Goal: Task Accomplishment & Management: Manage account settings

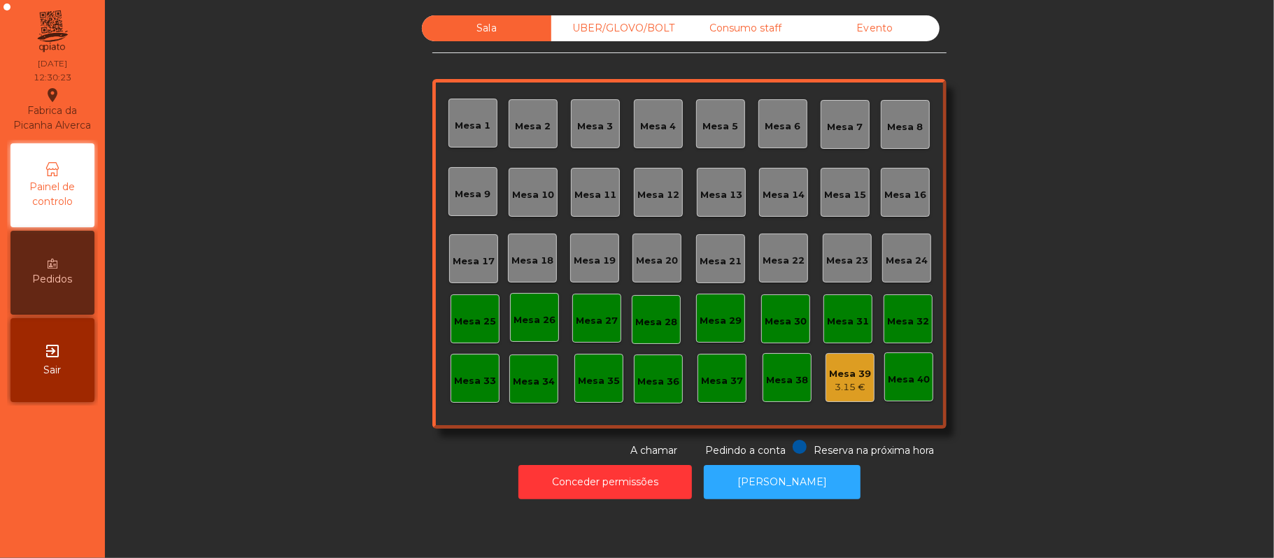
click at [583, 211] on div "Mesa 11" at bounding box center [595, 192] width 49 height 49
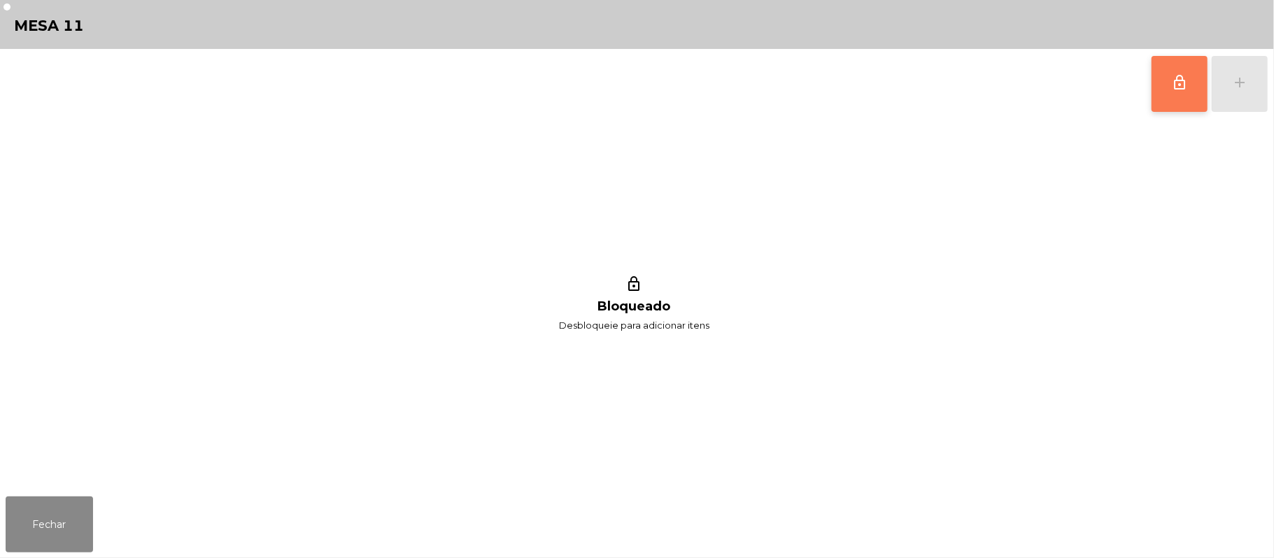
click at [1171, 82] on span "lock_outline" at bounding box center [1179, 82] width 17 height 17
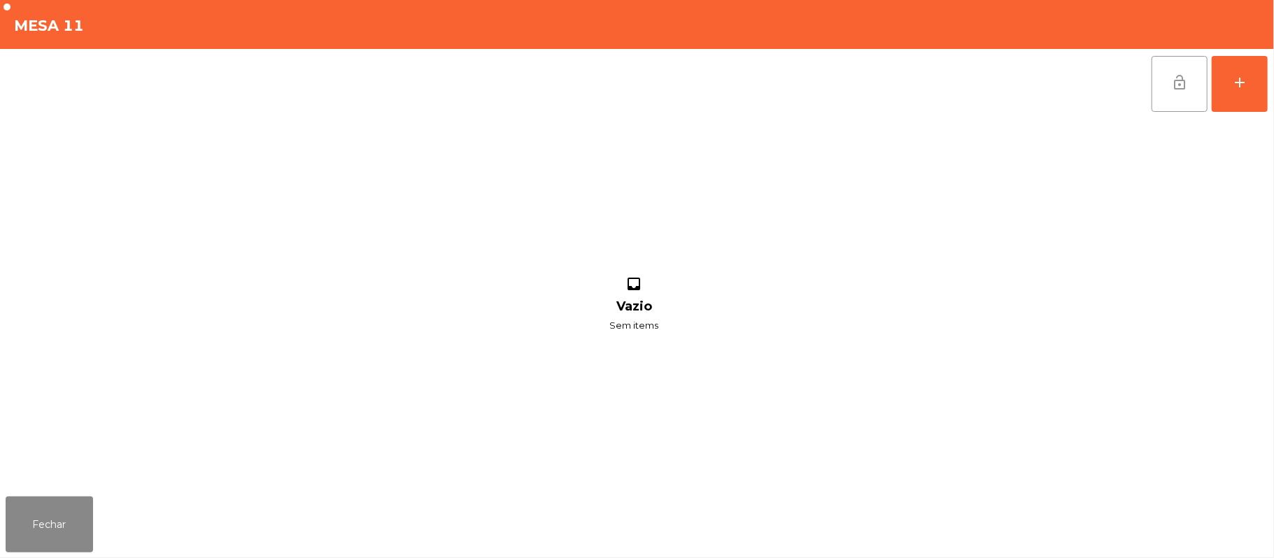
click at [1269, 85] on div "lock_open add inbox Vazio Sem items" at bounding box center [637, 270] width 1274 height 442
click at [1262, 85] on button "add" at bounding box center [1240, 84] width 56 height 56
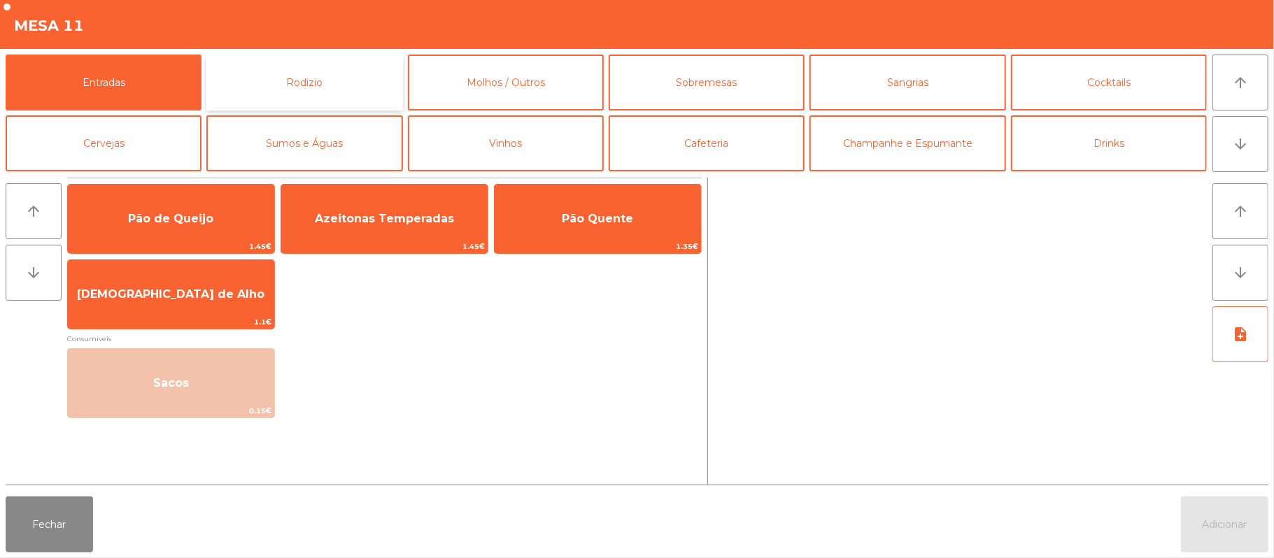
click at [272, 76] on button "Rodizio" at bounding box center [304, 83] width 196 height 56
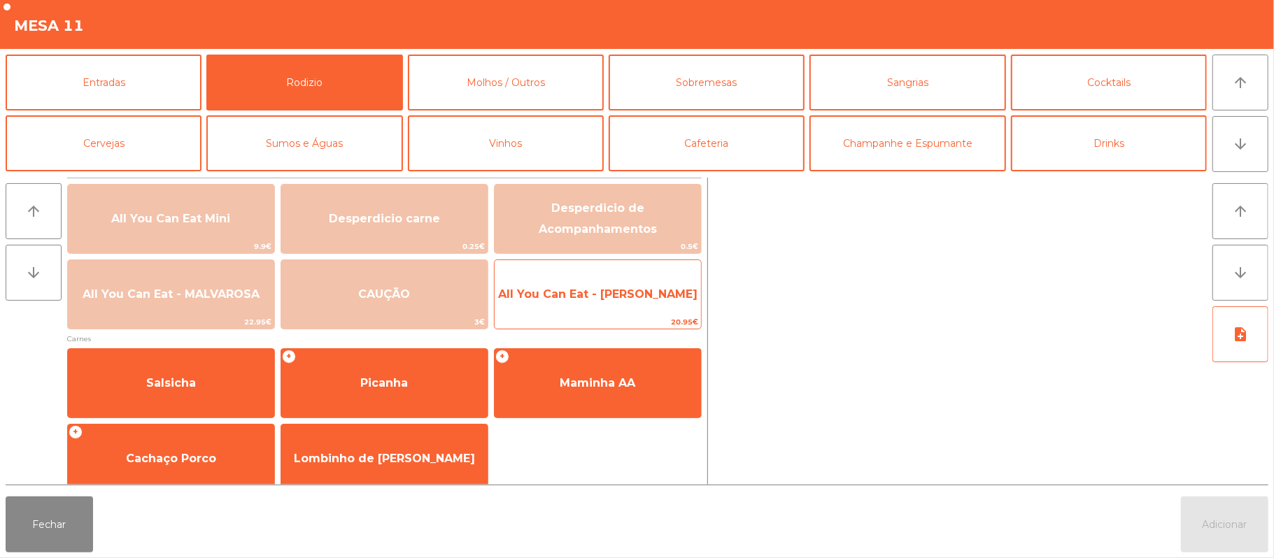
click at [599, 311] on span "All You Can Eat - [PERSON_NAME]" at bounding box center [598, 295] width 206 height 38
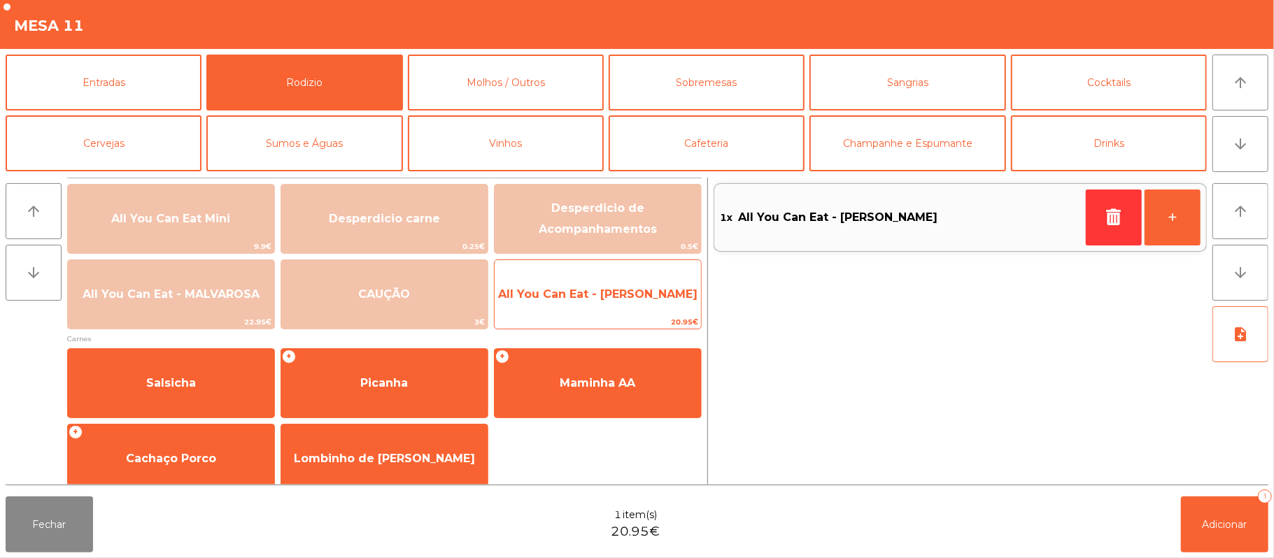
click at [593, 297] on span "All You Can Eat - [PERSON_NAME]" at bounding box center [597, 293] width 199 height 13
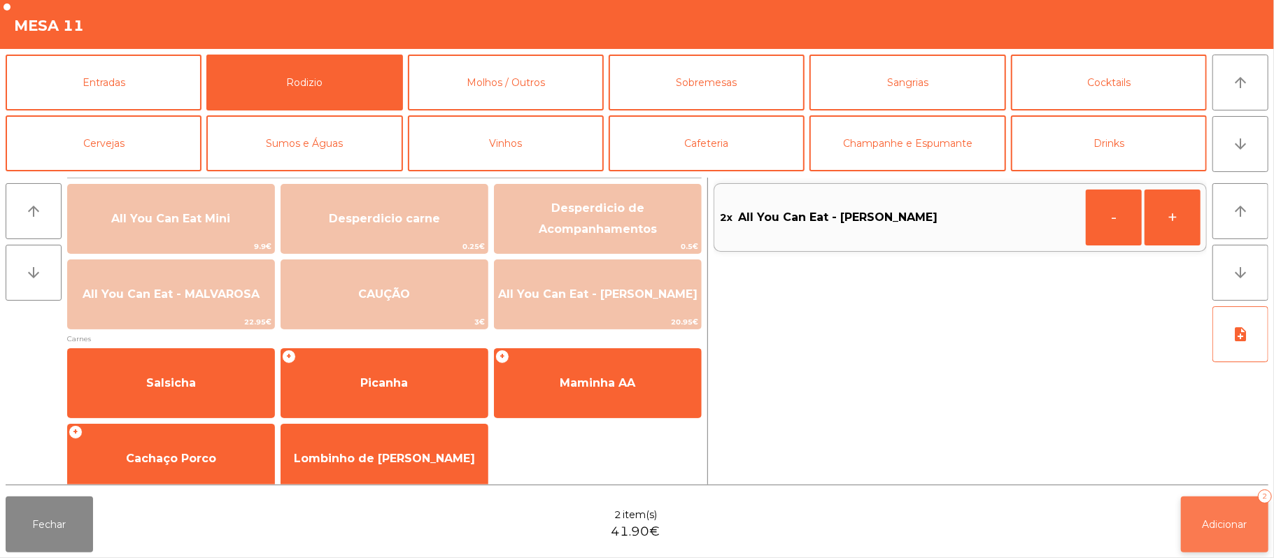
click at [1223, 510] on button "Adicionar 2" at bounding box center [1224, 525] width 87 height 56
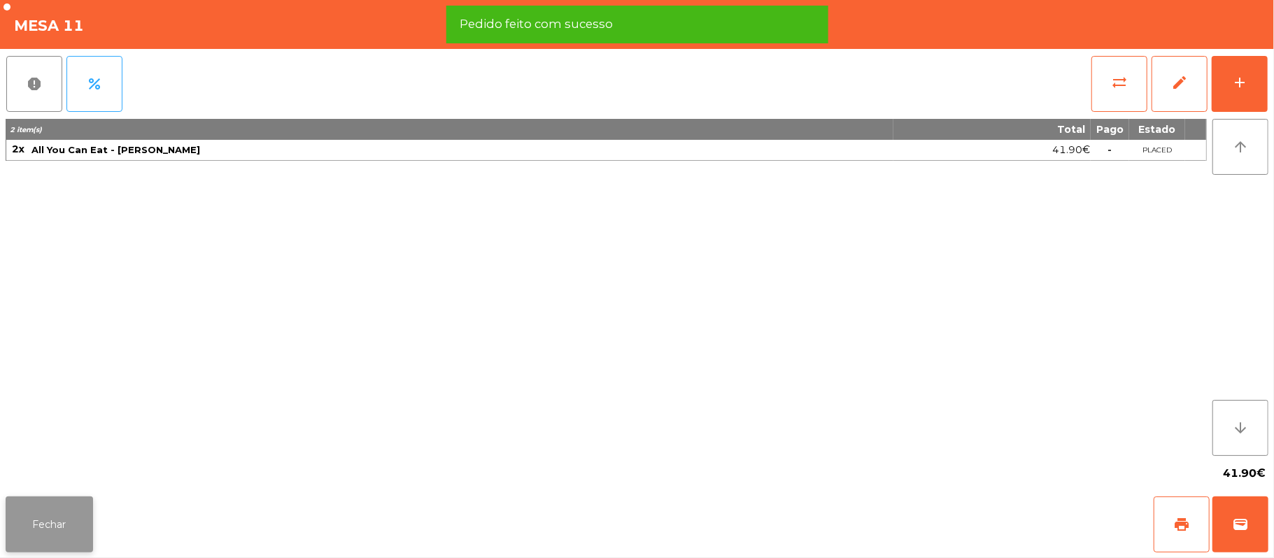
click at [52, 520] on button "Fechar" at bounding box center [49, 525] width 87 height 56
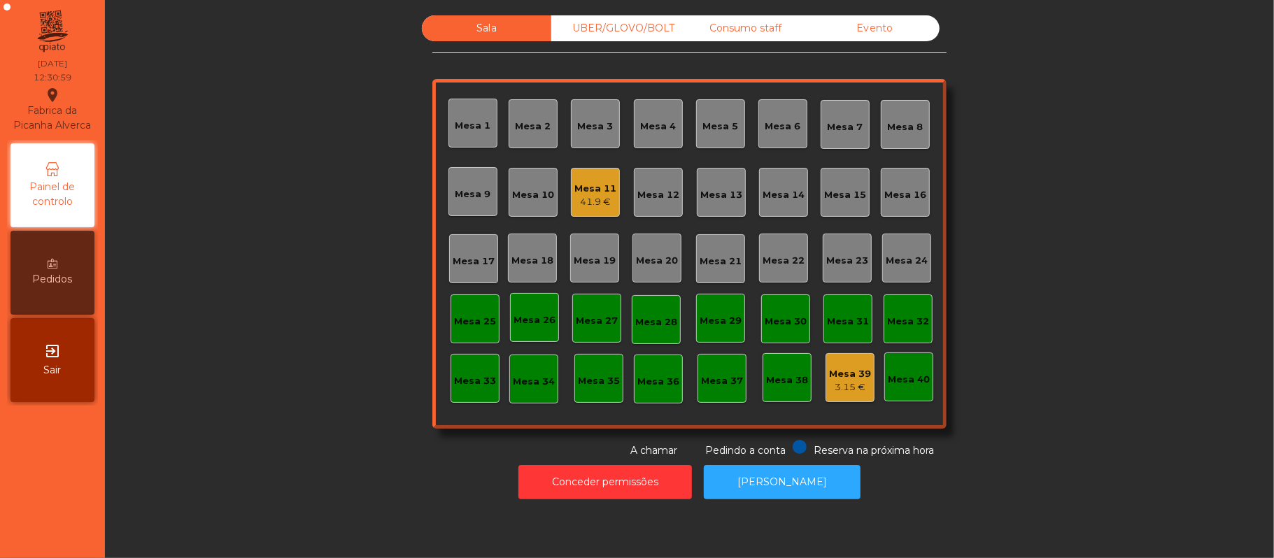
click at [848, 359] on div "Mesa 39 3.15 €" at bounding box center [849, 377] width 49 height 49
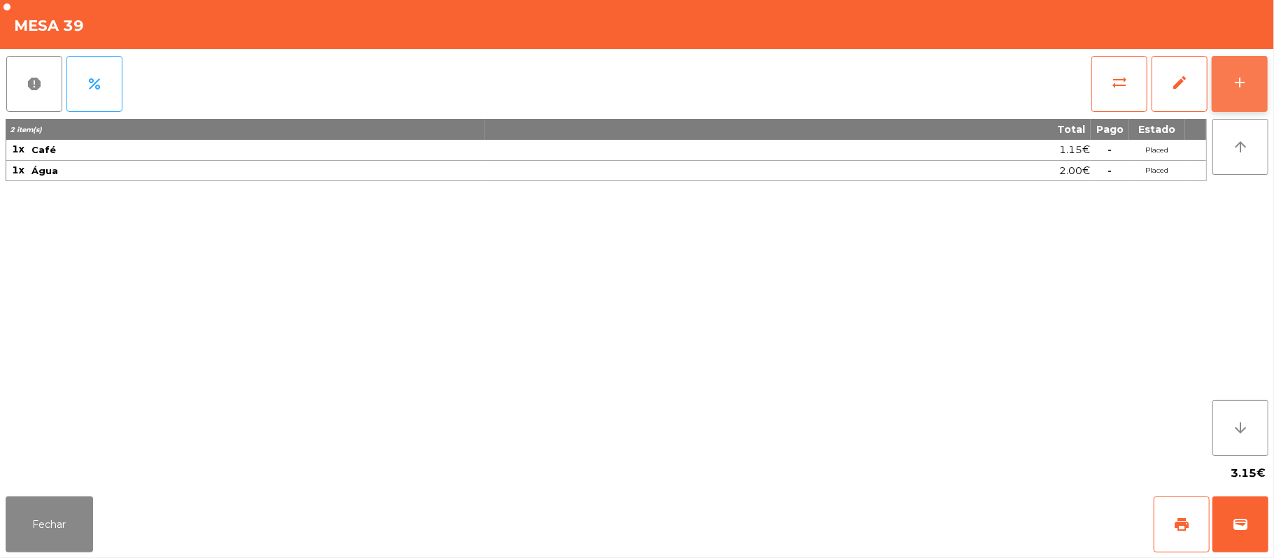
click at [1249, 84] on button "add" at bounding box center [1240, 84] width 56 height 56
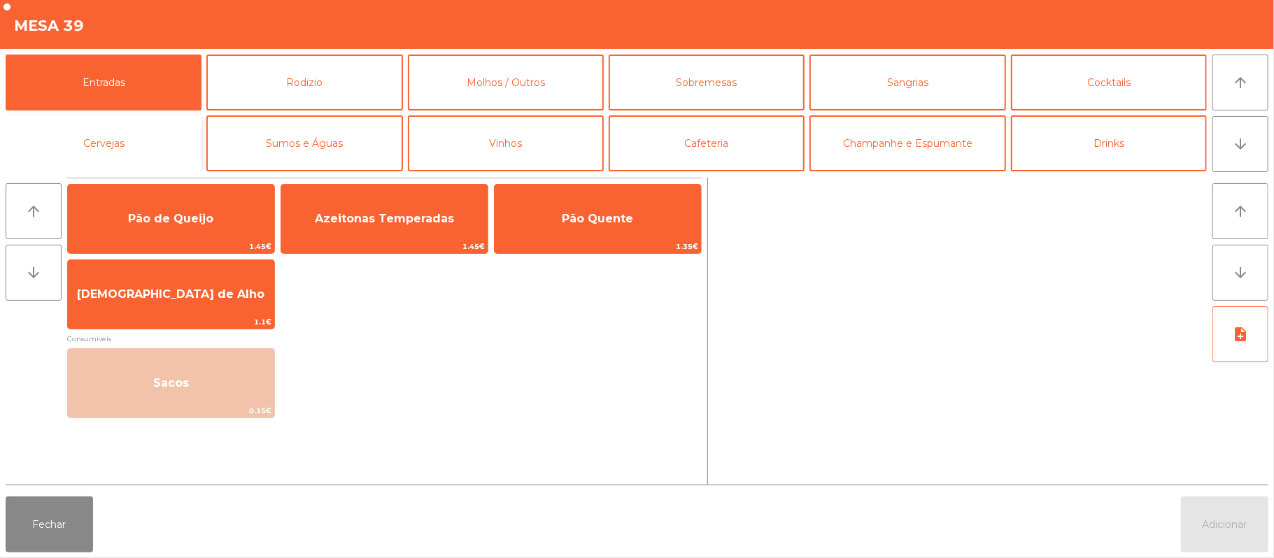
click at [145, 143] on button "Cervejas" at bounding box center [104, 143] width 196 height 56
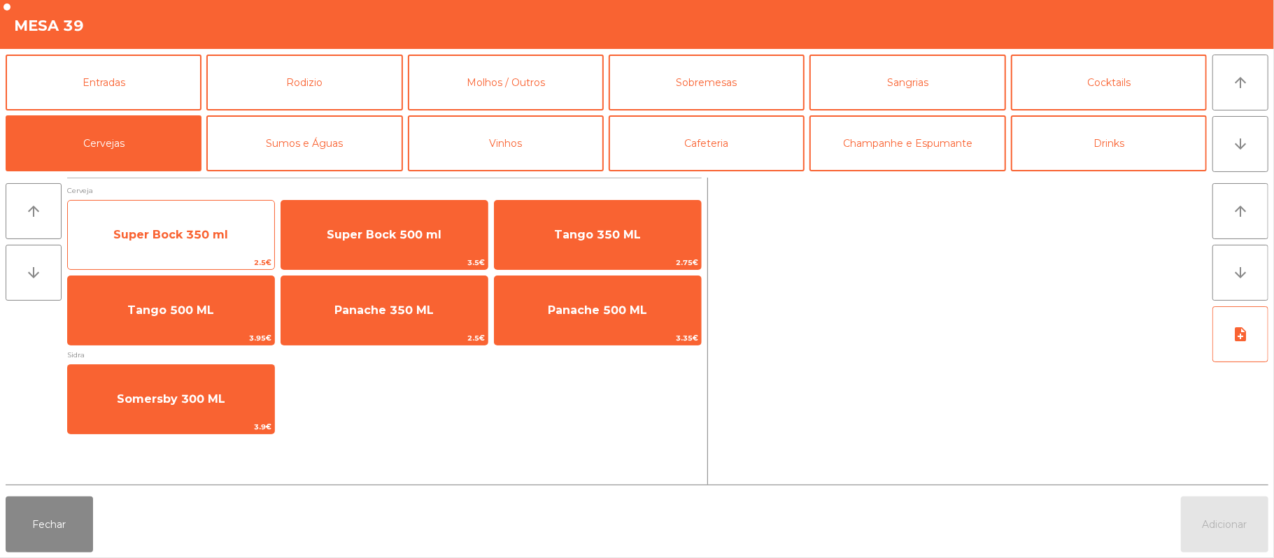
click at [155, 234] on span "Super Bock 350 ml" at bounding box center [170, 234] width 115 height 13
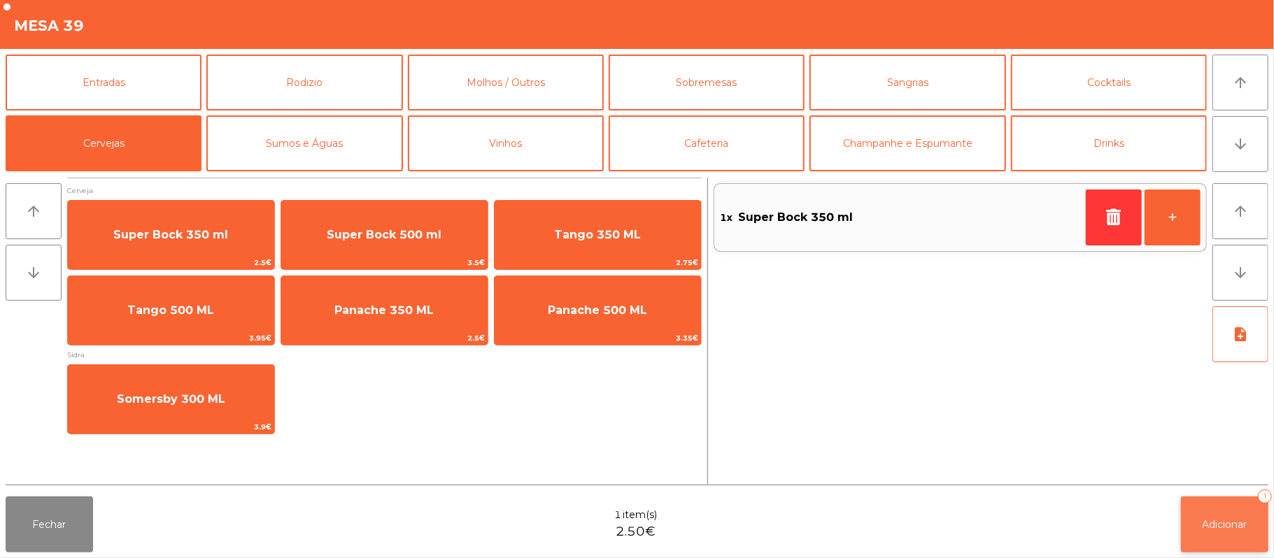
click at [1224, 536] on button "Adicionar 1" at bounding box center [1224, 525] width 87 height 56
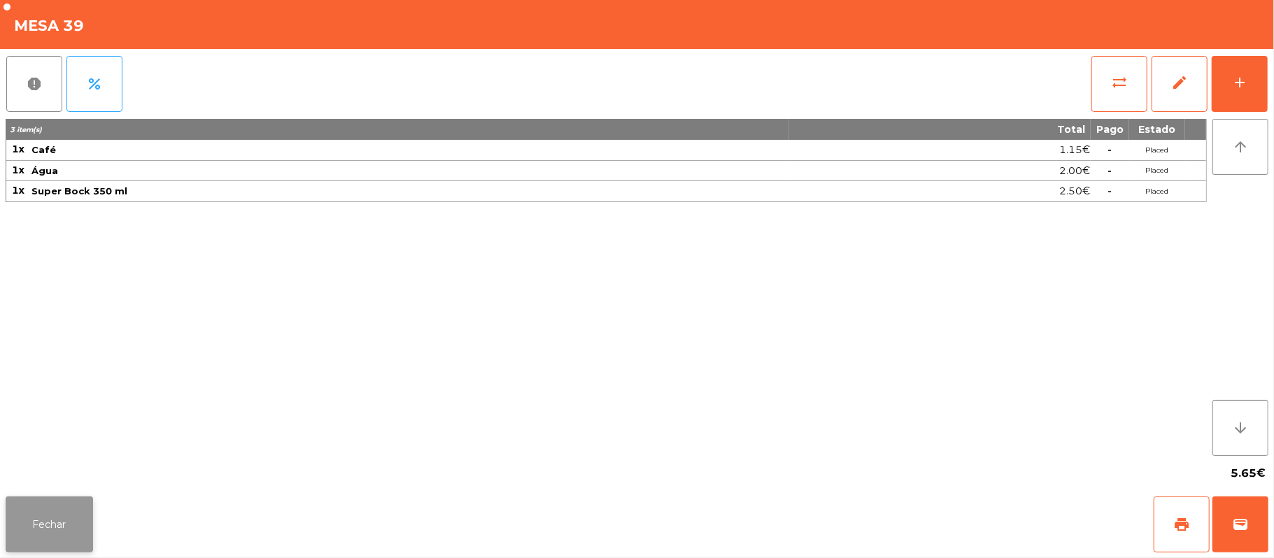
click at [45, 530] on button "Fechar" at bounding box center [49, 525] width 87 height 56
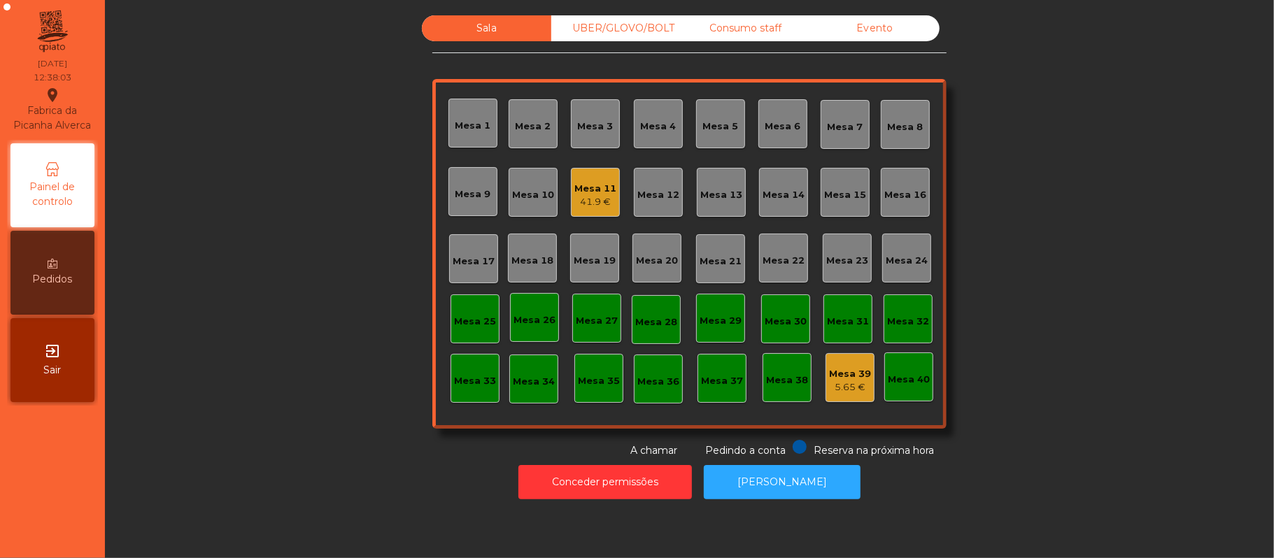
click at [595, 193] on div "Mesa 11" at bounding box center [595, 189] width 42 height 14
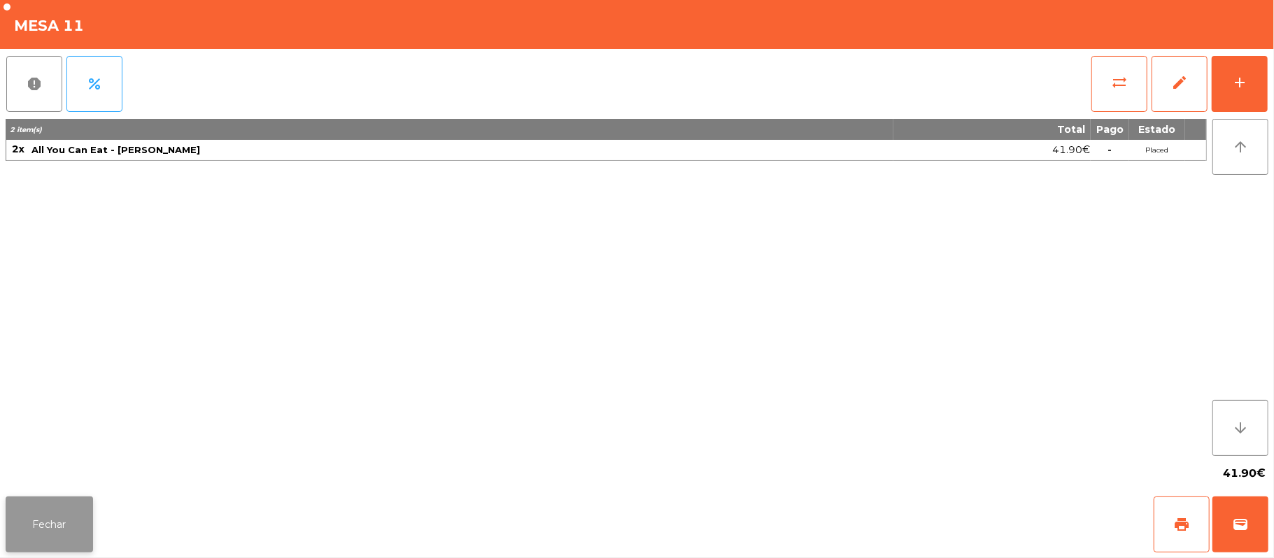
click at [50, 504] on button "Fechar" at bounding box center [49, 525] width 87 height 56
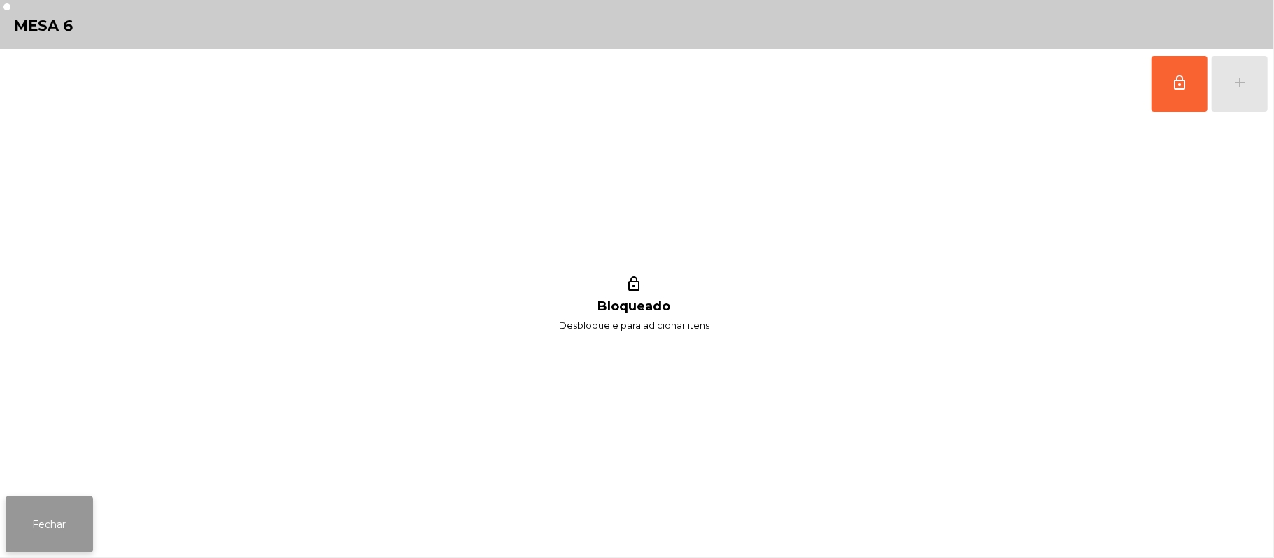
click at [37, 505] on button "Fechar" at bounding box center [49, 525] width 87 height 56
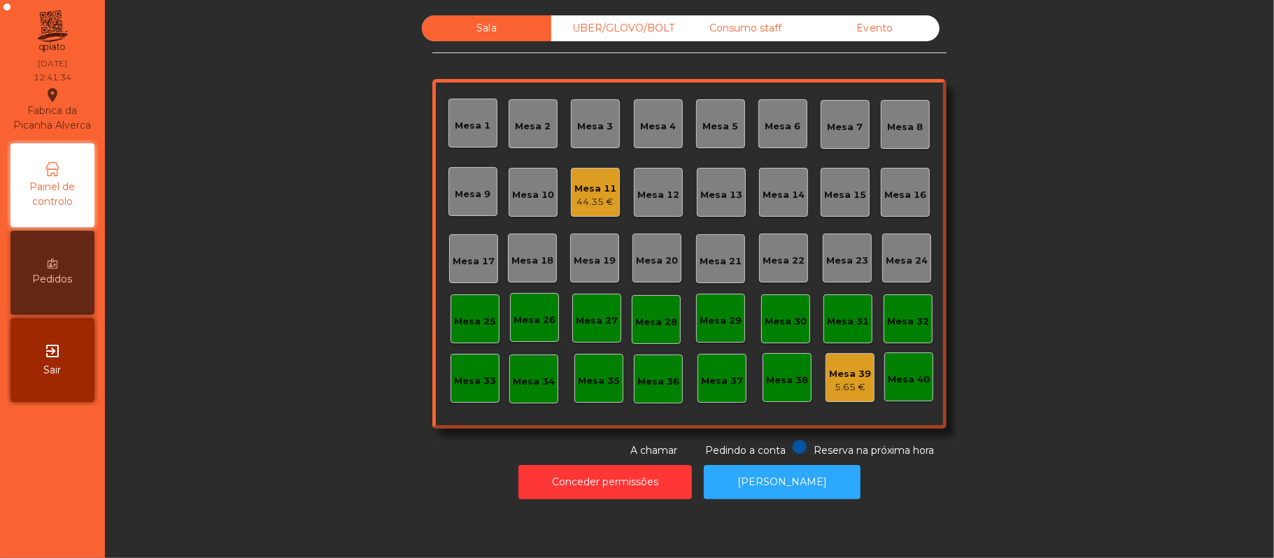
click at [884, 141] on div "Mesa 8" at bounding box center [905, 124] width 49 height 49
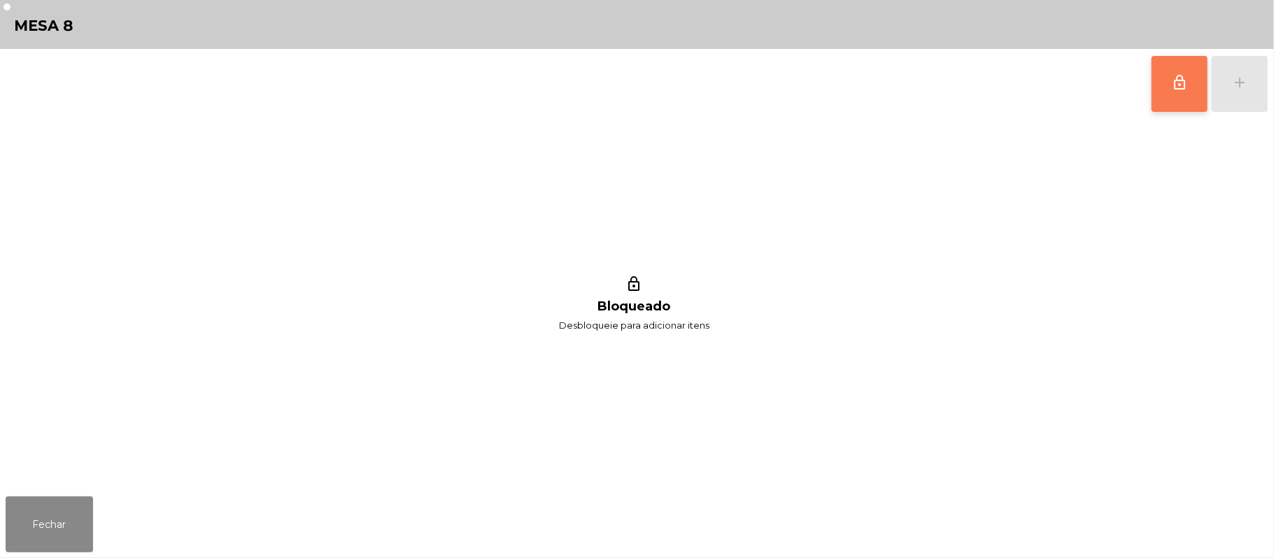
click at [1168, 99] on button "lock_outline" at bounding box center [1179, 84] width 56 height 56
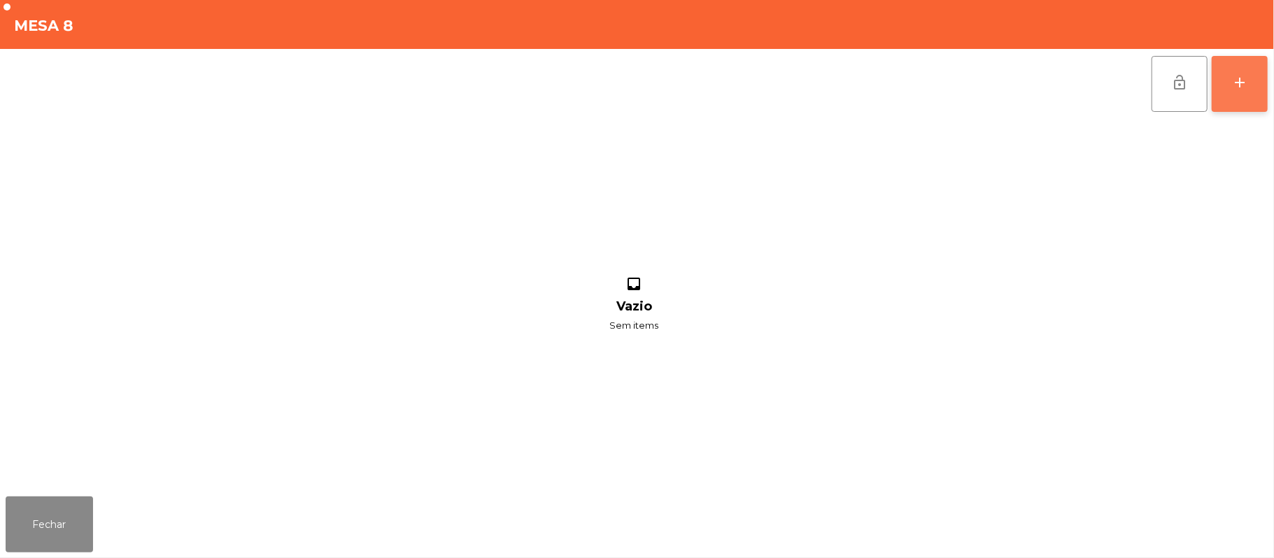
click at [1227, 88] on button "add" at bounding box center [1240, 84] width 56 height 56
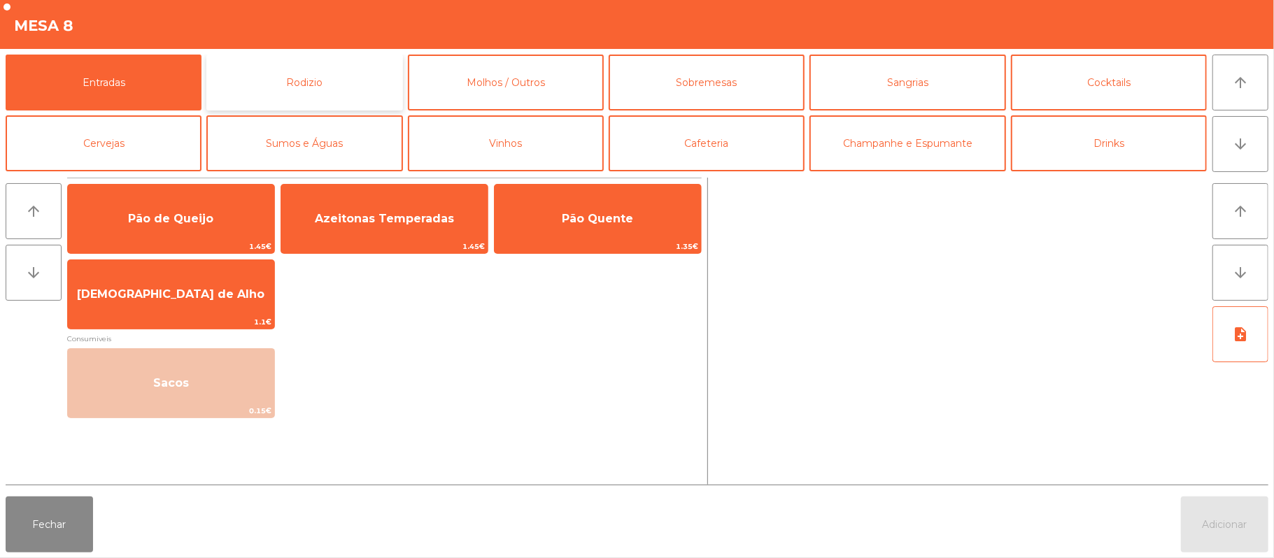
click at [239, 93] on button "Rodizio" at bounding box center [304, 83] width 196 height 56
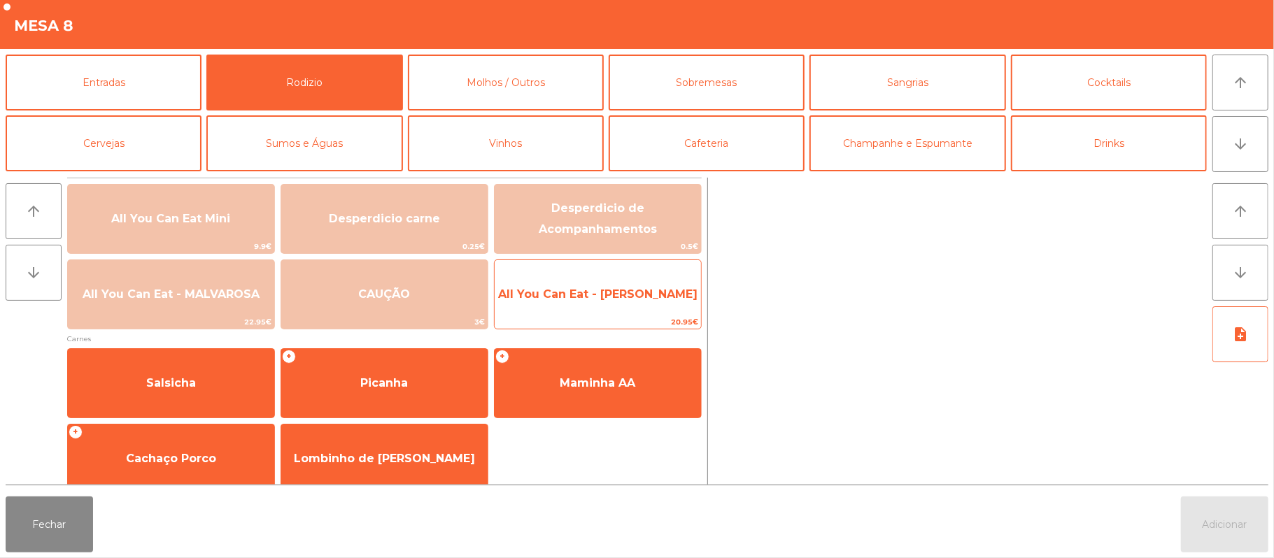
click at [575, 299] on span "All You Can Eat - [PERSON_NAME]" at bounding box center [597, 293] width 199 height 13
click at [585, 297] on span "All You Can Eat - [PERSON_NAME]" at bounding box center [597, 293] width 199 height 13
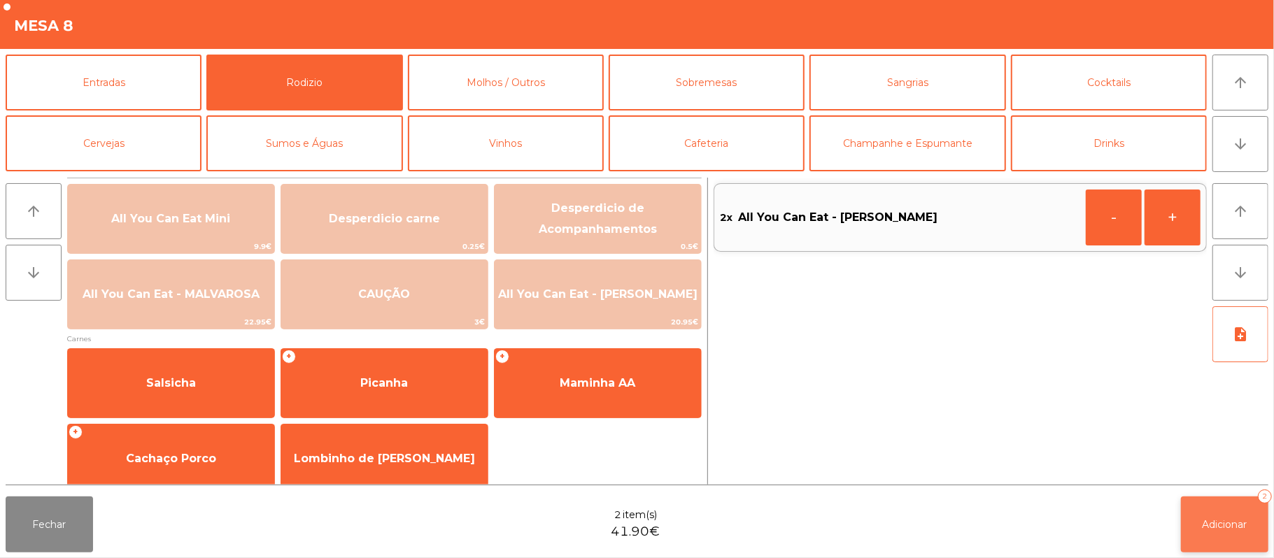
click at [1220, 524] on span "Adicionar" at bounding box center [1224, 524] width 45 height 13
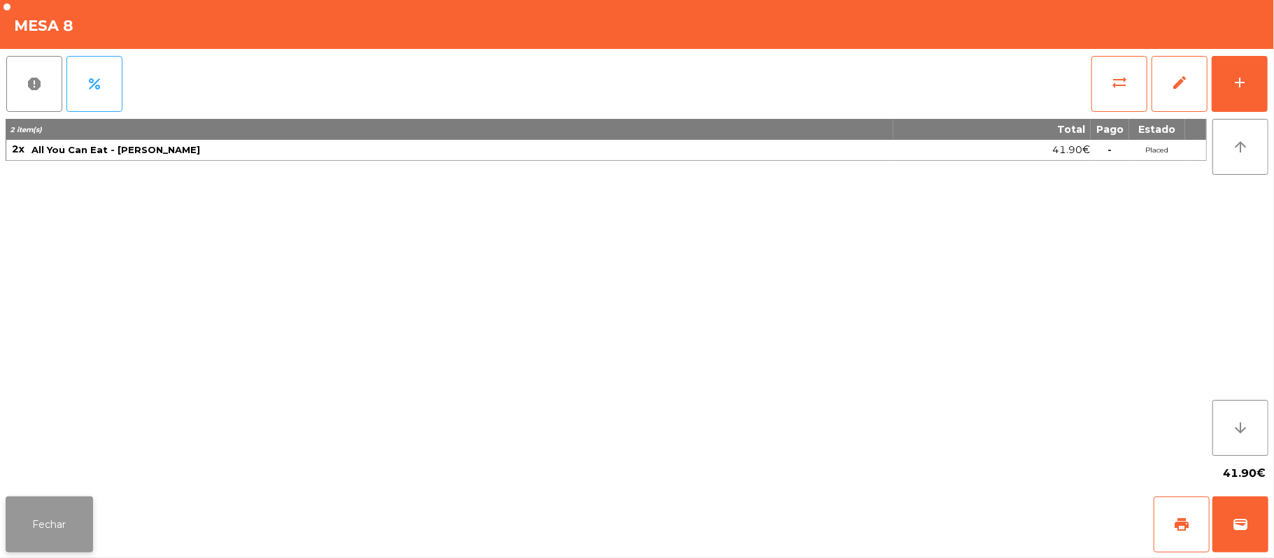
click at [21, 548] on button "Fechar" at bounding box center [49, 525] width 87 height 56
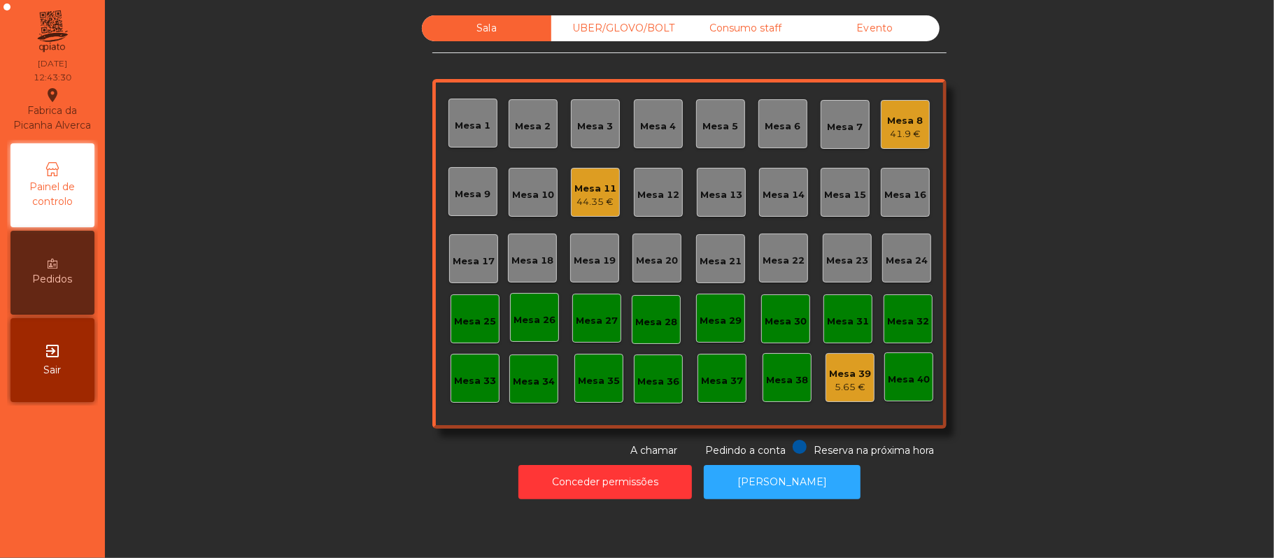
click at [888, 116] on div "Mesa 8" at bounding box center [906, 121] width 36 height 14
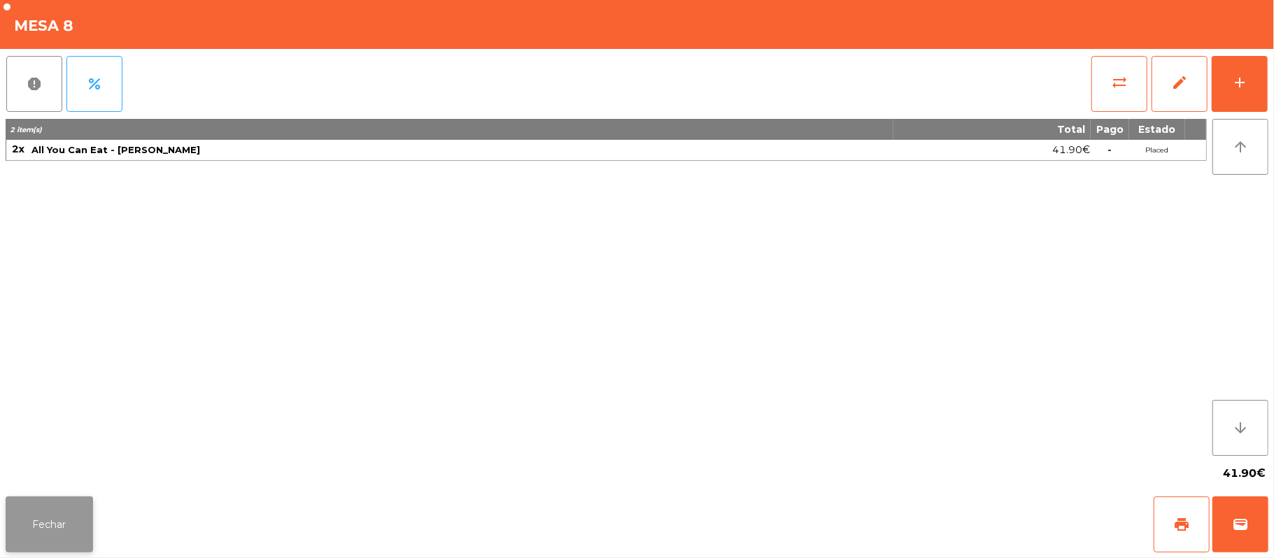
click at [40, 518] on button "Fechar" at bounding box center [49, 525] width 87 height 56
click at [42, 502] on button "Fechar" at bounding box center [49, 525] width 87 height 56
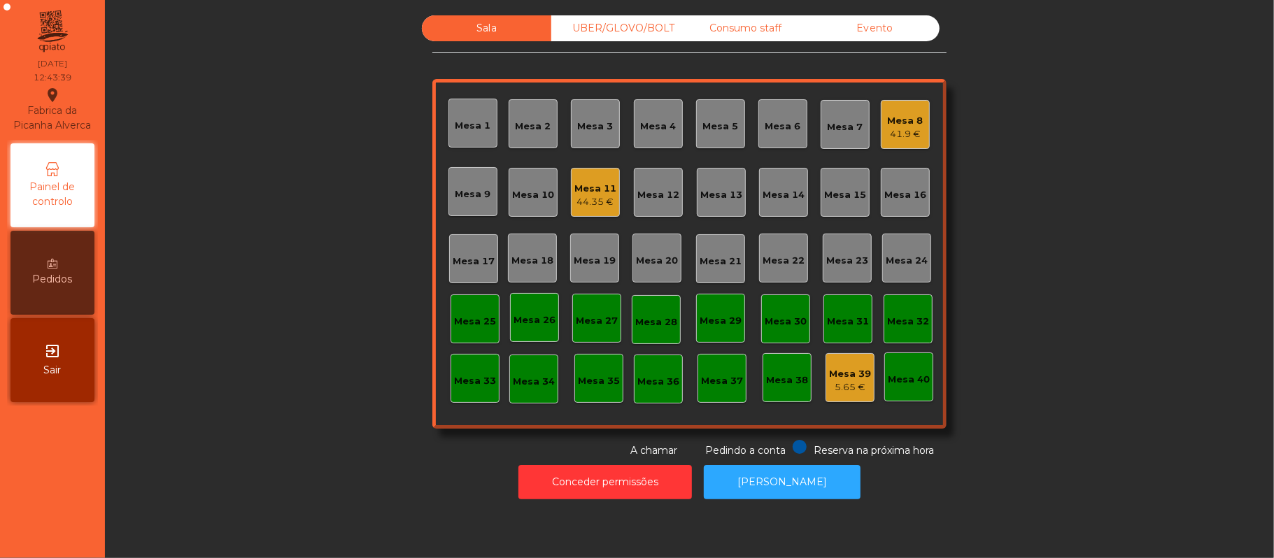
click at [895, 132] on div "41.9 €" at bounding box center [906, 134] width 36 height 14
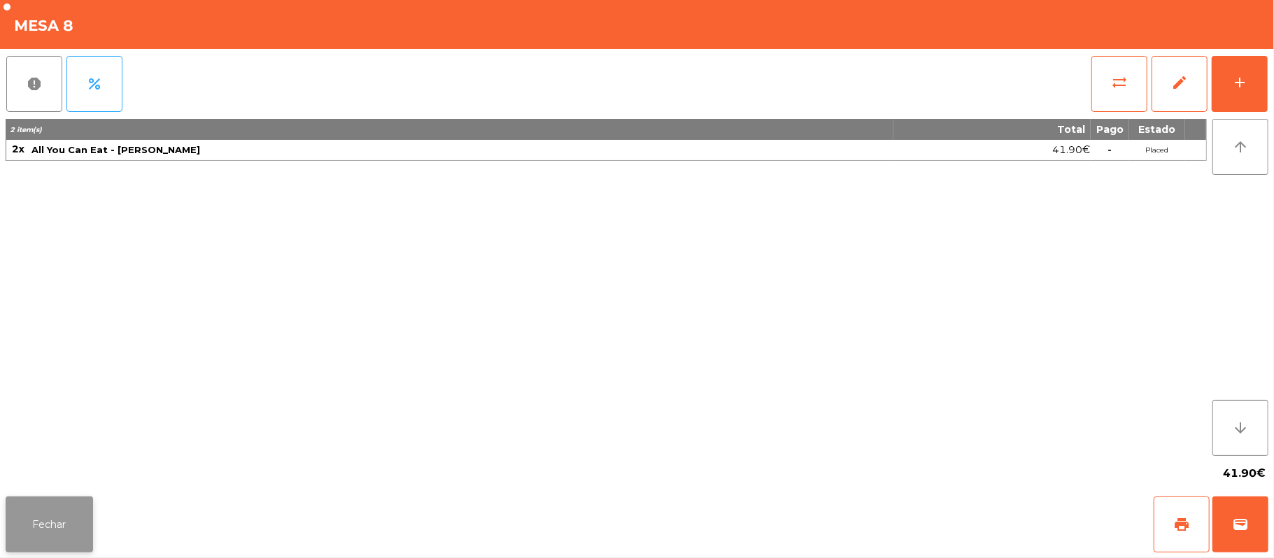
click at [50, 533] on button "Fechar" at bounding box center [49, 525] width 87 height 56
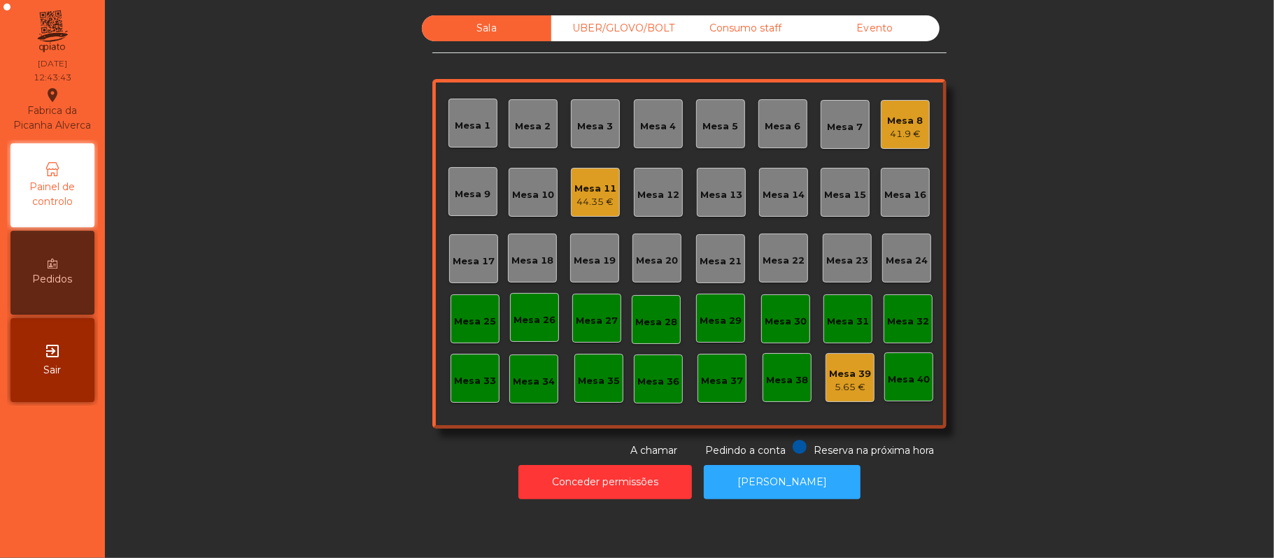
click at [597, 120] on div "Mesa 3" at bounding box center [596, 127] width 36 height 14
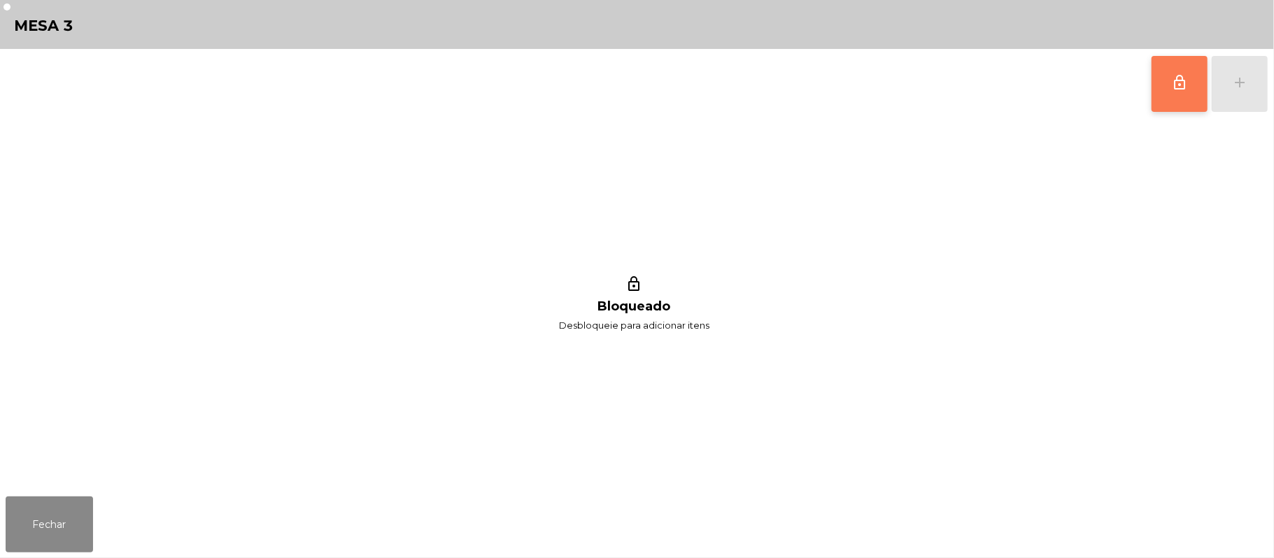
click at [1165, 99] on button "lock_outline" at bounding box center [1179, 84] width 56 height 56
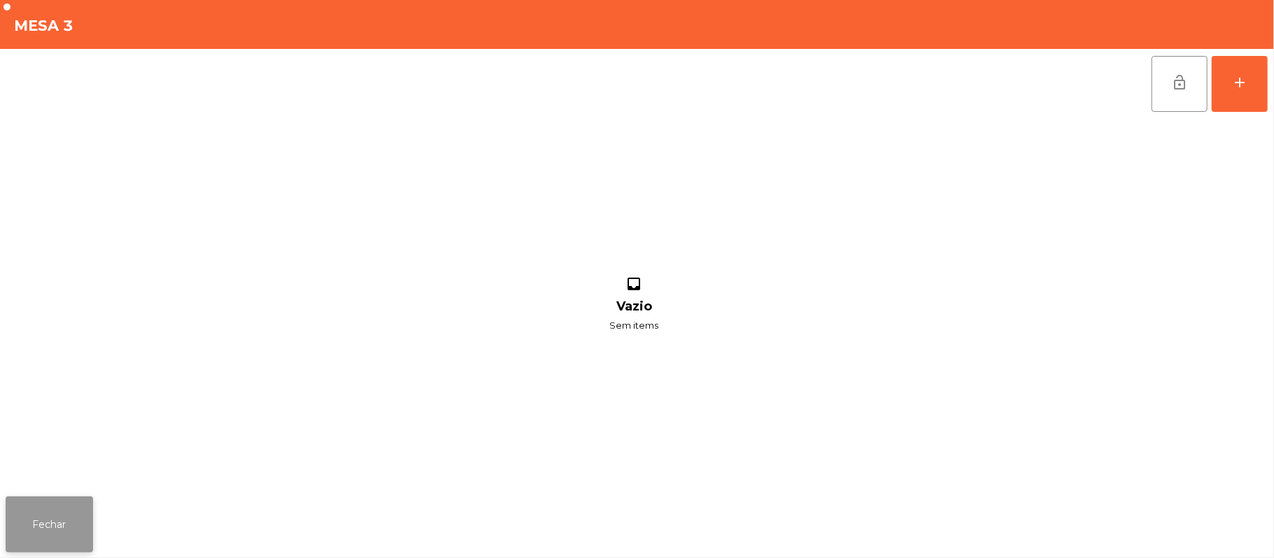
click at [79, 511] on button "Fechar" at bounding box center [49, 525] width 87 height 56
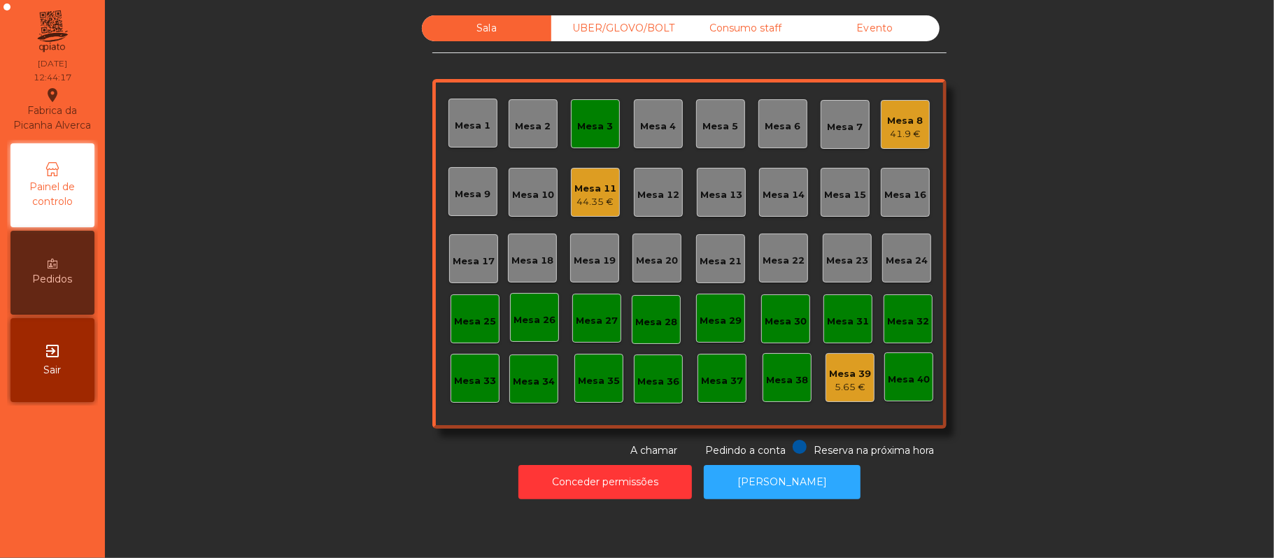
click at [594, 125] on div "Mesa 3" at bounding box center [596, 127] width 36 height 14
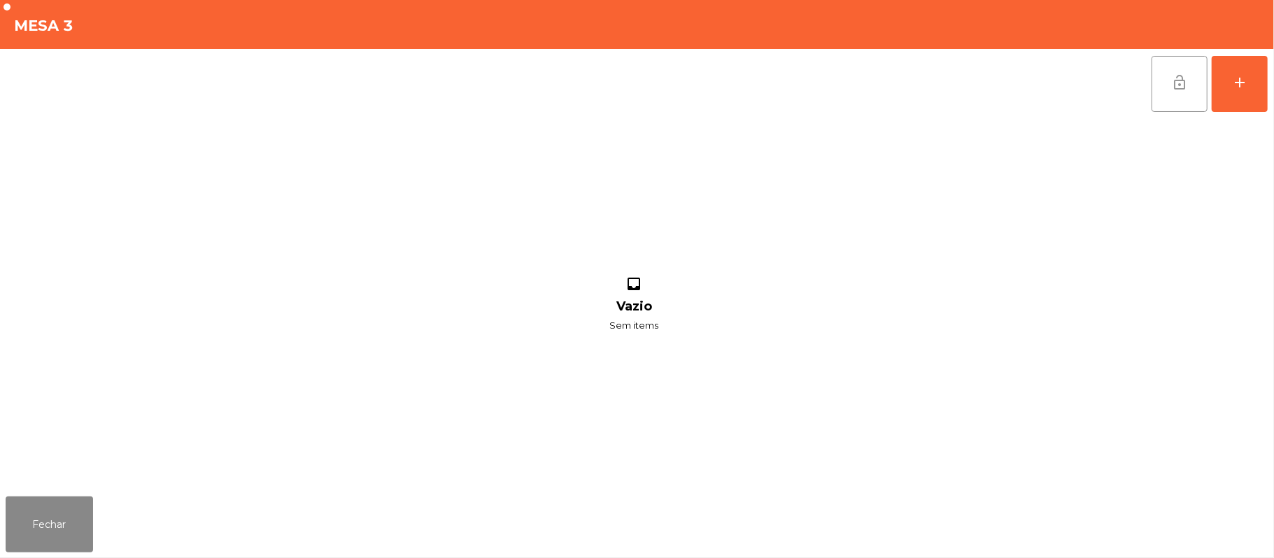
click at [1167, 81] on button "lock_open" at bounding box center [1179, 84] width 56 height 56
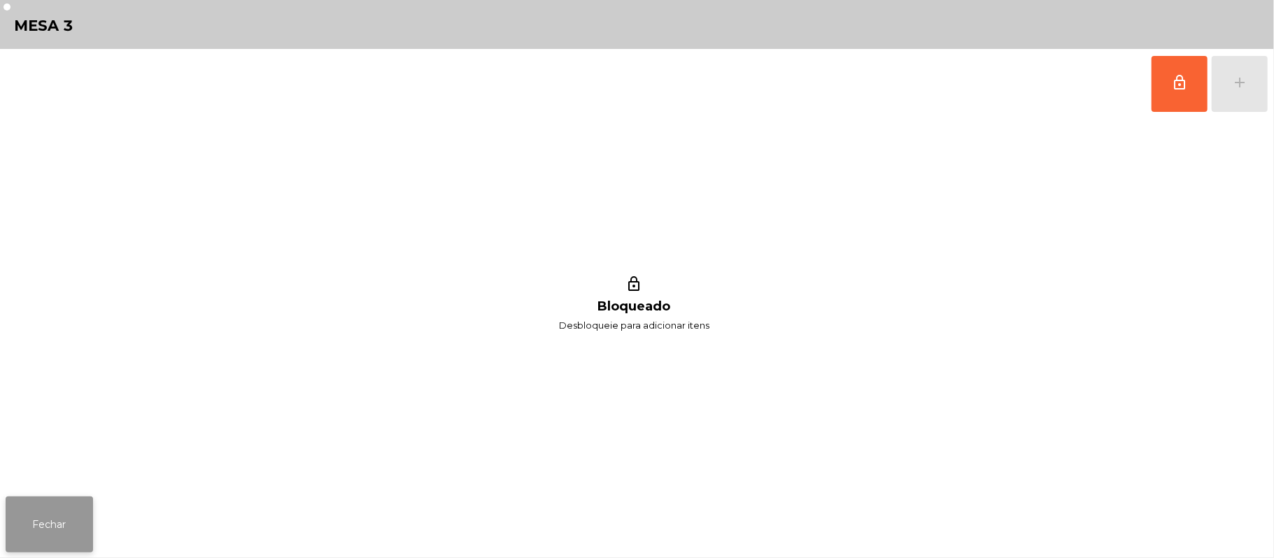
click at [53, 499] on button "Fechar" at bounding box center [49, 525] width 87 height 56
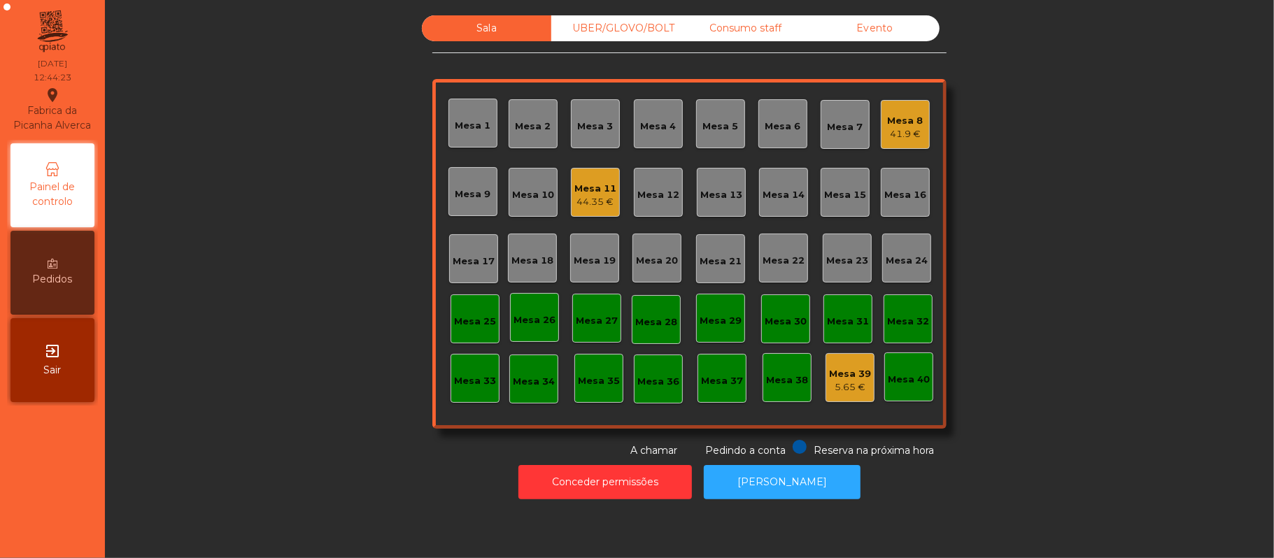
click at [845, 127] on div "Mesa 7" at bounding box center [846, 127] width 36 height 14
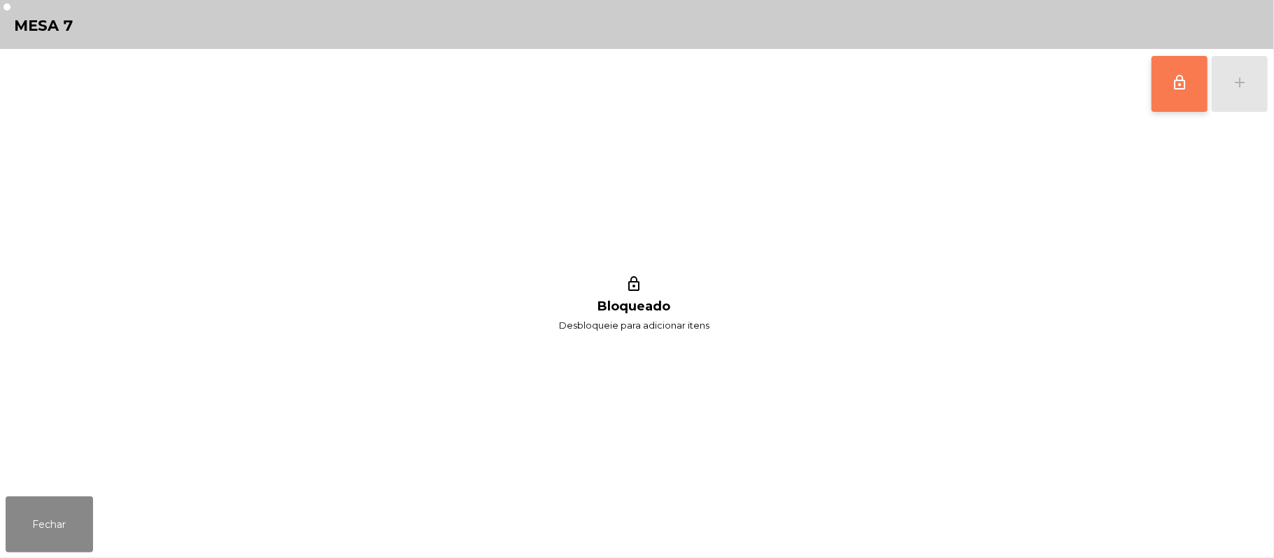
click at [1168, 79] on button "lock_outline" at bounding box center [1179, 84] width 56 height 56
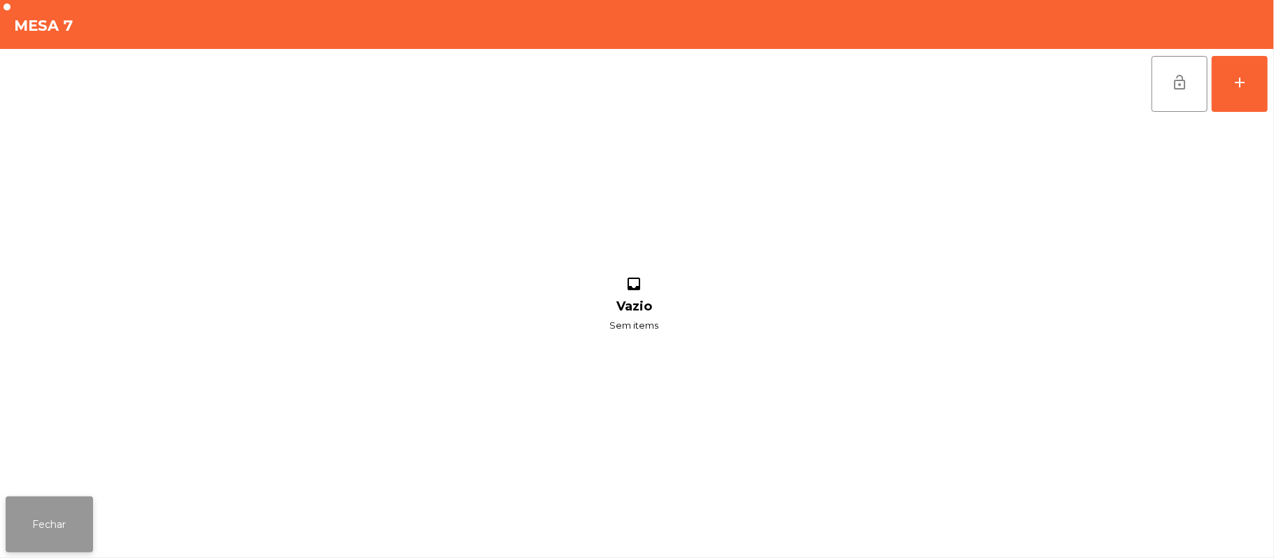
click at [79, 525] on button "Fechar" at bounding box center [49, 525] width 87 height 56
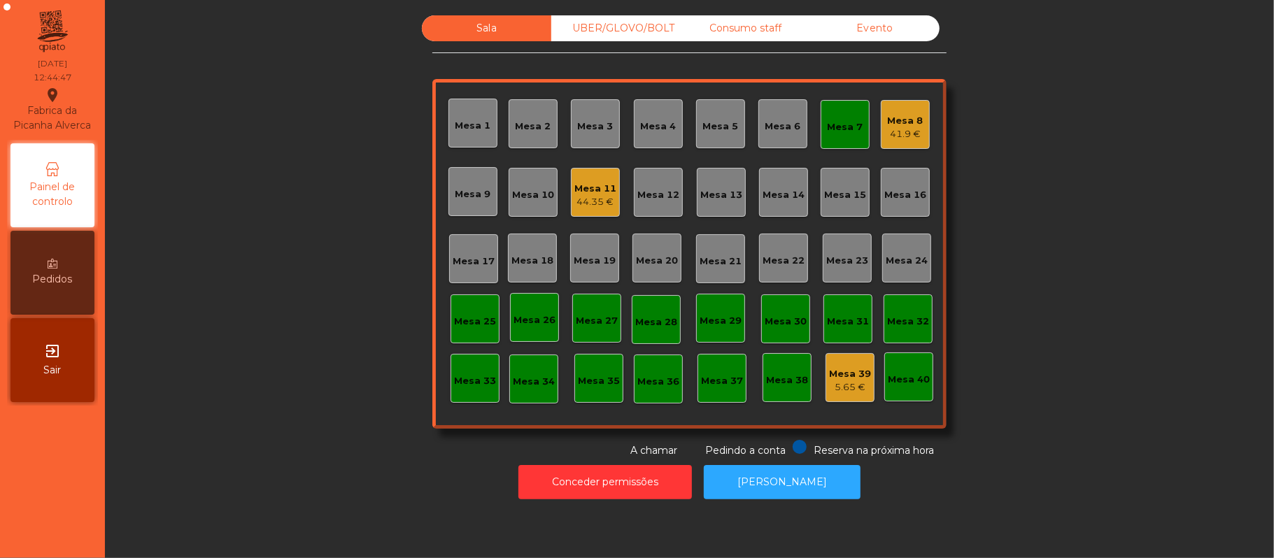
click at [849, 112] on div "Mesa 7" at bounding box center [845, 124] width 49 height 49
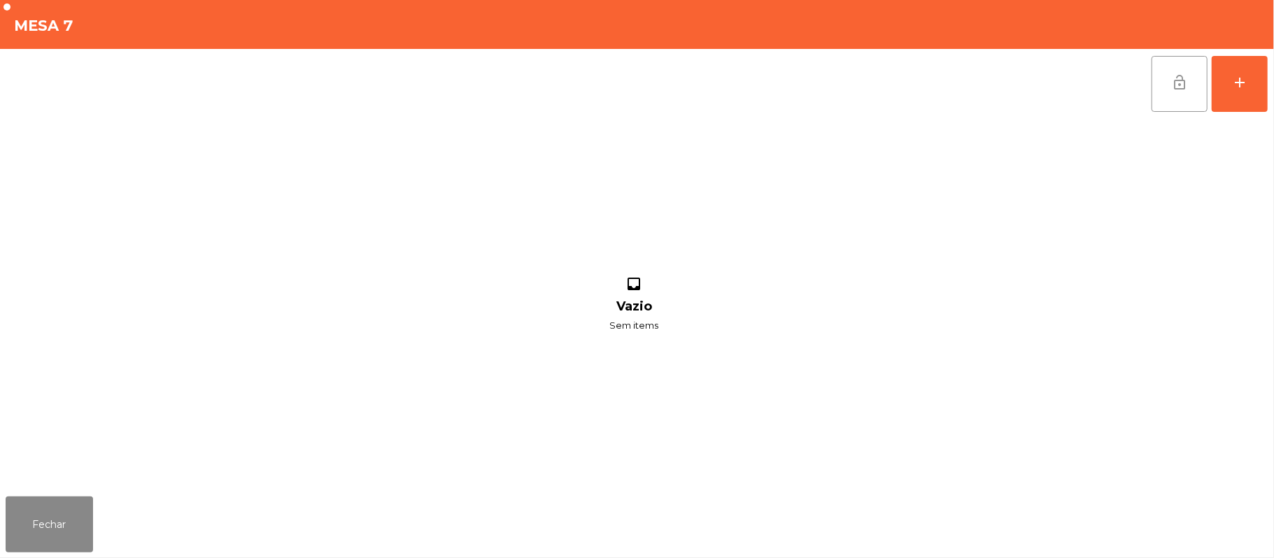
click at [1191, 85] on button "lock_open" at bounding box center [1179, 84] width 56 height 56
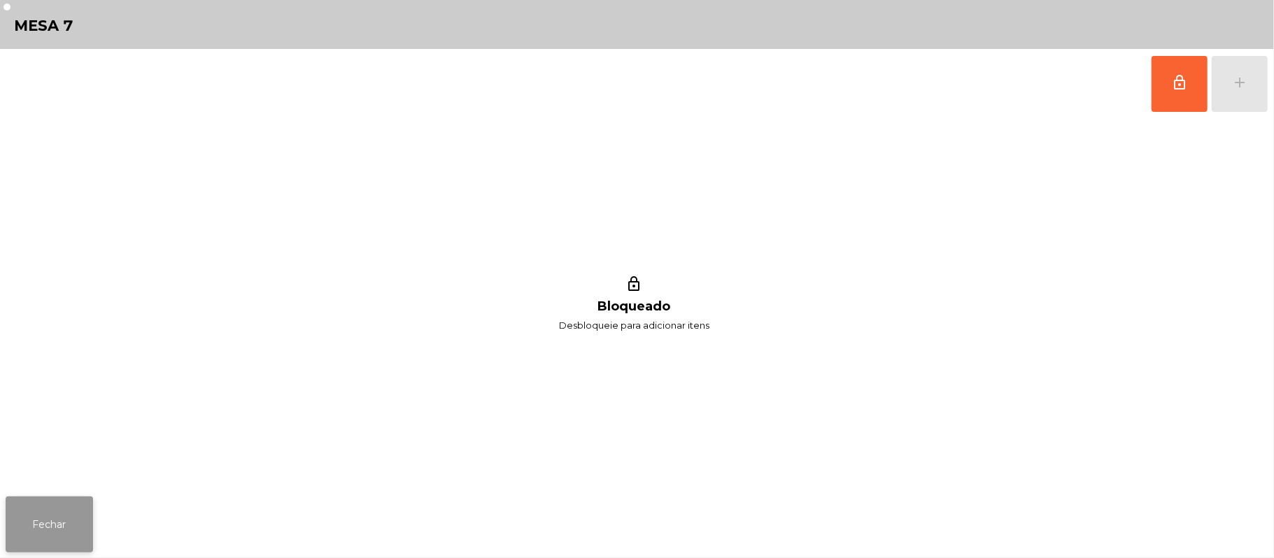
click at [70, 506] on button "Fechar" at bounding box center [49, 525] width 87 height 56
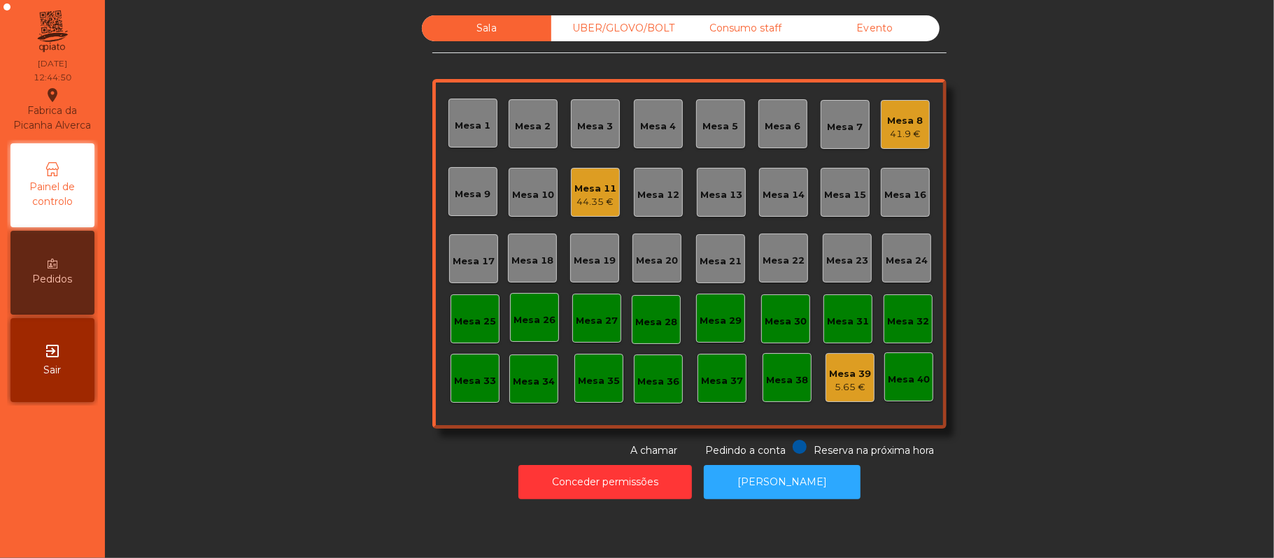
click at [725, 124] on div "Mesa 5" at bounding box center [721, 127] width 36 height 14
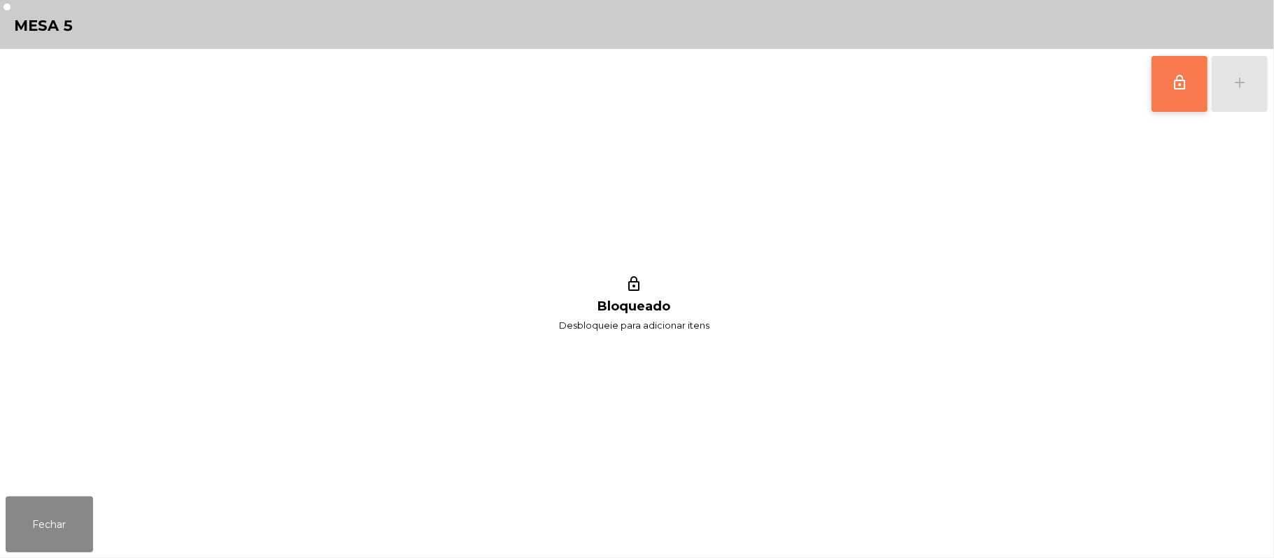
click at [1161, 92] on button "lock_outline" at bounding box center [1179, 84] width 56 height 56
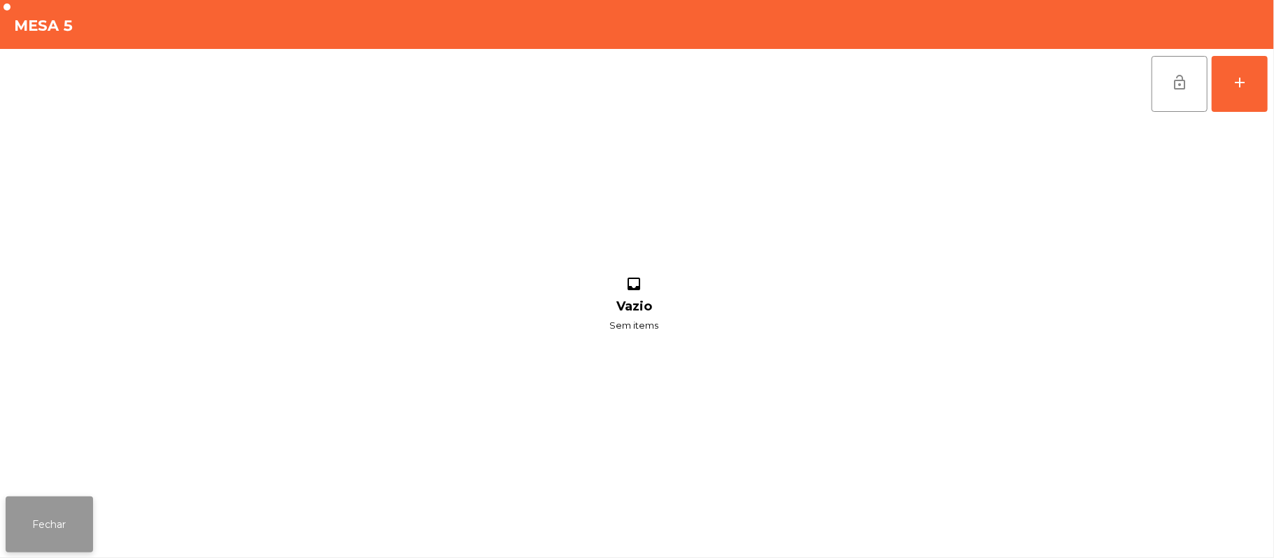
click at [70, 532] on button "Fechar" at bounding box center [49, 525] width 87 height 56
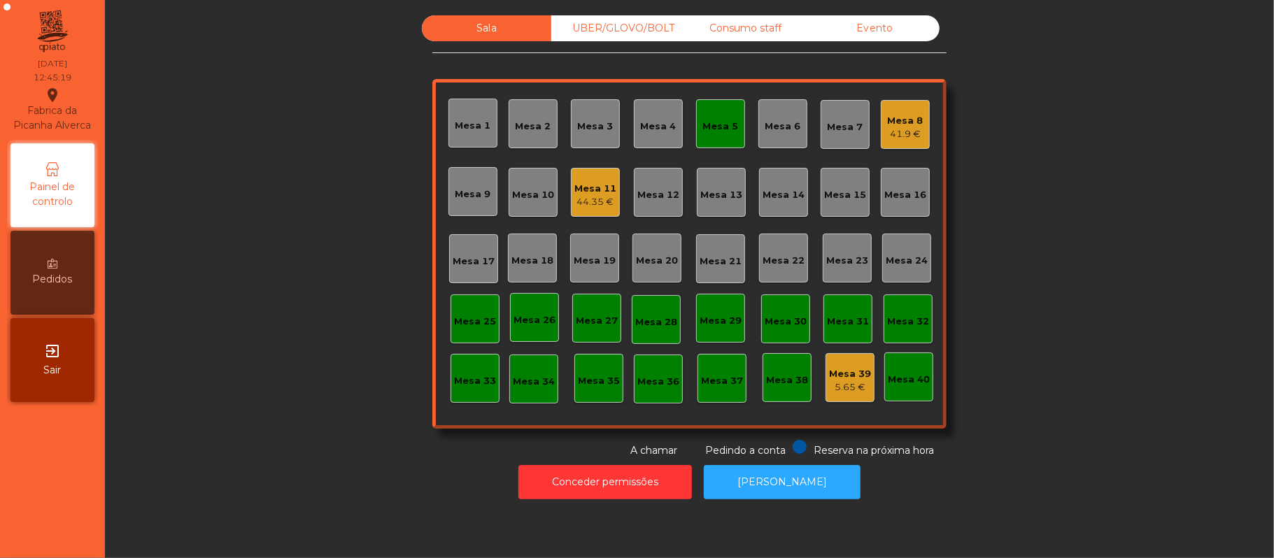
click at [697, 141] on div "Mesa 5" at bounding box center [720, 123] width 49 height 49
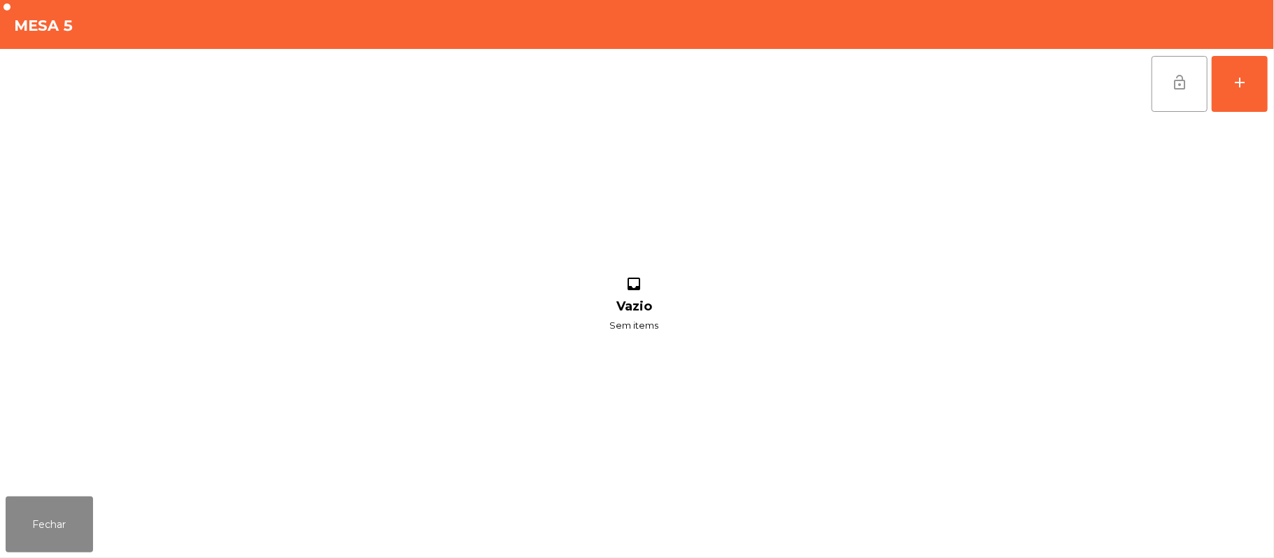
click at [1167, 90] on button "lock_open" at bounding box center [1179, 84] width 56 height 56
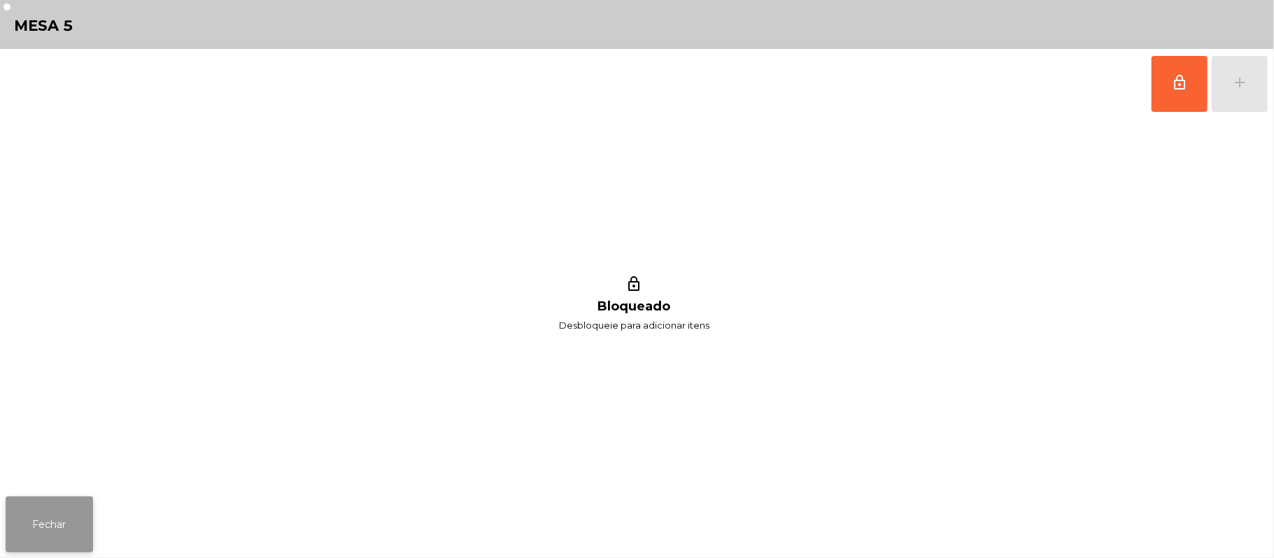
click at [68, 526] on button "Fechar" at bounding box center [49, 525] width 87 height 56
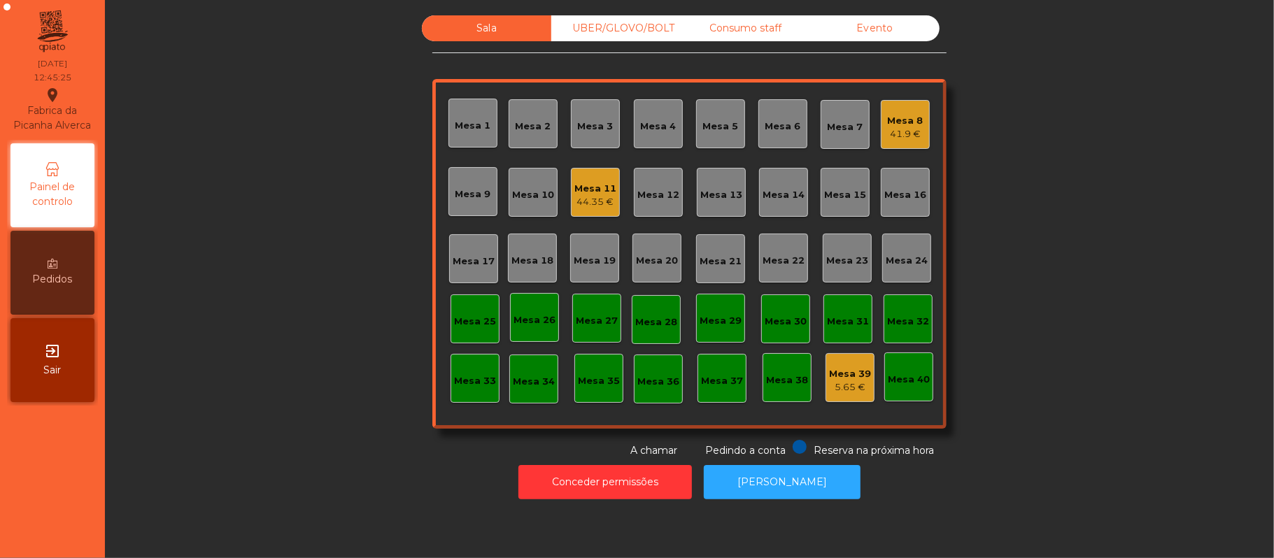
click at [604, 129] on div "Mesa 3" at bounding box center [596, 127] width 36 height 14
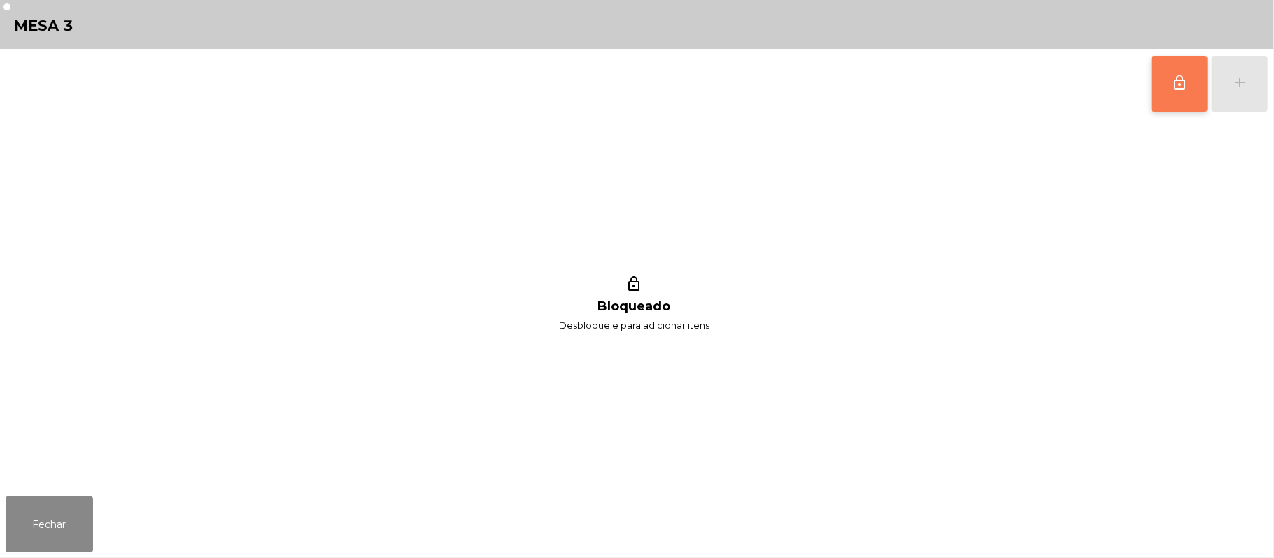
click at [1167, 85] on button "lock_outline" at bounding box center [1179, 84] width 56 height 56
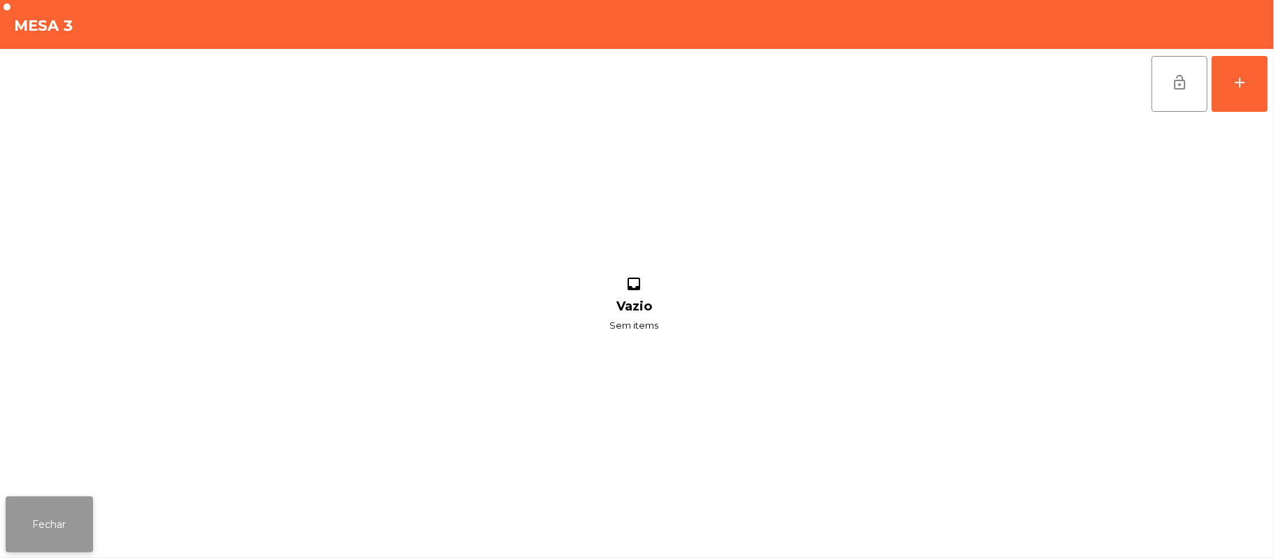
click at [51, 504] on button "Fechar" at bounding box center [49, 525] width 87 height 56
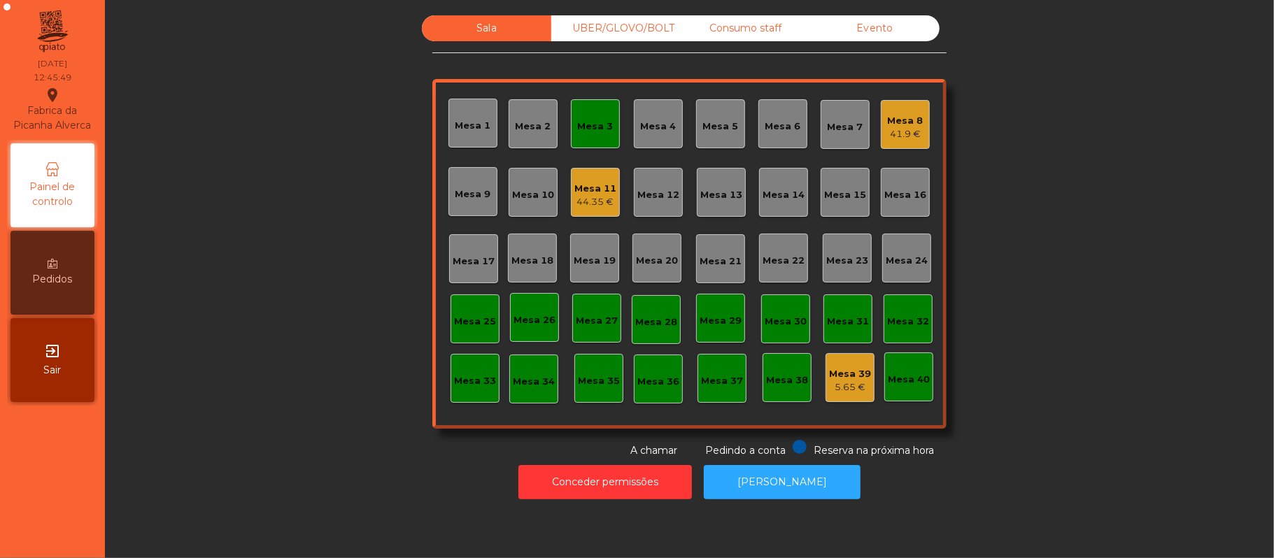
click at [585, 122] on div "Mesa 3" at bounding box center [596, 127] width 36 height 14
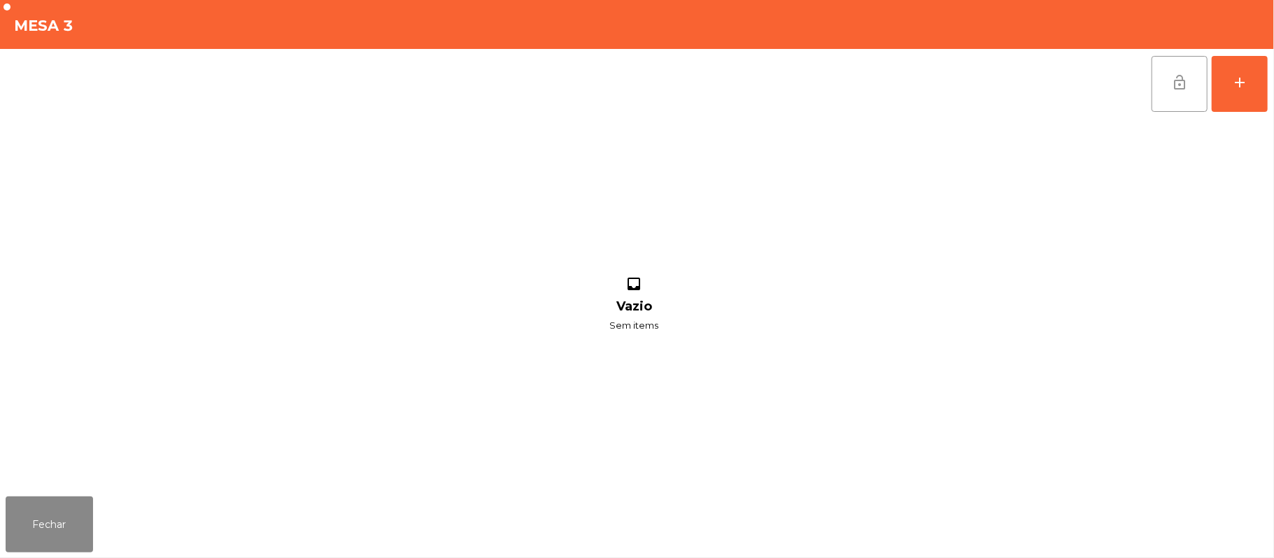
click at [1173, 82] on span "lock_open" at bounding box center [1179, 82] width 17 height 17
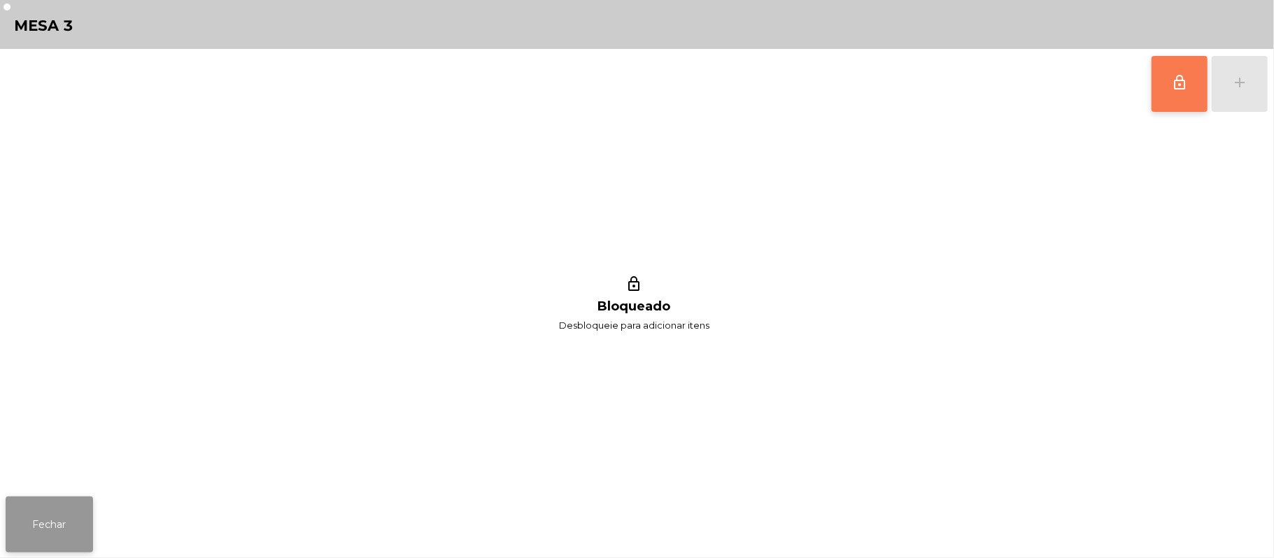
click at [73, 509] on button "Fechar" at bounding box center [49, 525] width 87 height 56
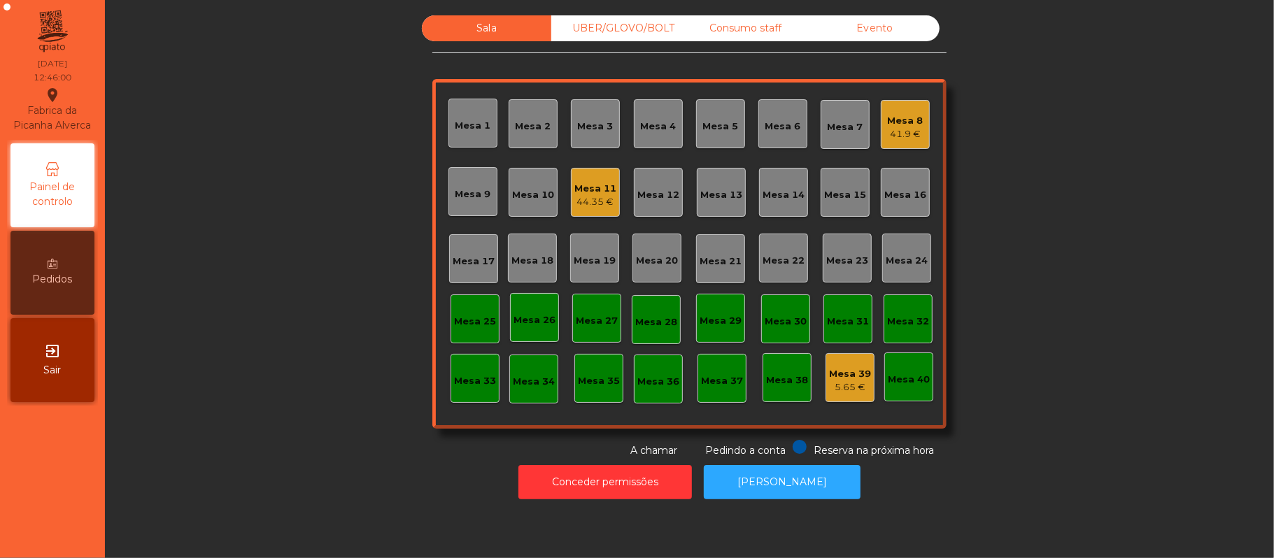
click at [851, 194] on div "Mesa 15" at bounding box center [845, 195] width 42 height 14
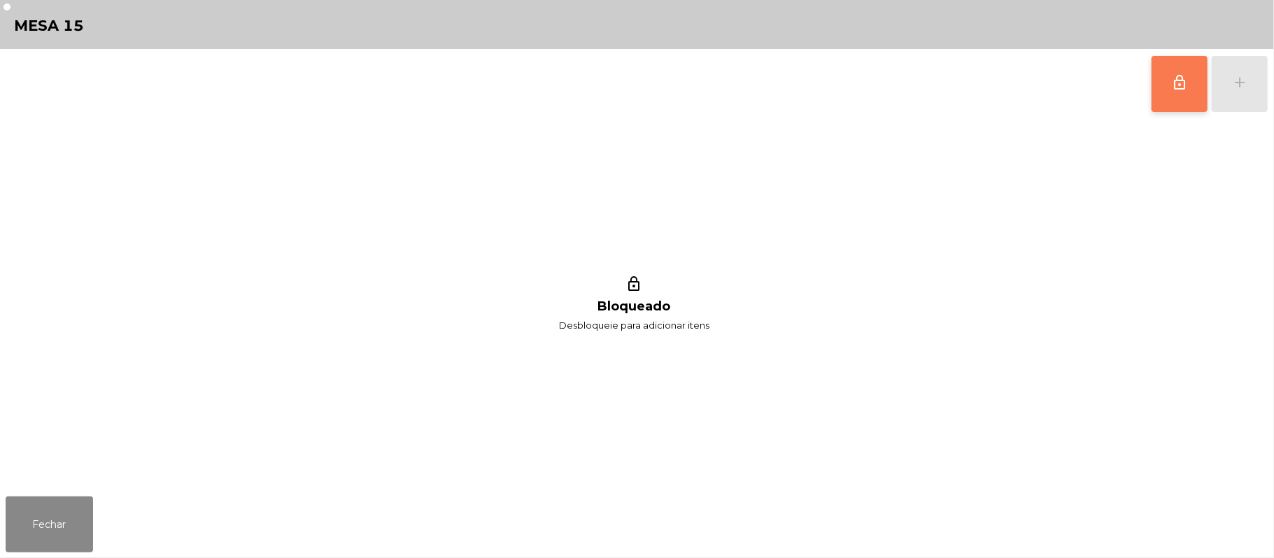
click at [1178, 85] on span "lock_outline" at bounding box center [1179, 82] width 17 height 17
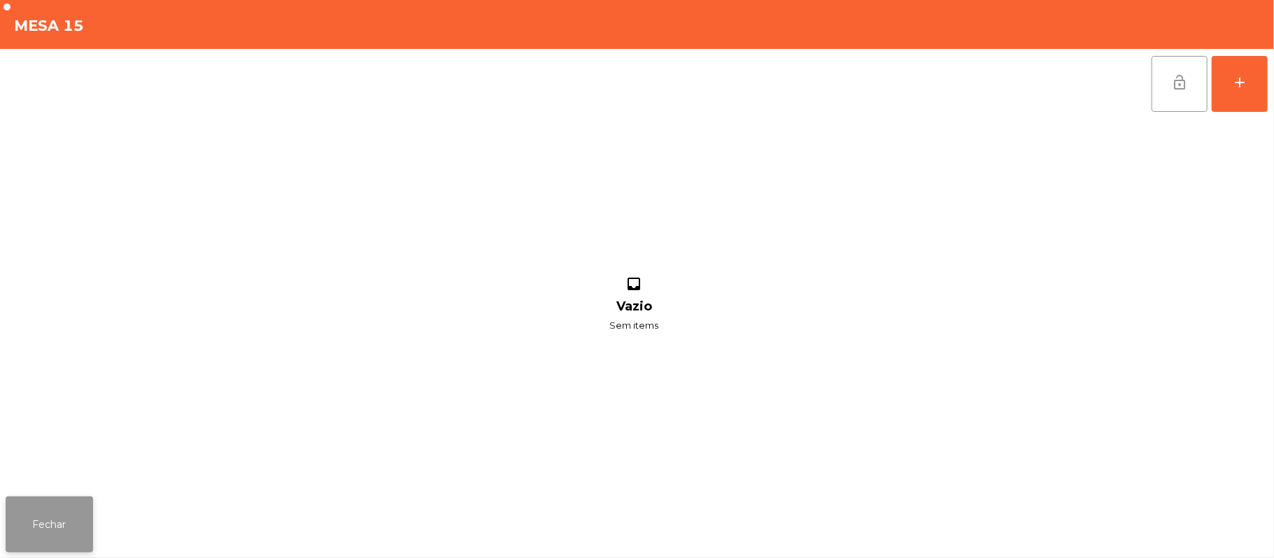
click at [48, 535] on button "Fechar" at bounding box center [49, 525] width 87 height 56
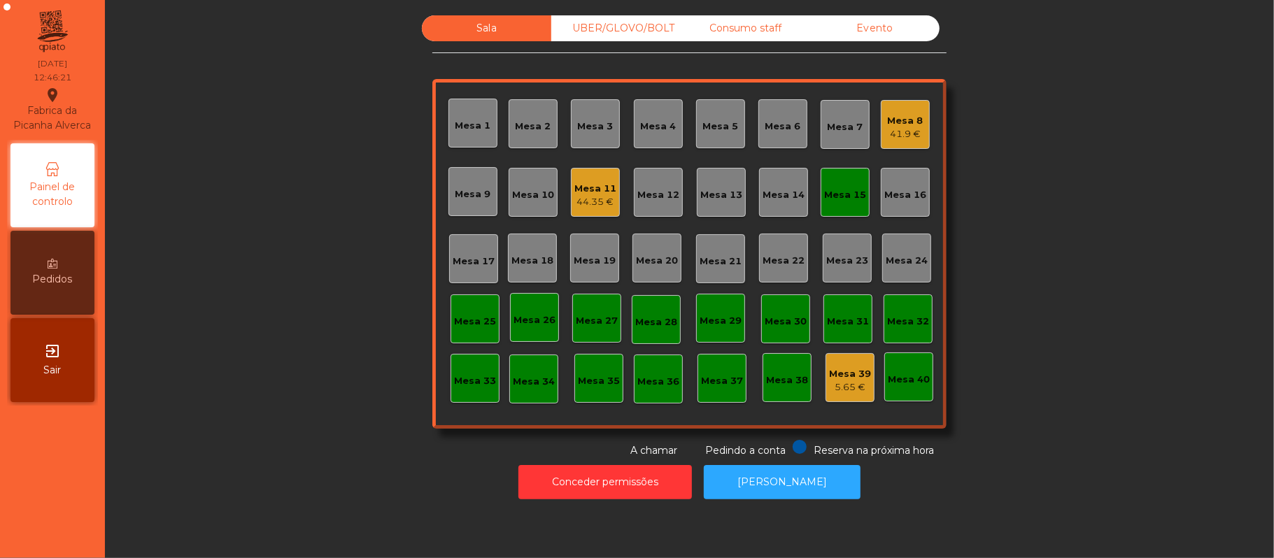
click at [907, 122] on div "Mesa 8" at bounding box center [906, 121] width 36 height 14
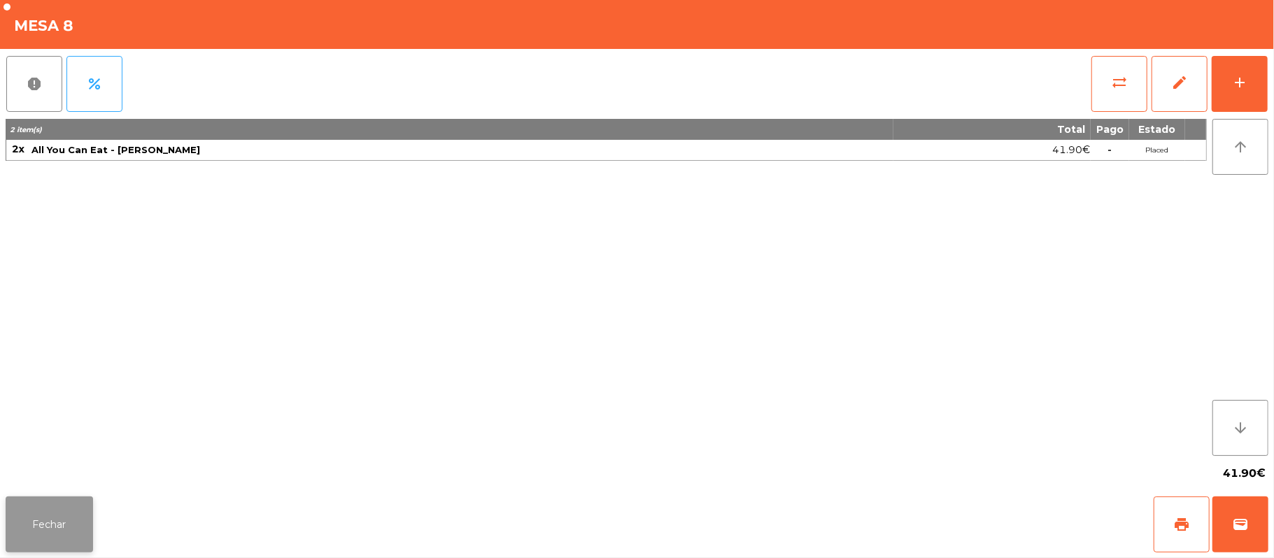
click at [43, 519] on button "Fechar" at bounding box center [49, 525] width 87 height 56
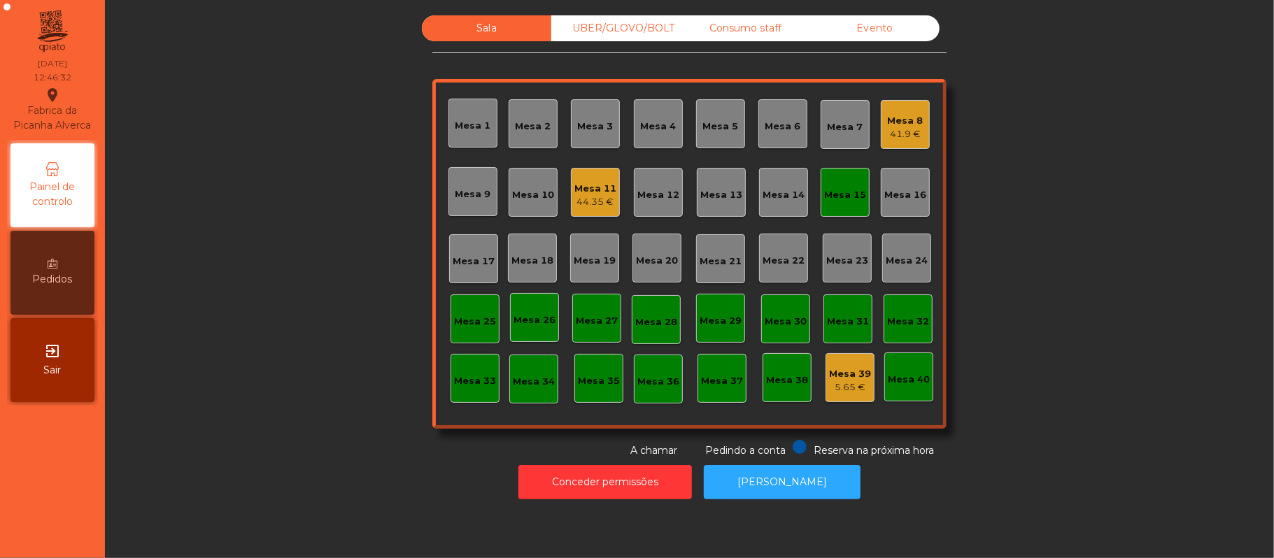
click at [838, 193] on div "Mesa 15" at bounding box center [845, 195] width 42 height 14
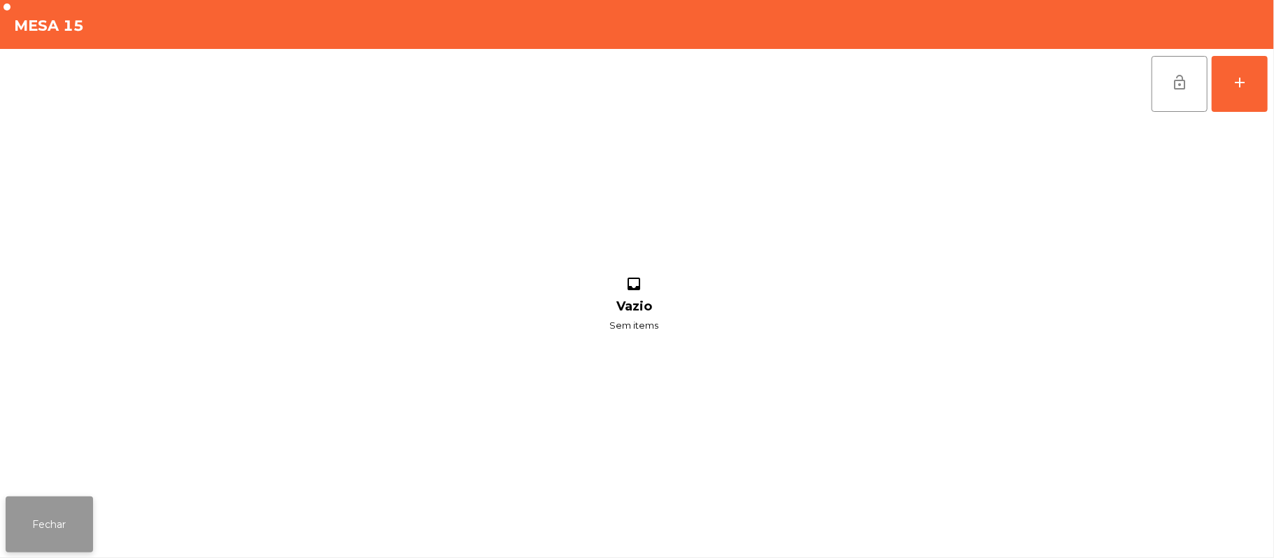
click at [81, 516] on button "Fechar" at bounding box center [49, 525] width 87 height 56
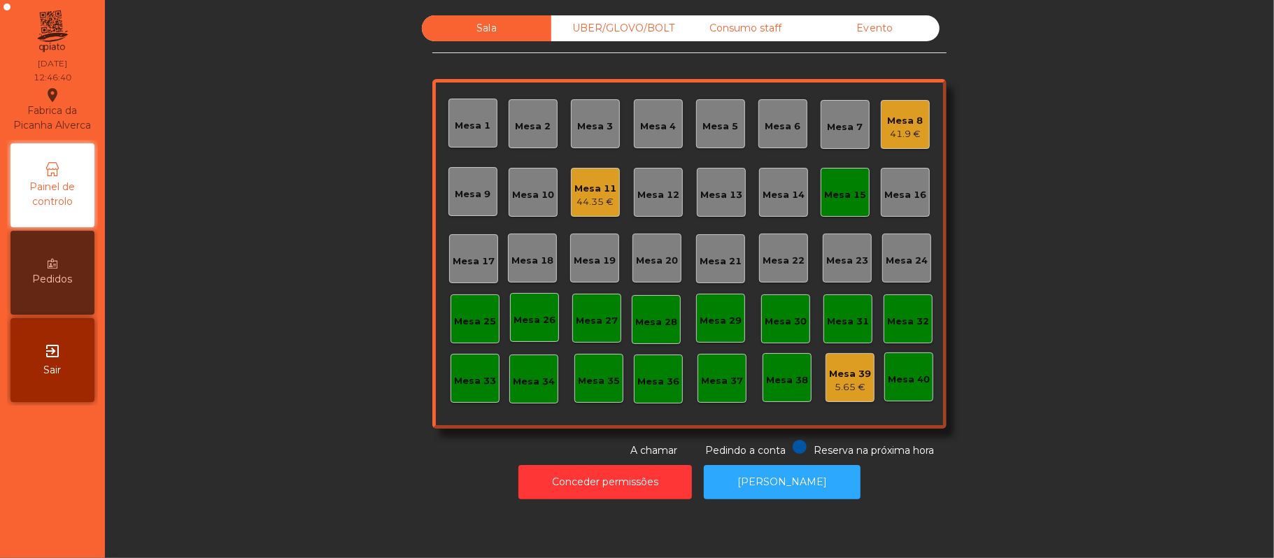
click at [597, 196] on div "44.35 €" at bounding box center [595, 202] width 42 height 14
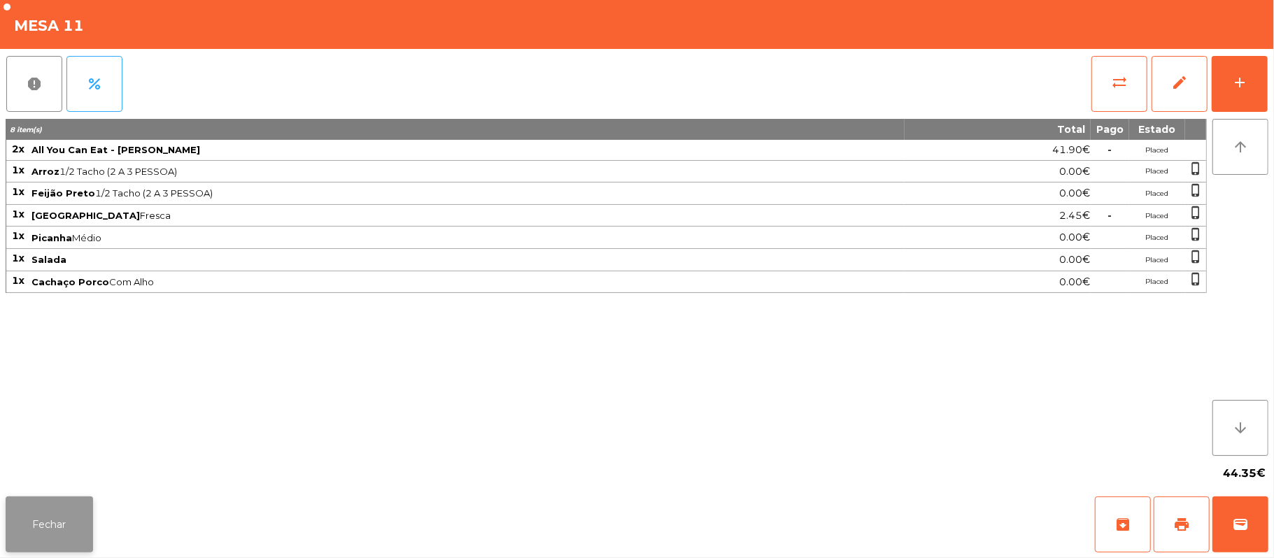
click at [81, 516] on button "Fechar" at bounding box center [49, 525] width 87 height 56
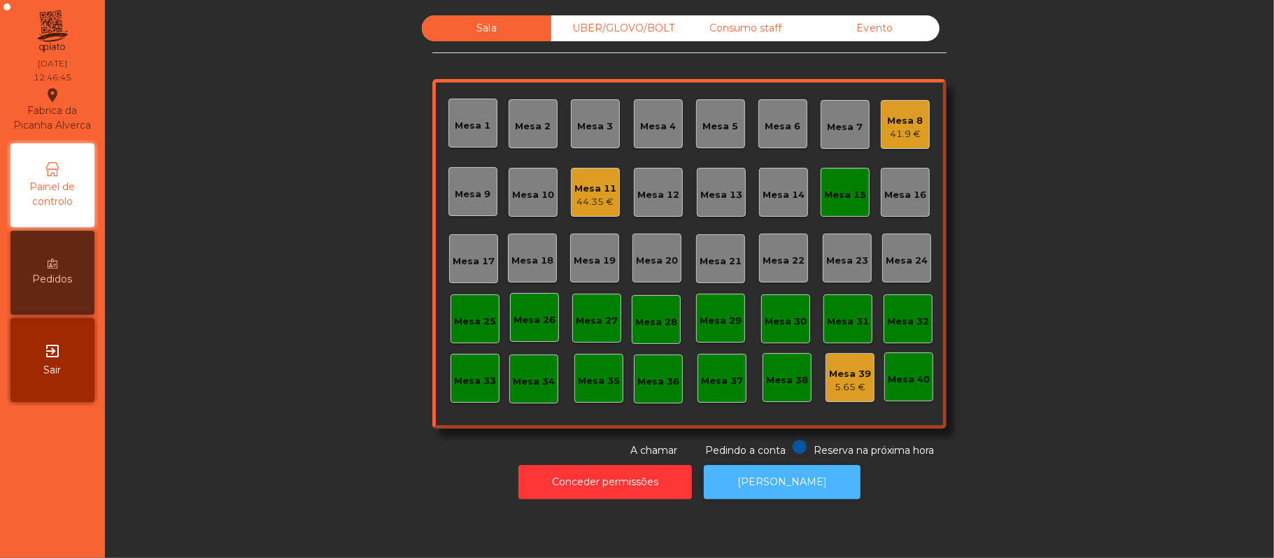
click at [793, 482] on button "[PERSON_NAME]" at bounding box center [782, 482] width 157 height 34
click at [852, 207] on div "Mesa 15" at bounding box center [845, 192] width 49 height 49
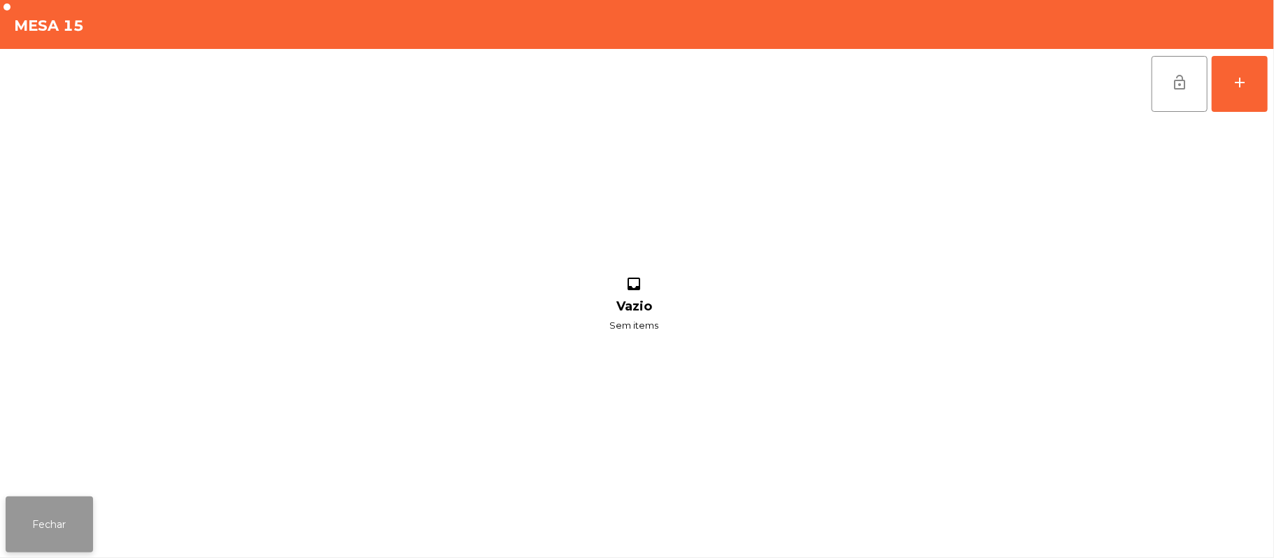
click at [53, 527] on button "Fechar" at bounding box center [49, 525] width 87 height 56
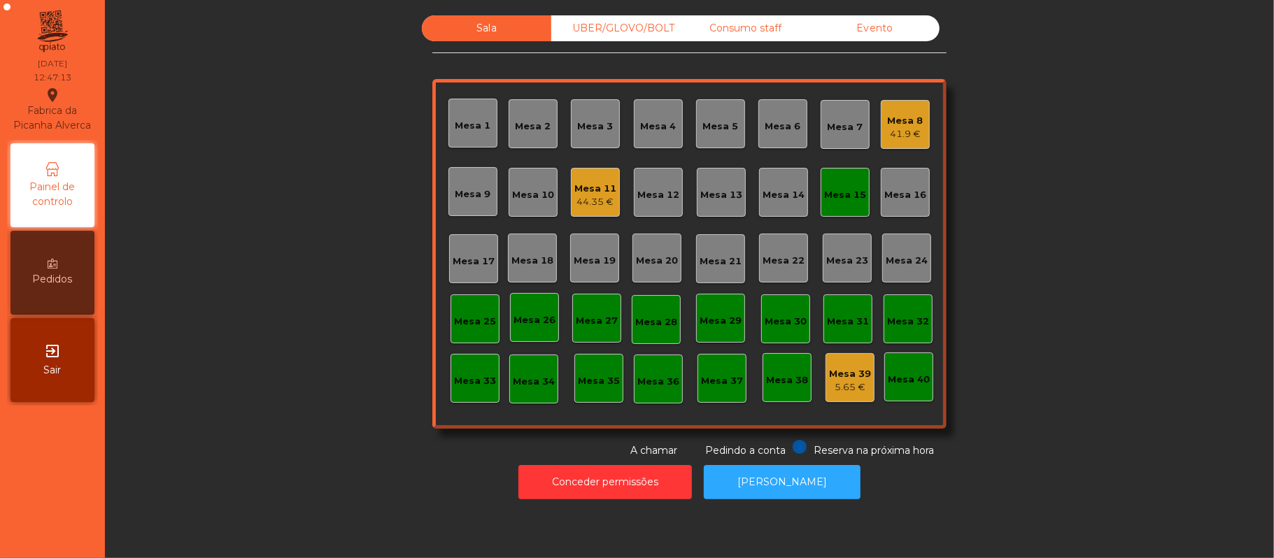
click at [860, 177] on div "Mesa 15" at bounding box center [845, 192] width 49 height 49
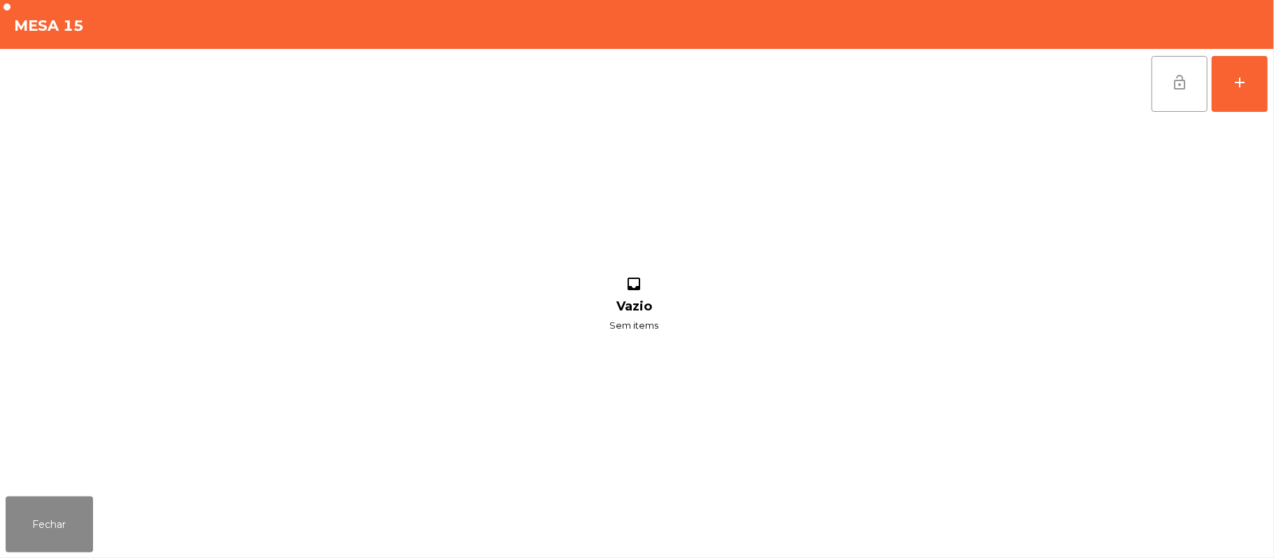
click at [1167, 102] on button "lock_open" at bounding box center [1179, 84] width 56 height 56
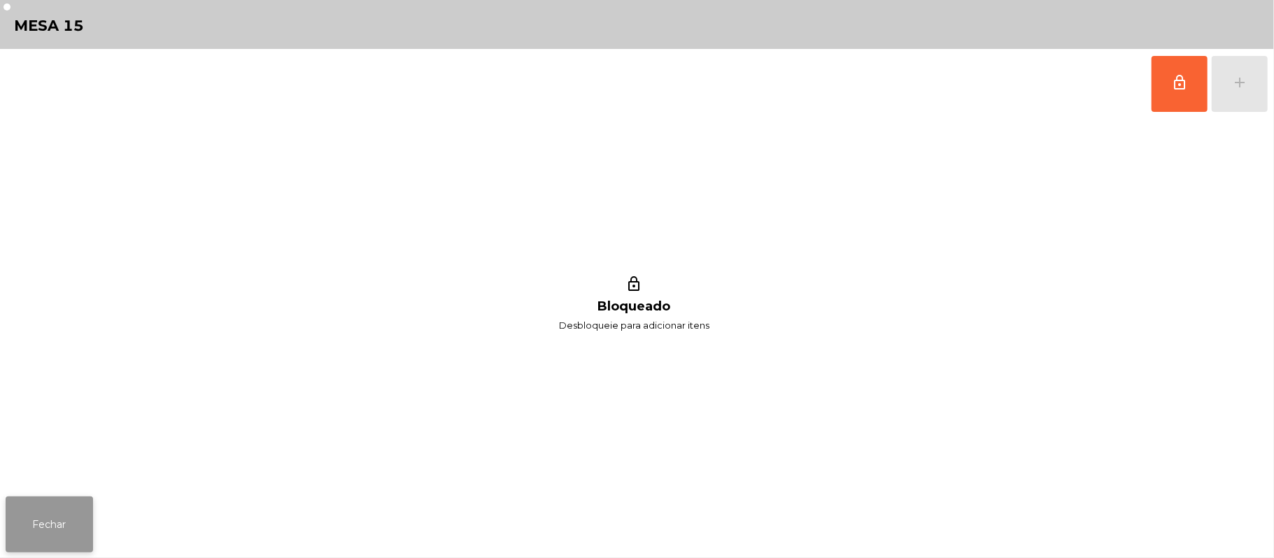
click at [76, 541] on button "Fechar" at bounding box center [49, 525] width 87 height 56
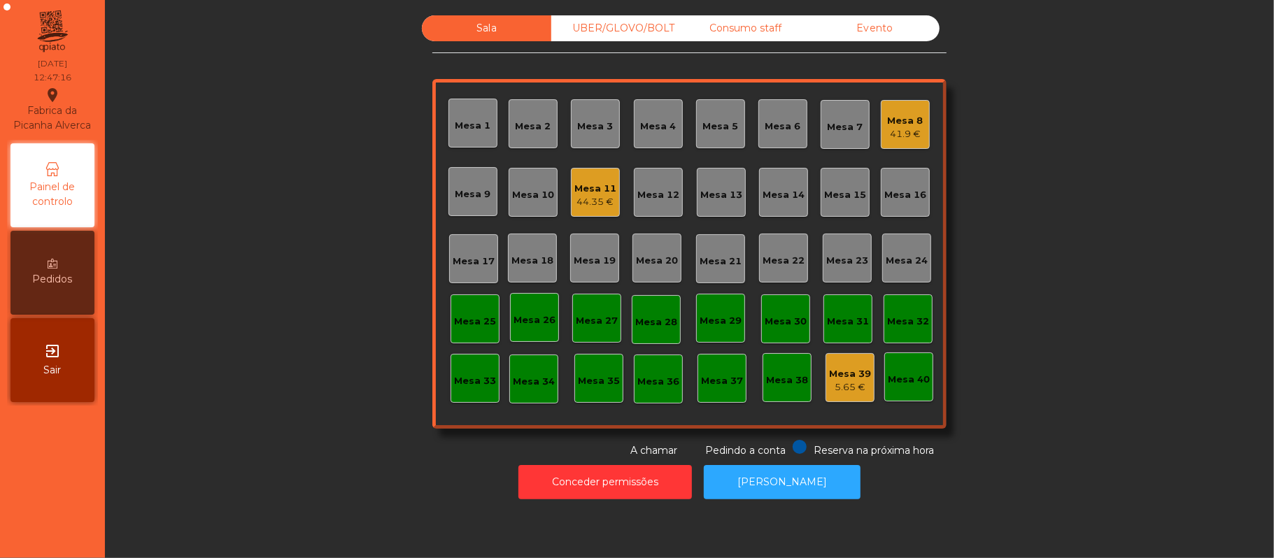
click at [481, 126] on div "Mesa 1" at bounding box center [473, 126] width 36 height 14
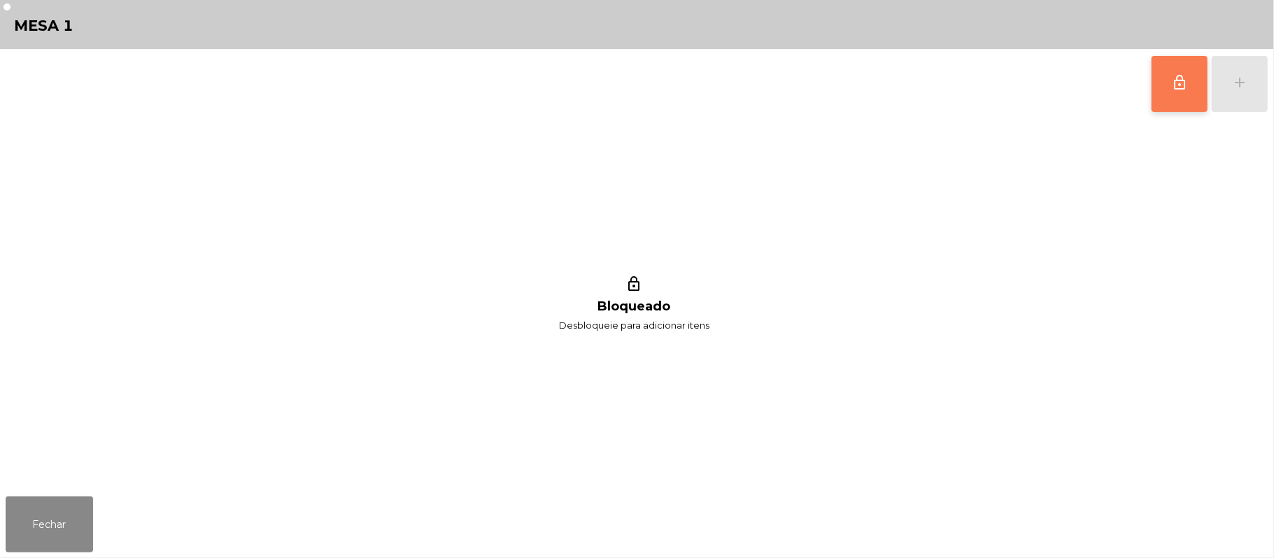
click at [1195, 91] on button "lock_outline" at bounding box center [1179, 84] width 56 height 56
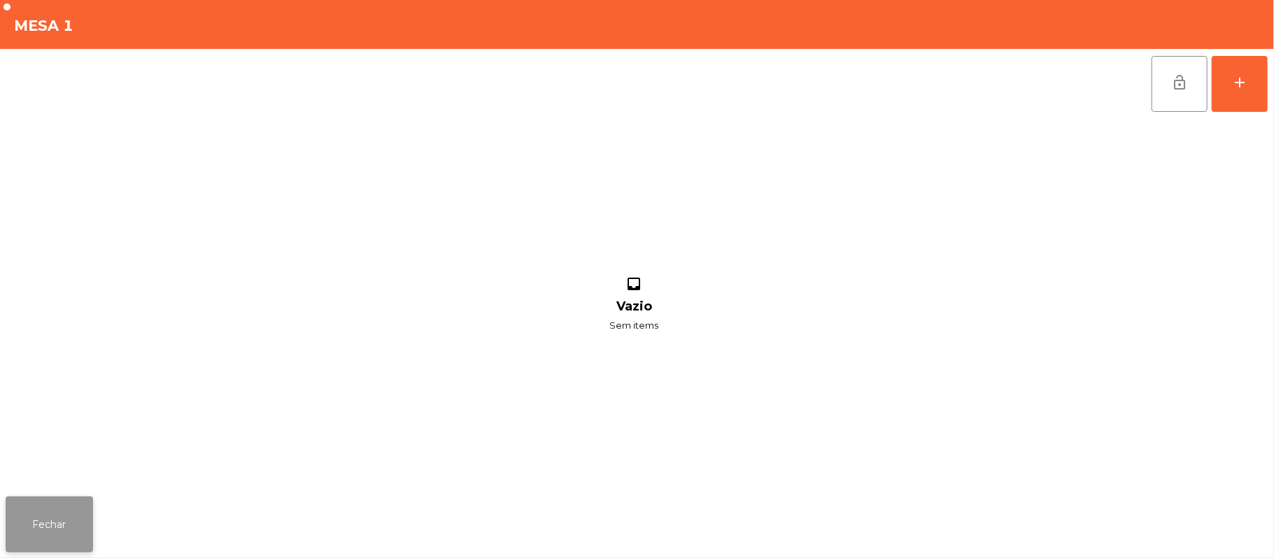
click at [51, 522] on button "Fechar" at bounding box center [49, 525] width 87 height 56
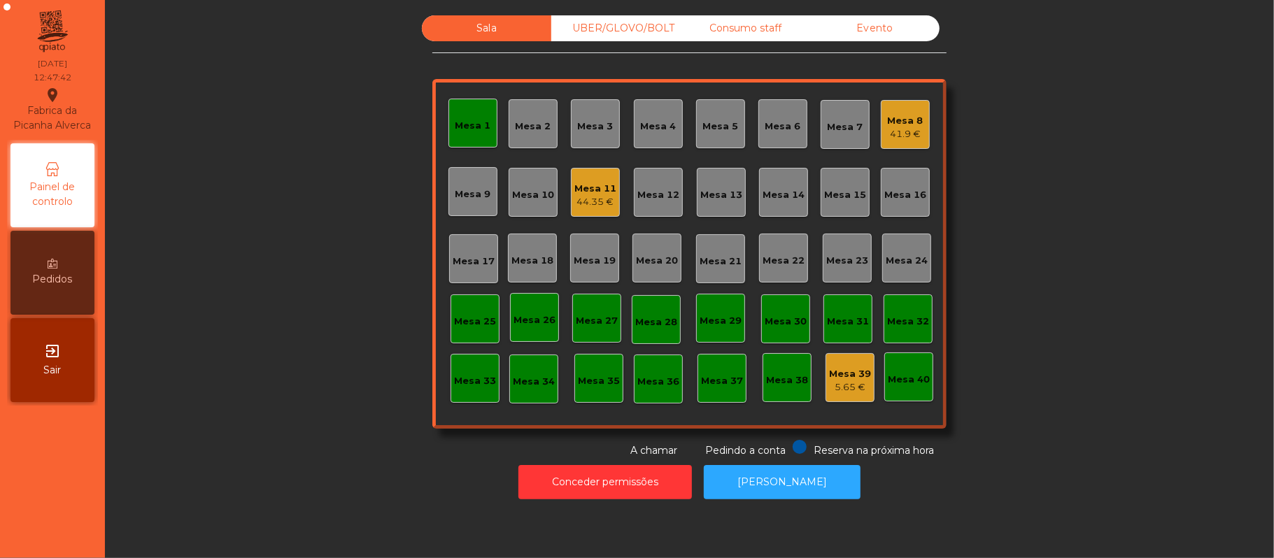
click at [478, 124] on div "Mesa 1" at bounding box center [473, 126] width 36 height 14
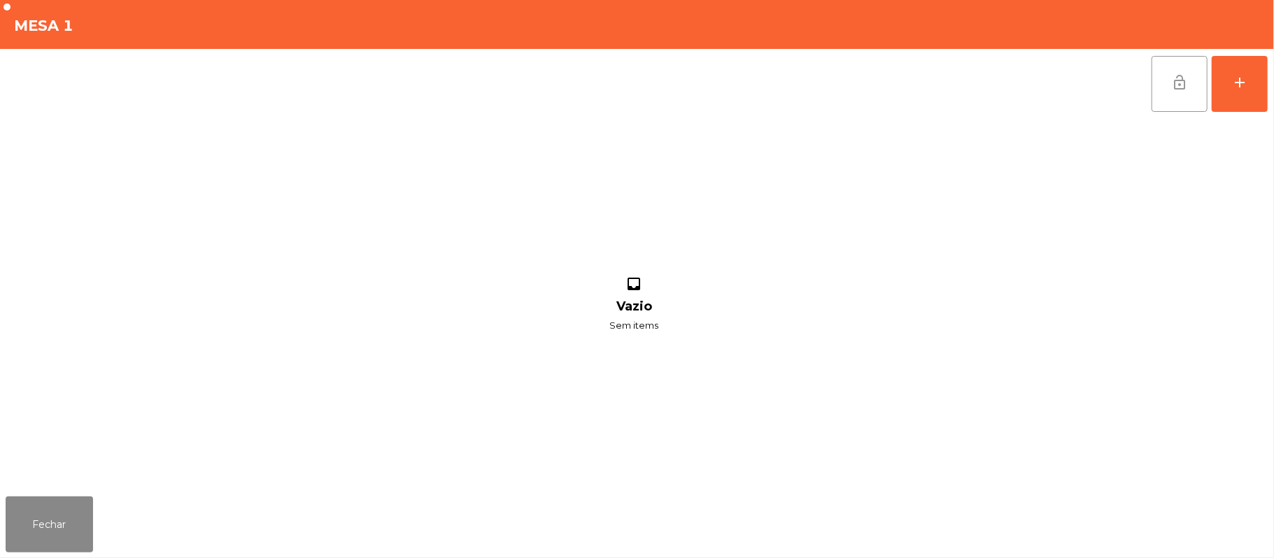
click at [1167, 93] on button "lock_open" at bounding box center [1179, 84] width 56 height 56
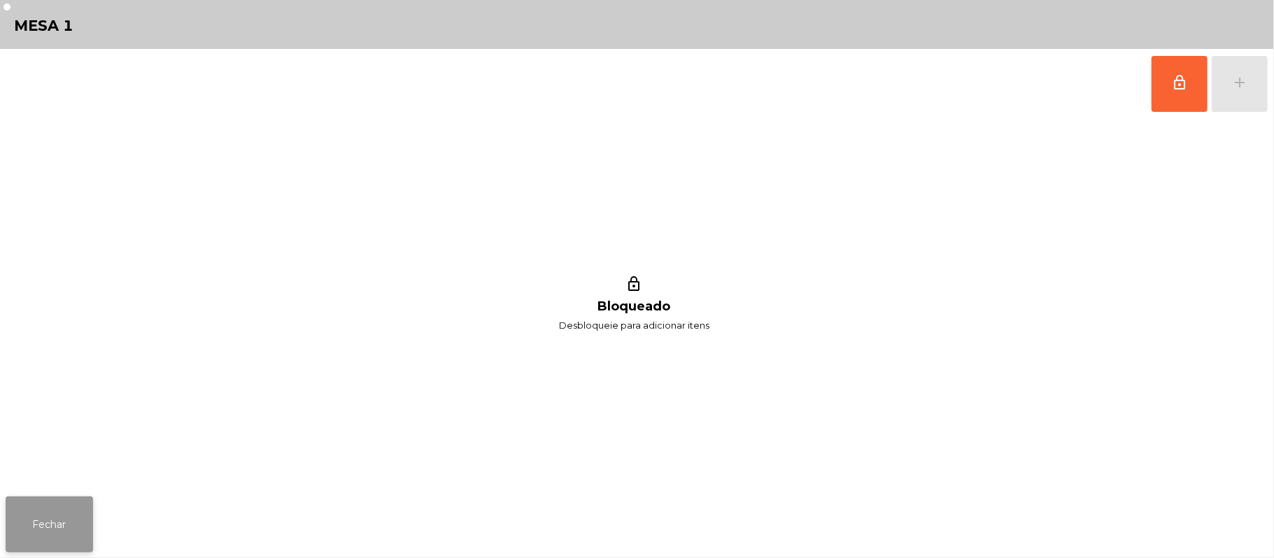
click at [49, 524] on button "Fechar" at bounding box center [49, 525] width 87 height 56
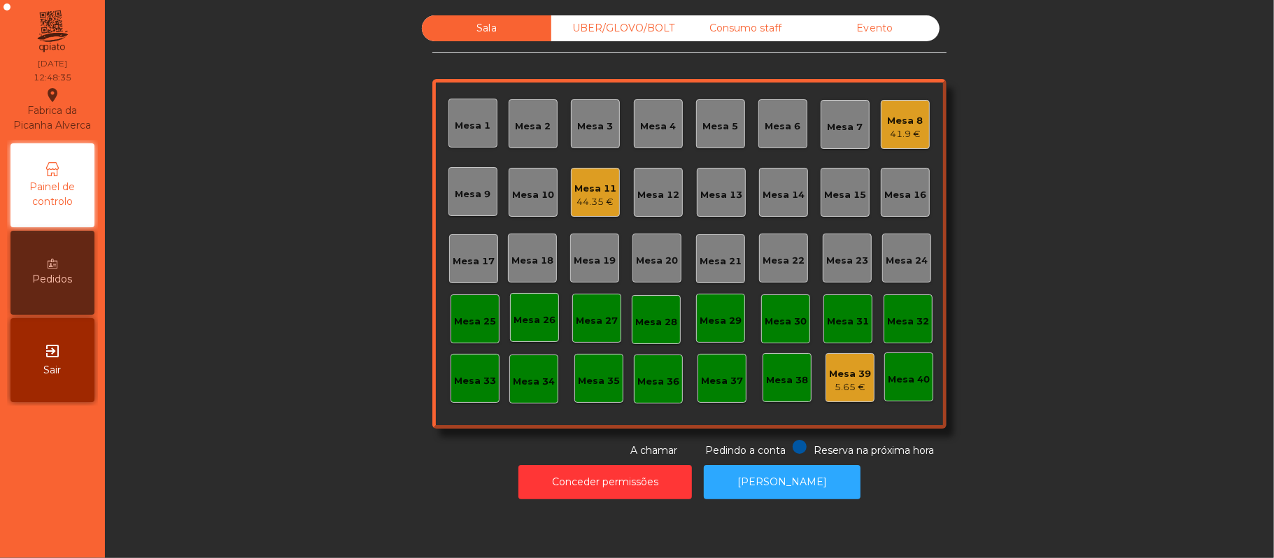
click at [768, 211] on div "Mesa 14" at bounding box center [783, 192] width 49 height 49
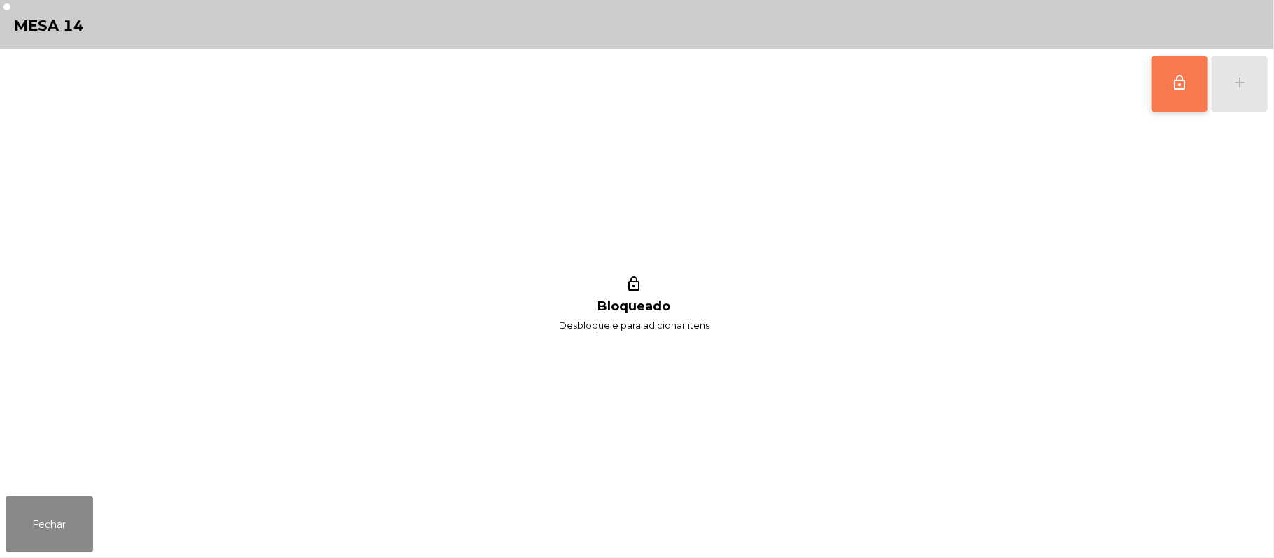
click at [1162, 84] on button "lock_outline" at bounding box center [1179, 84] width 56 height 56
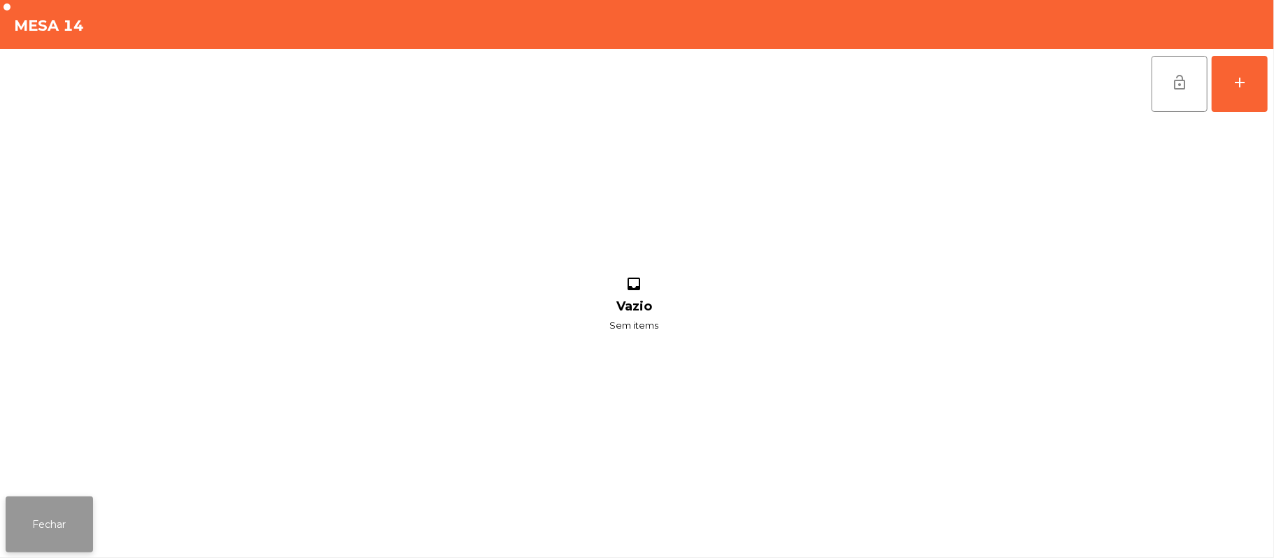
click at [56, 521] on button "Fechar" at bounding box center [49, 525] width 87 height 56
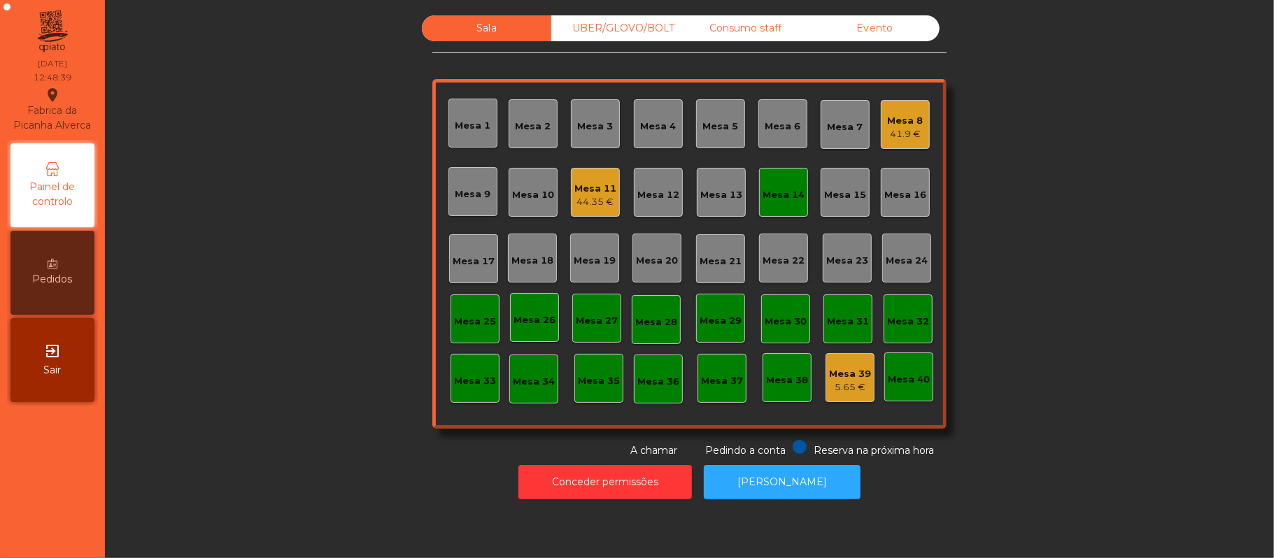
click at [788, 194] on div "Mesa 14" at bounding box center [783, 195] width 42 height 14
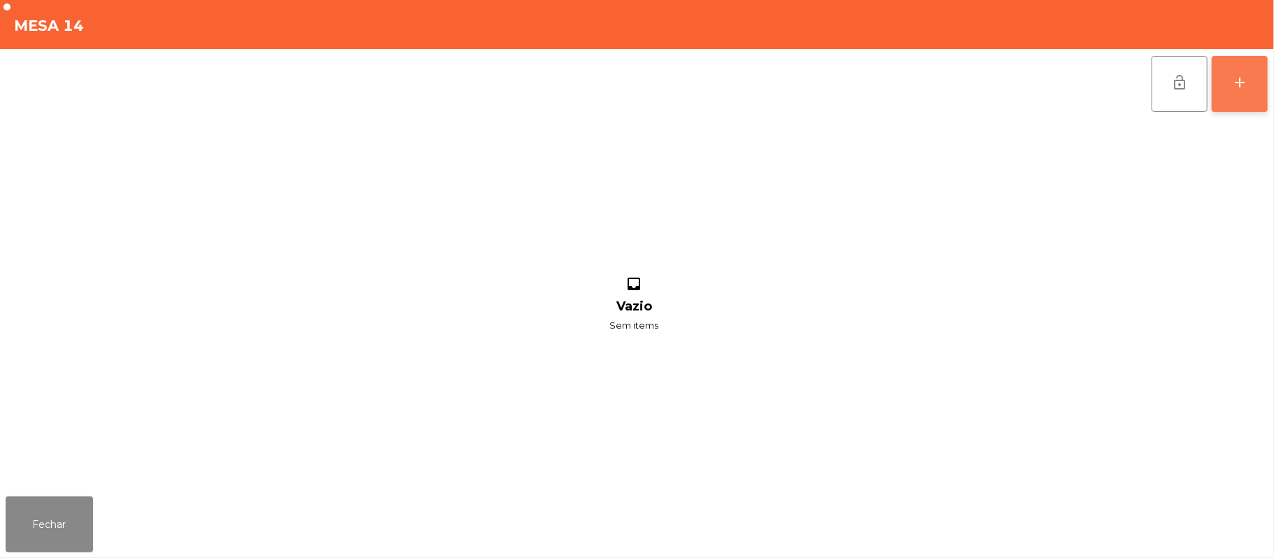
click at [1237, 96] on button "add" at bounding box center [1240, 84] width 56 height 56
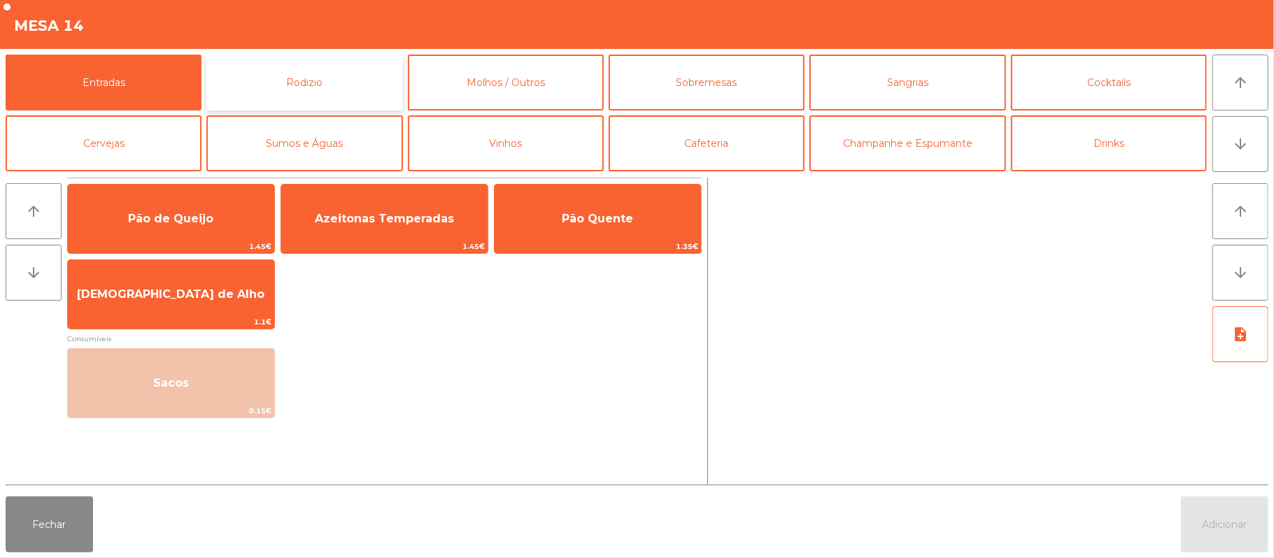
click at [320, 90] on button "Rodizio" at bounding box center [304, 83] width 196 height 56
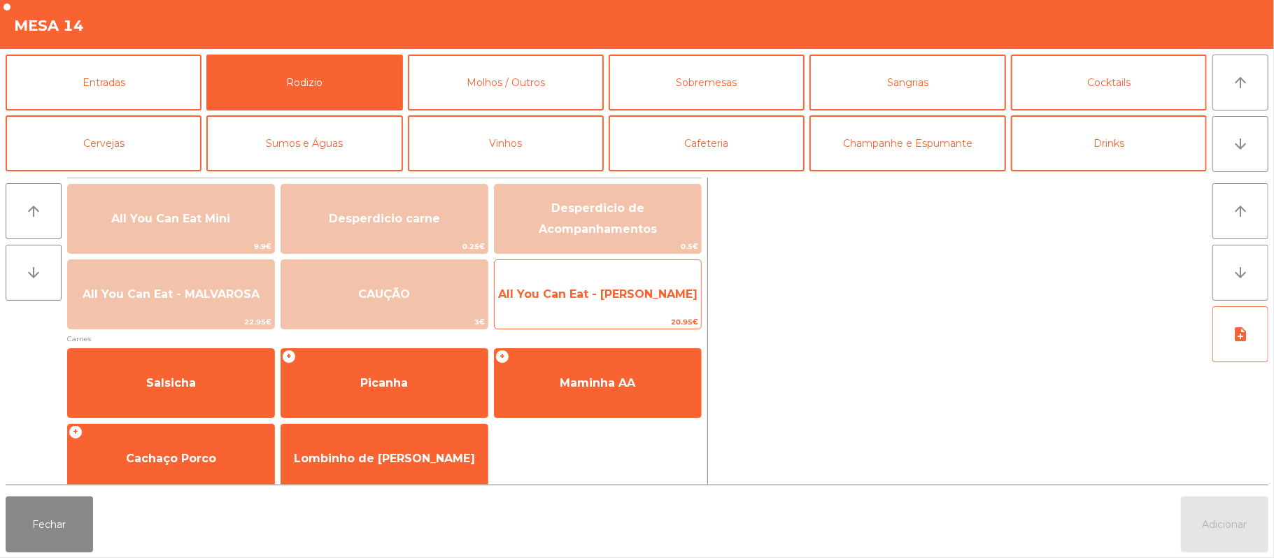
click at [599, 294] on span "All You Can Eat - [PERSON_NAME]" at bounding box center [597, 293] width 199 height 13
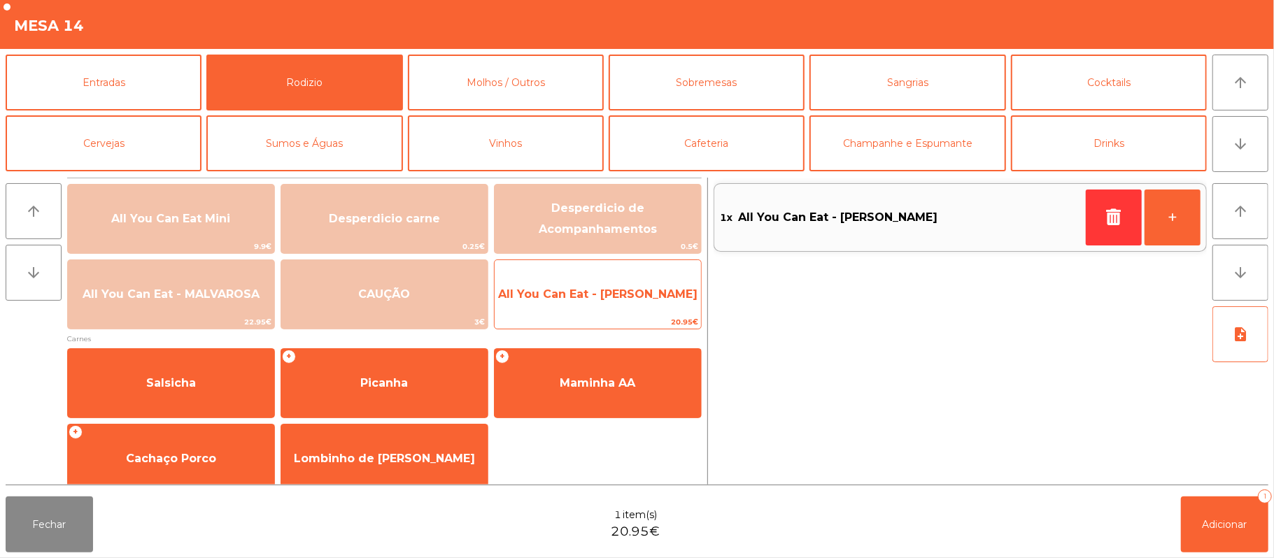
click at [586, 309] on span "All You Can Eat - [PERSON_NAME]" at bounding box center [598, 295] width 206 height 38
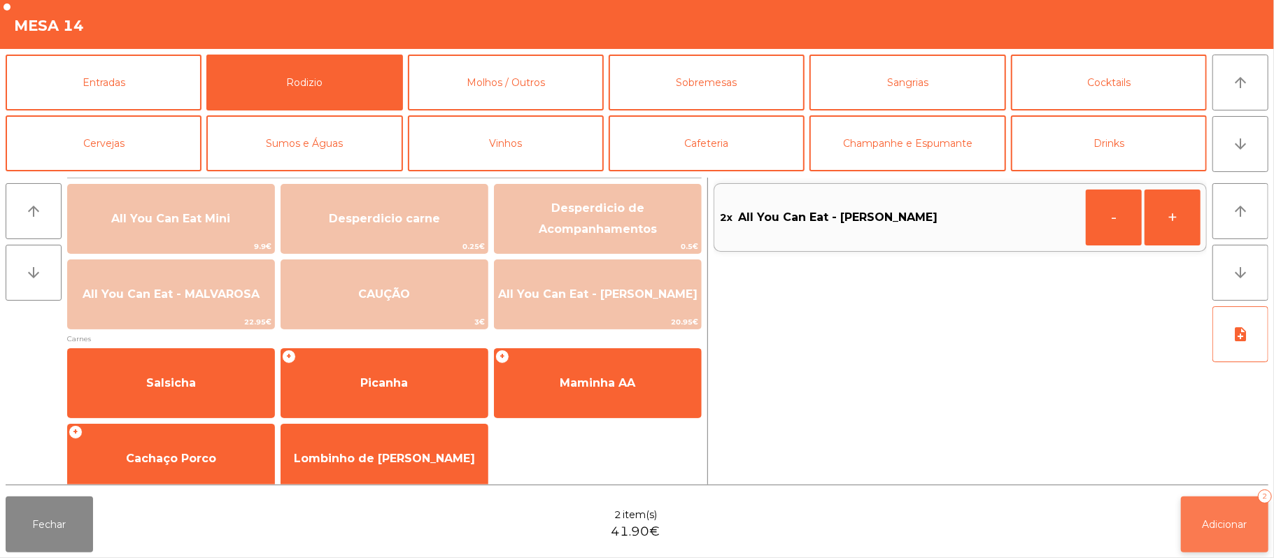
click at [1226, 520] on span "Adicionar" at bounding box center [1224, 524] width 45 height 13
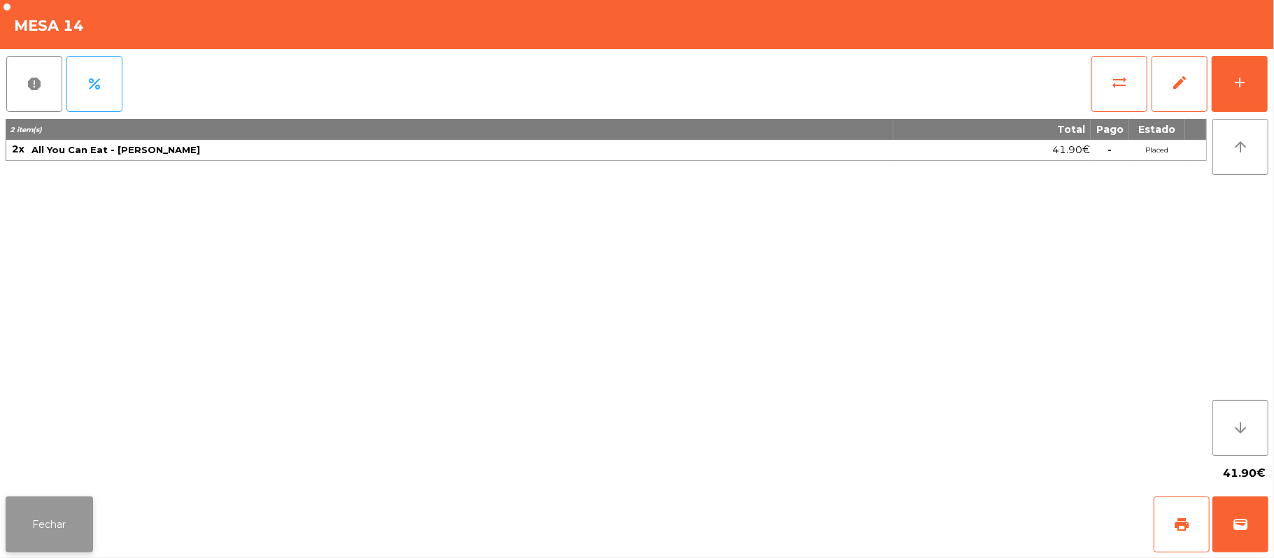
click at [48, 529] on button "Fechar" at bounding box center [49, 525] width 87 height 56
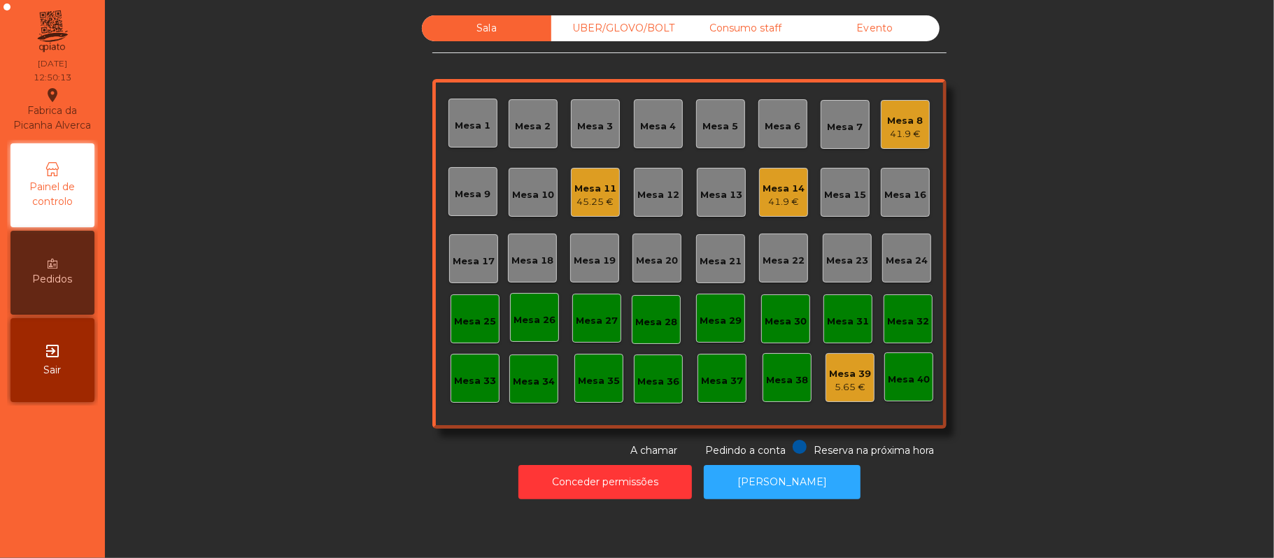
click at [916, 135] on div "Mesa 8 41.9 €" at bounding box center [905, 124] width 49 height 49
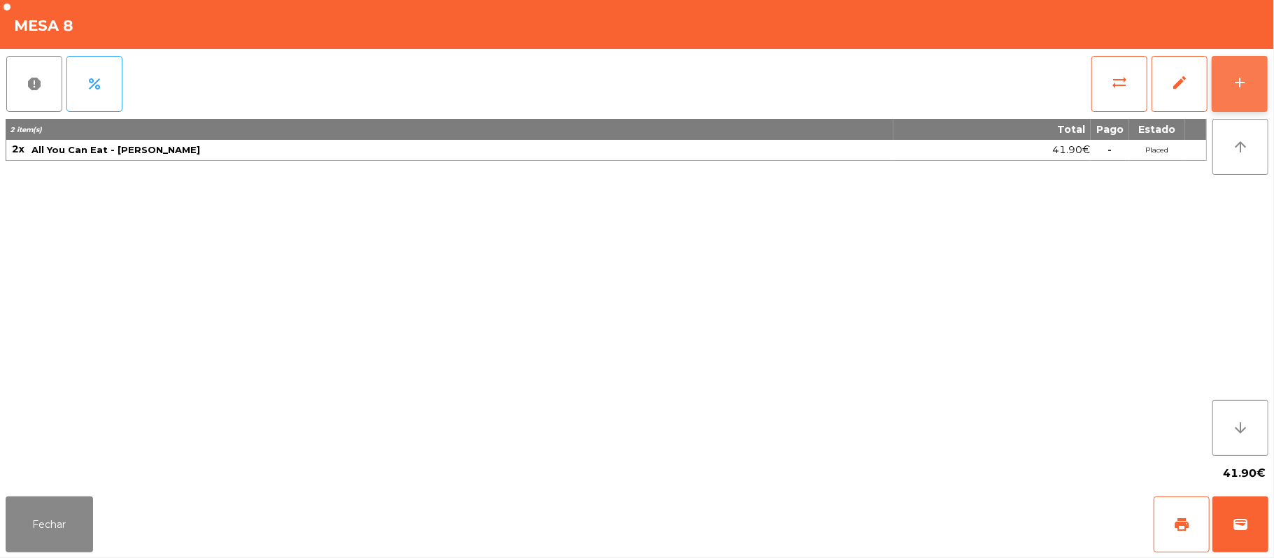
click at [1235, 96] on button "add" at bounding box center [1240, 84] width 56 height 56
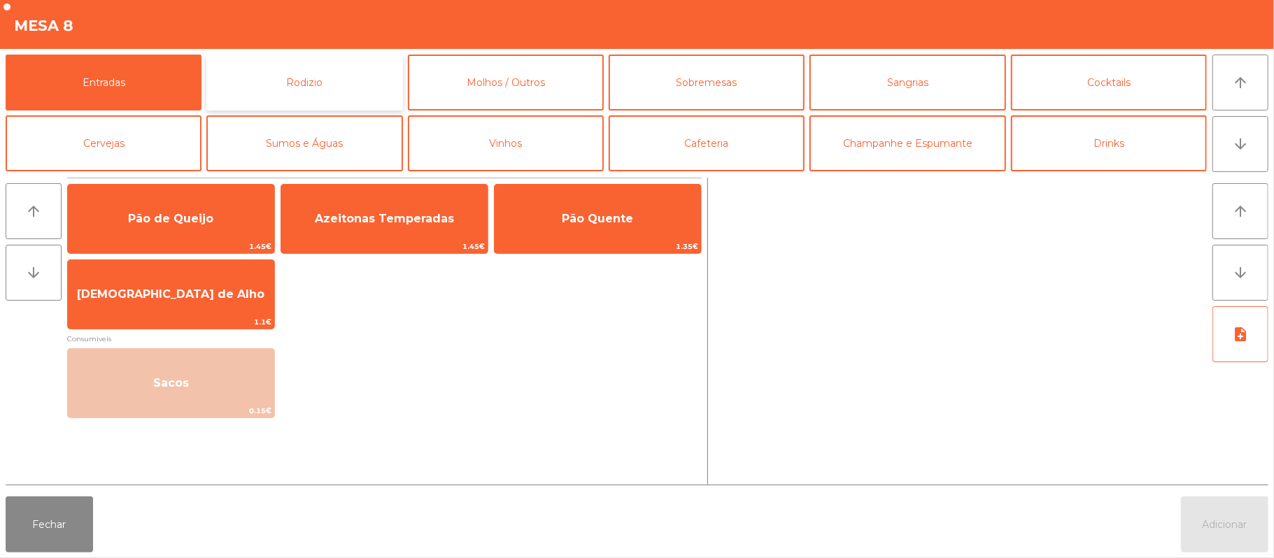
click at [320, 84] on button "Rodizio" at bounding box center [304, 83] width 196 height 56
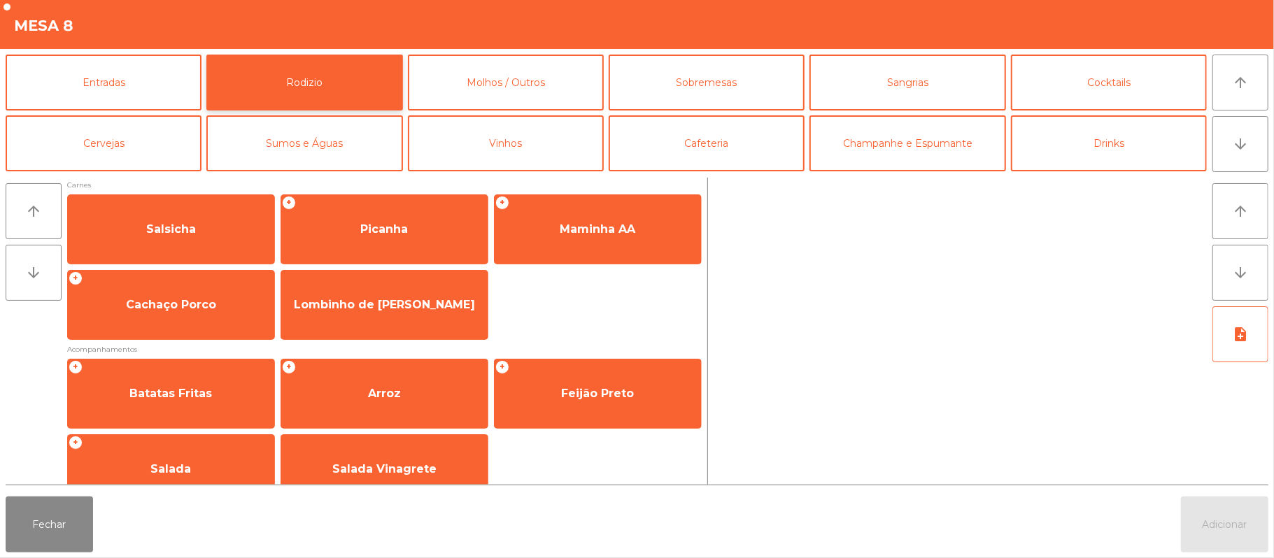
scroll to position [175, 0]
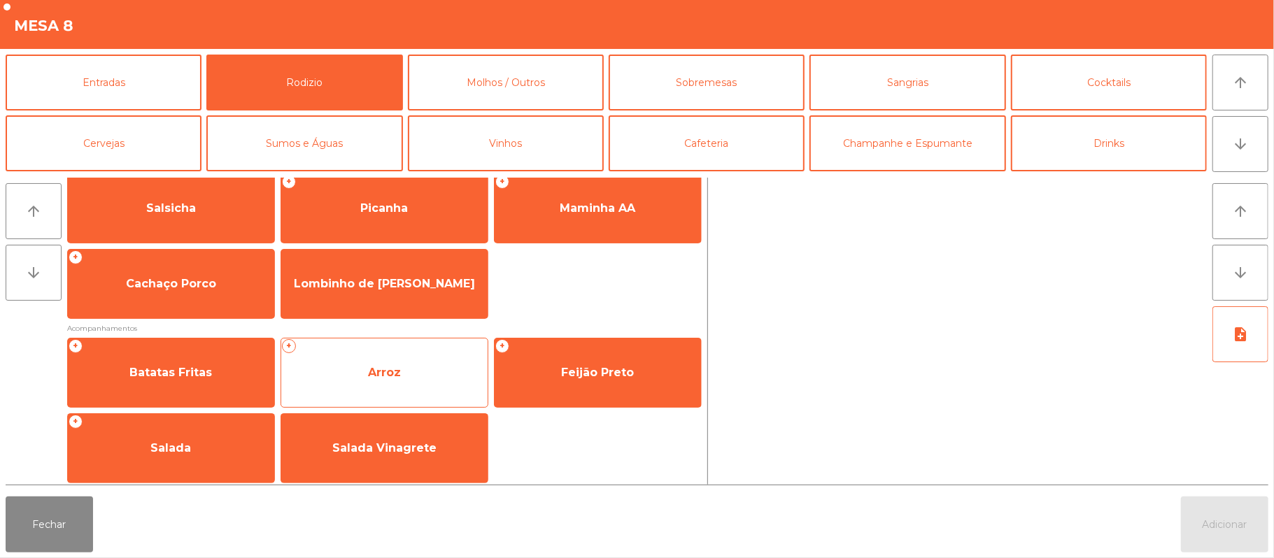
click at [420, 376] on span "Arroz" at bounding box center [384, 373] width 206 height 38
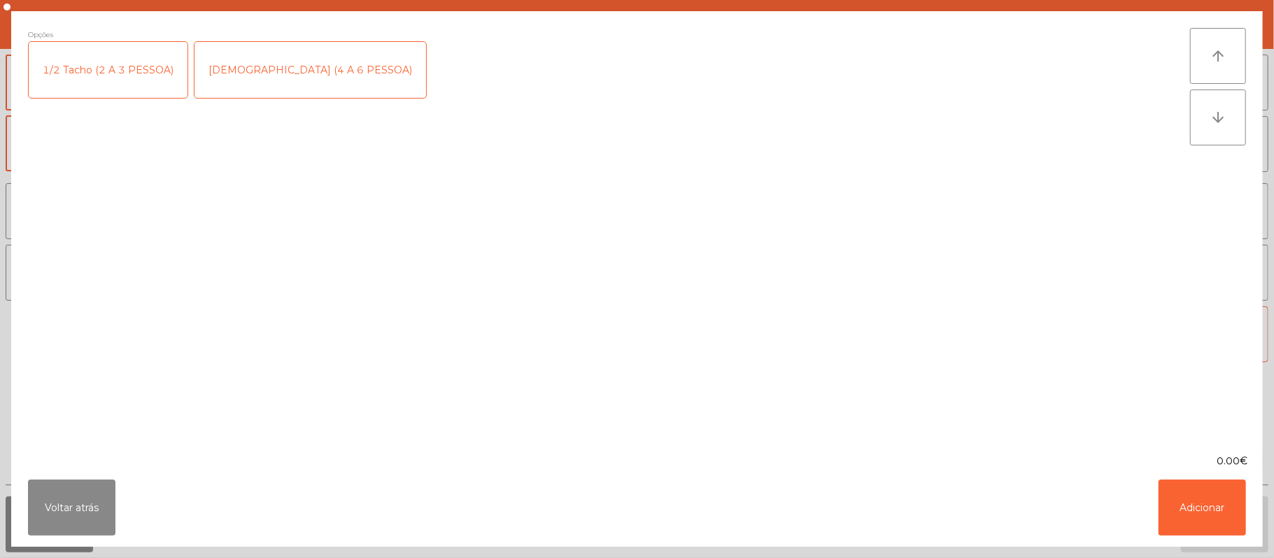
click at [101, 79] on div "1/2 Tacho (2 A 3 PESSOA)" at bounding box center [108, 70] width 159 height 56
click at [1206, 519] on button "Adicionar" at bounding box center [1201, 508] width 87 height 56
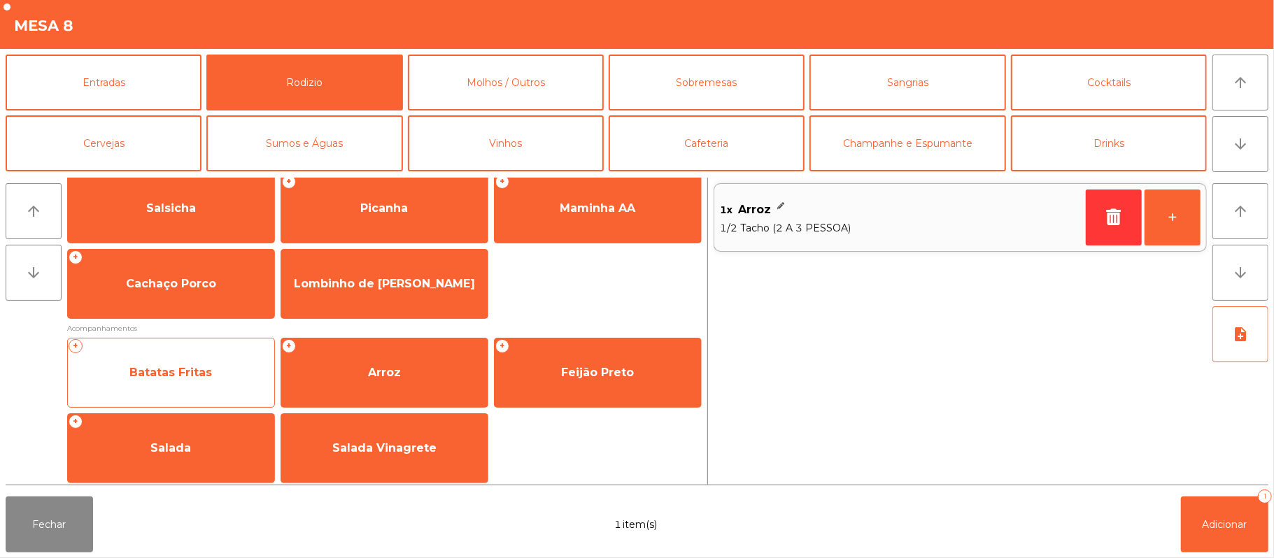
click at [193, 356] on span "Batatas Fritas" at bounding box center [171, 373] width 206 height 38
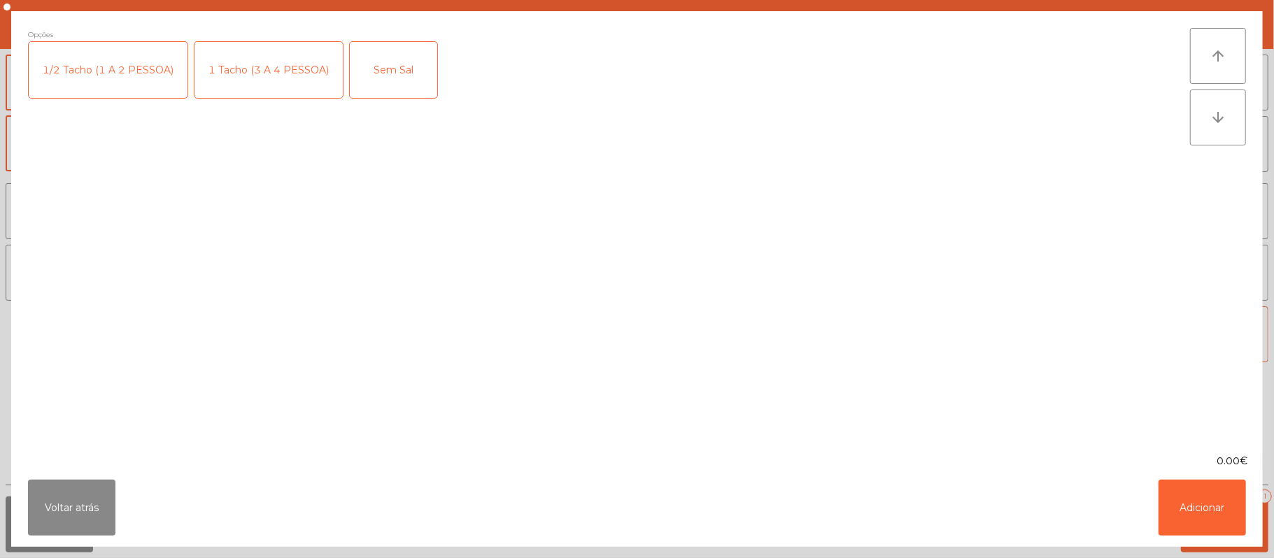
click at [277, 87] on div "1 Tacho (3 A 4 PESSOA)" at bounding box center [268, 70] width 148 height 56
click at [1214, 522] on button "Adicionar" at bounding box center [1201, 508] width 87 height 56
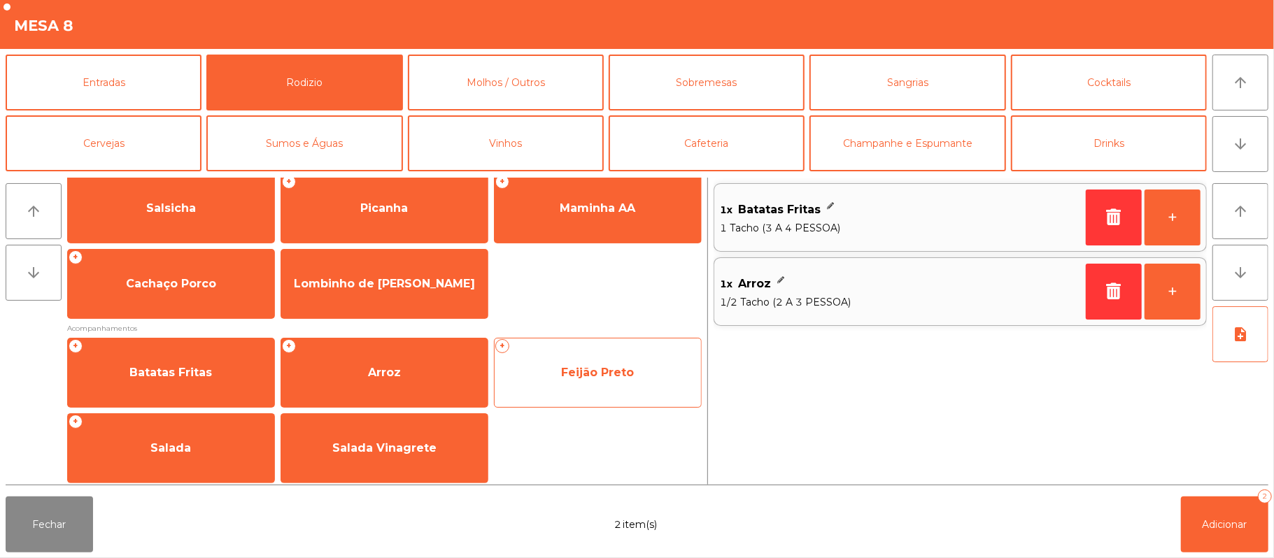
click at [597, 374] on span "Feijão Preto" at bounding box center [597, 372] width 73 height 13
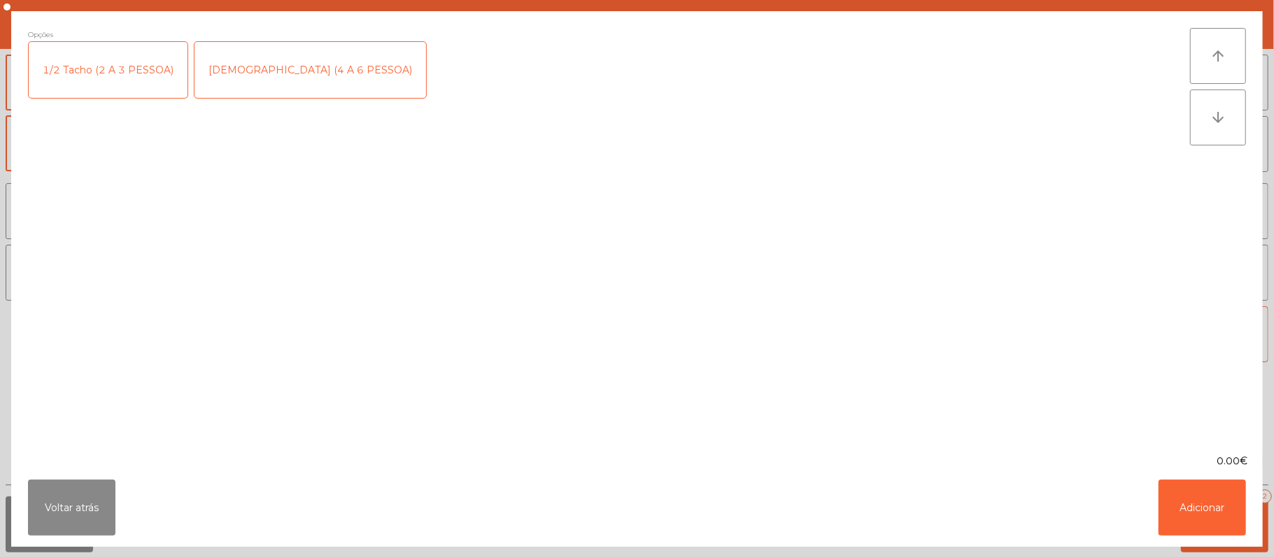
click at [98, 80] on div "1/2 Tacho (2 A 3 PESSOA)" at bounding box center [108, 70] width 159 height 56
click at [1163, 522] on button "Adicionar" at bounding box center [1201, 508] width 87 height 56
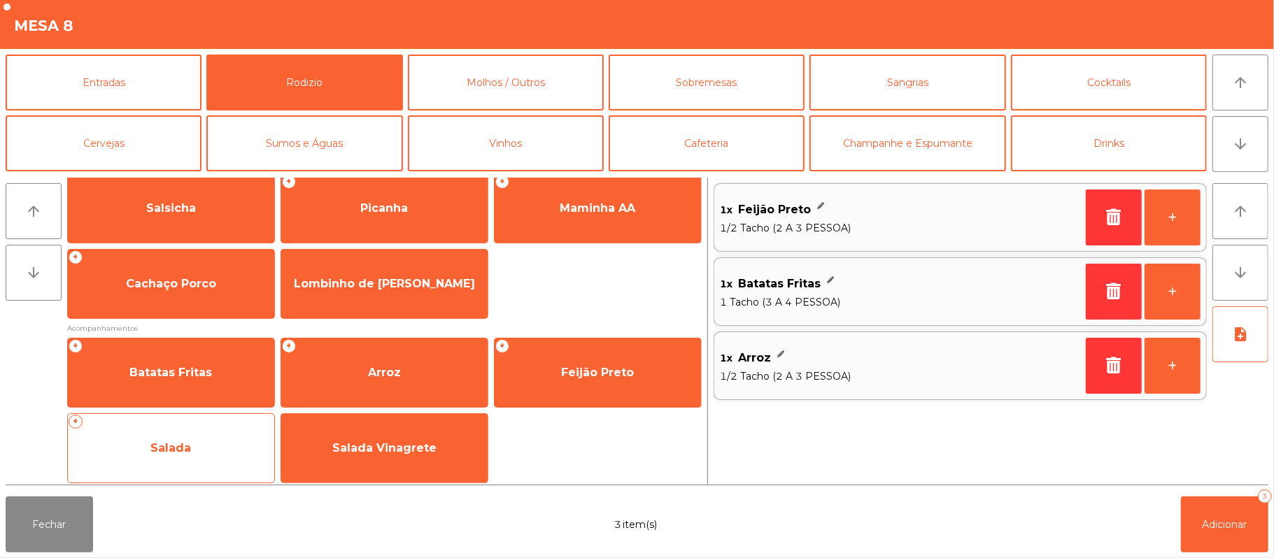
click at [174, 448] on span "Salada" at bounding box center [170, 447] width 41 height 13
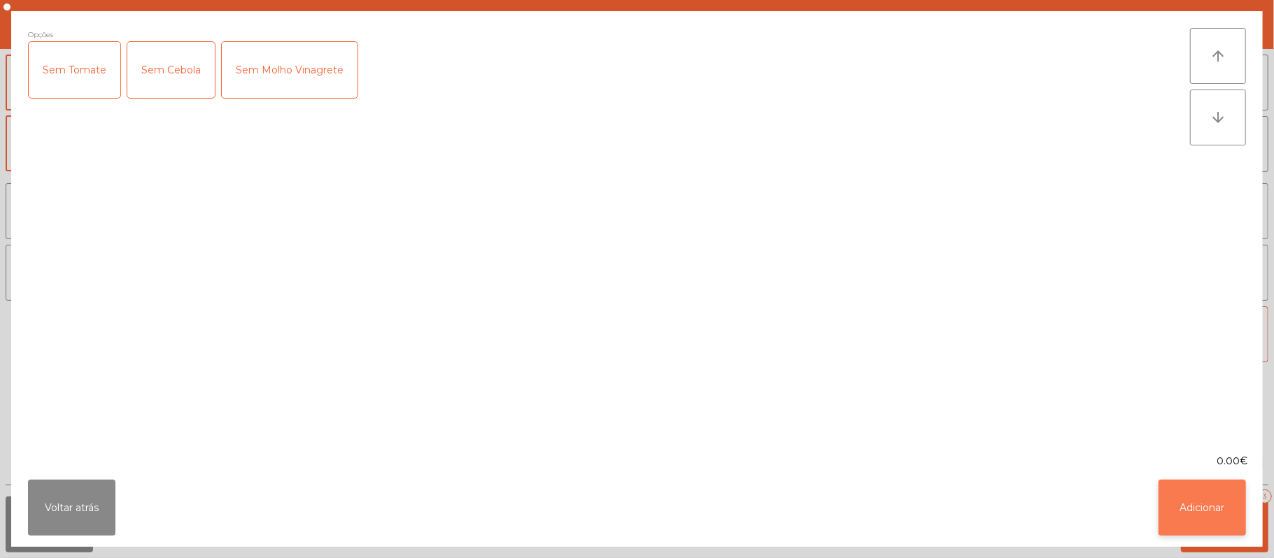
click at [1192, 494] on button "Adicionar" at bounding box center [1201, 508] width 87 height 56
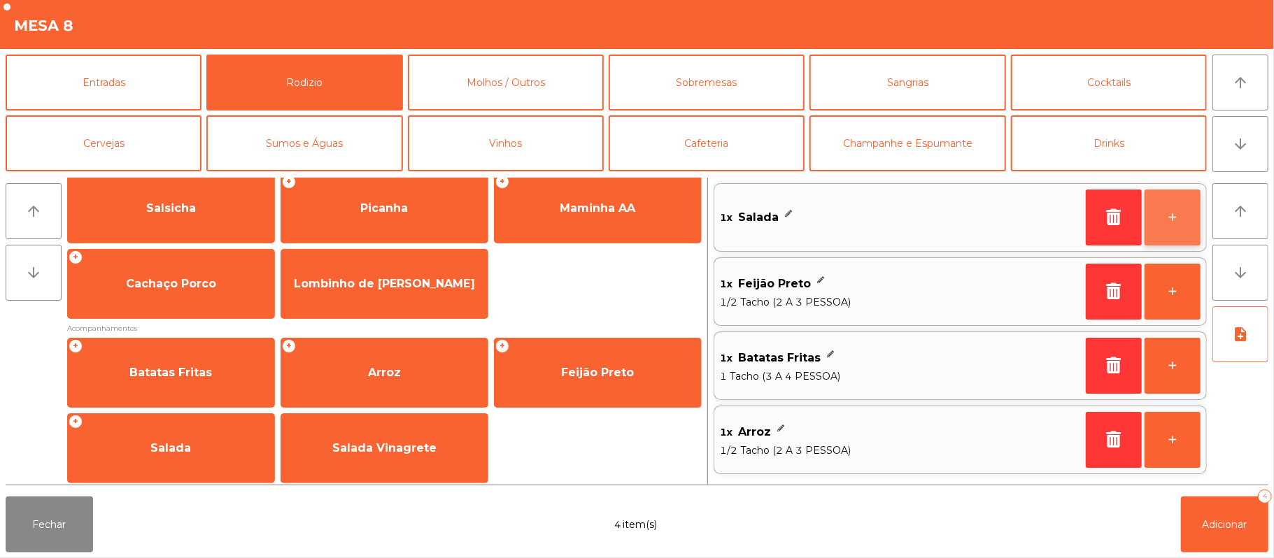
click at [1179, 218] on button "+" at bounding box center [1172, 218] width 56 height 56
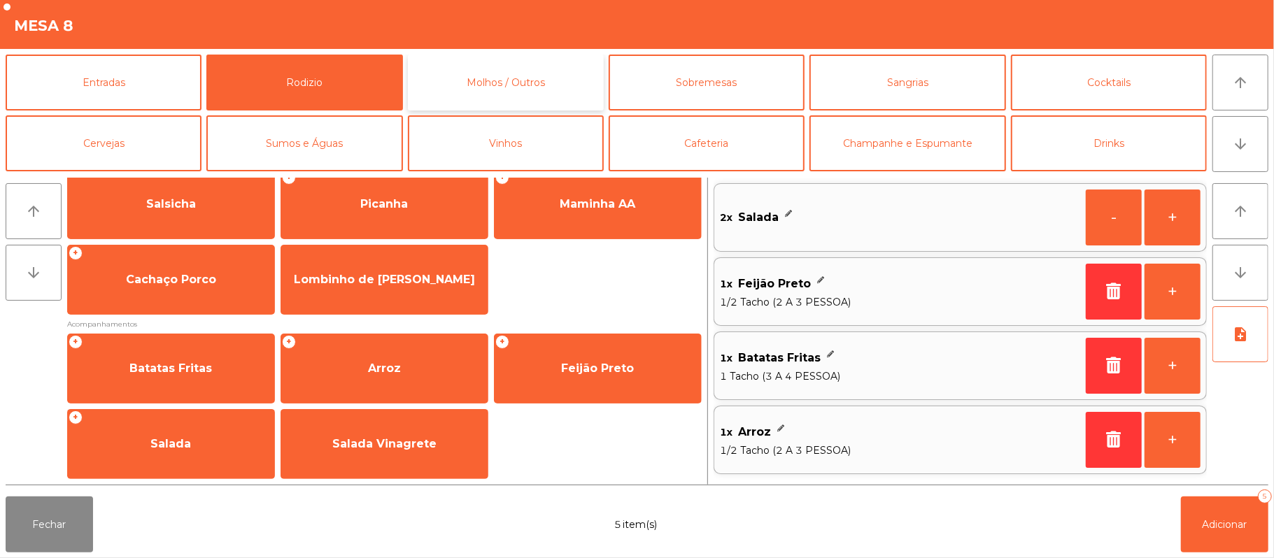
click at [518, 87] on button "Molhos / Outros" at bounding box center [506, 83] width 196 height 56
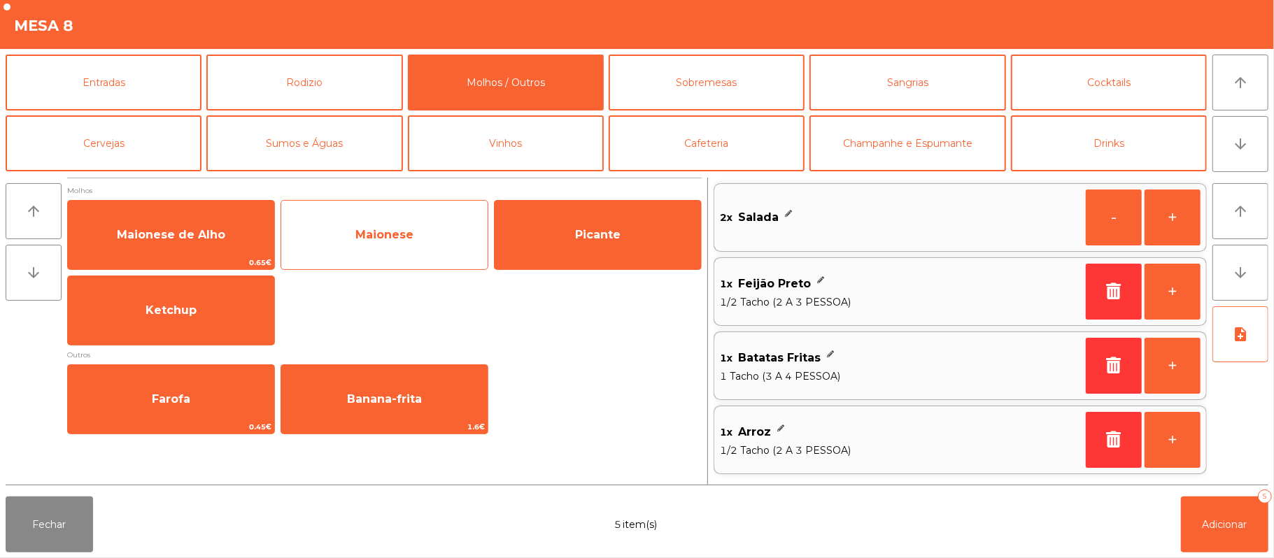
click at [364, 248] on span "Maionese" at bounding box center [384, 235] width 206 height 38
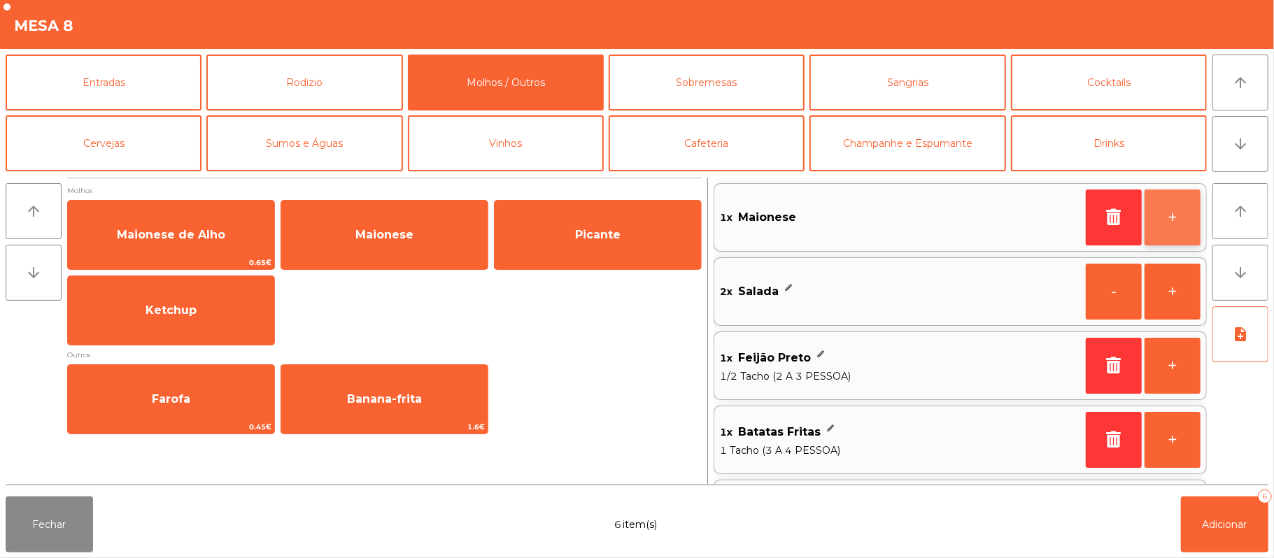
click at [1145, 236] on button "+" at bounding box center [1172, 218] width 56 height 56
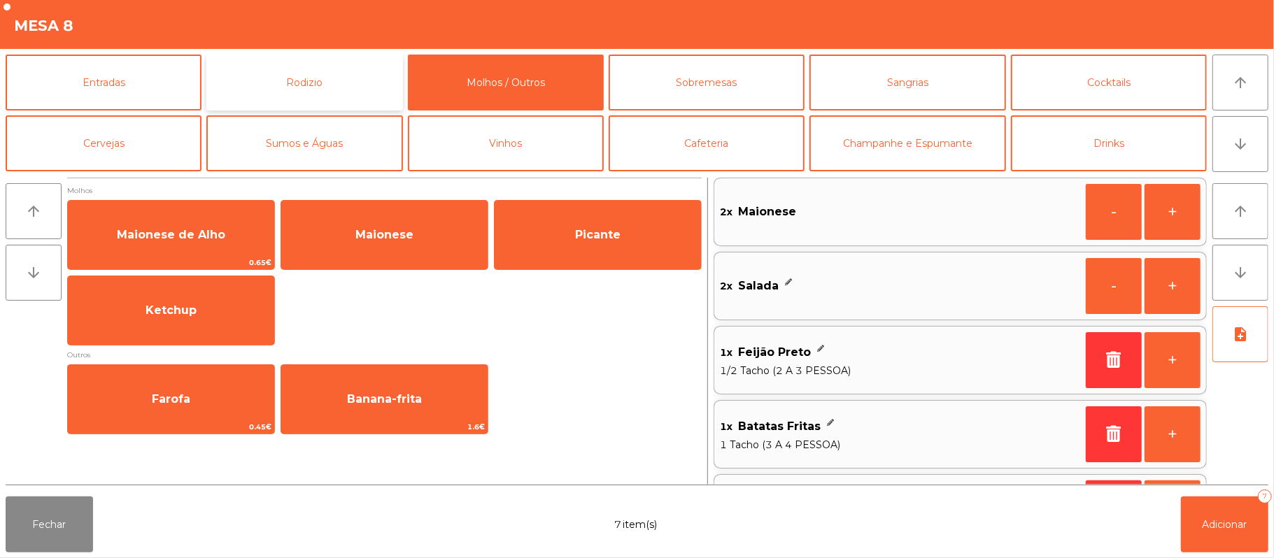
click at [301, 87] on button "Rodizio" at bounding box center [304, 83] width 196 height 56
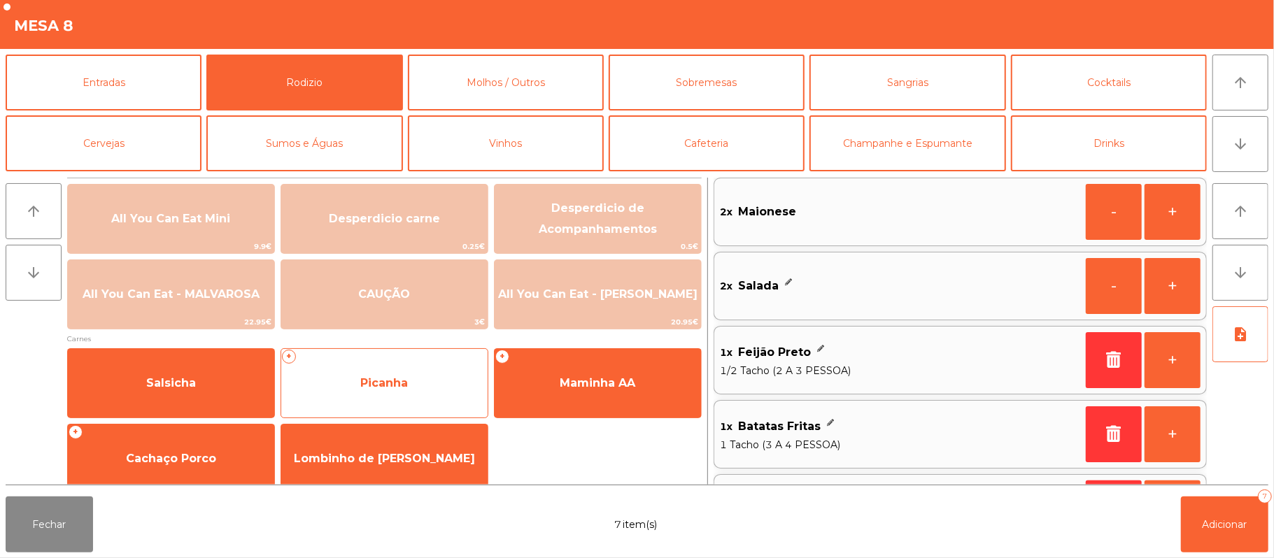
click at [361, 373] on span "Picanha" at bounding box center [384, 383] width 206 height 38
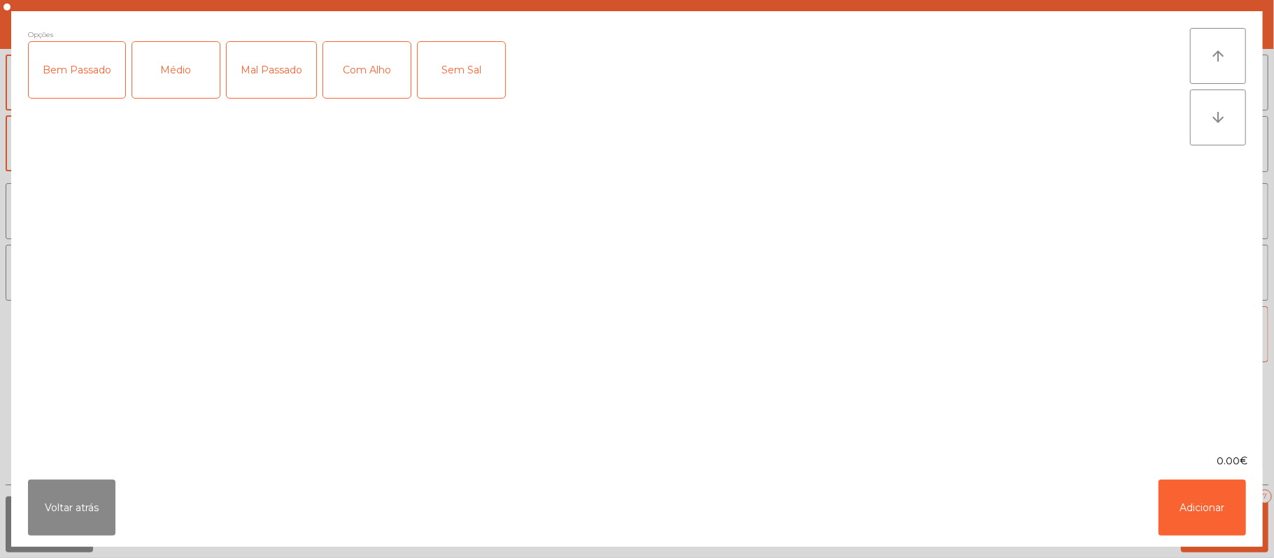
click at [199, 82] on div "Médio" at bounding box center [175, 70] width 87 height 56
click at [362, 77] on div "Com Alho" at bounding box center [366, 70] width 87 height 56
click at [1168, 527] on button "Adicionar" at bounding box center [1201, 508] width 87 height 56
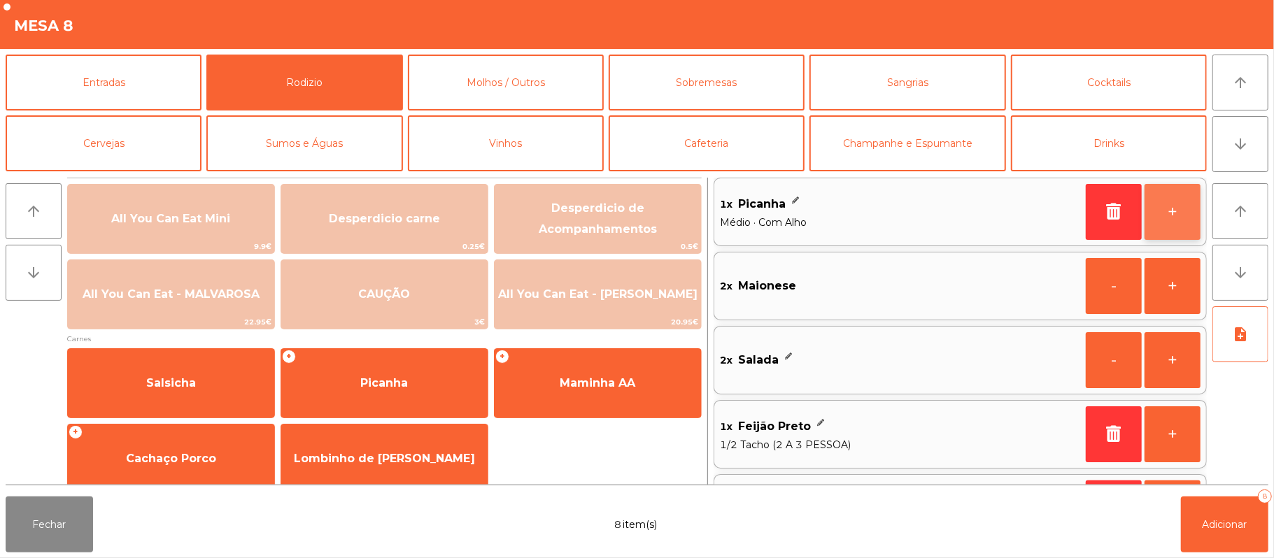
click at [1170, 228] on button "+" at bounding box center [1172, 212] width 56 height 56
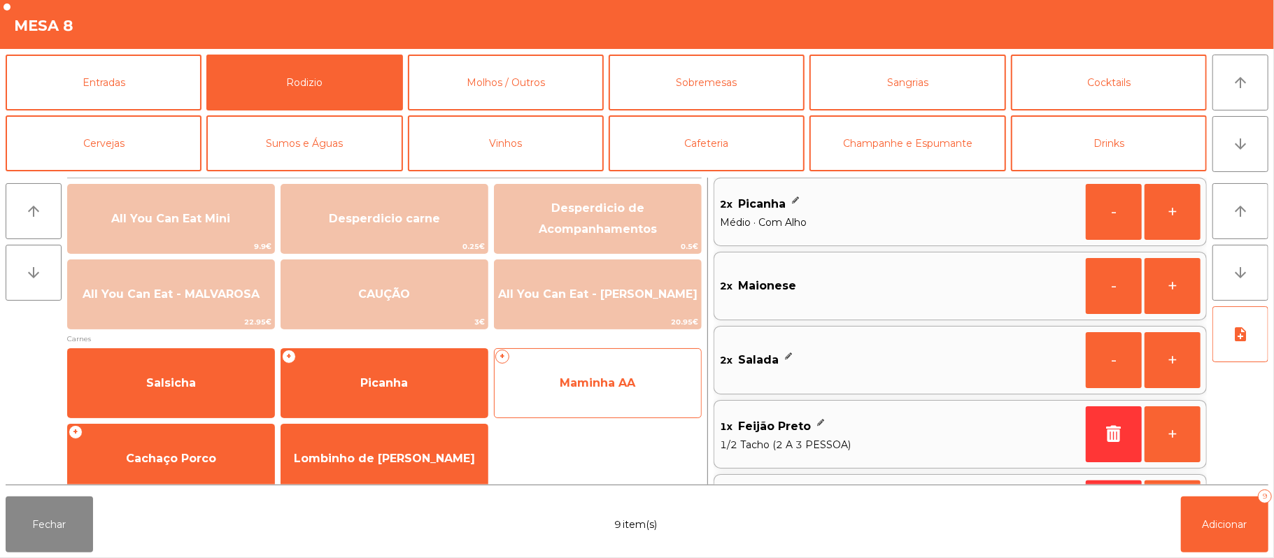
click at [569, 392] on span "Maminha AA" at bounding box center [598, 383] width 206 height 38
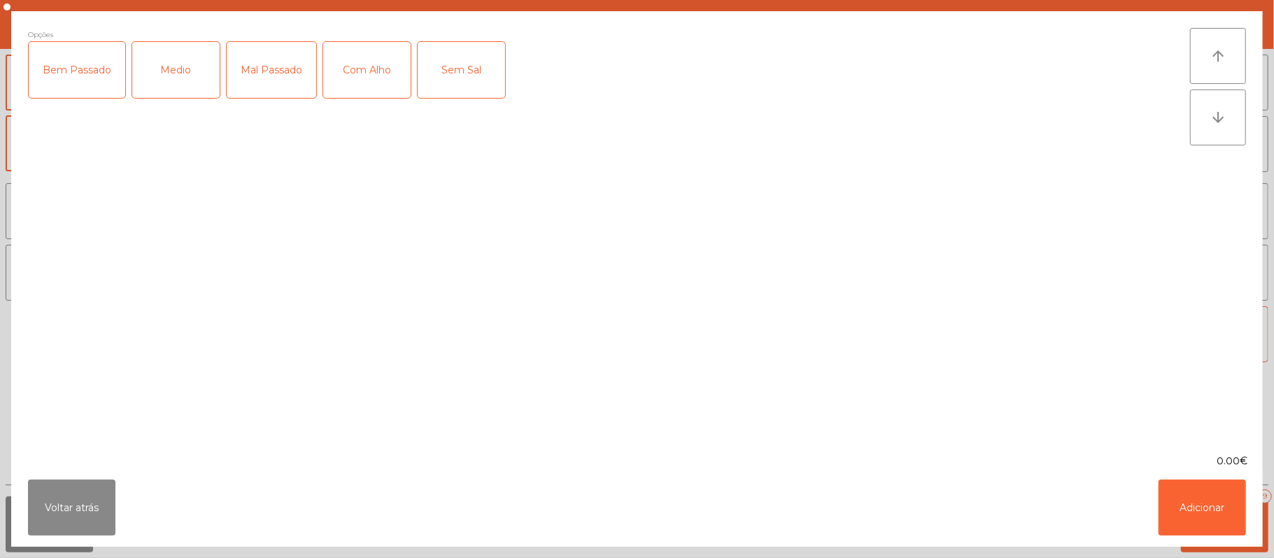
click at [185, 82] on div "Medio" at bounding box center [175, 70] width 87 height 56
click at [365, 80] on div "Com Alho" at bounding box center [366, 70] width 87 height 56
click at [1195, 516] on button "Adicionar" at bounding box center [1201, 508] width 87 height 56
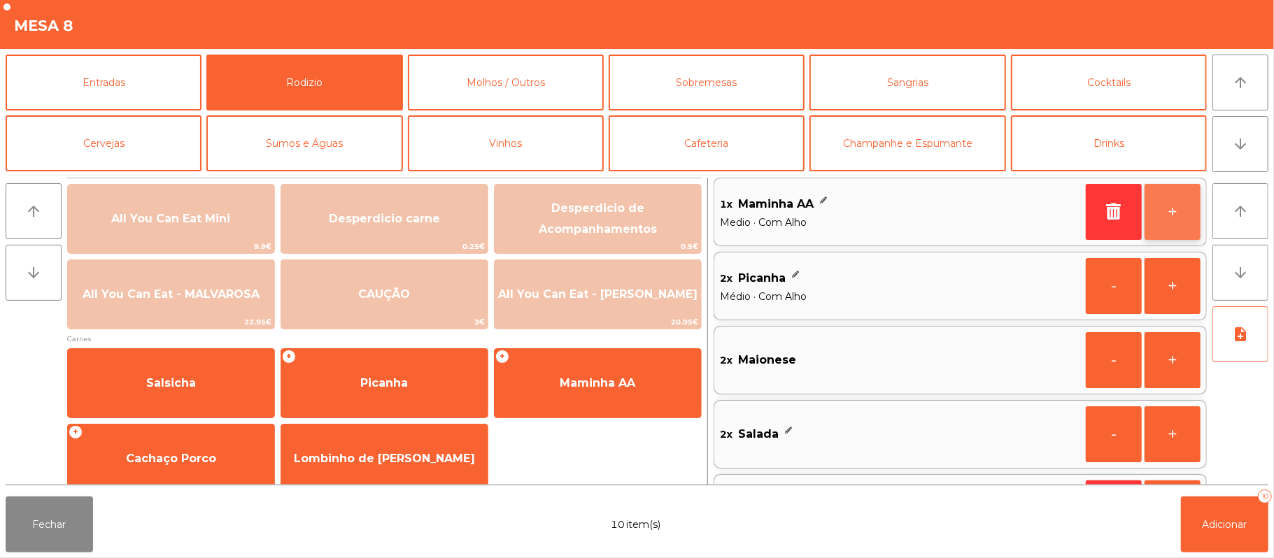
click at [1167, 222] on button "+" at bounding box center [1172, 212] width 56 height 56
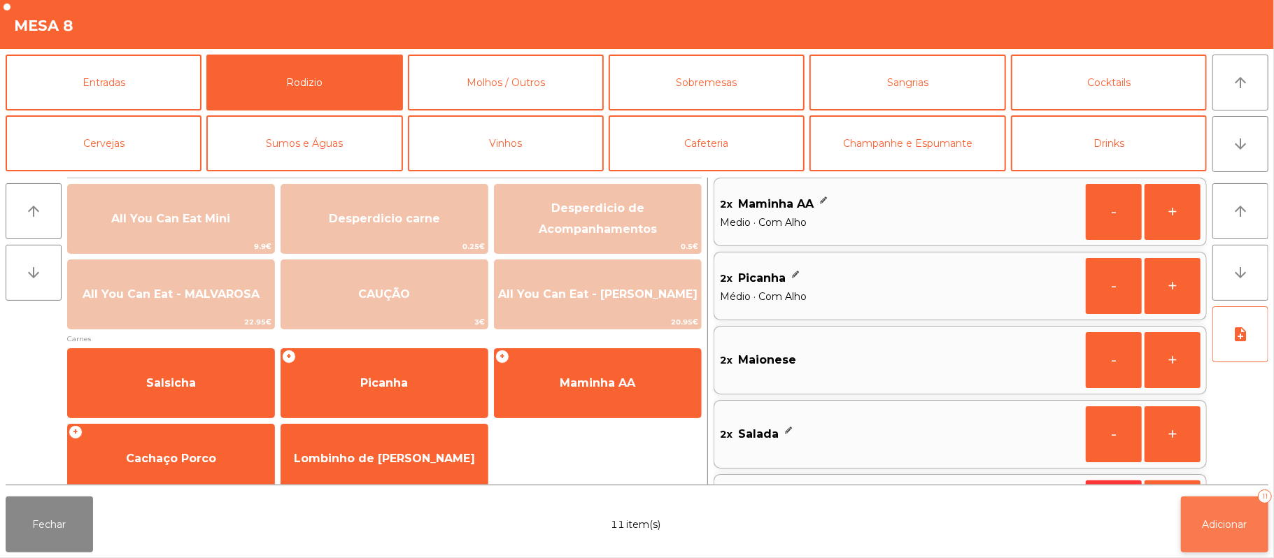
click at [1228, 532] on button "Adicionar 11" at bounding box center [1224, 525] width 87 height 56
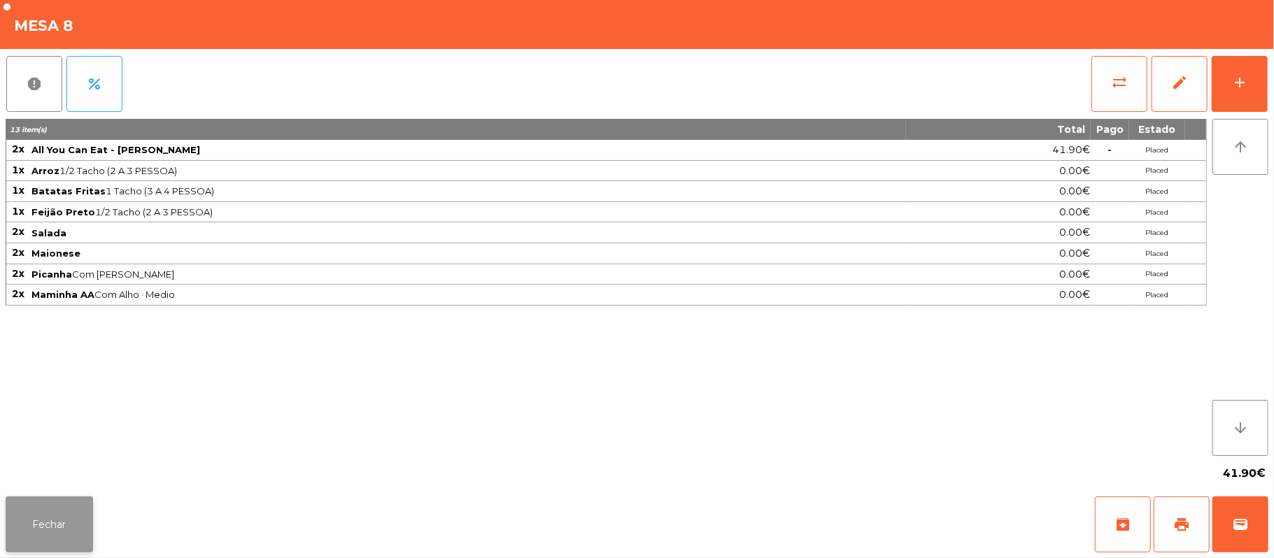
click at [67, 509] on button "Fechar" at bounding box center [49, 525] width 87 height 56
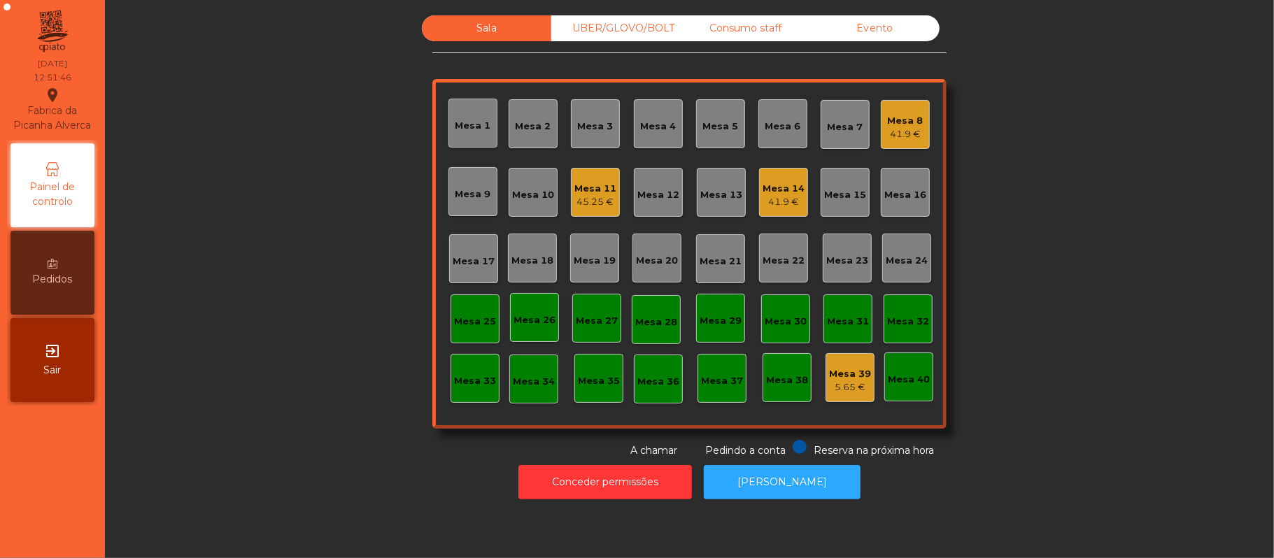
click at [888, 120] on div "Mesa 8" at bounding box center [906, 121] width 36 height 14
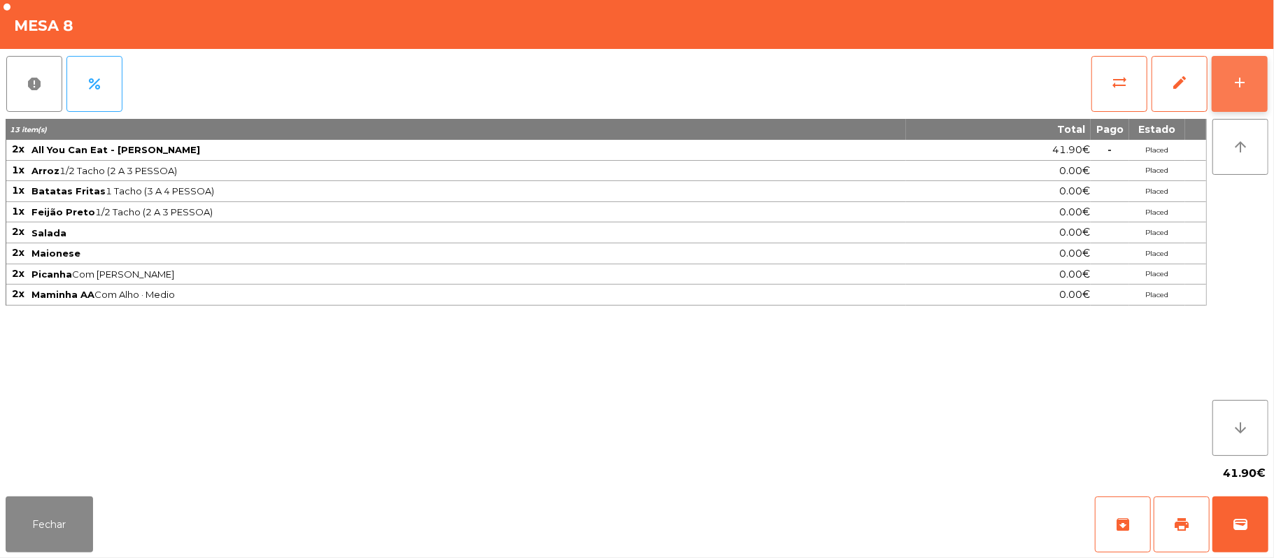
click at [1226, 91] on button "add" at bounding box center [1240, 84] width 56 height 56
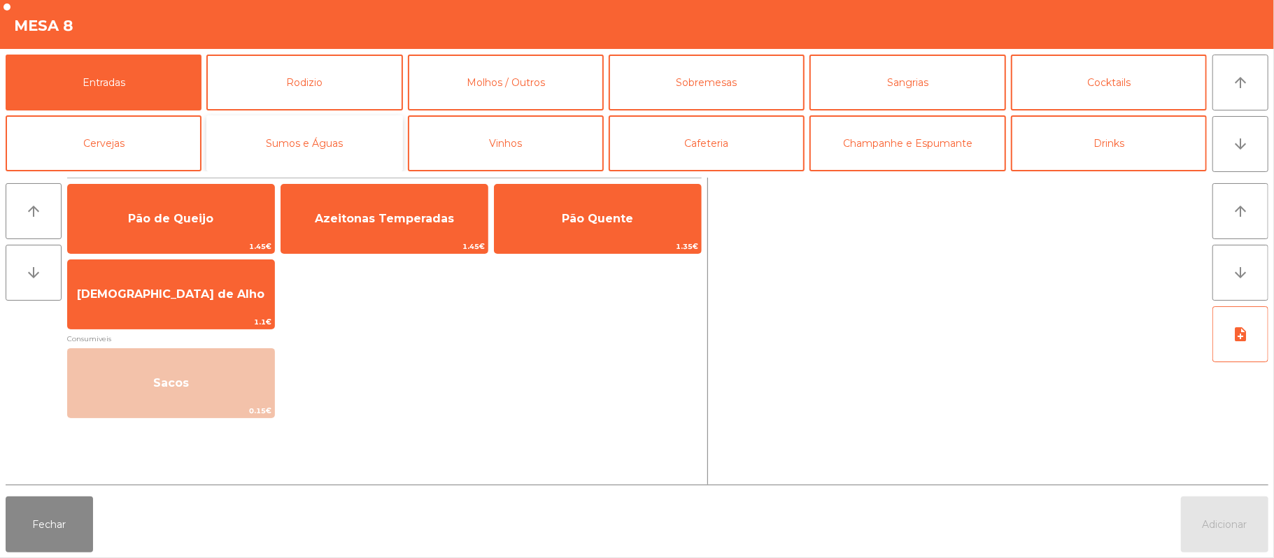
click at [328, 144] on button "Sumos e Águas" at bounding box center [304, 143] width 196 height 56
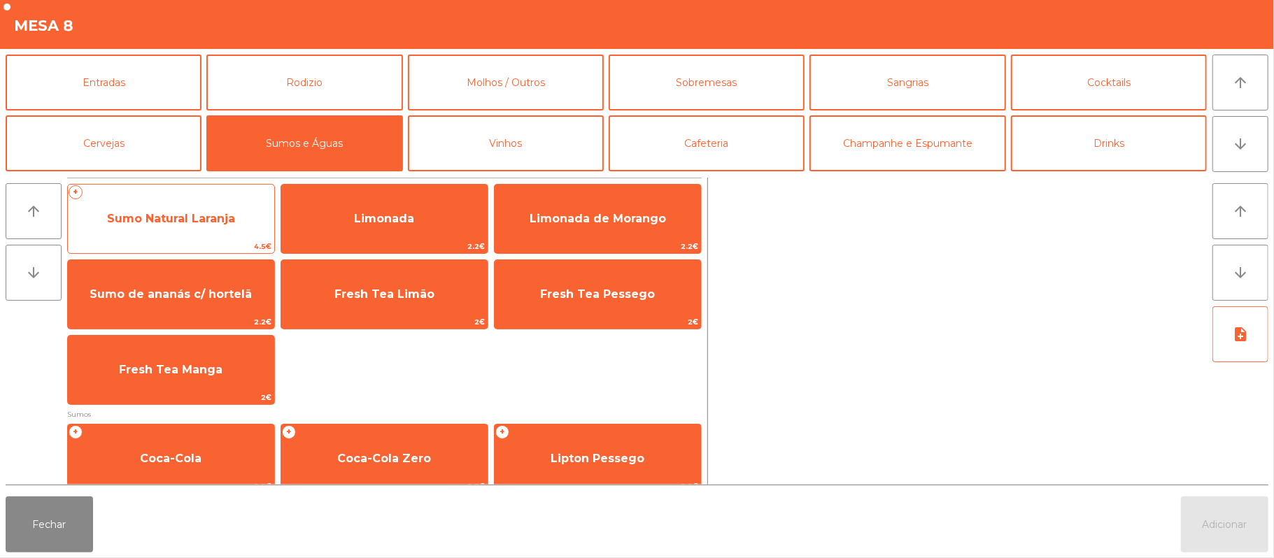
click at [162, 233] on span "Sumo Natural Laranja" at bounding box center [171, 219] width 206 height 38
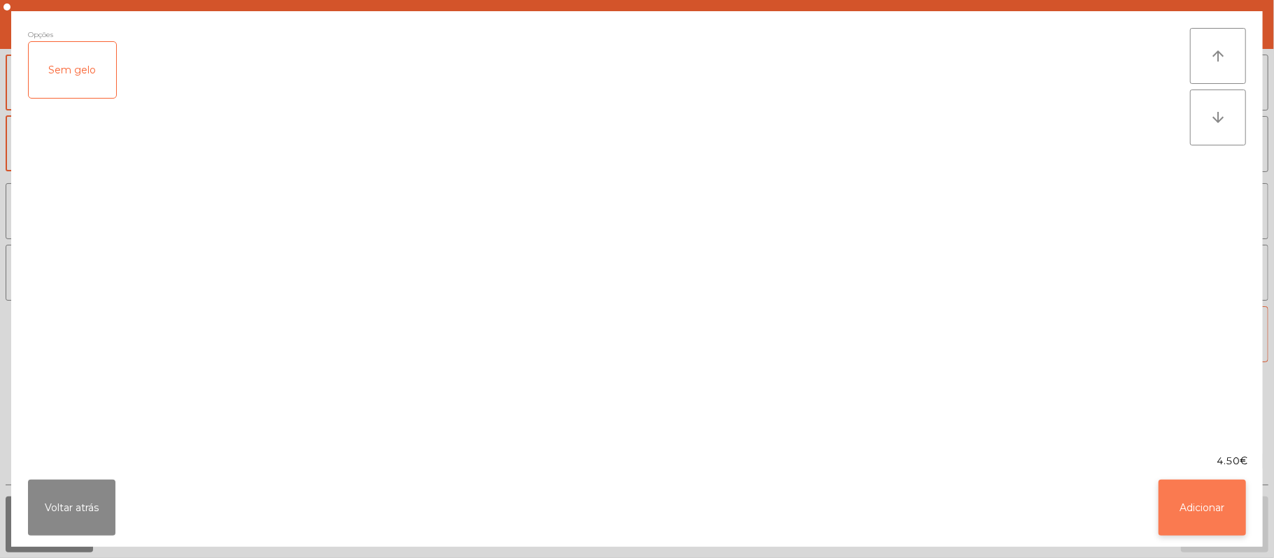
click at [1178, 515] on button "Adicionar" at bounding box center [1201, 508] width 87 height 56
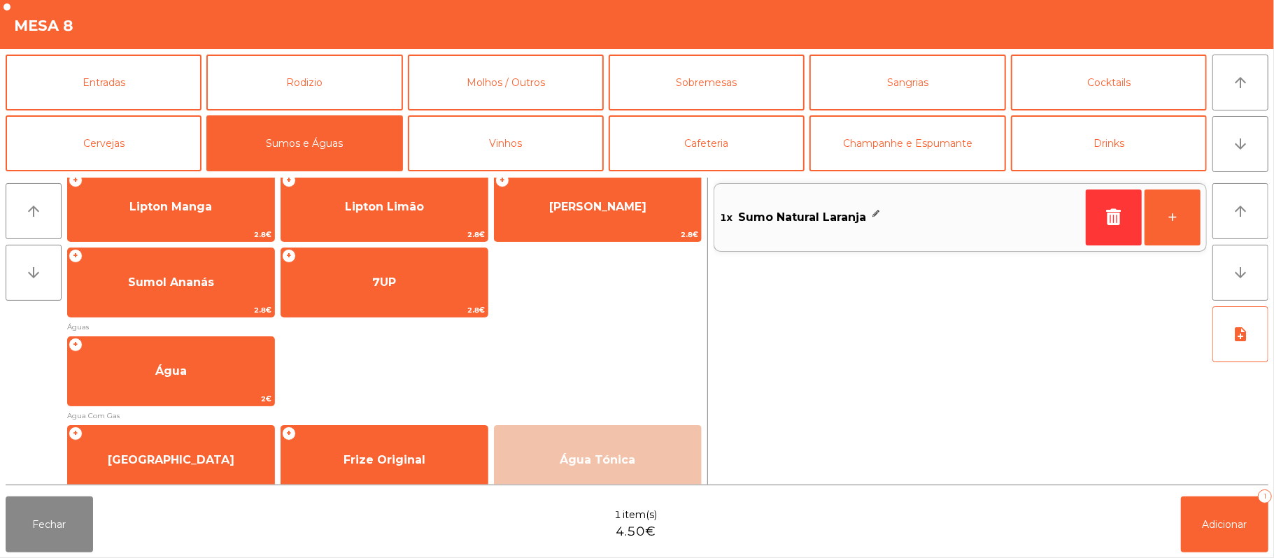
scroll to position [378, 0]
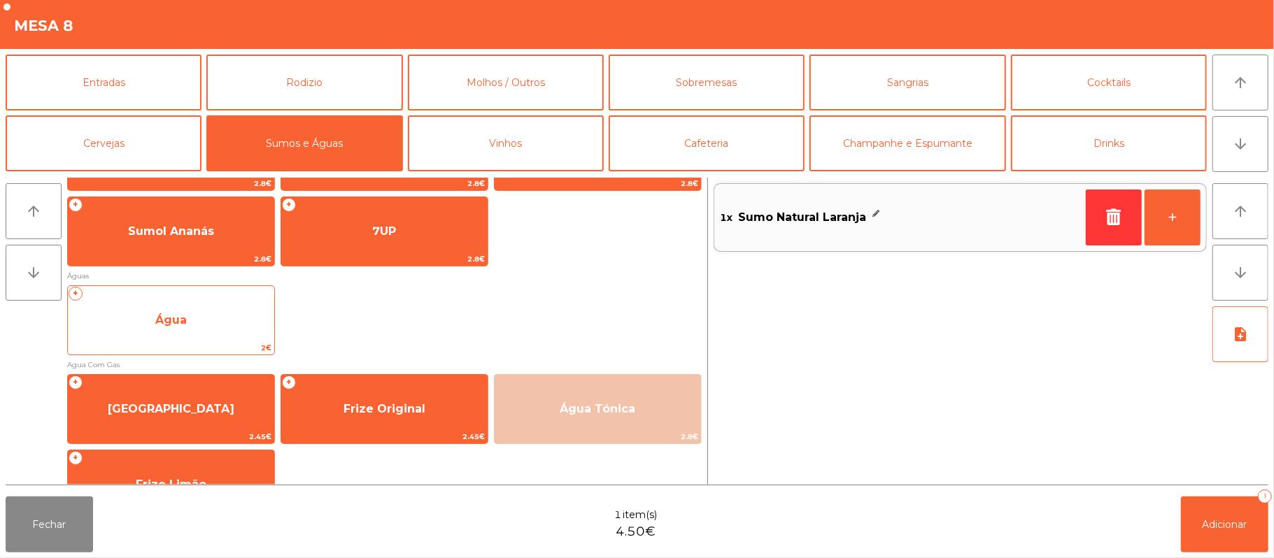
click at [178, 316] on span "Água" at bounding box center [170, 319] width 31 height 13
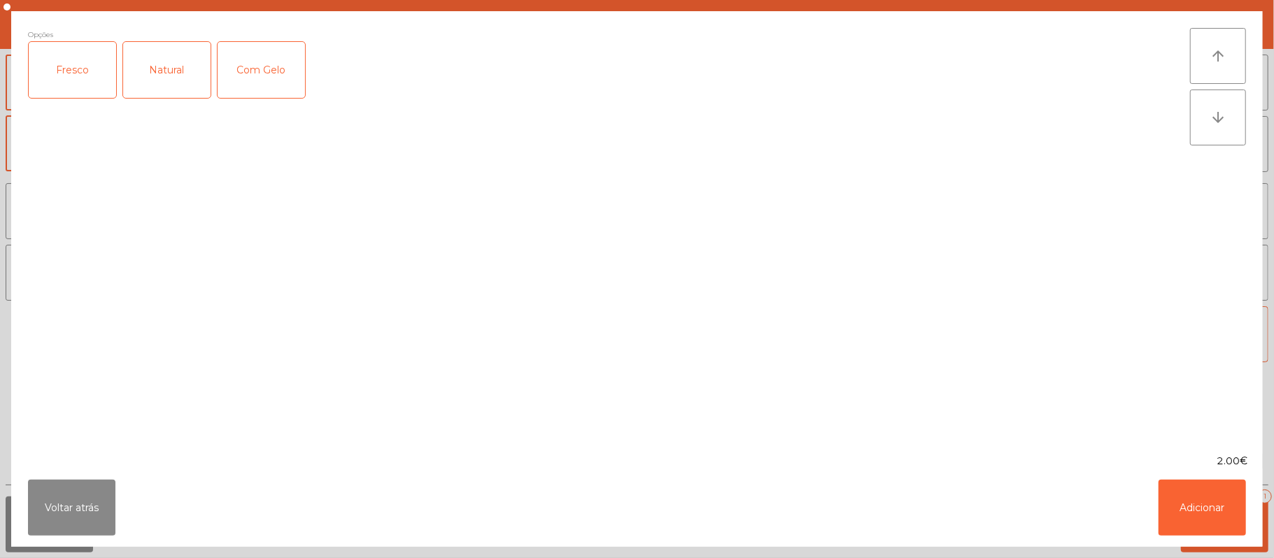
click at [64, 94] on div "Fresco" at bounding box center [72, 70] width 87 height 56
click at [1177, 491] on button "Adicionar" at bounding box center [1201, 508] width 87 height 56
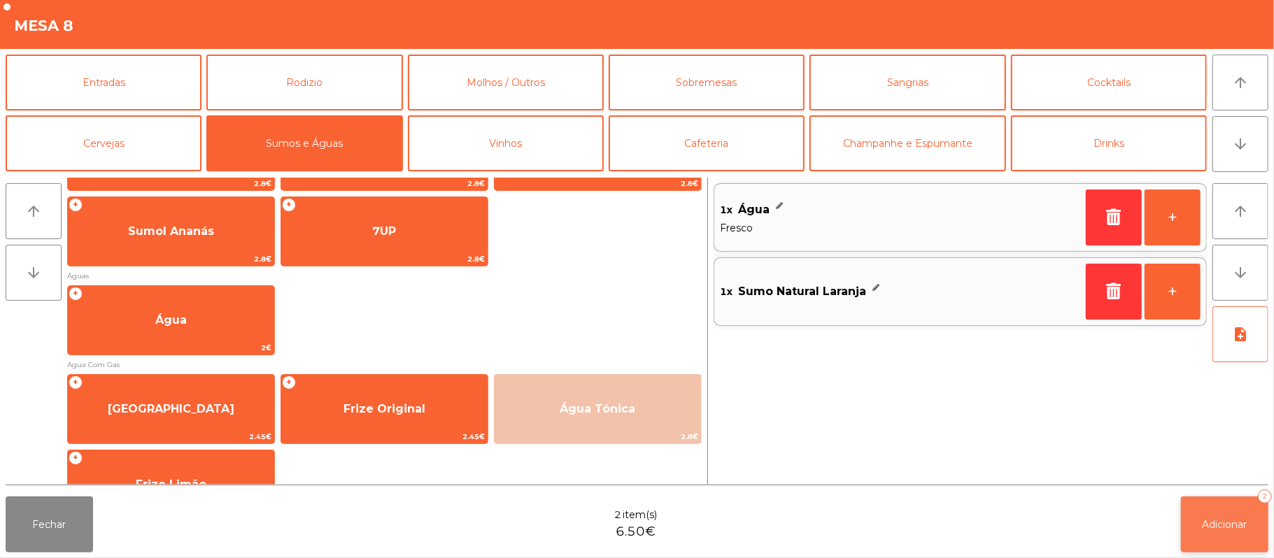
click at [1217, 515] on button "Adicionar 2" at bounding box center [1224, 525] width 87 height 56
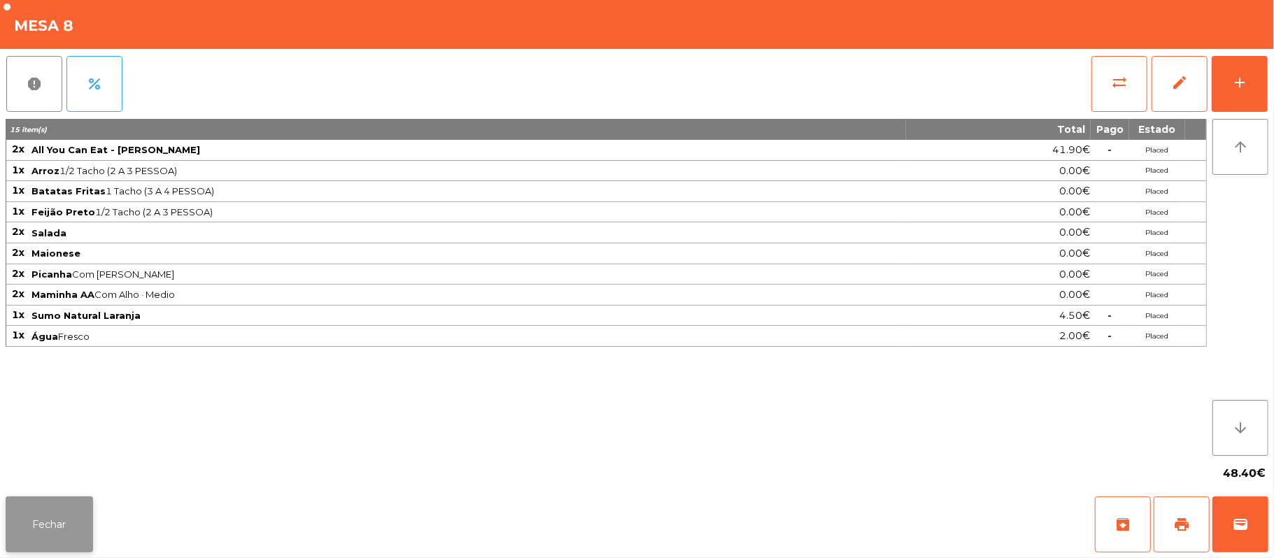
click at [45, 520] on button "Fechar" at bounding box center [49, 525] width 87 height 56
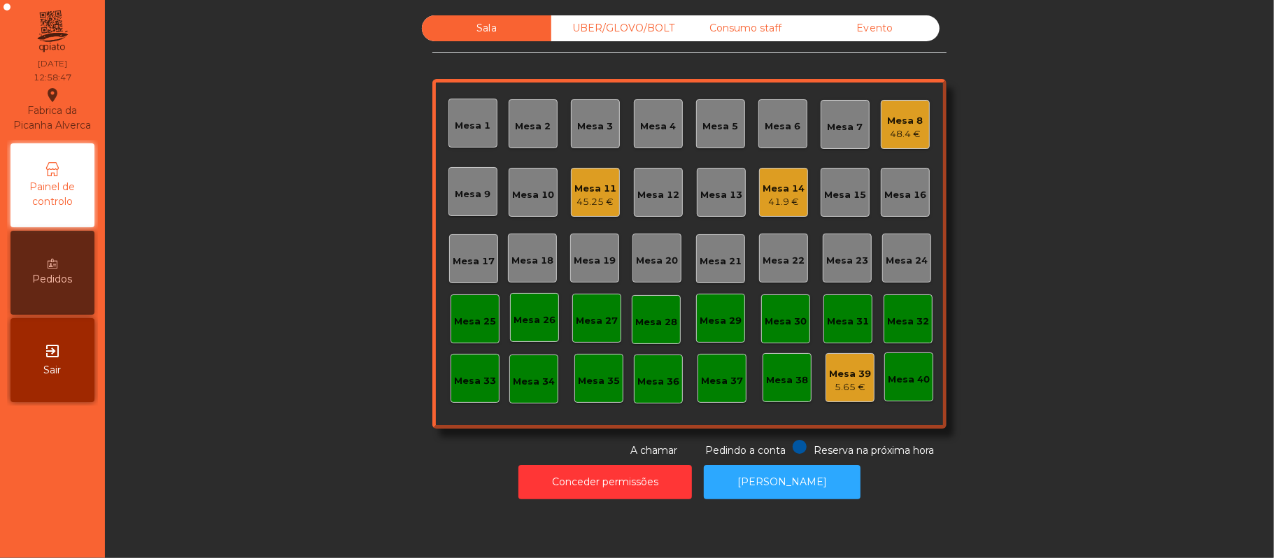
click at [581, 201] on div "45.25 €" at bounding box center [595, 202] width 42 height 14
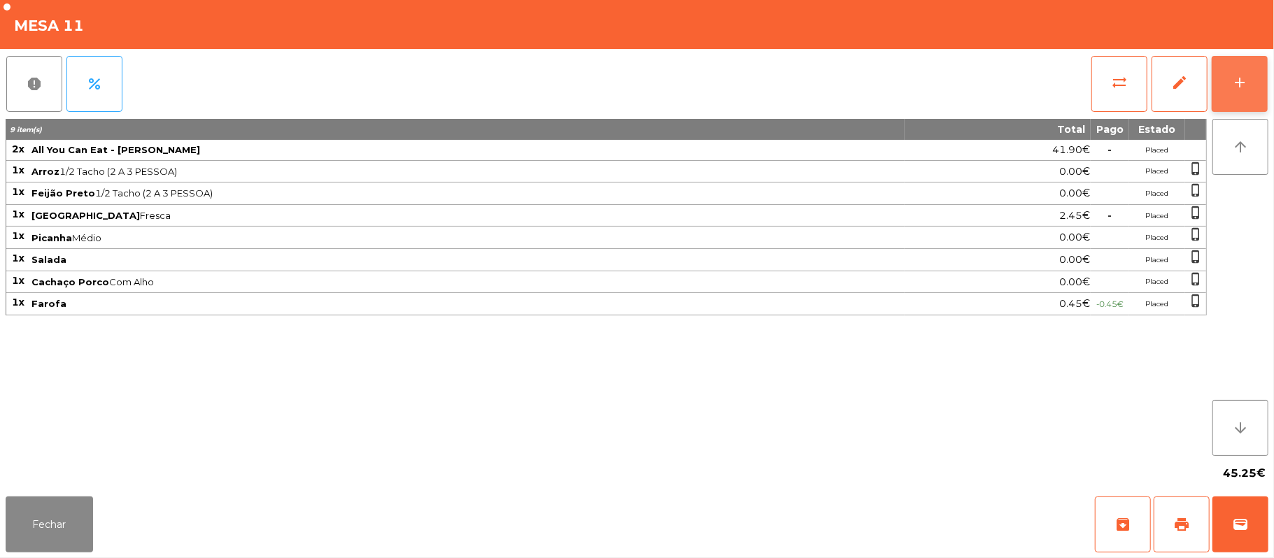
click at [1240, 101] on button "add" at bounding box center [1240, 84] width 56 height 56
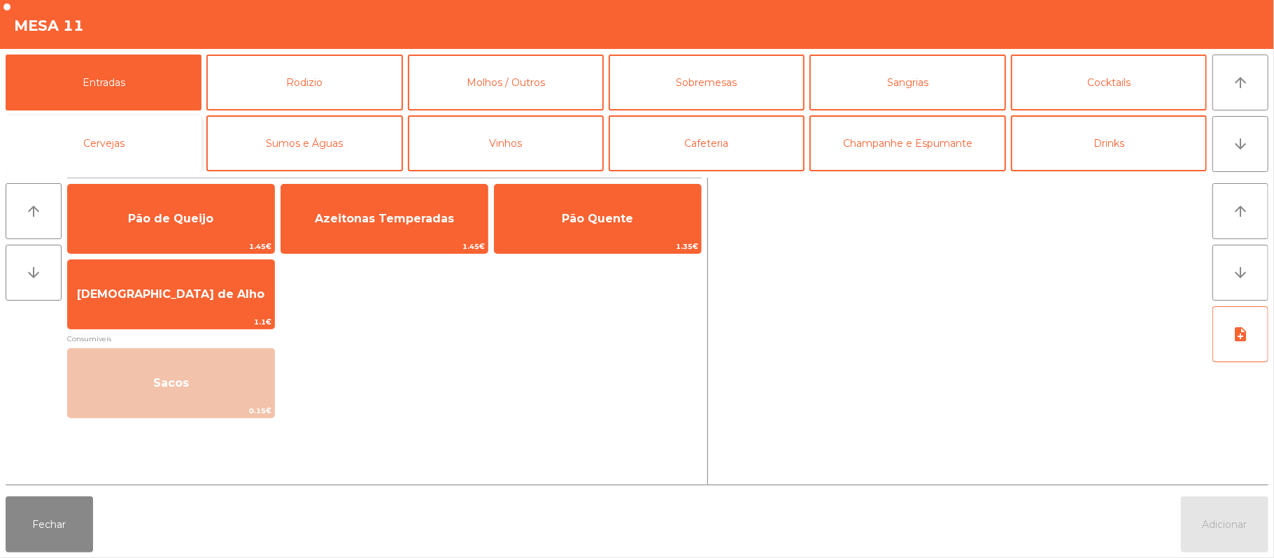
click at [120, 152] on button "Cervejas" at bounding box center [104, 143] width 196 height 56
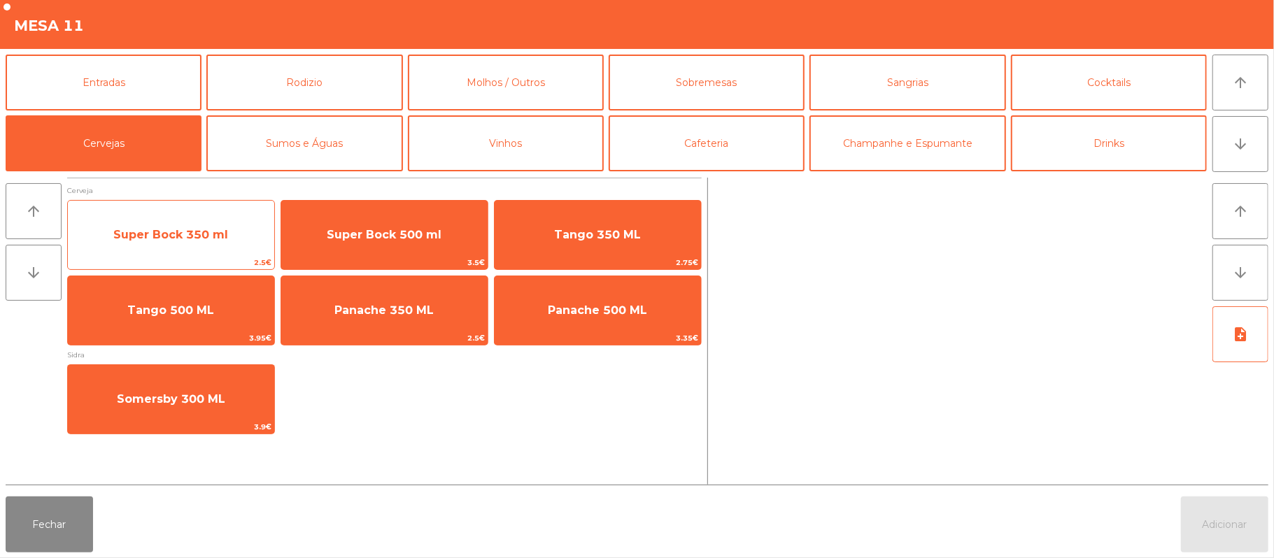
click at [172, 220] on span "Super Bock 350 ml" at bounding box center [171, 235] width 206 height 38
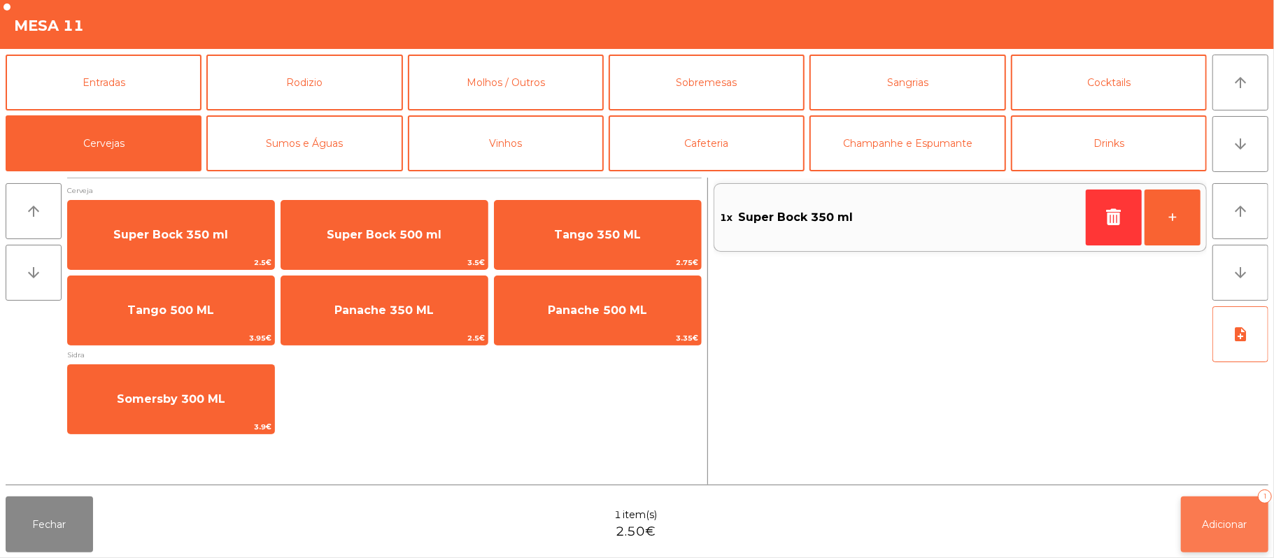
click at [1209, 538] on button "Adicionar 1" at bounding box center [1224, 525] width 87 height 56
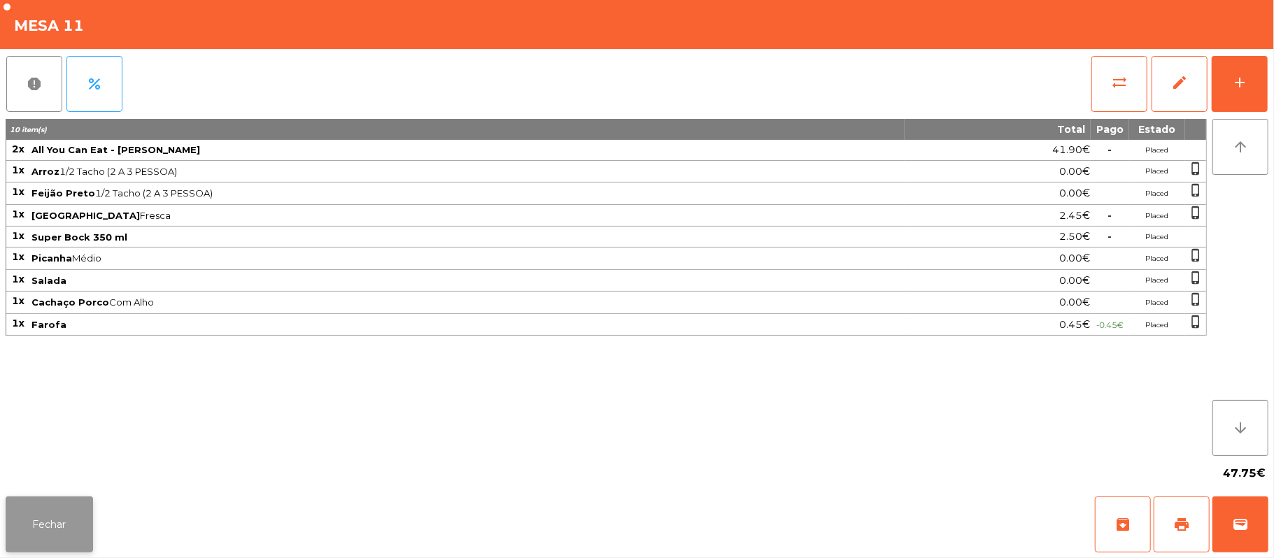
click at [41, 513] on button "Fechar" at bounding box center [49, 525] width 87 height 56
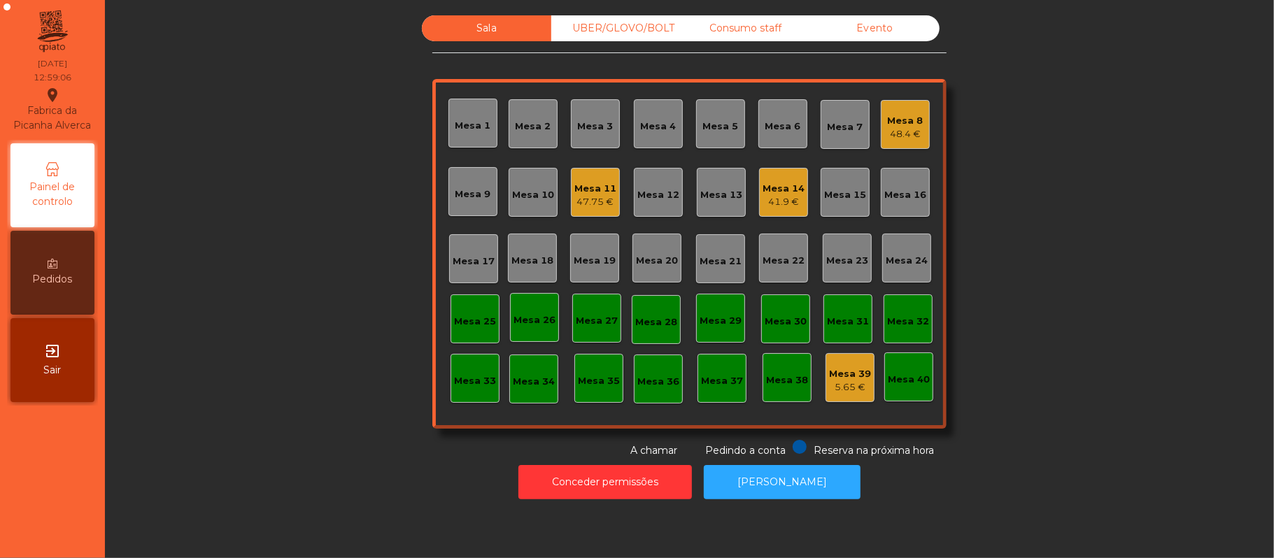
click at [779, 195] on div "41.9 €" at bounding box center [783, 202] width 42 height 14
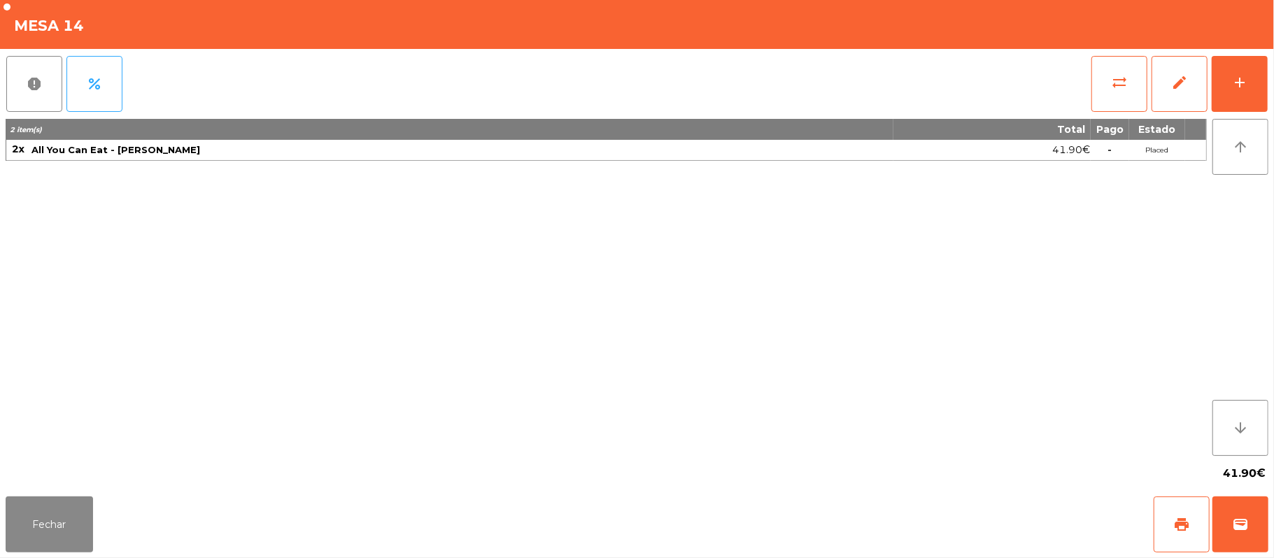
click at [1272, 65] on div "report percent sync_alt edit add 2 item(s) Total Pago Estado 2x All You Can Eat…" at bounding box center [637, 270] width 1274 height 442
click at [1263, 88] on button "add" at bounding box center [1240, 84] width 56 height 56
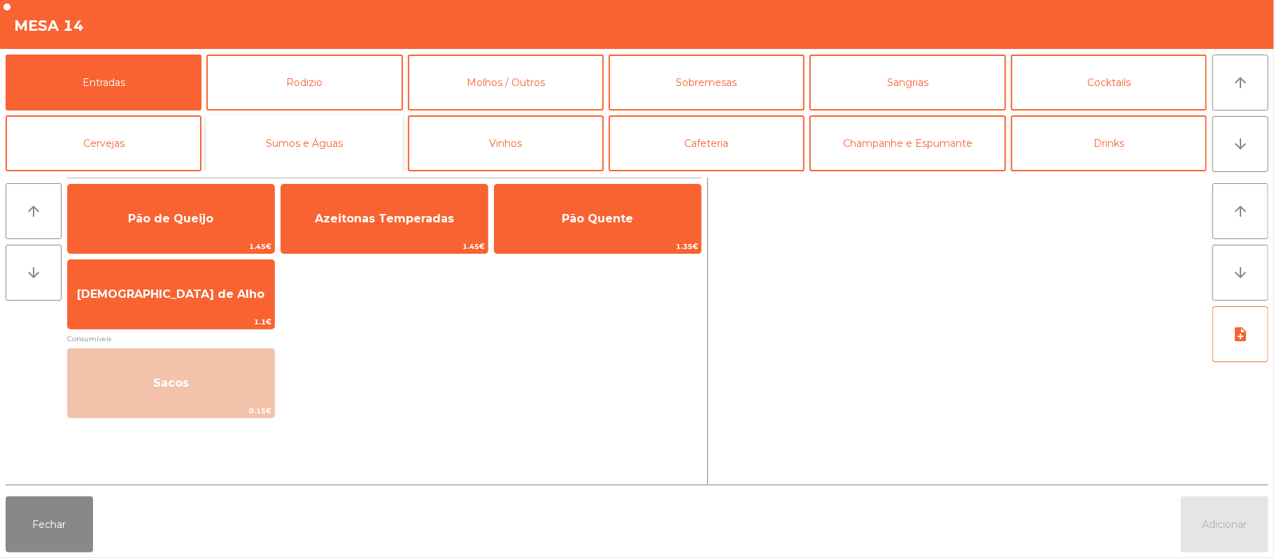
click at [331, 115] on button "Sumos e Águas" at bounding box center [304, 143] width 196 height 56
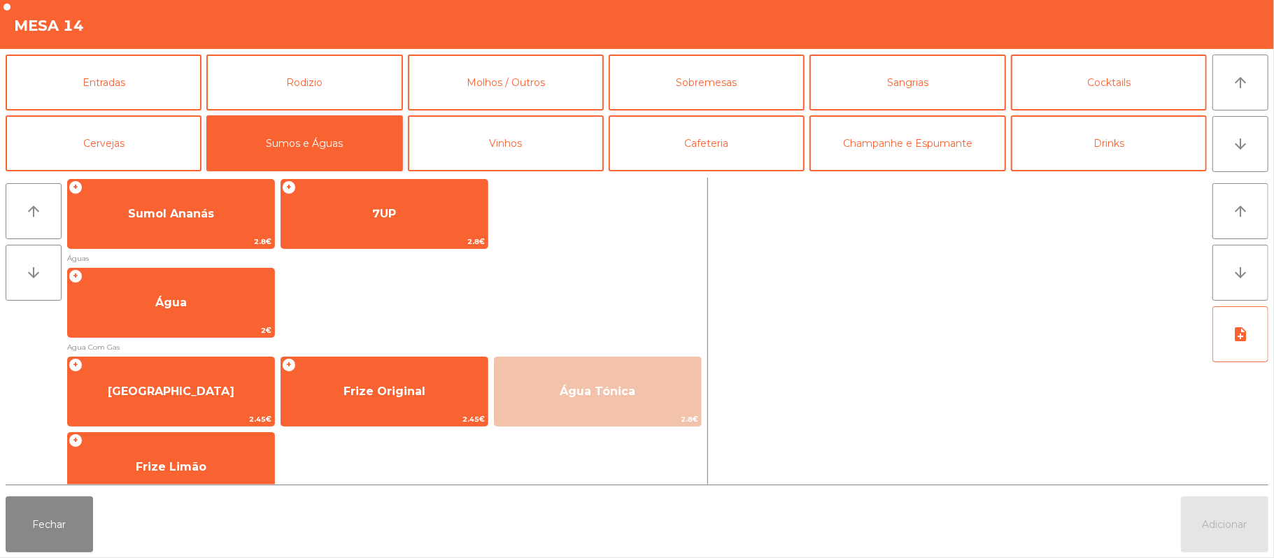
scroll to position [402, 0]
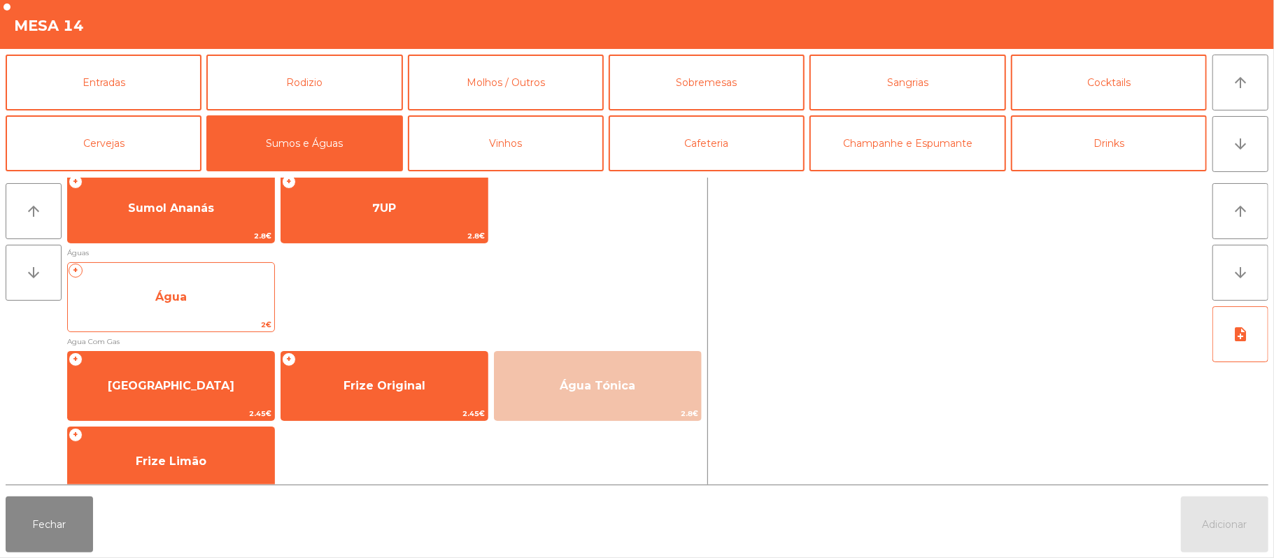
click at [207, 294] on span "Água" at bounding box center [171, 297] width 206 height 38
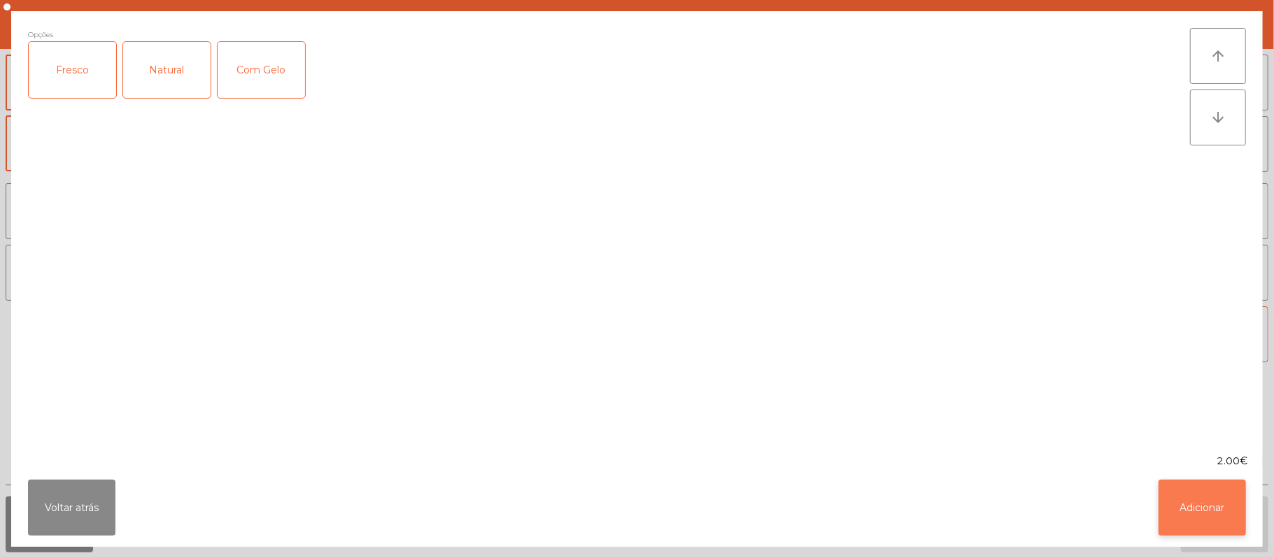
click at [1190, 516] on button "Adicionar" at bounding box center [1201, 508] width 87 height 56
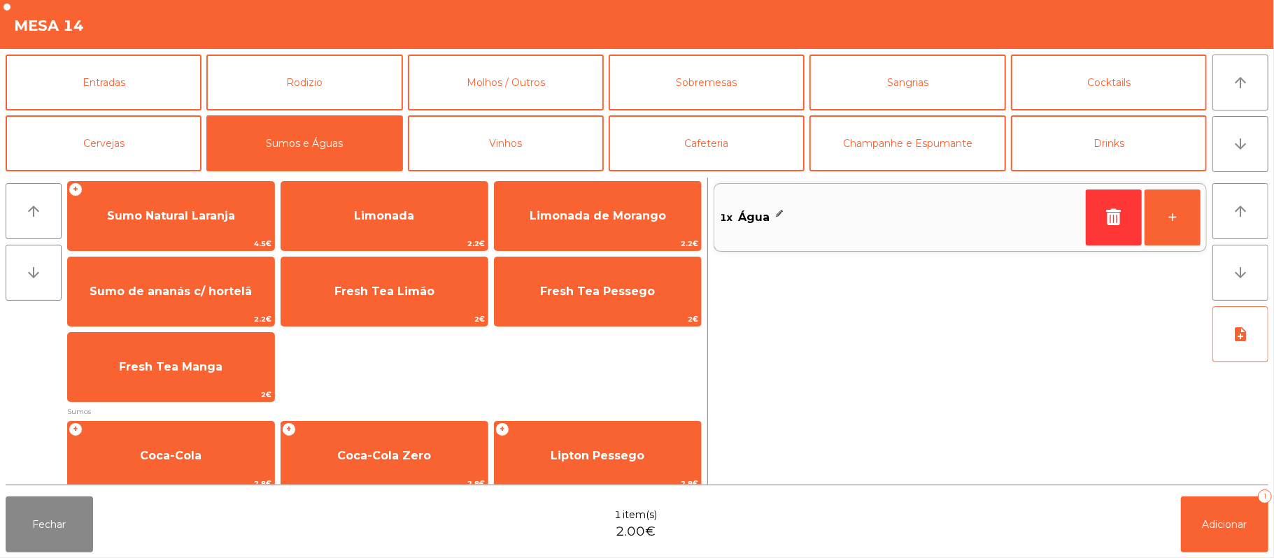
scroll to position [0, 0]
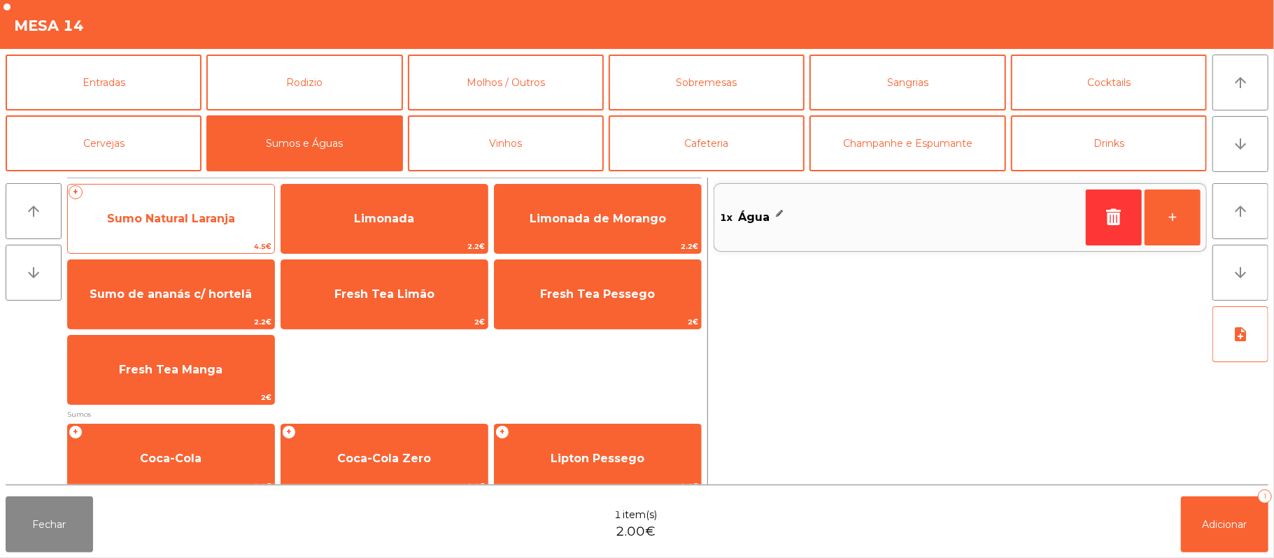
click at [190, 210] on span "Sumo Natural Laranja" at bounding box center [171, 219] width 206 height 38
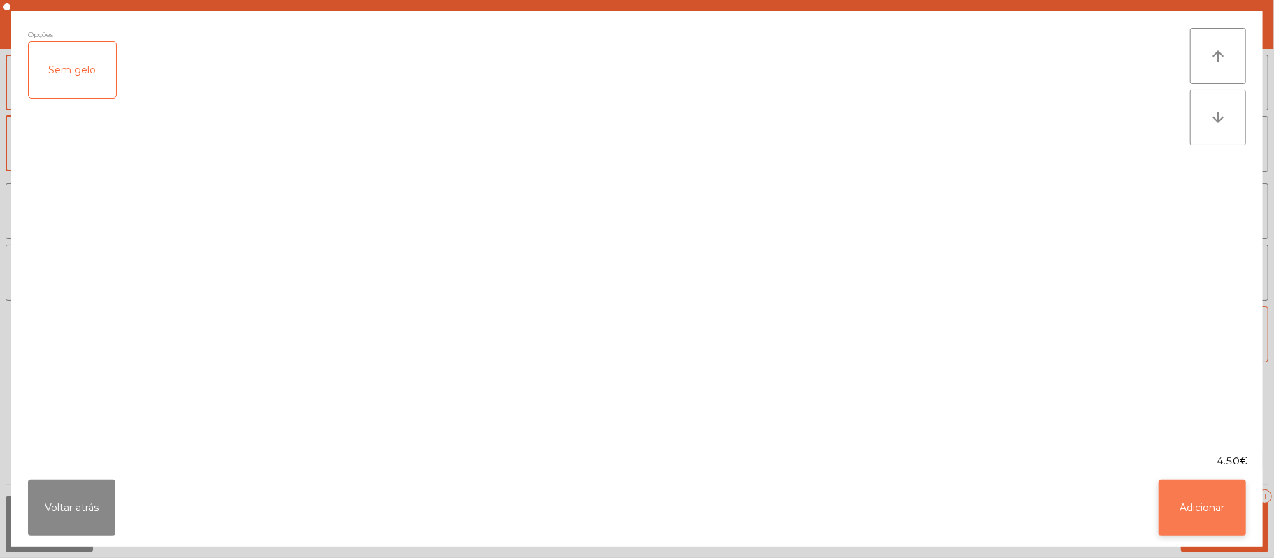
click at [1198, 523] on button "Adicionar" at bounding box center [1201, 508] width 87 height 56
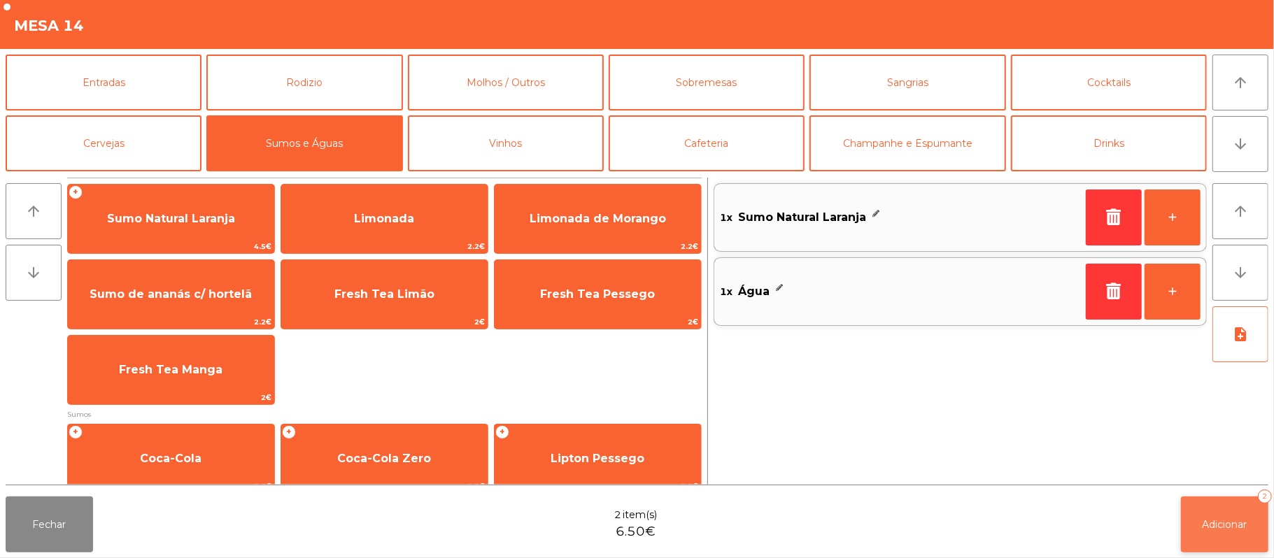
click at [1233, 524] on span "Adicionar" at bounding box center [1224, 524] width 45 height 13
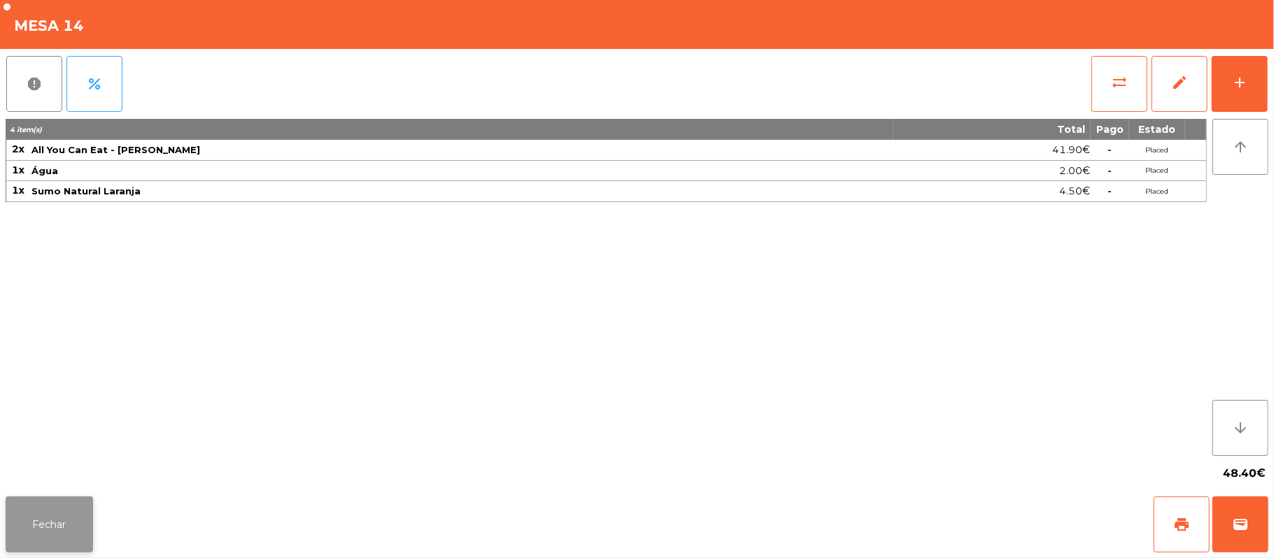
click at [45, 525] on button "Fechar" at bounding box center [49, 525] width 87 height 56
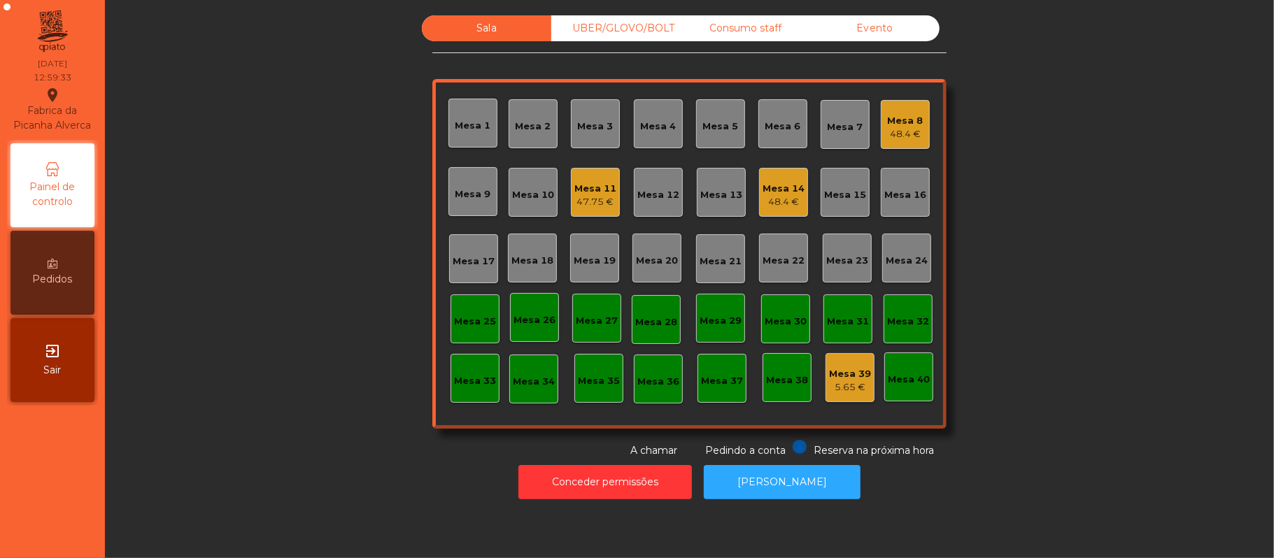
click at [784, 200] on div "48.4 €" at bounding box center [783, 202] width 42 height 14
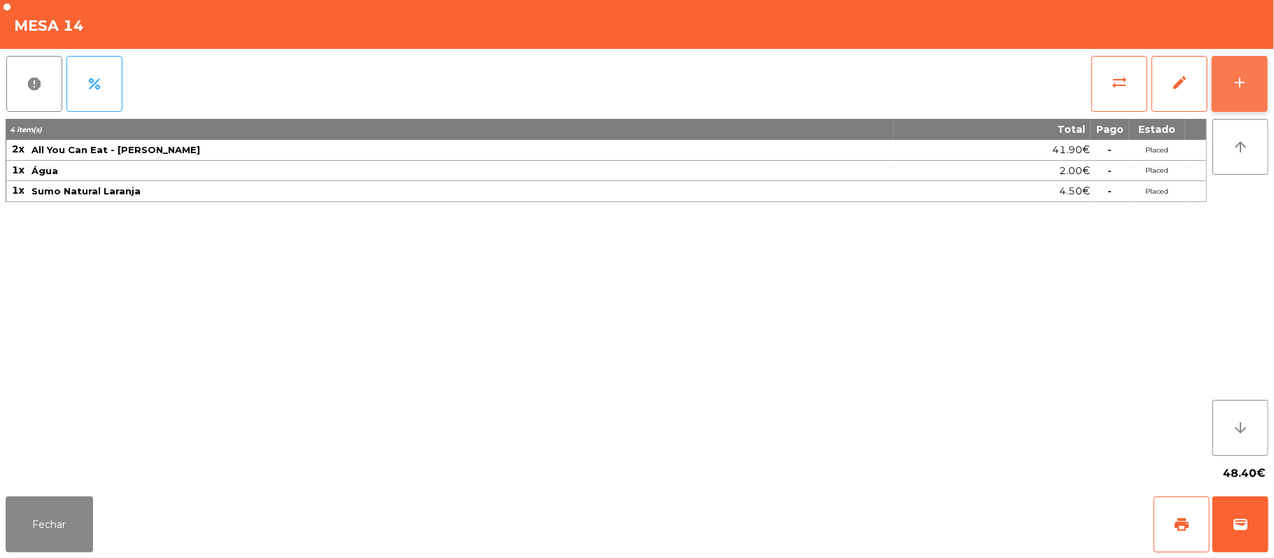
click at [1248, 85] on div "add" at bounding box center [1239, 82] width 17 height 17
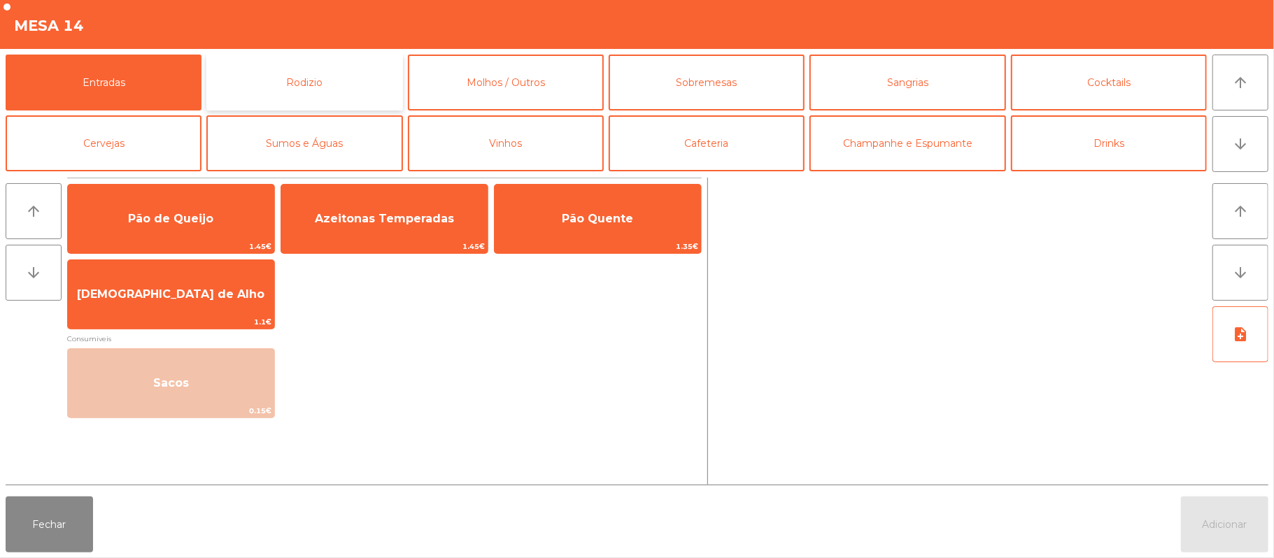
click at [288, 90] on button "Rodizio" at bounding box center [304, 83] width 196 height 56
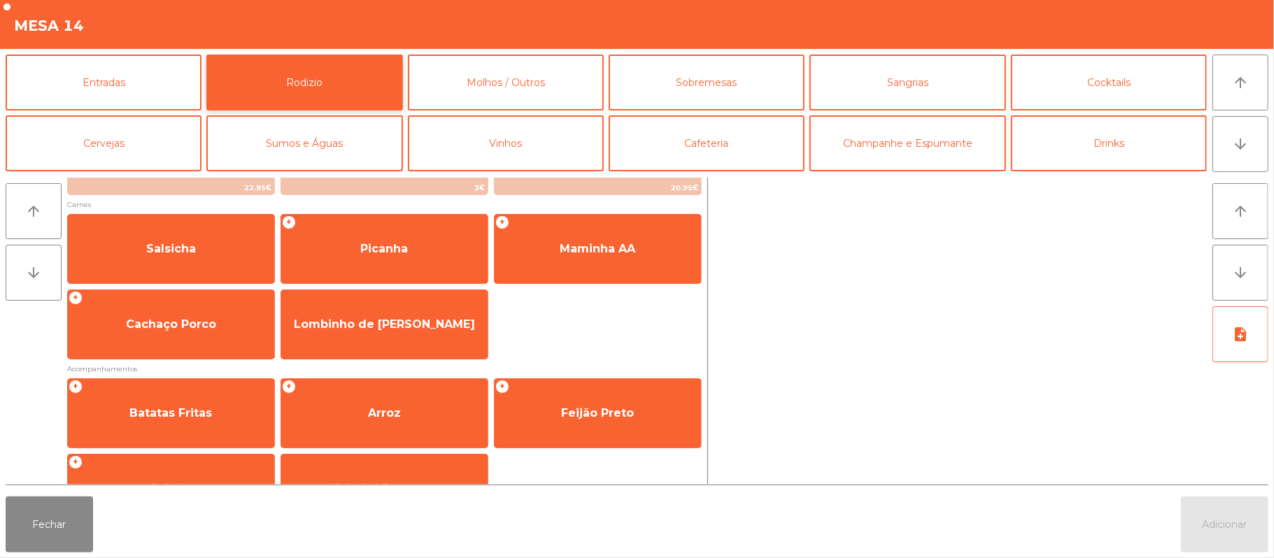
scroll to position [132, 0]
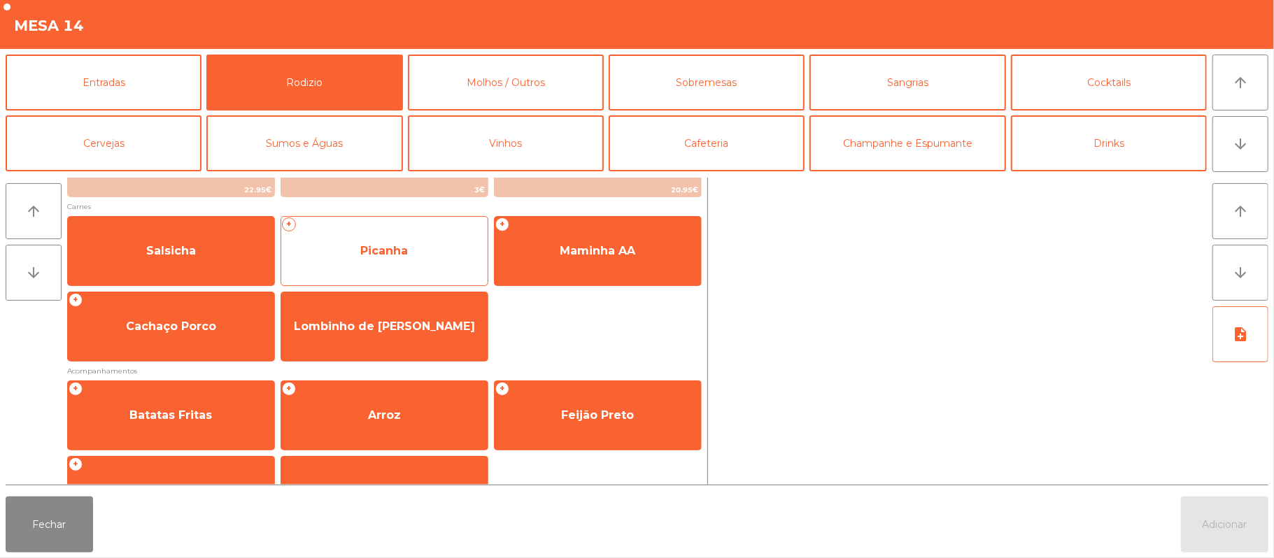
click at [357, 255] on span "Picanha" at bounding box center [384, 251] width 206 height 38
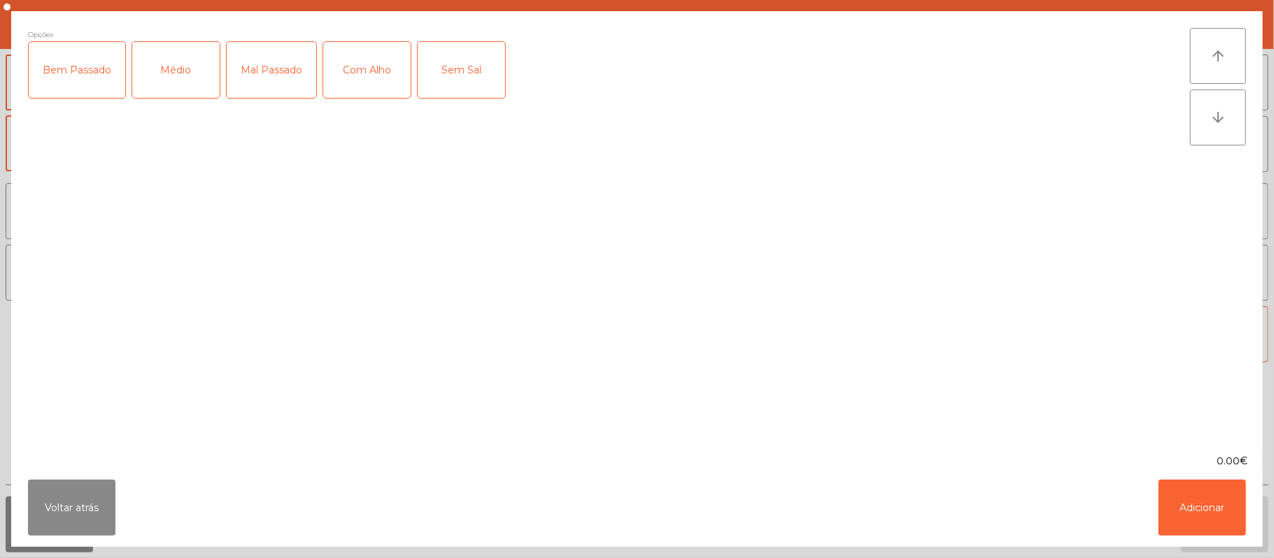
click at [174, 68] on div "Médio" at bounding box center [175, 70] width 87 height 56
click at [367, 87] on div "Com Alho" at bounding box center [366, 70] width 87 height 56
click at [1202, 507] on button "Adicionar" at bounding box center [1201, 508] width 87 height 56
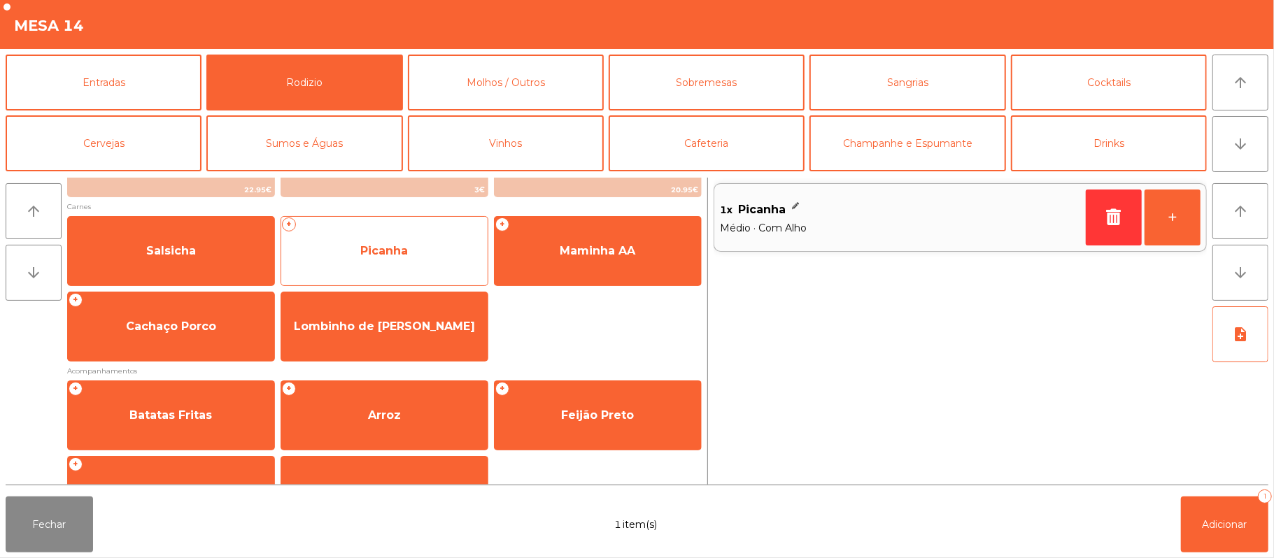
click at [354, 248] on span "Picanha" at bounding box center [384, 251] width 206 height 38
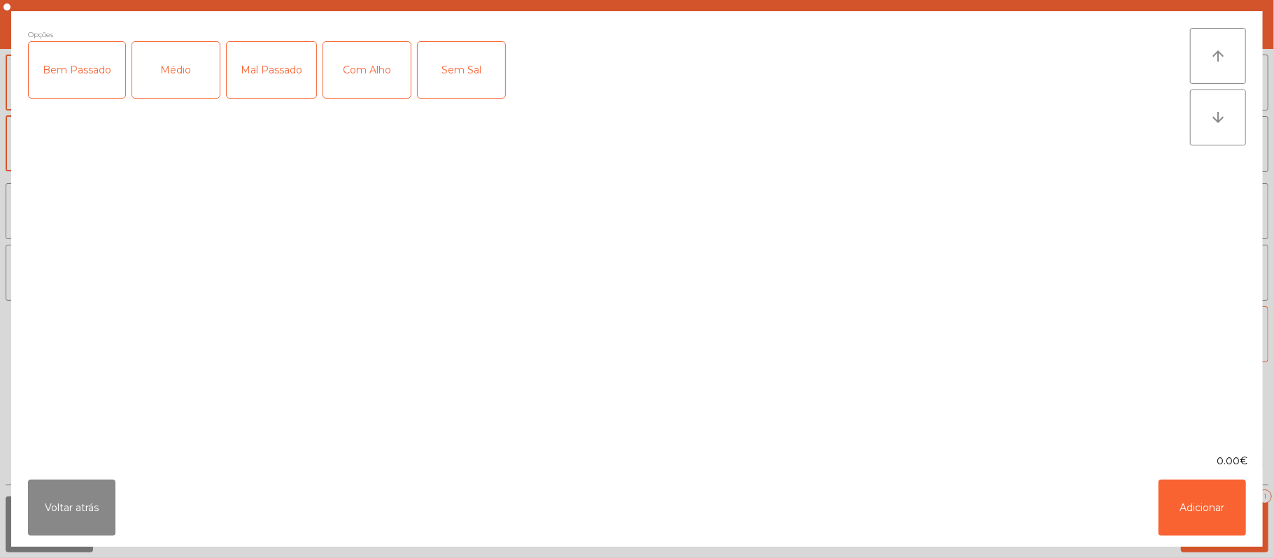
click at [266, 77] on div "Mal Passado" at bounding box center [272, 70] width 90 height 56
click at [374, 60] on div "Com Alho" at bounding box center [366, 70] width 87 height 56
click at [1203, 497] on button "Adicionar" at bounding box center [1201, 508] width 87 height 56
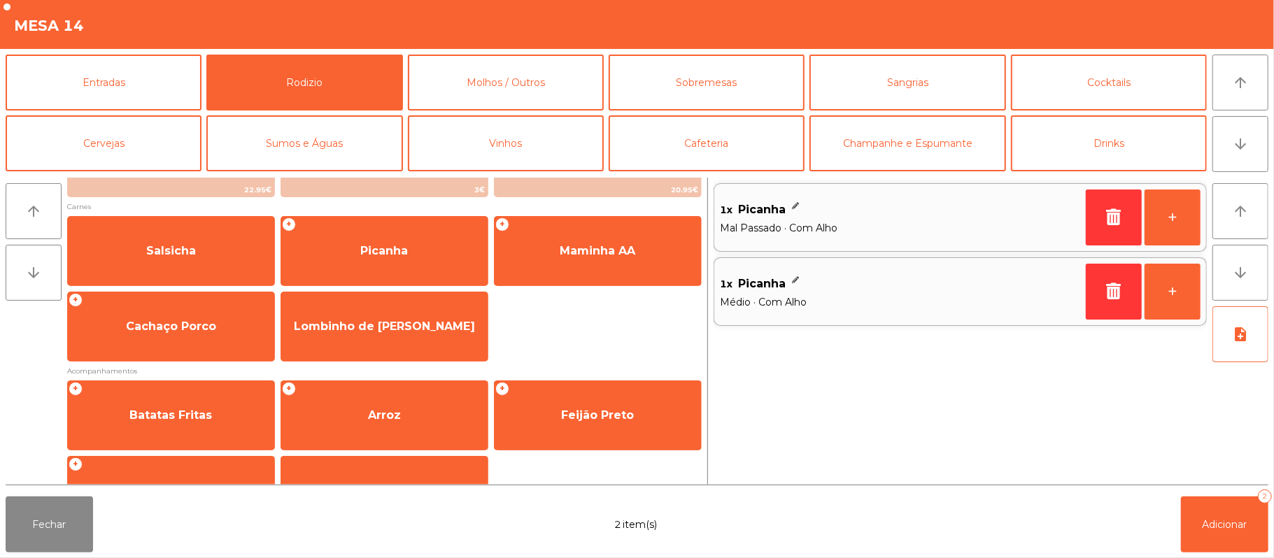
scroll to position [179, 0]
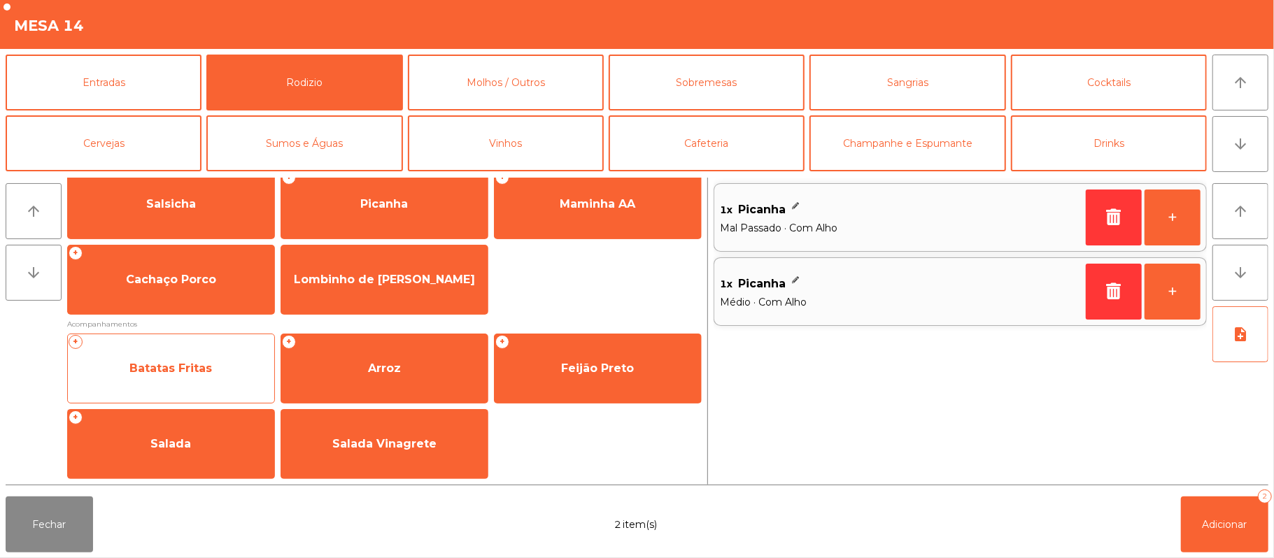
click at [169, 369] on span "Batatas Fritas" at bounding box center [170, 368] width 83 height 13
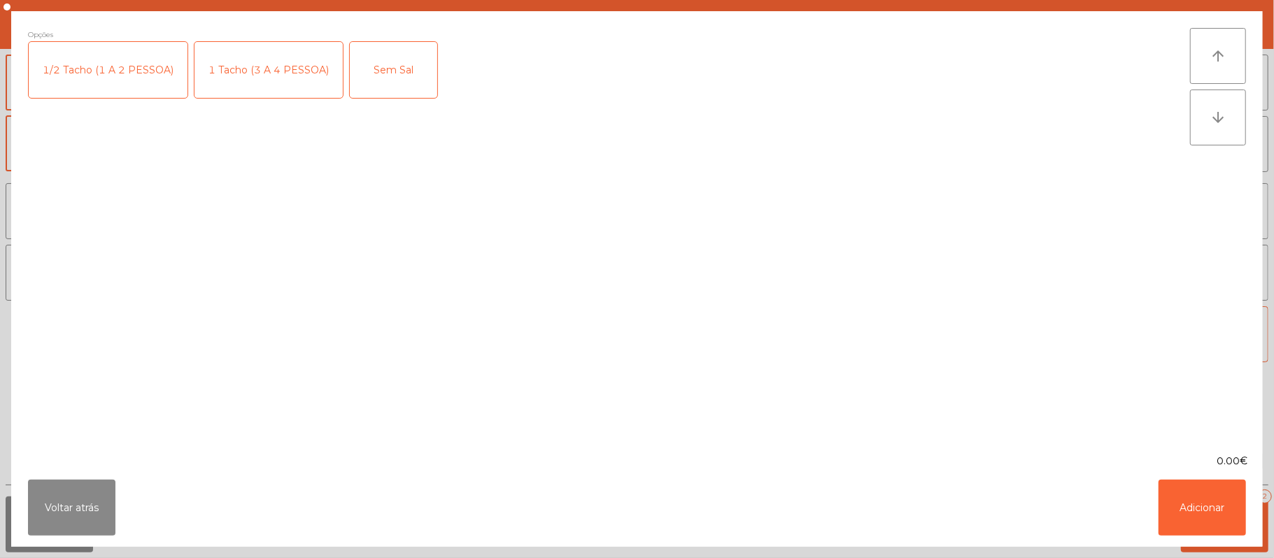
click at [70, 62] on div "1/2 Tacho (1 A 2 PESSOA)" at bounding box center [108, 70] width 159 height 56
click at [1195, 507] on button "Adicionar" at bounding box center [1201, 508] width 87 height 56
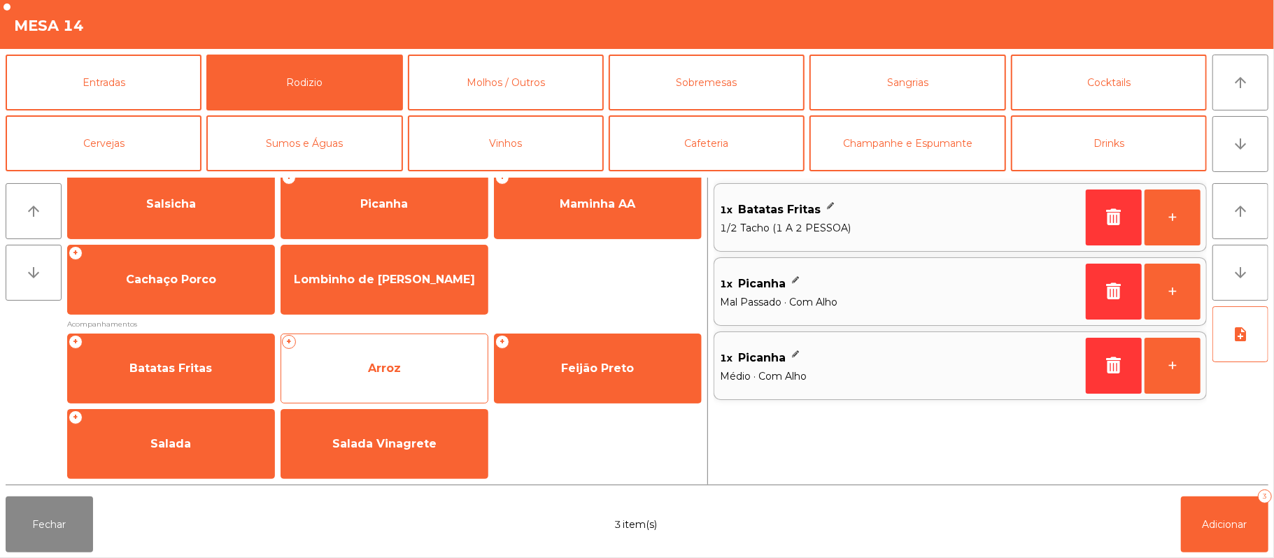
click at [370, 353] on span "Arroz" at bounding box center [384, 369] width 206 height 38
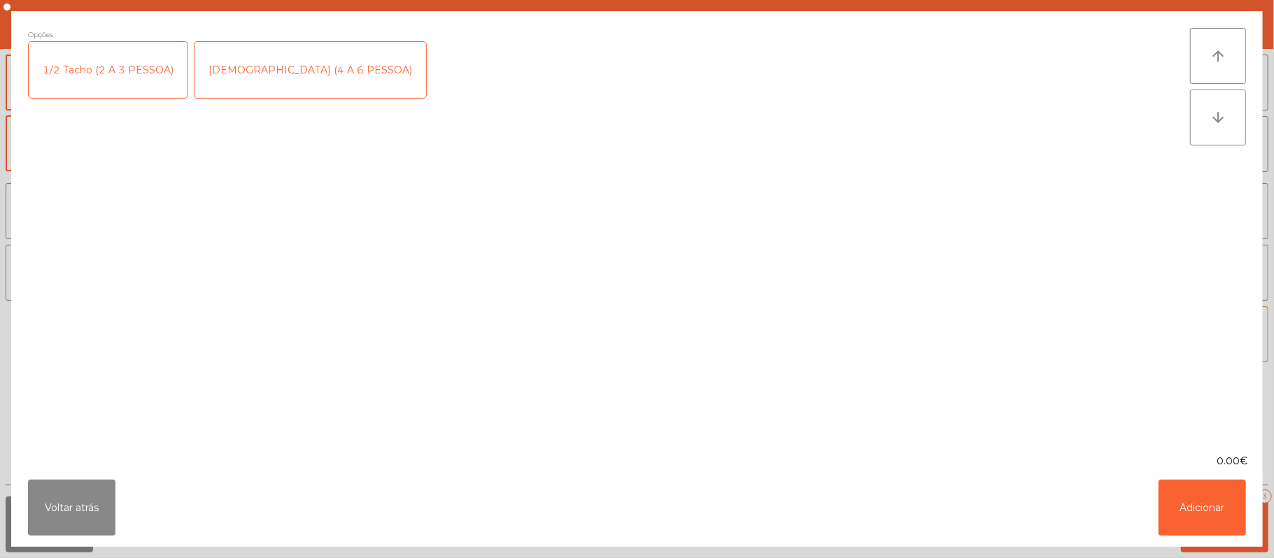
click at [97, 80] on div "1/2 Tacho (2 A 3 PESSOA)" at bounding box center [108, 70] width 159 height 56
click at [1198, 506] on button "Adicionar" at bounding box center [1201, 508] width 87 height 56
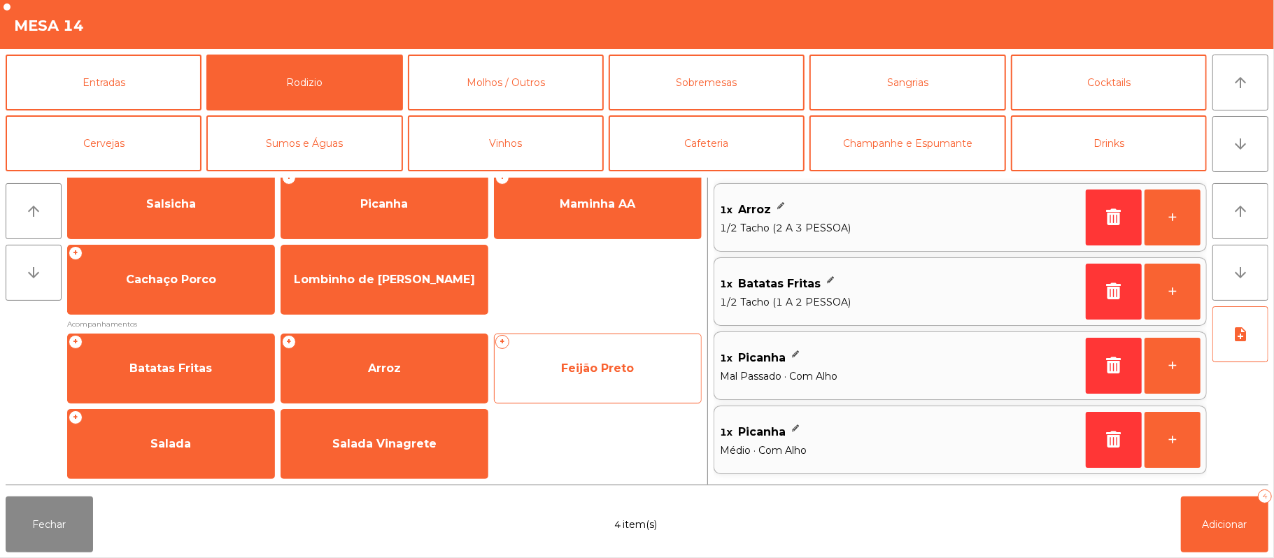
click at [599, 370] on span "Feijão Preto" at bounding box center [597, 368] width 73 height 13
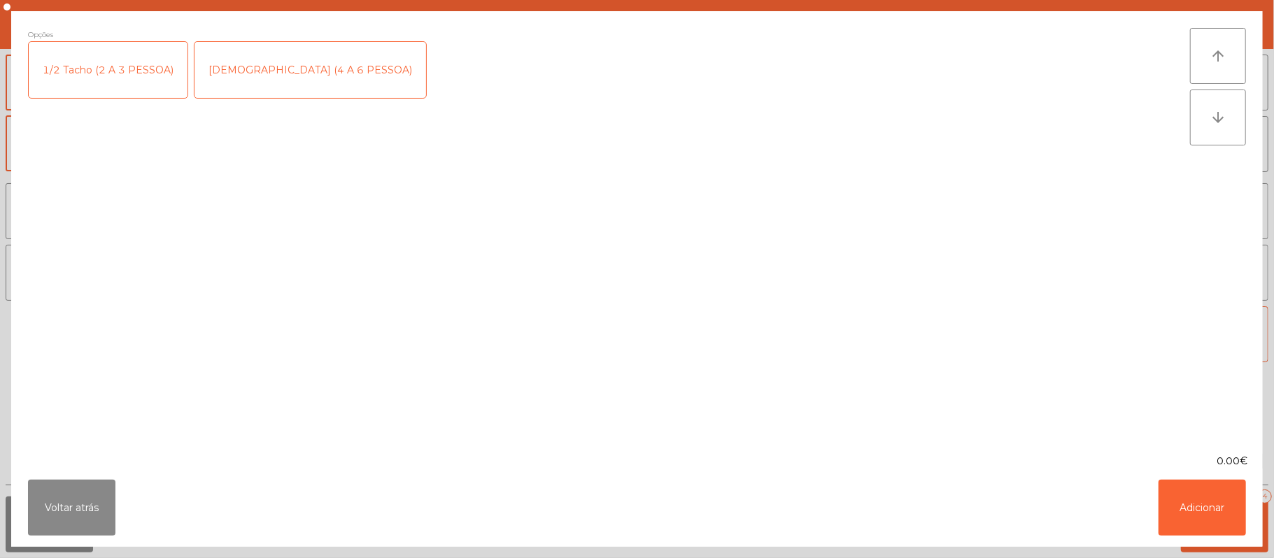
click at [110, 69] on div "1/2 Tacho (2 A 3 PESSOA)" at bounding box center [108, 70] width 159 height 56
click at [1201, 498] on button "Adicionar" at bounding box center [1201, 508] width 87 height 56
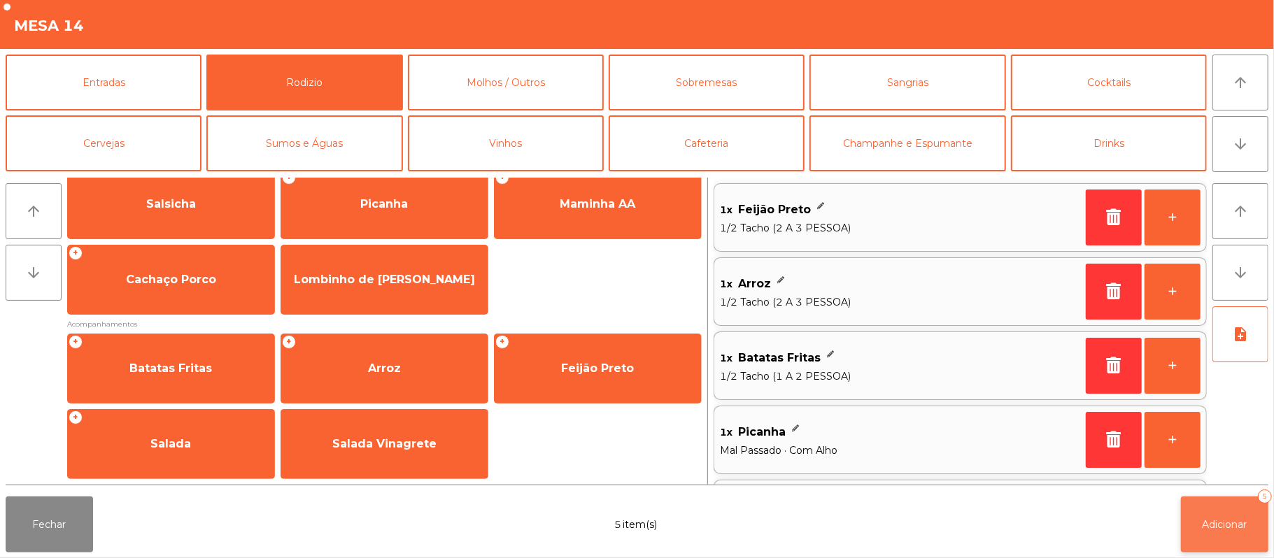
click at [1240, 527] on span "Adicionar" at bounding box center [1224, 524] width 45 height 13
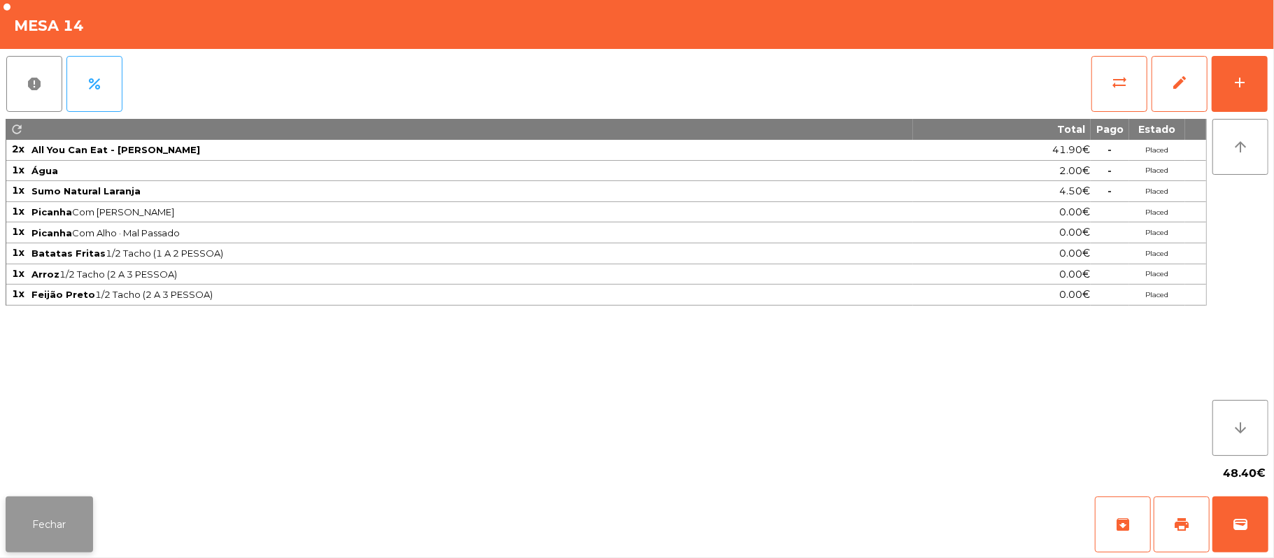
click at [43, 524] on button "Fechar" at bounding box center [49, 525] width 87 height 56
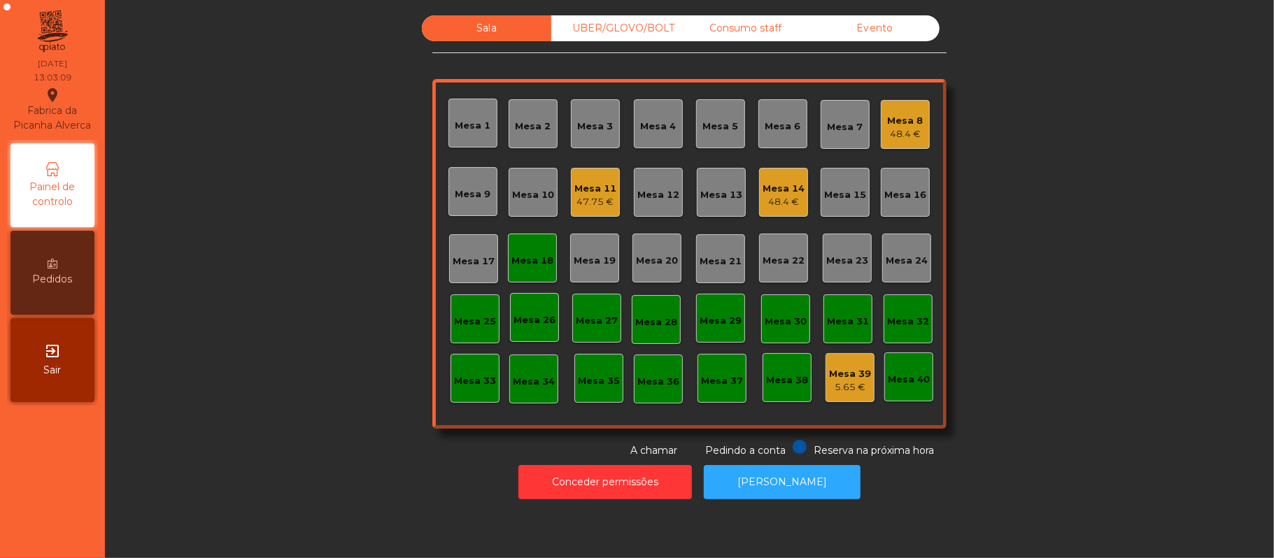
click at [641, 208] on div "Mesa 12" at bounding box center [658, 192] width 49 height 49
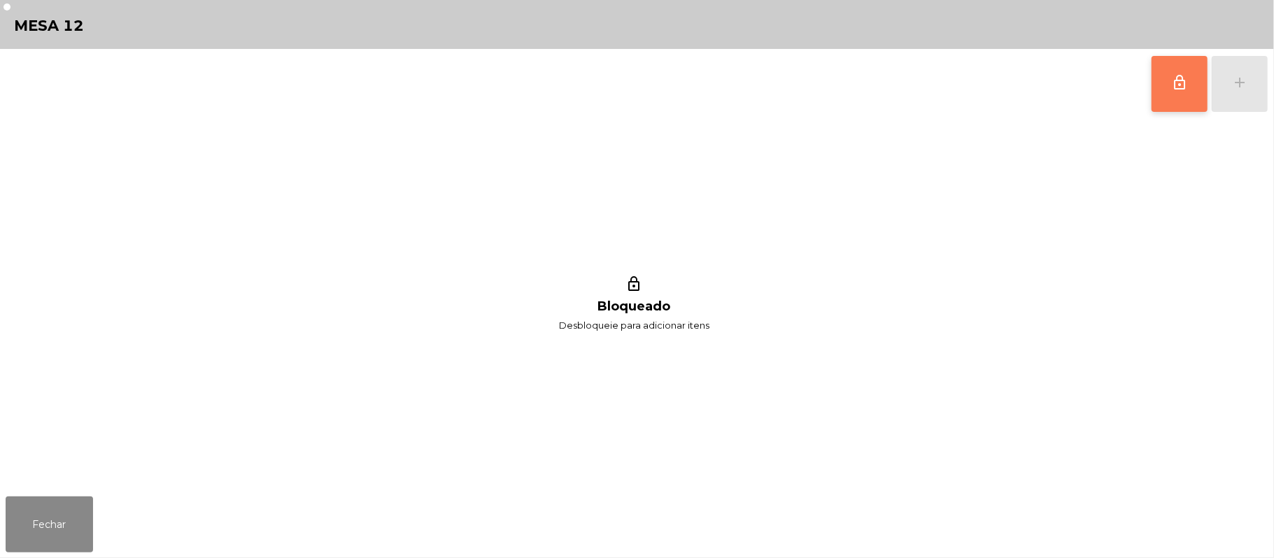
click at [1164, 94] on button "lock_outline" at bounding box center [1179, 84] width 56 height 56
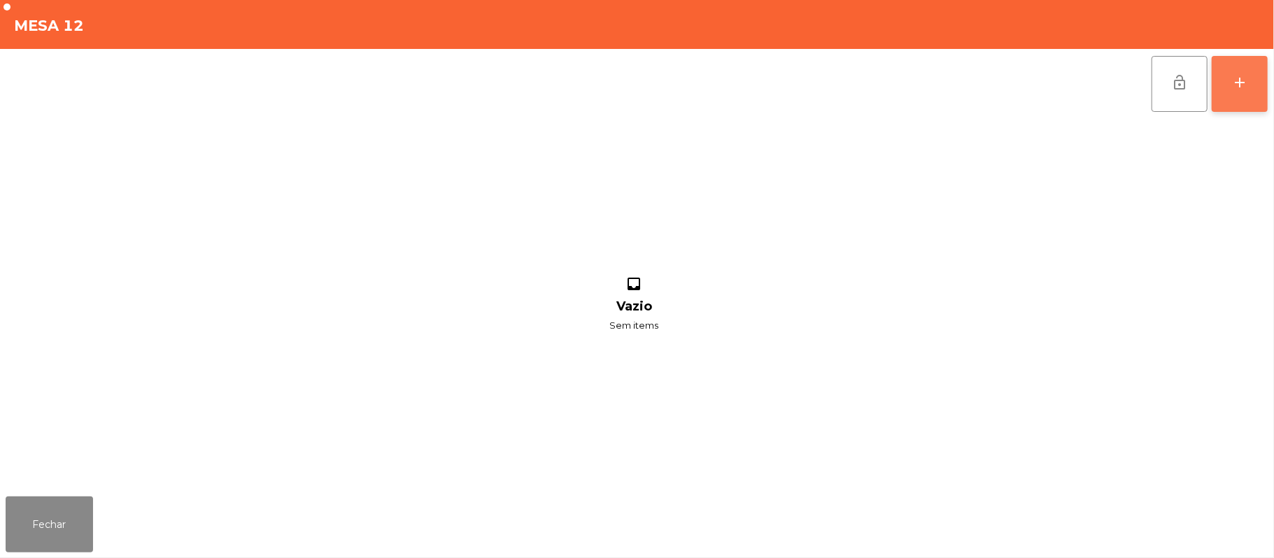
click at [1235, 88] on div "add" at bounding box center [1239, 82] width 17 height 17
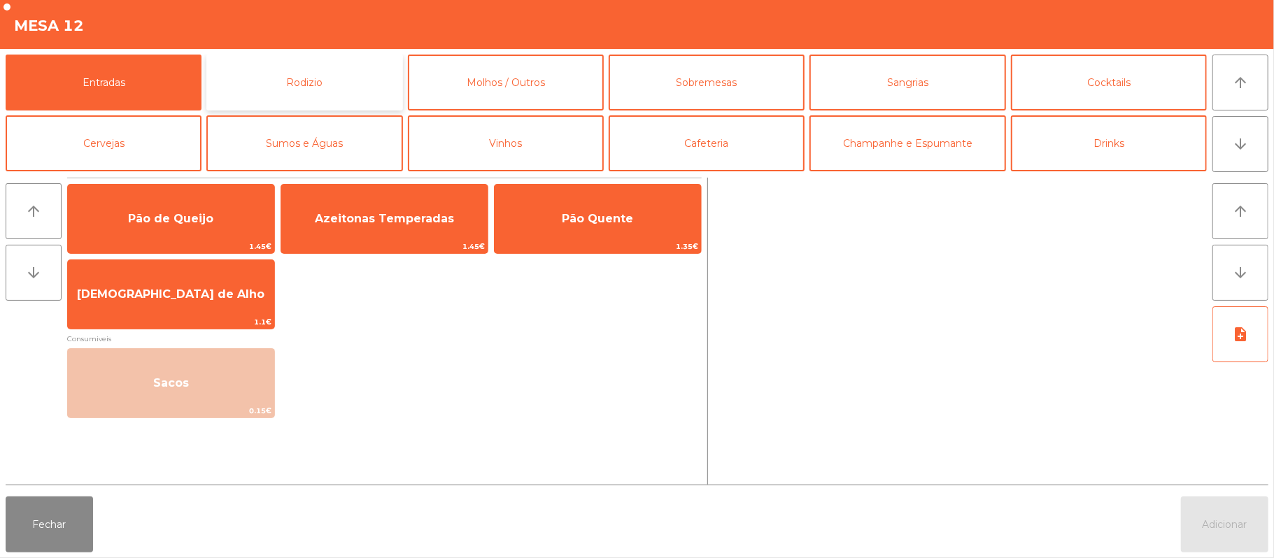
click at [294, 85] on button "Rodizio" at bounding box center [304, 83] width 196 height 56
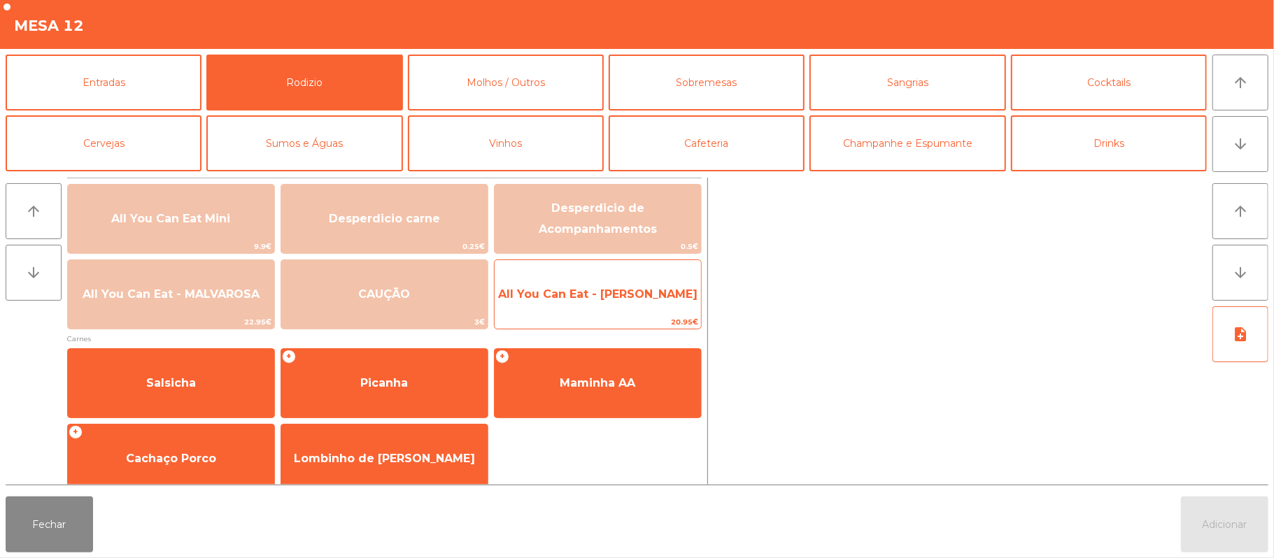
click at [591, 291] on span "All You Can Eat - [PERSON_NAME]" at bounding box center [597, 293] width 199 height 13
click at [595, 295] on span "All You Can Eat - [PERSON_NAME]" at bounding box center [597, 293] width 199 height 13
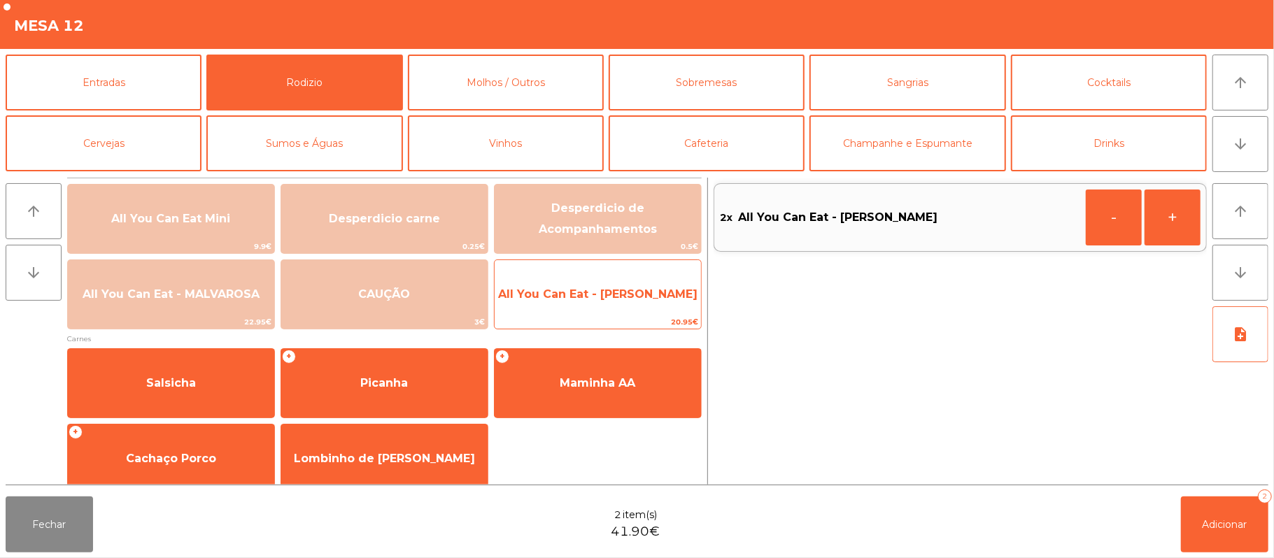
click at [603, 292] on span "All You Can Eat - [PERSON_NAME]" at bounding box center [597, 293] width 199 height 13
click at [604, 287] on span "All You Can Eat - [PERSON_NAME]" at bounding box center [597, 293] width 199 height 13
click at [605, 287] on span "All You Can Eat - [PERSON_NAME]" at bounding box center [597, 293] width 199 height 13
click at [611, 294] on span "All You Can Eat - [PERSON_NAME]" at bounding box center [597, 293] width 199 height 13
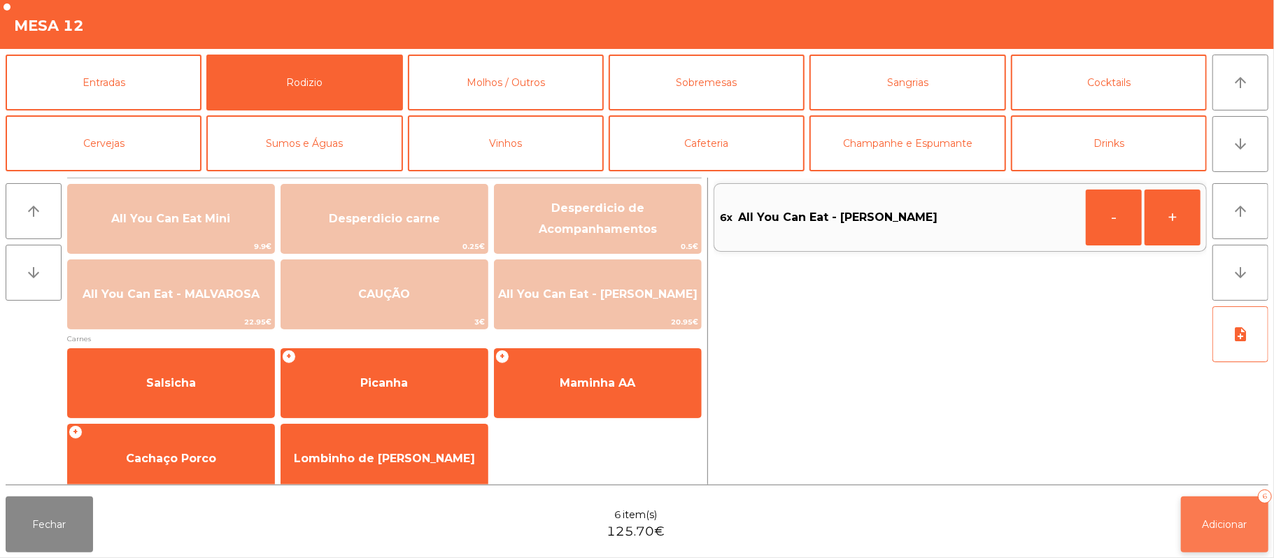
click at [1227, 524] on span "Adicionar" at bounding box center [1224, 524] width 45 height 13
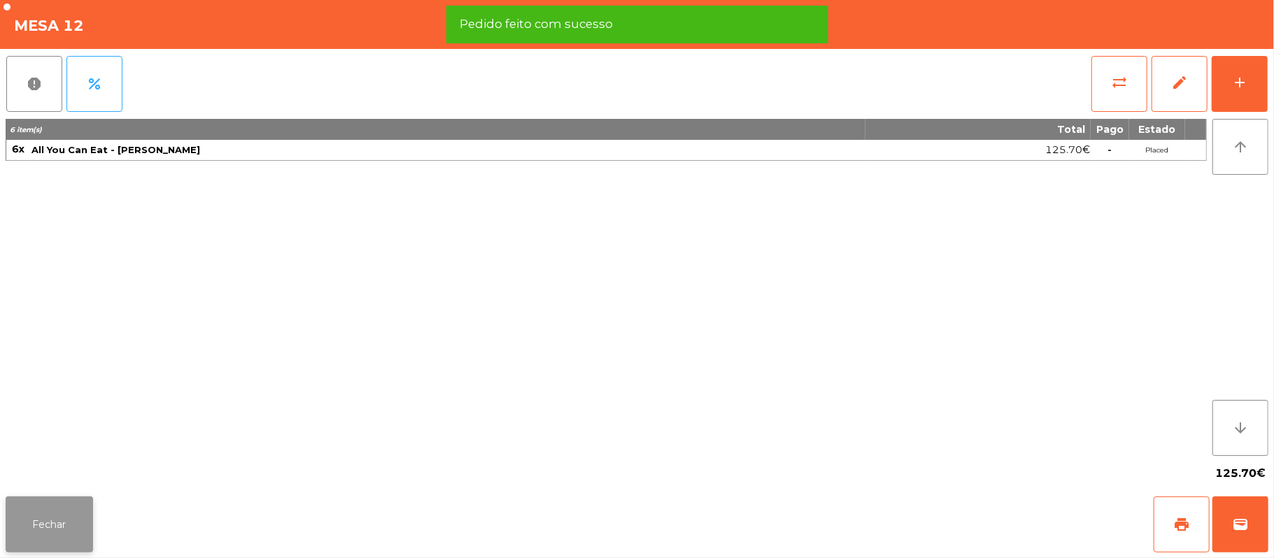
click at [43, 524] on button "Fechar" at bounding box center [49, 525] width 87 height 56
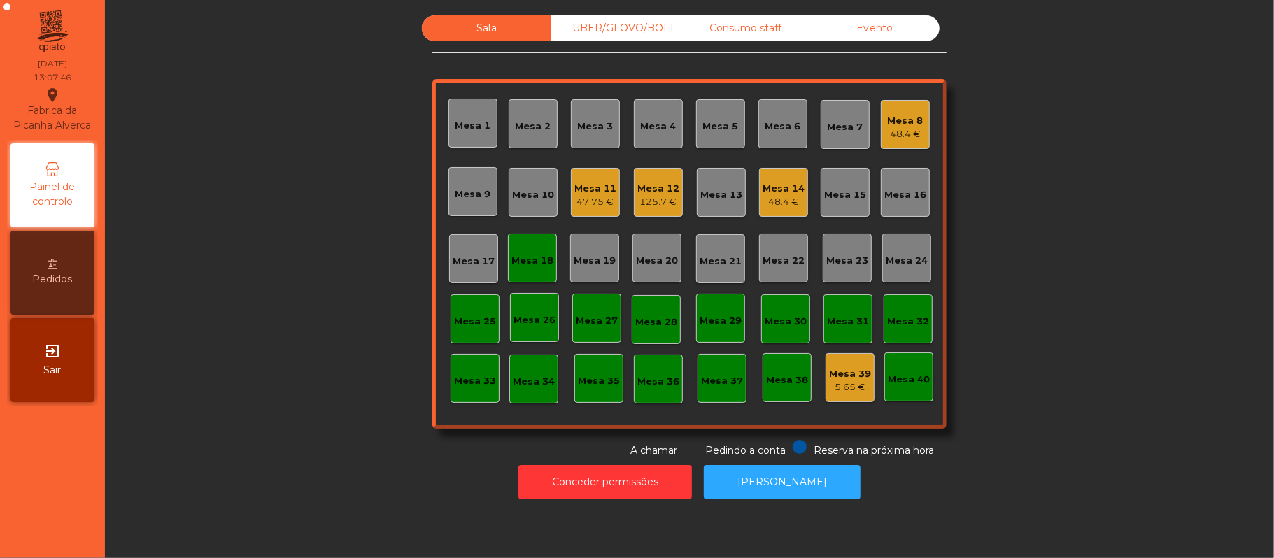
click at [655, 197] on div "125.7 €" at bounding box center [658, 202] width 42 height 14
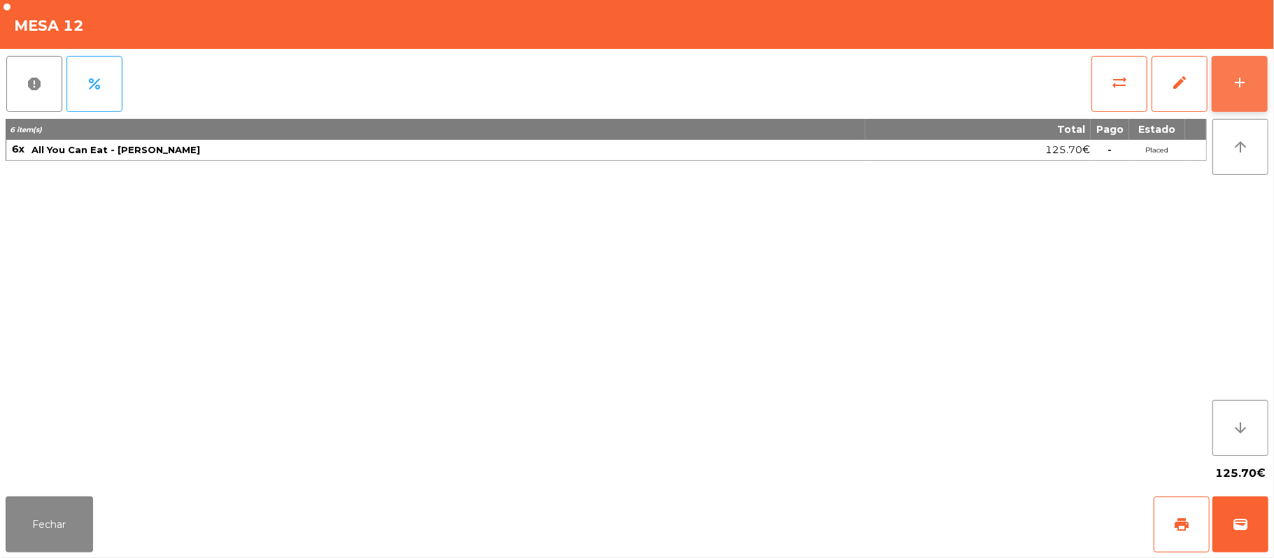
click at [1260, 90] on button "add" at bounding box center [1240, 84] width 56 height 56
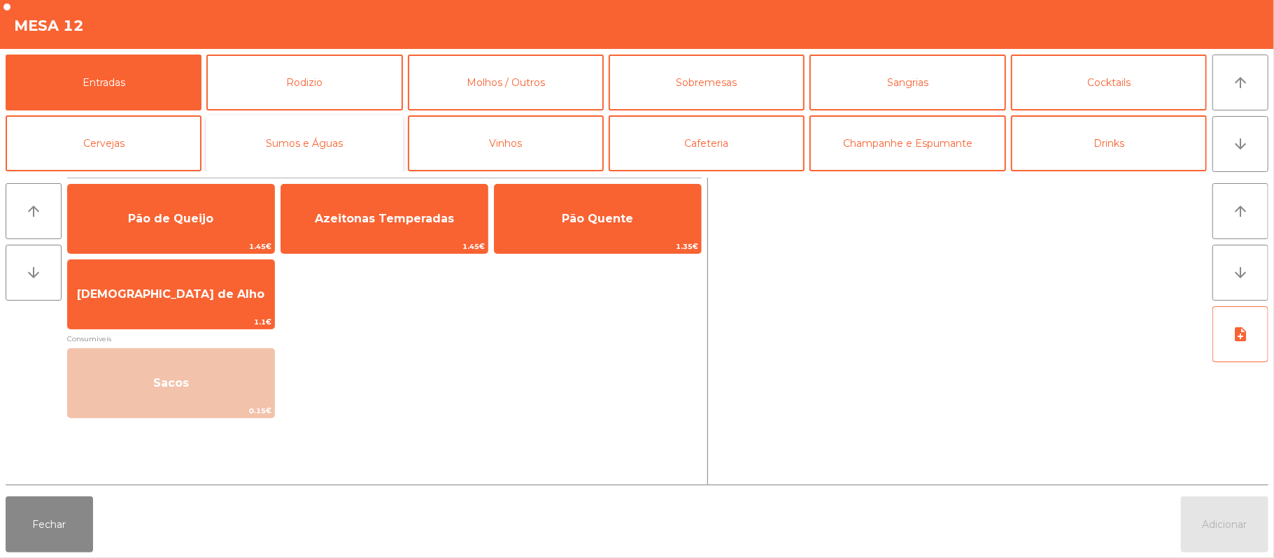
click at [345, 159] on button "Sumos e Águas" at bounding box center [304, 143] width 196 height 56
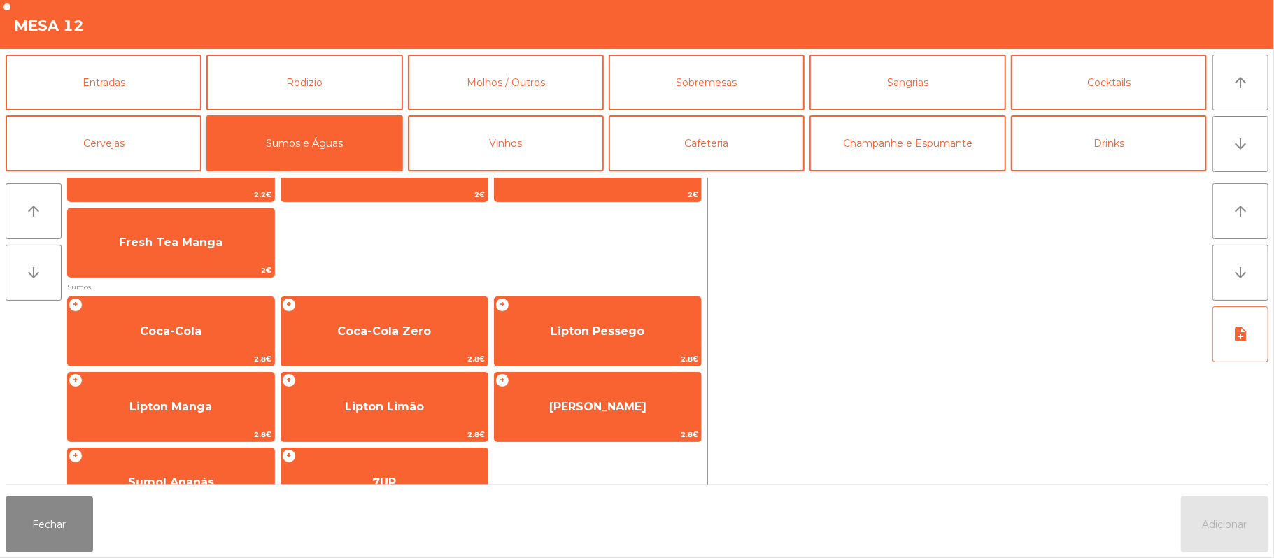
scroll to position [162, 0]
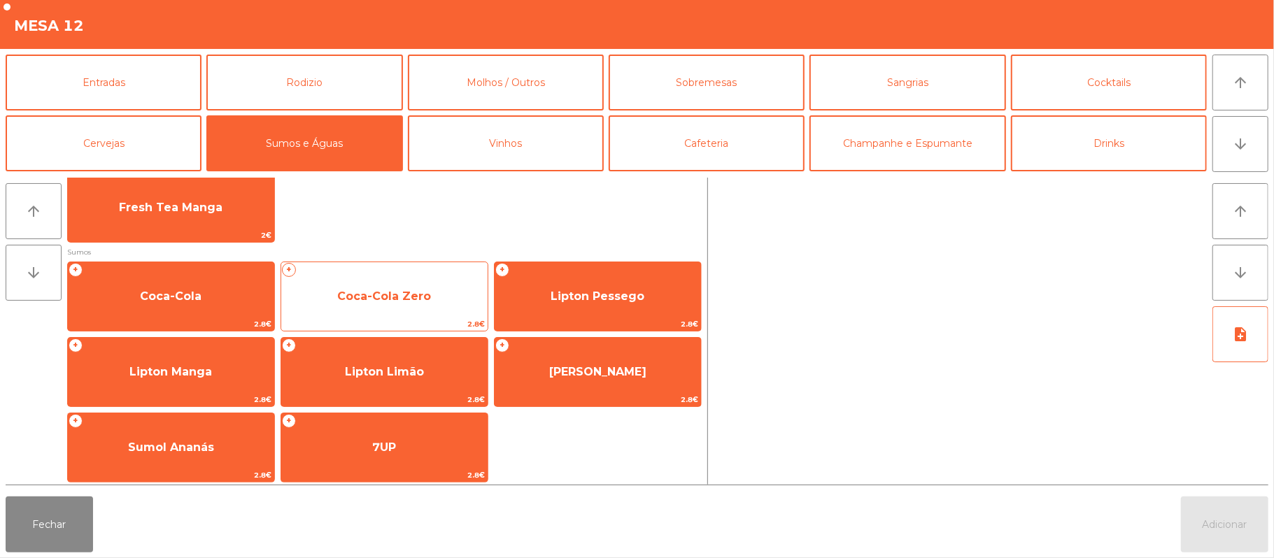
click at [426, 302] on span "Coca-Cola Zero" at bounding box center [384, 296] width 94 height 13
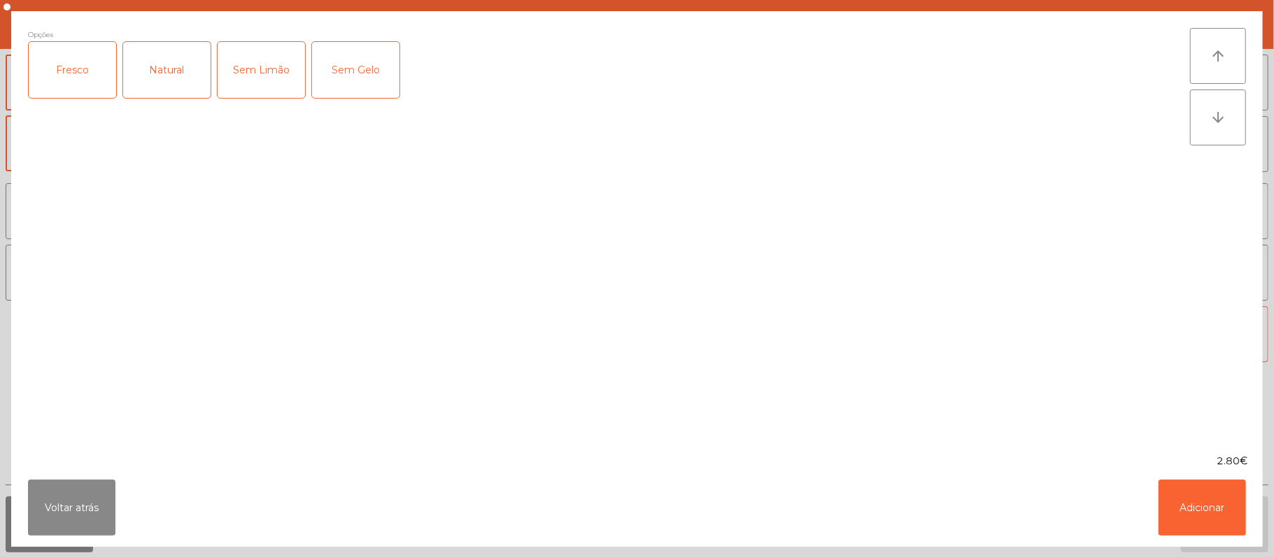
click at [79, 82] on div "Fresco" at bounding box center [72, 70] width 87 height 56
click at [1199, 496] on button "Adicionar" at bounding box center [1201, 508] width 87 height 56
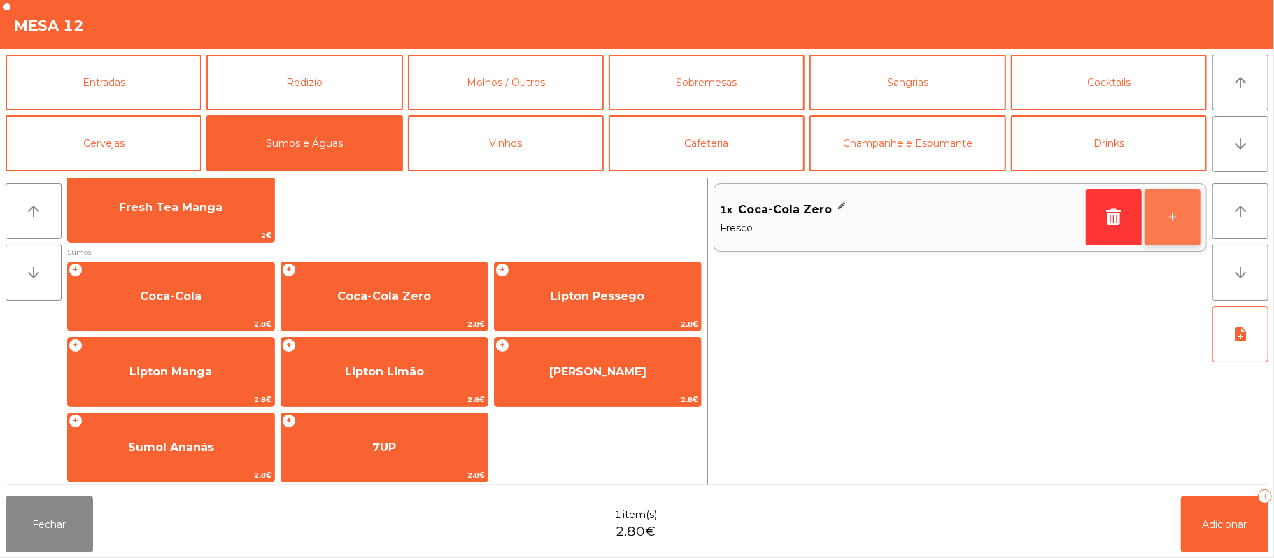
click at [1170, 221] on button "+" at bounding box center [1172, 218] width 56 height 56
click at [1168, 222] on button "+" at bounding box center [1172, 218] width 56 height 56
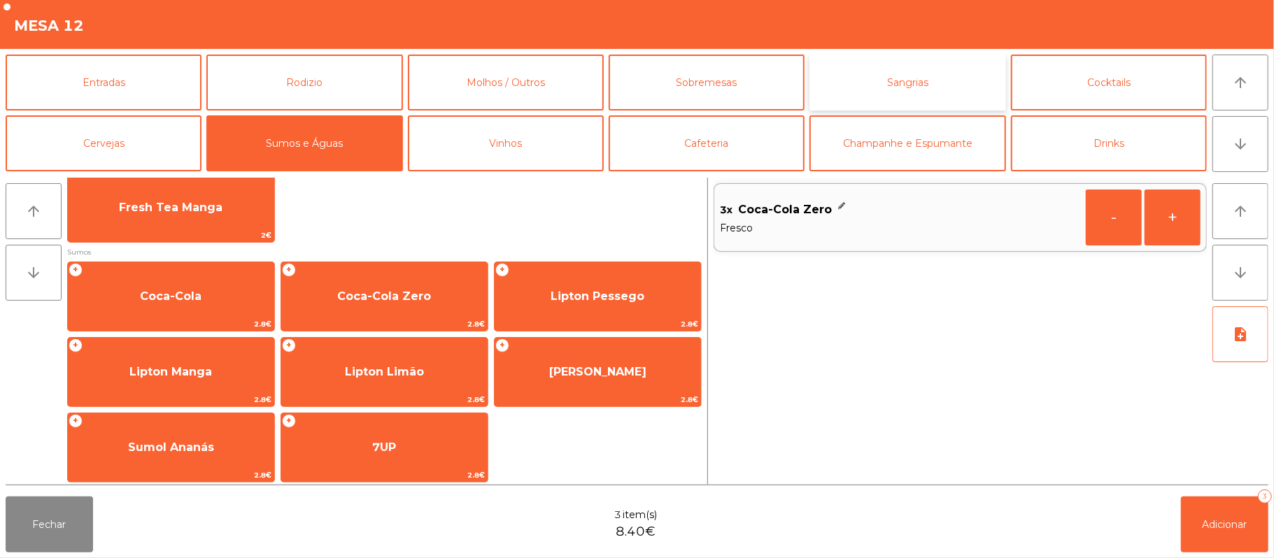
click at [883, 94] on button "Sangrias" at bounding box center [907, 83] width 196 height 56
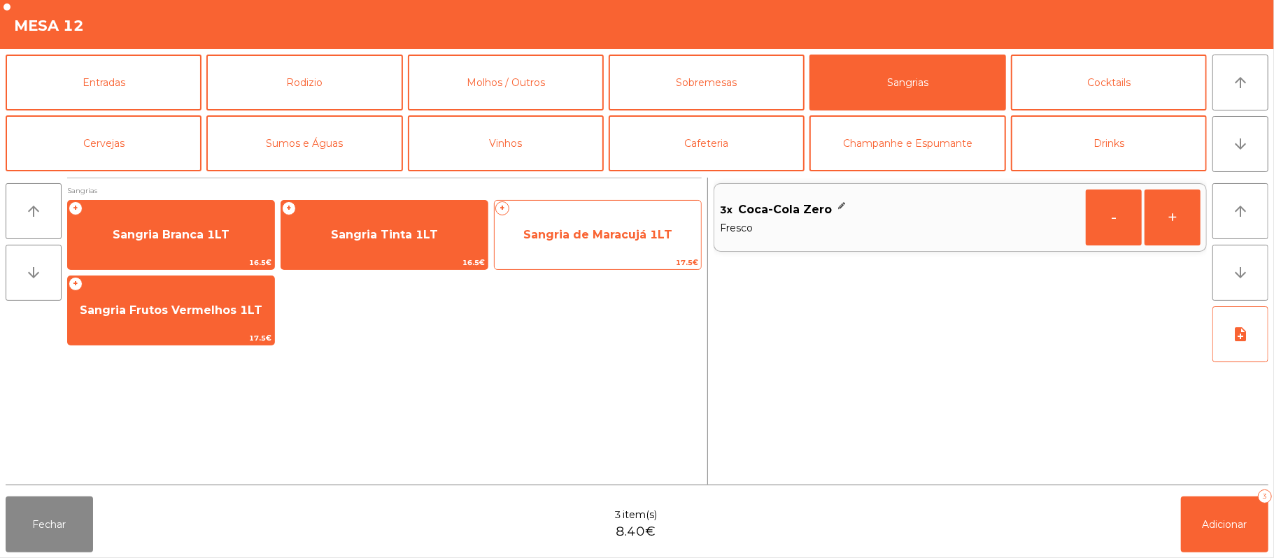
click at [576, 236] on span "Sangria de Maracujá 1LT" at bounding box center [597, 234] width 149 height 13
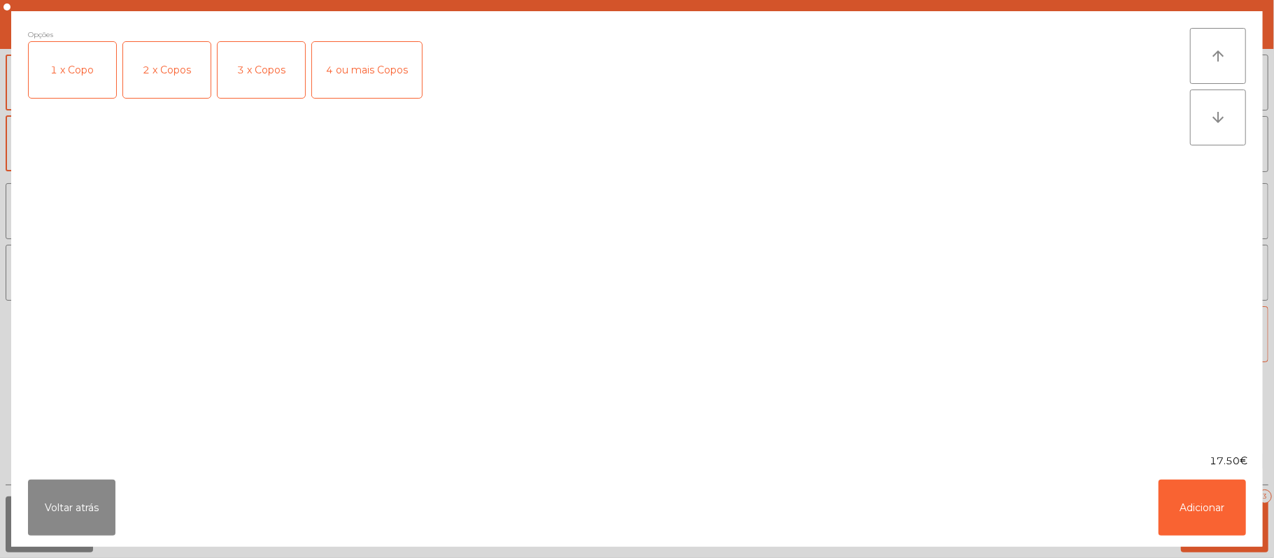
click at [168, 70] on div "2 x Copos" at bounding box center [166, 70] width 87 height 56
click at [1207, 507] on button "Adicionar" at bounding box center [1201, 508] width 87 height 56
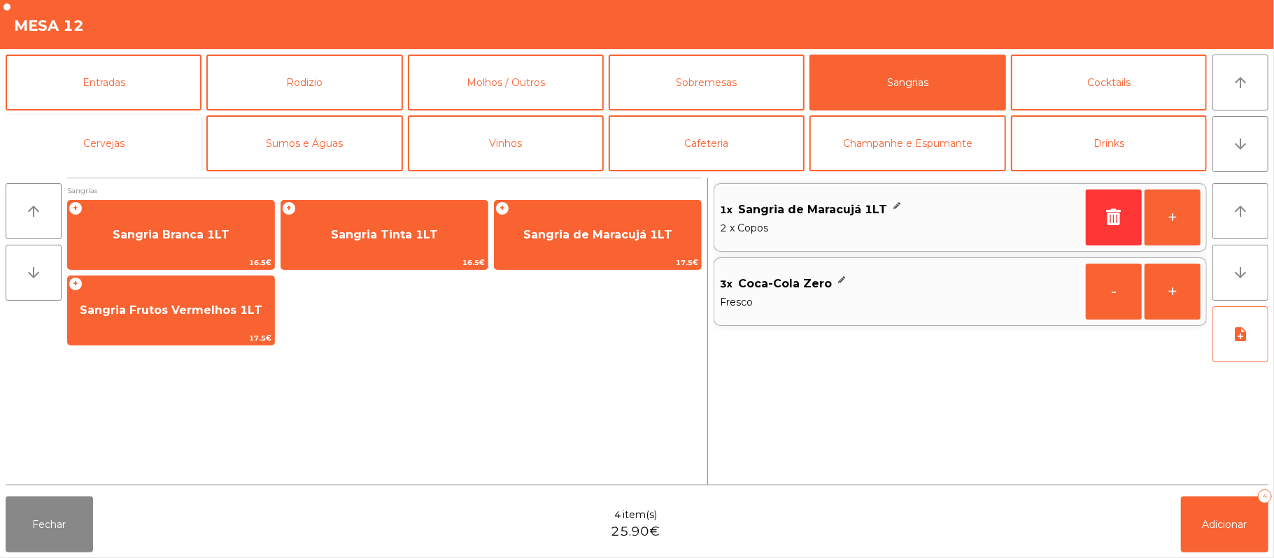
click at [108, 158] on button "Cervejas" at bounding box center [104, 143] width 196 height 56
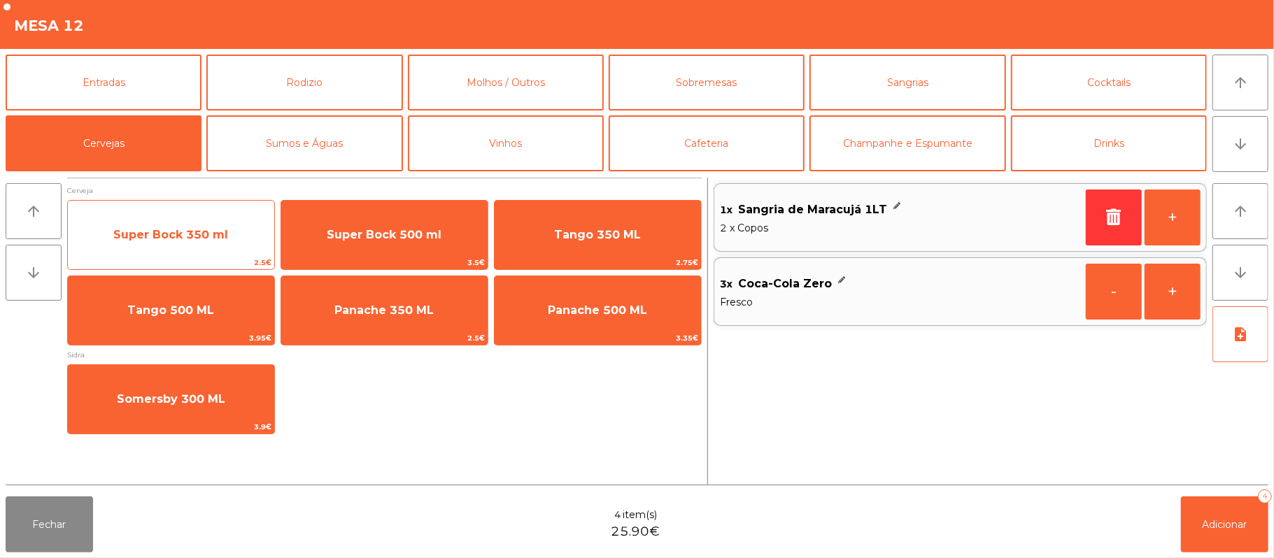
click at [143, 250] on span "Super Bock 350 ml" at bounding box center [171, 235] width 206 height 38
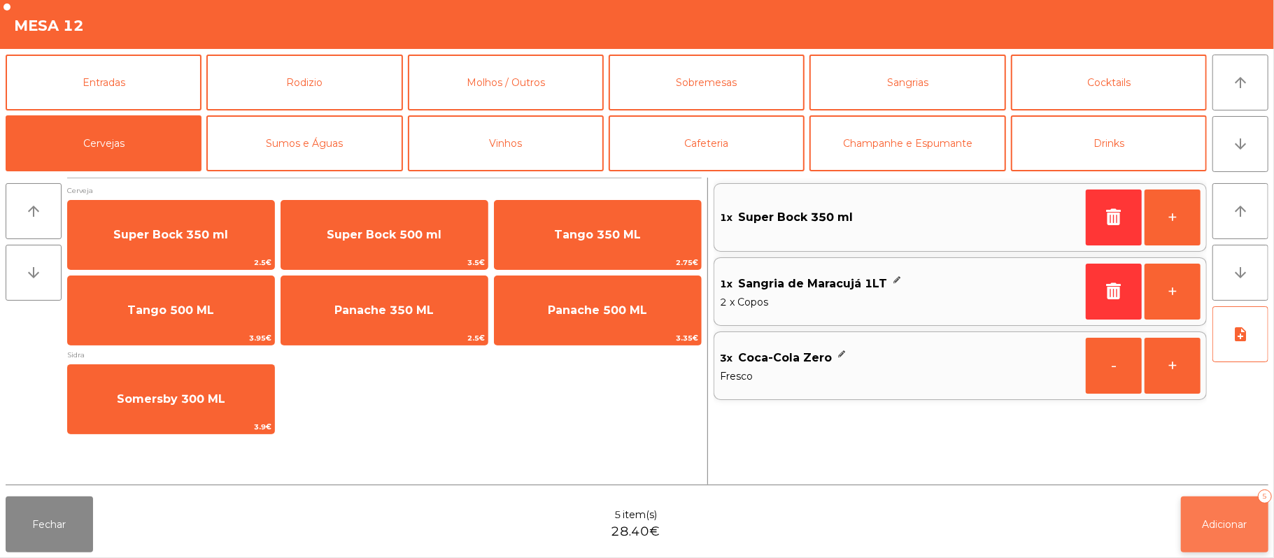
click at [1221, 534] on button "Adicionar 5" at bounding box center [1224, 525] width 87 height 56
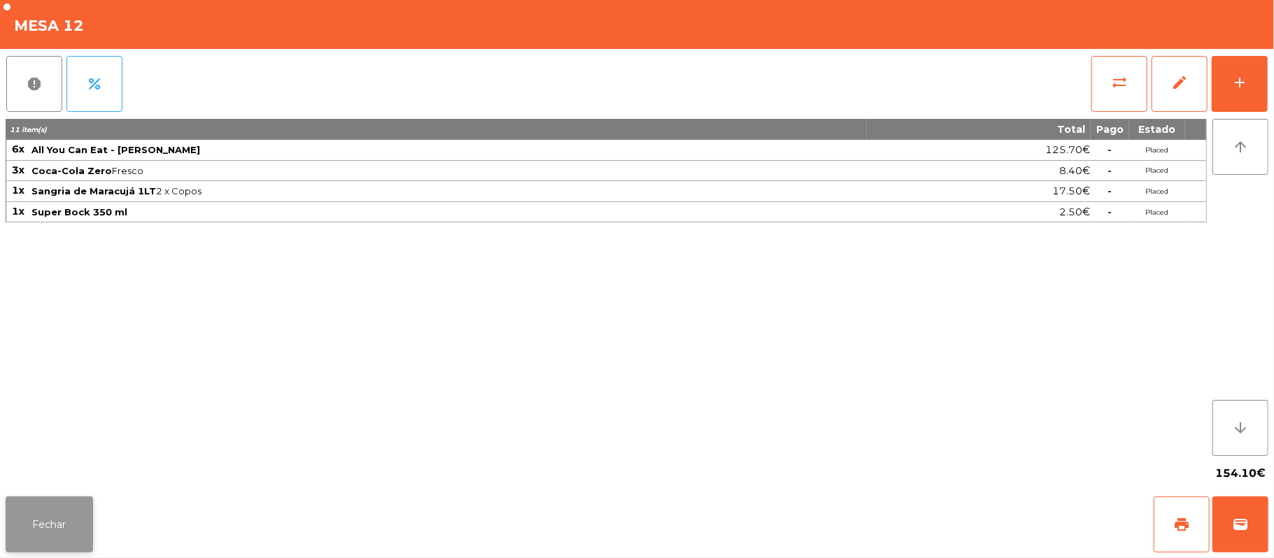
click at [91, 512] on button "Fechar" at bounding box center [49, 525] width 87 height 56
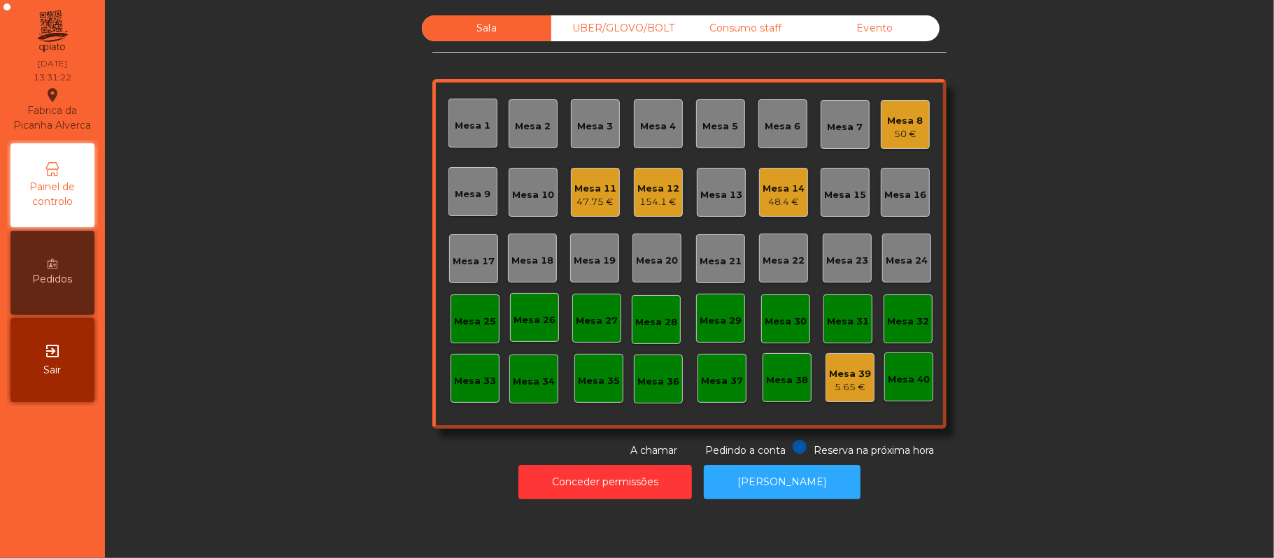
click at [590, 202] on div "47.75 €" at bounding box center [595, 202] width 42 height 14
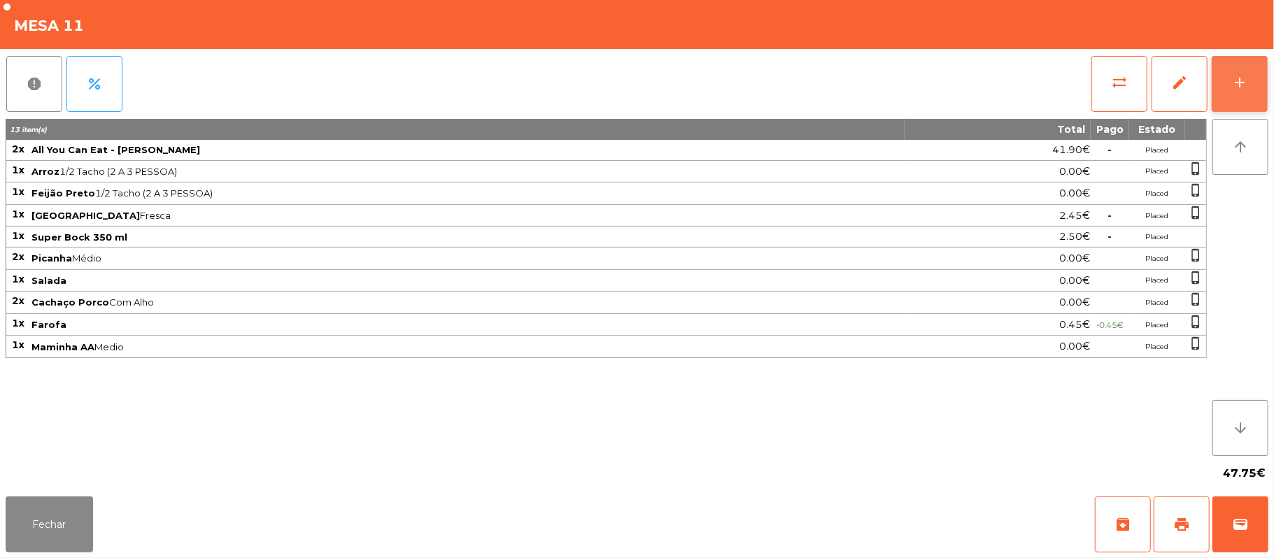
click at [1265, 90] on button "add" at bounding box center [1240, 84] width 56 height 56
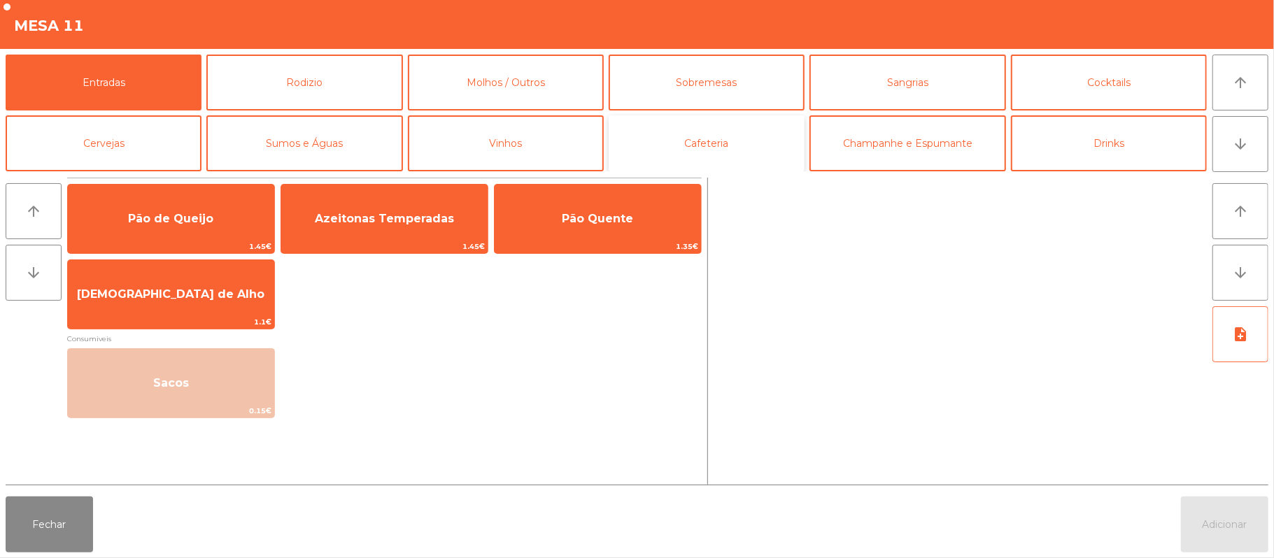
click at [736, 141] on button "Cafeteria" at bounding box center [707, 143] width 196 height 56
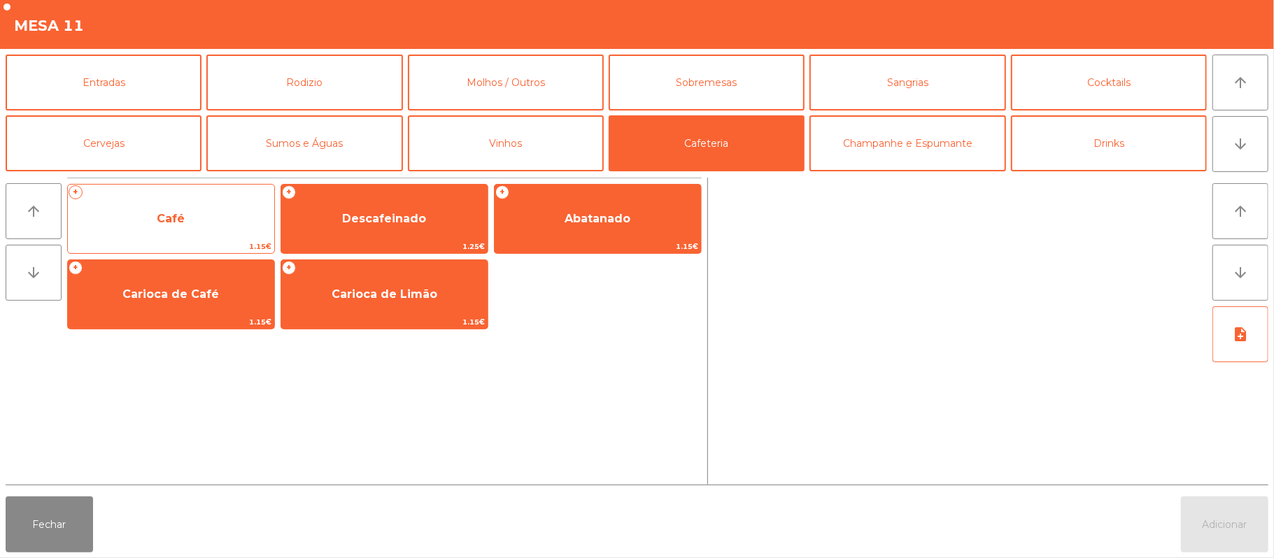
click at [211, 232] on span "Café" at bounding box center [171, 219] width 206 height 38
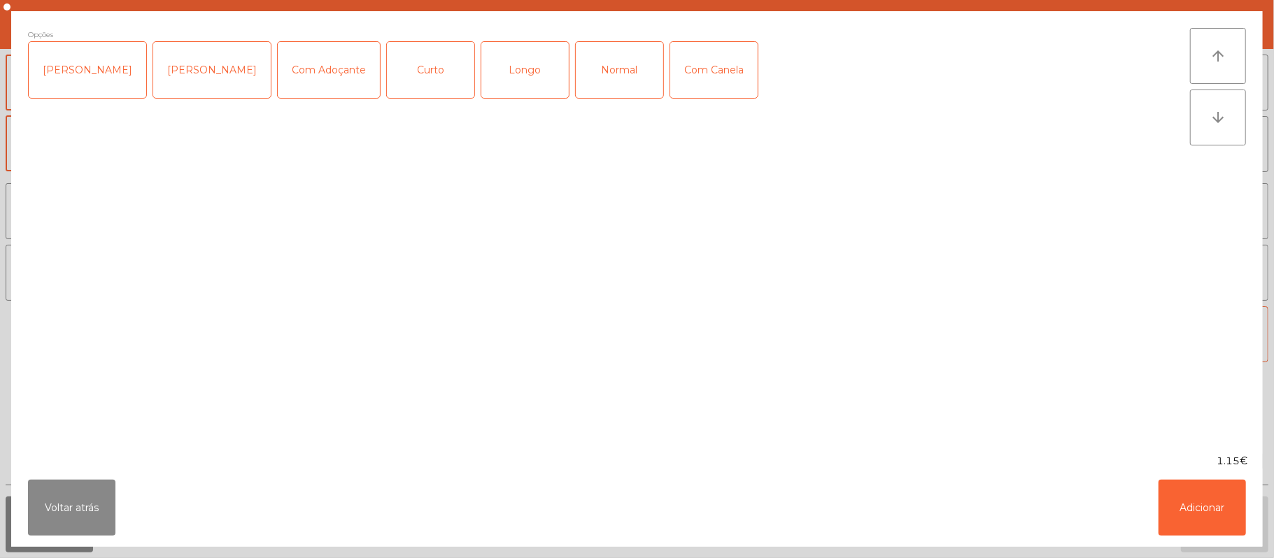
click at [608, 70] on div "Normal" at bounding box center [619, 70] width 87 height 56
click at [1223, 513] on button "Adicionar" at bounding box center [1201, 508] width 87 height 56
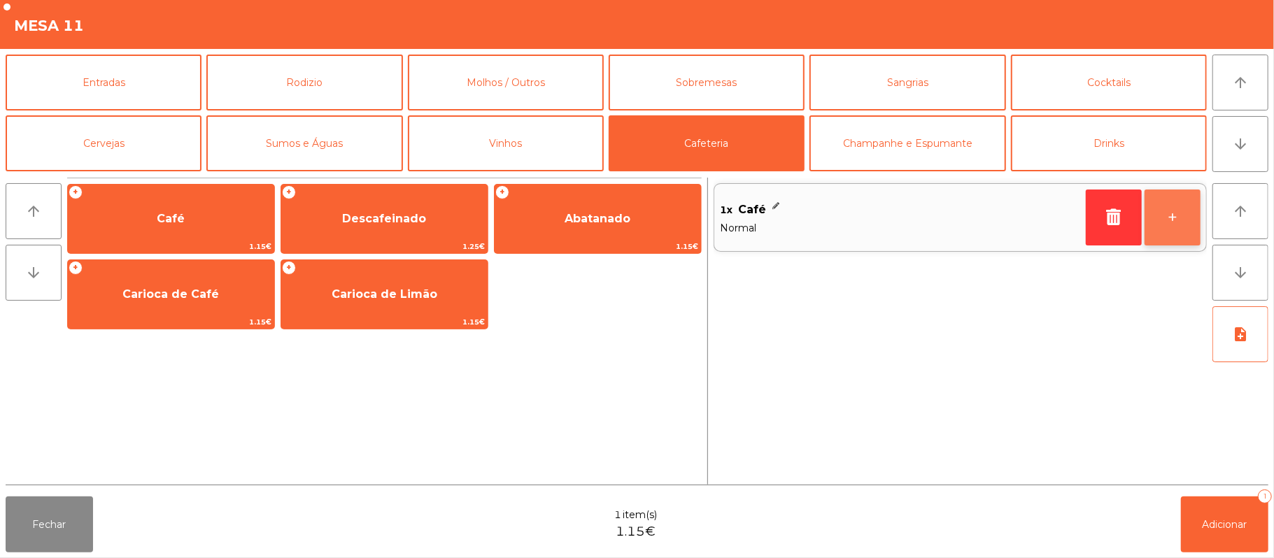
click at [1167, 221] on button "+" at bounding box center [1172, 218] width 56 height 56
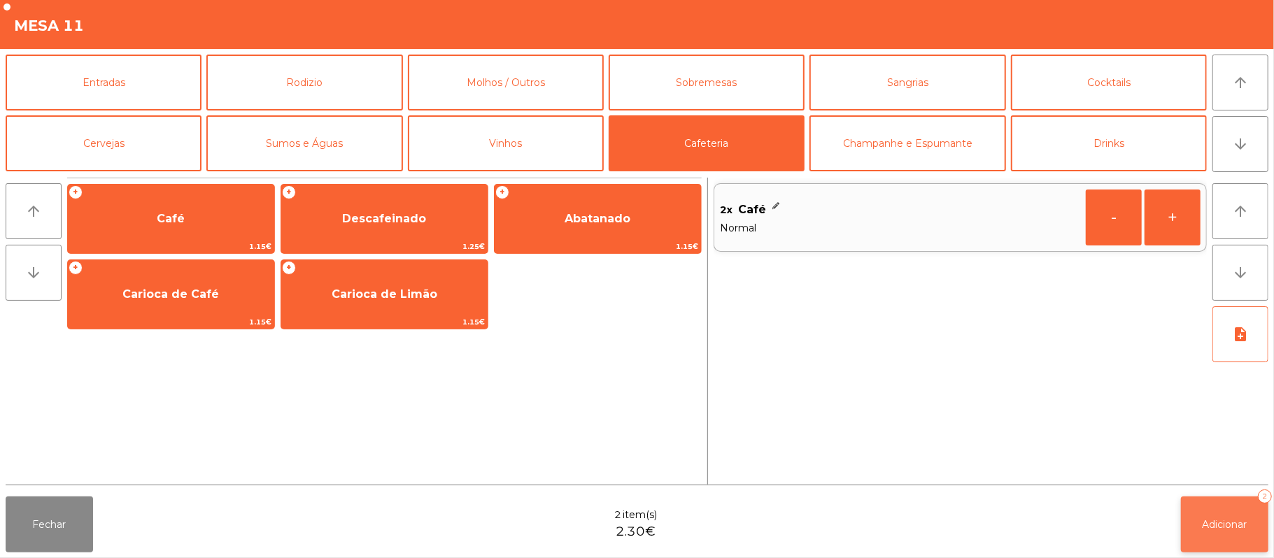
click at [1220, 522] on span "Adicionar" at bounding box center [1224, 524] width 45 height 13
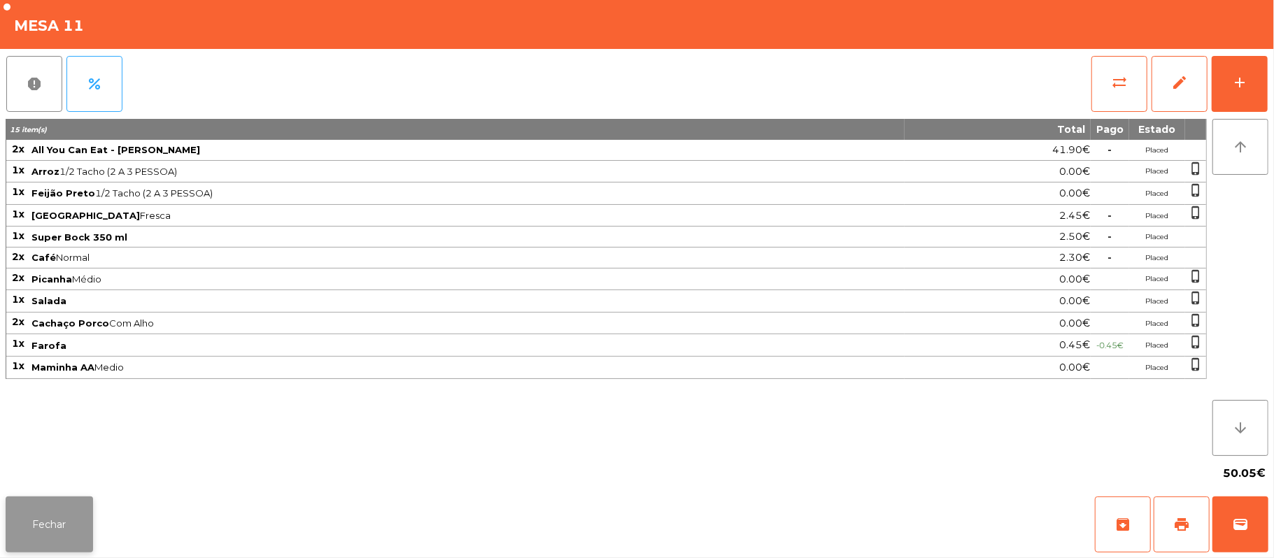
click at [56, 504] on button "Fechar" at bounding box center [49, 525] width 87 height 56
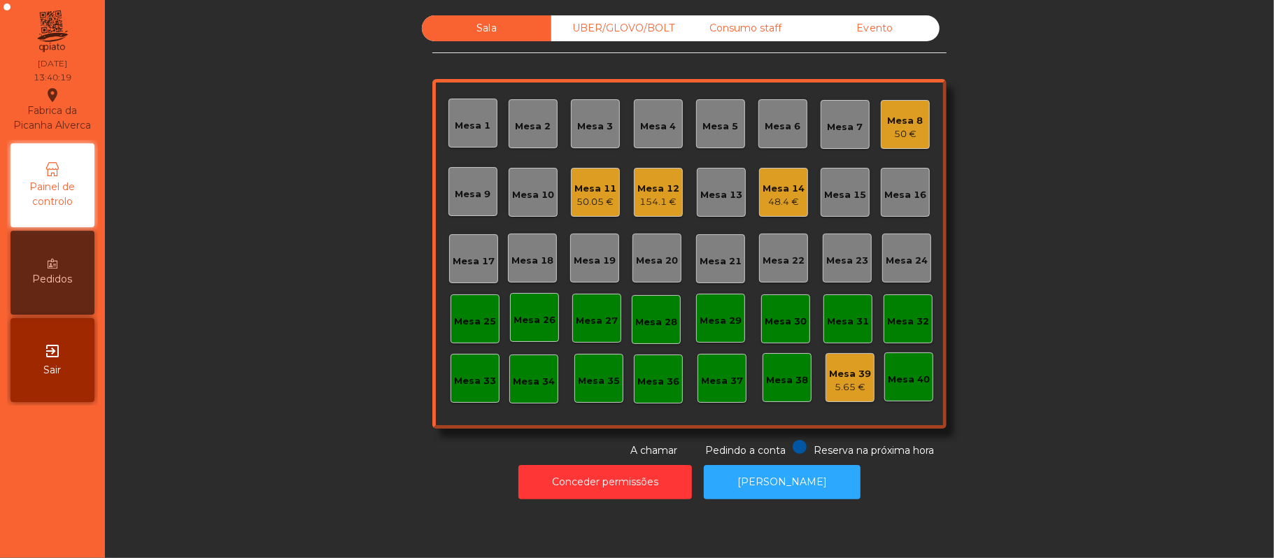
click at [593, 188] on div "Mesa 11" at bounding box center [595, 189] width 42 height 14
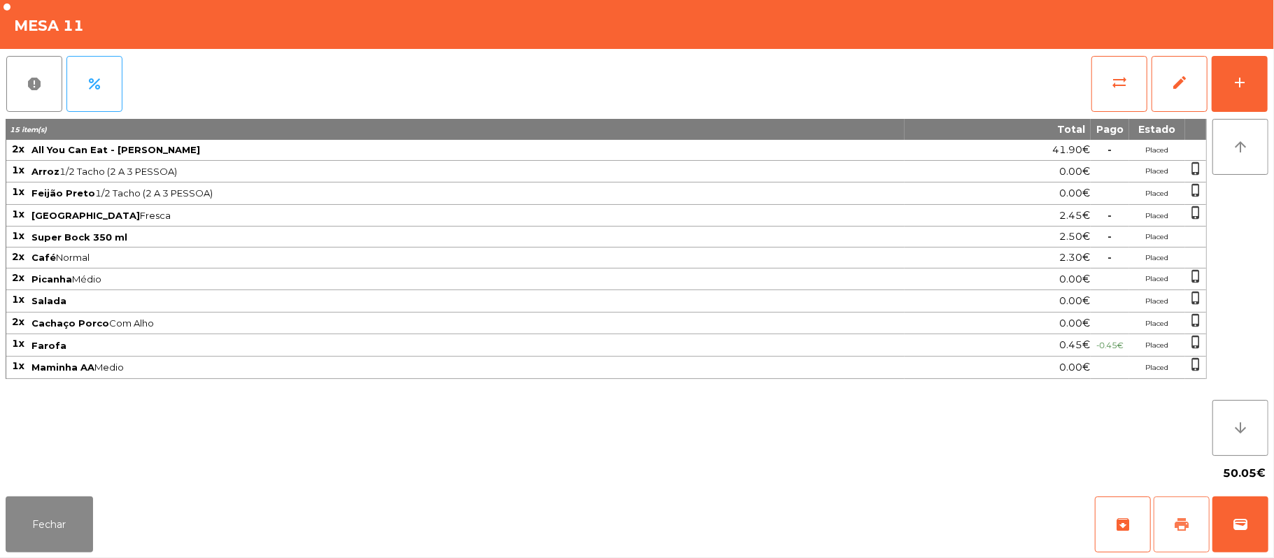
click at [1182, 535] on button "print" at bounding box center [1181, 525] width 56 height 56
click at [1235, 513] on button "wallet" at bounding box center [1240, 525] width 56 height 56
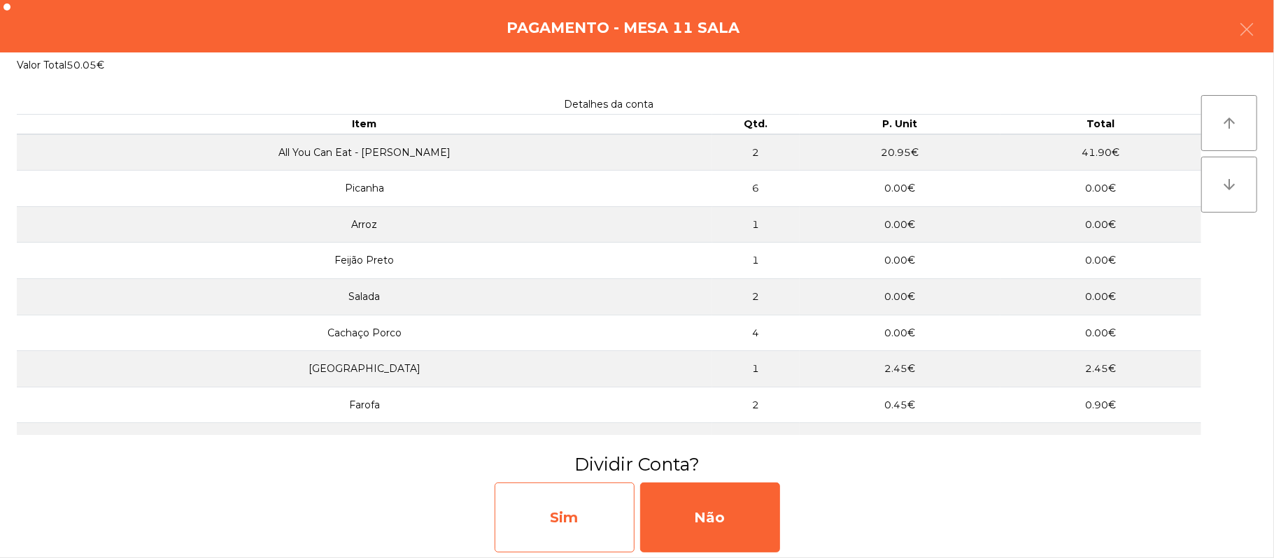
click at [546, 523] on div "Sim" at bounding box center [565, 518] width 140 height 70
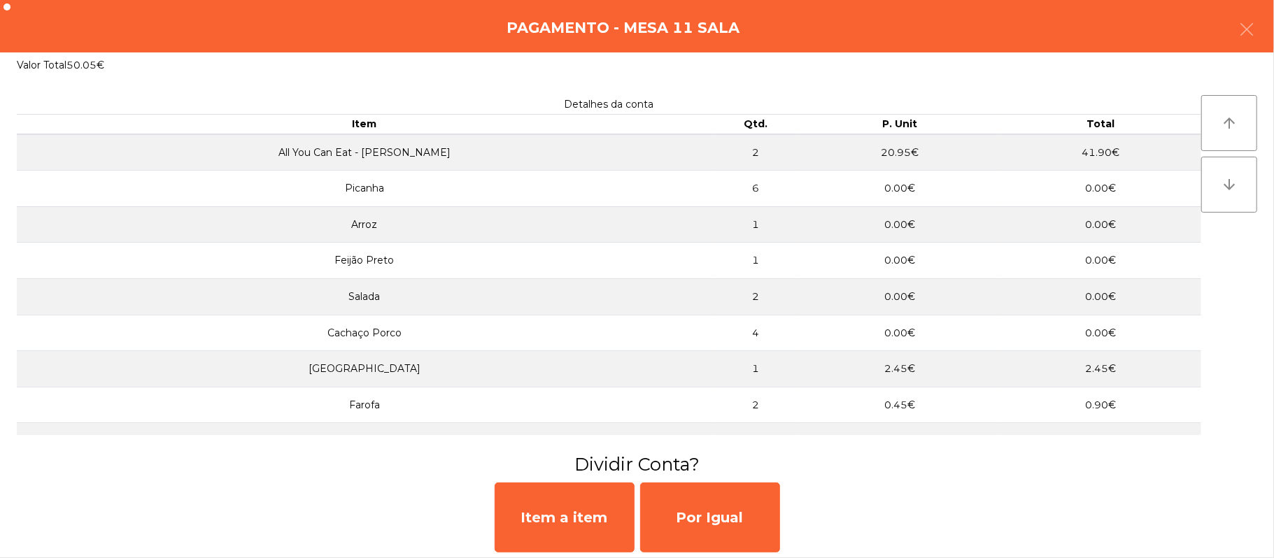
click at [972, 457] on h3 "Dividir Conta?" at bounding box center [636, 464] width 1253 height 25
click at [1273, 13] on div "Pagamento - Mesa 11 Sala" at bounding box center [637, 26] width 1274 height 52
click at [1232, 49] on button "button" at bounding box center [1246, 31] width 39 height 42
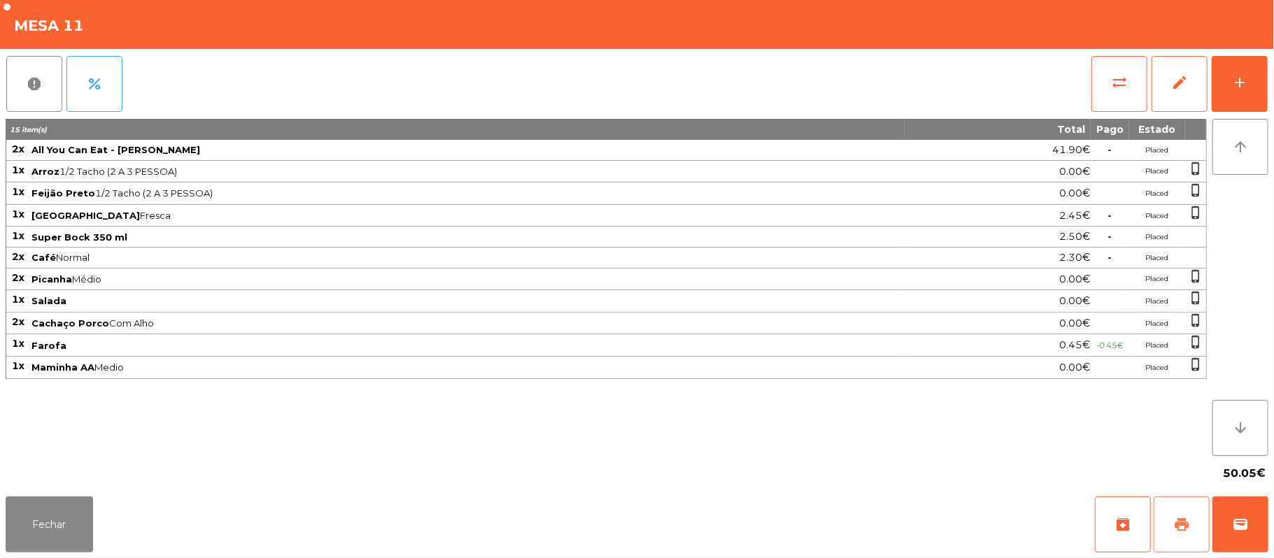
click at [1177, 515] on button "print" at bounding box center [1181, 525] width 56 height 56
click at [1269, 532] on div "Fechar archive print wallet" at bounding box center [637, 524] width 1274 height 67
click at [1227, 526] on button "wallet" at bounding box center [1240, 525] width 56 height 56
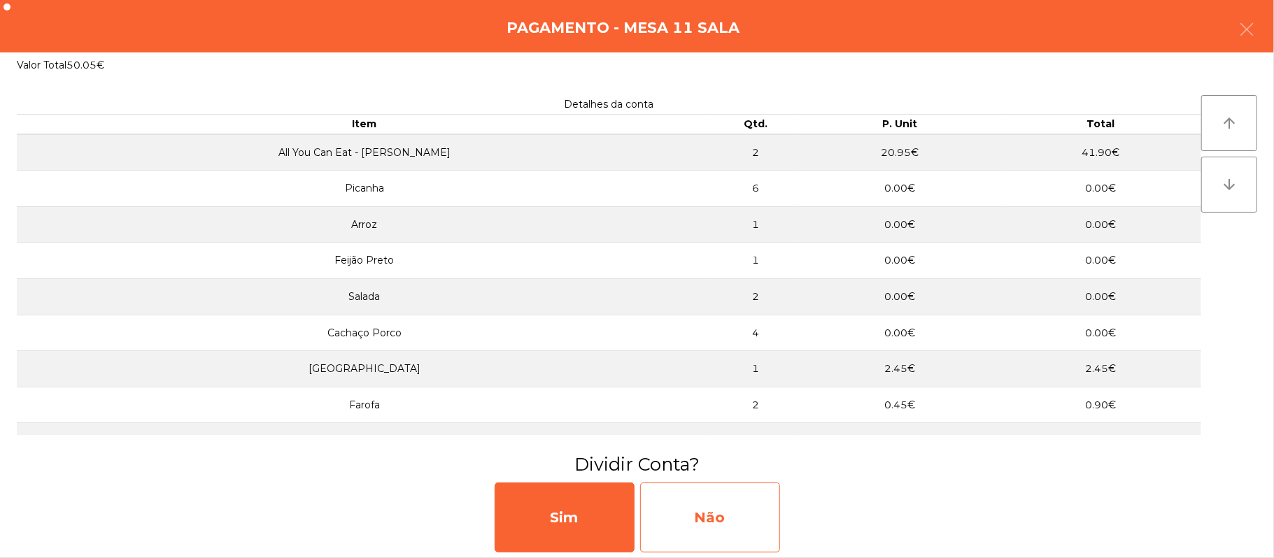
click at [725, 521] on div "Não" at bounding box center [710, 518] width 140 height 70
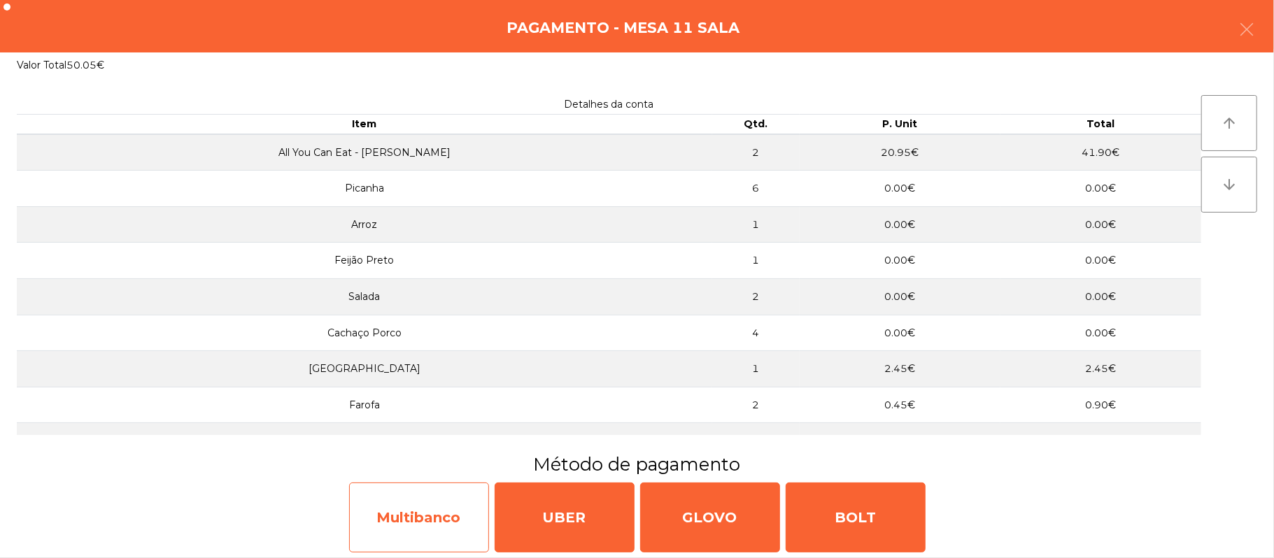
click at [423, 520] on div "Multibanco" at bounding box center [419, 518] width 140 height 70
select select "**"
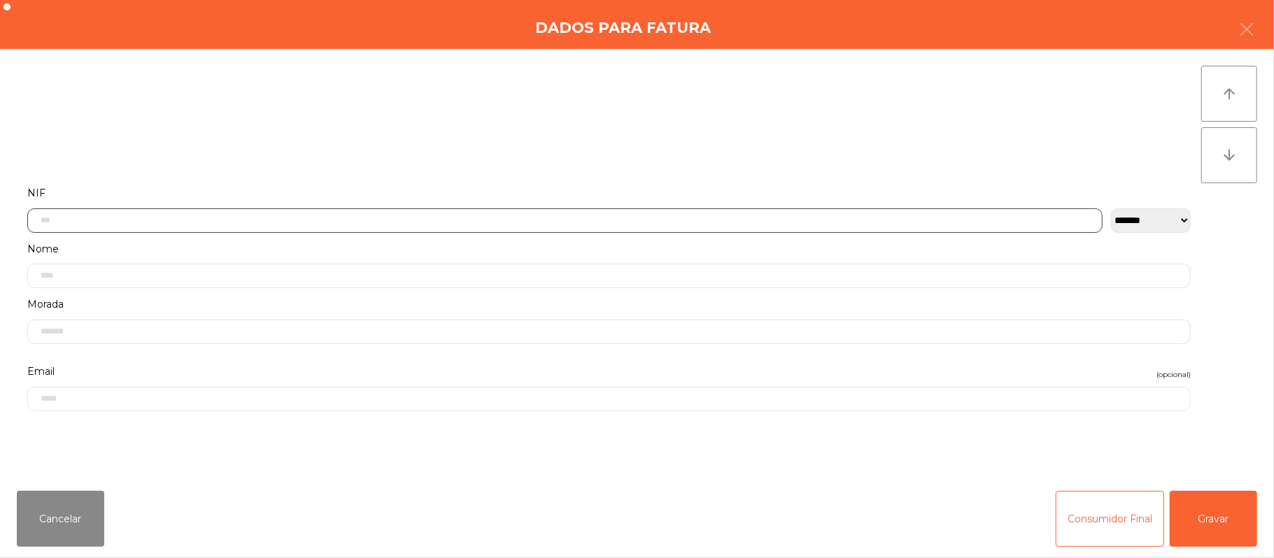
click at [410, 220] on input "text" at bounding box center [564, 220] width 1075 height 24
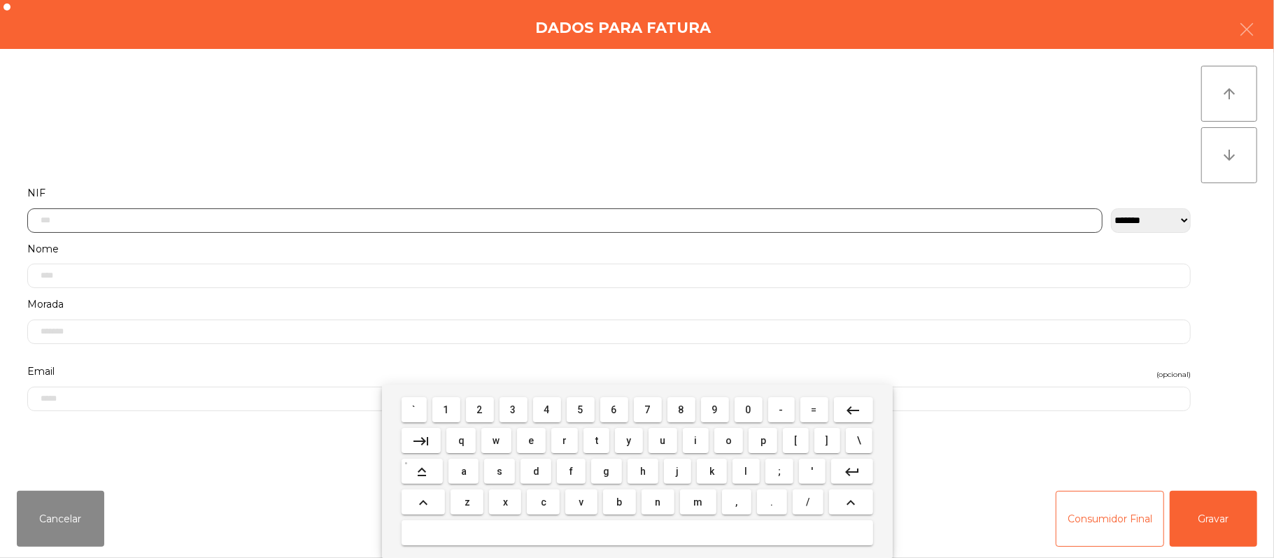
scroll to position [118, 0]
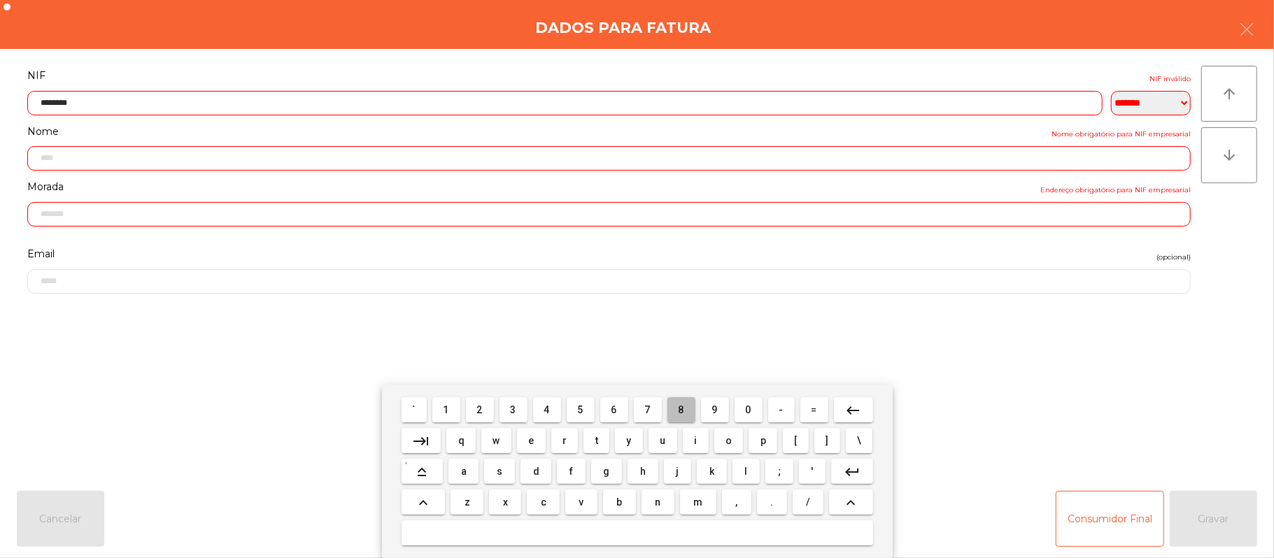
type input "*********"
type input "**********"
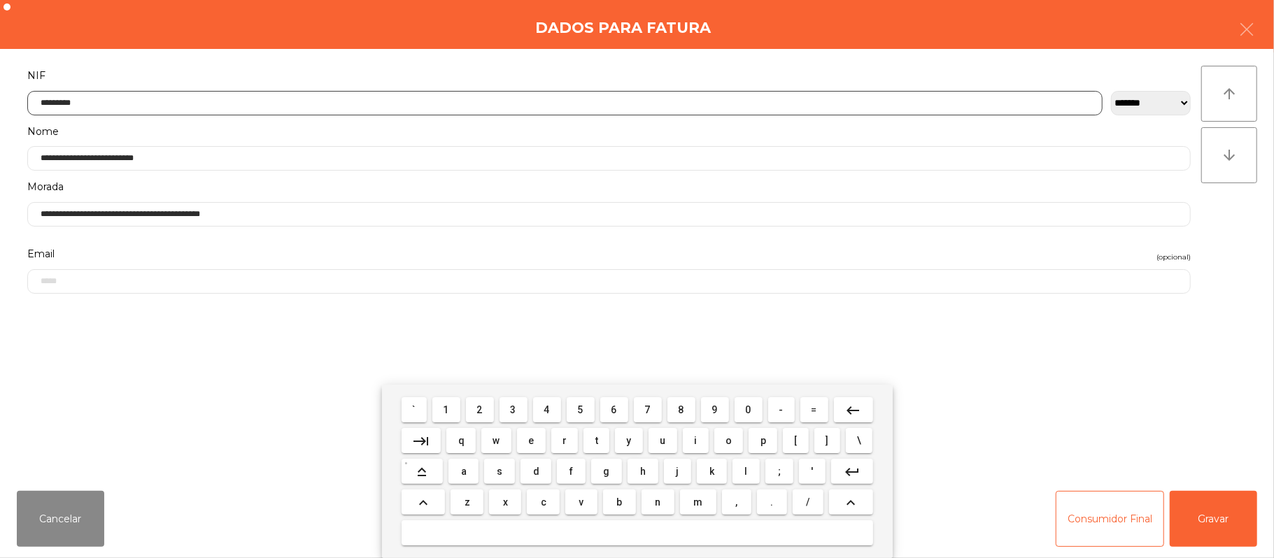
type input "*********"
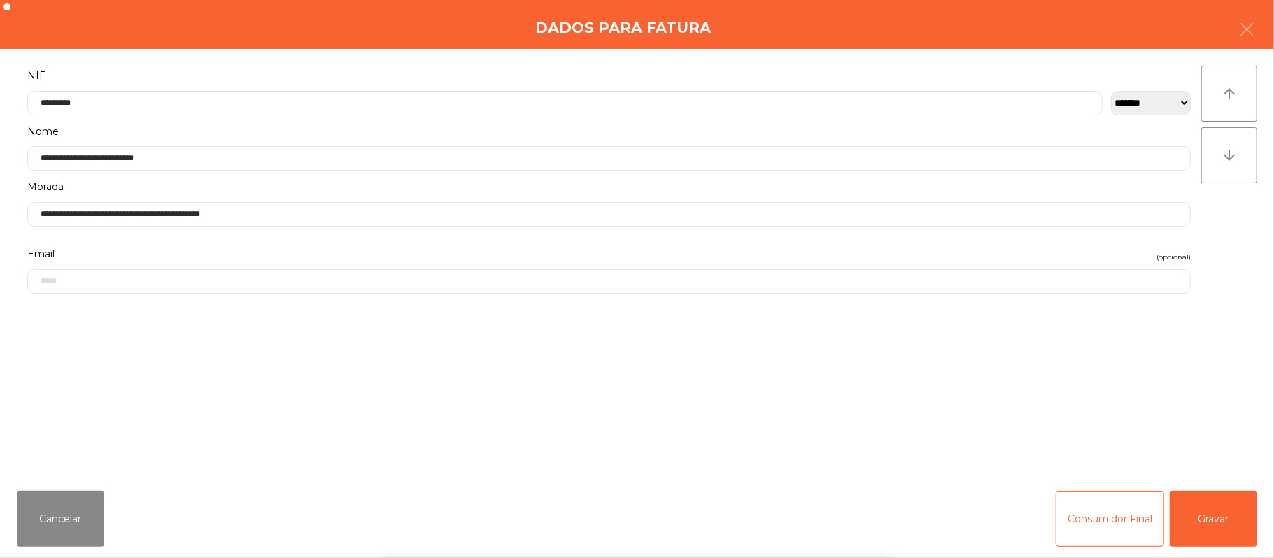
click at [1209, 512] on div "` 1 2 3 4 5 6 7 8 9 0 - = keyboard_backspace keyboard_tab q w e r t y u i o p […" at bounding box center [637, 471] width 1274 height 173
click at [1207, 509] on button "Gravar" at bounding box center [1213, 519] width 87 height 56
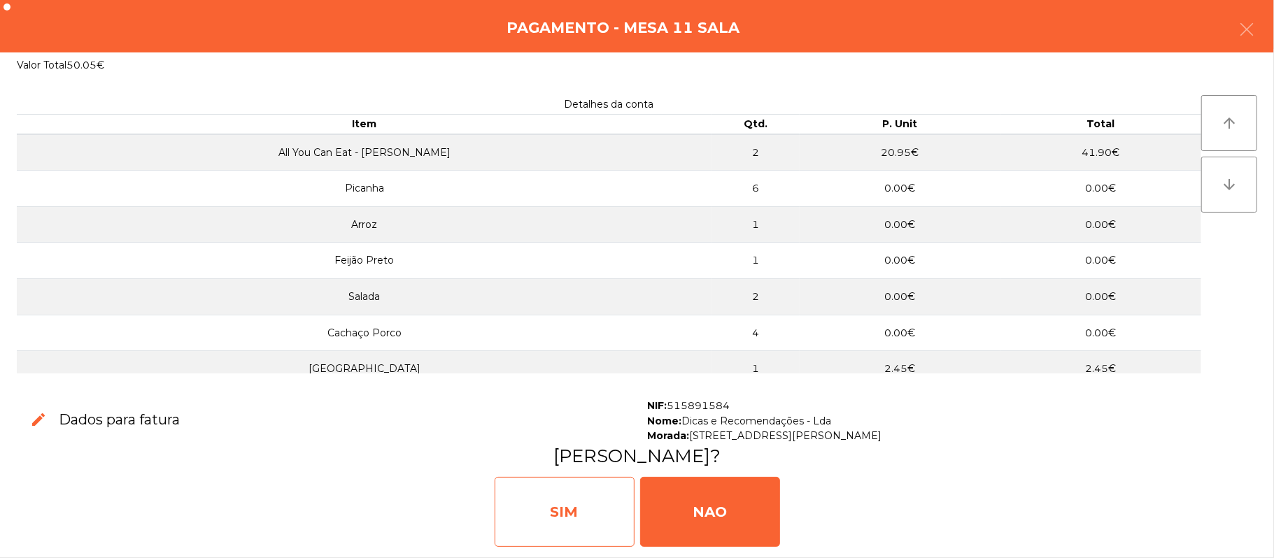
click at [561, 513] on div "SIM" at bounding box center [565, 512] width 140 height 70
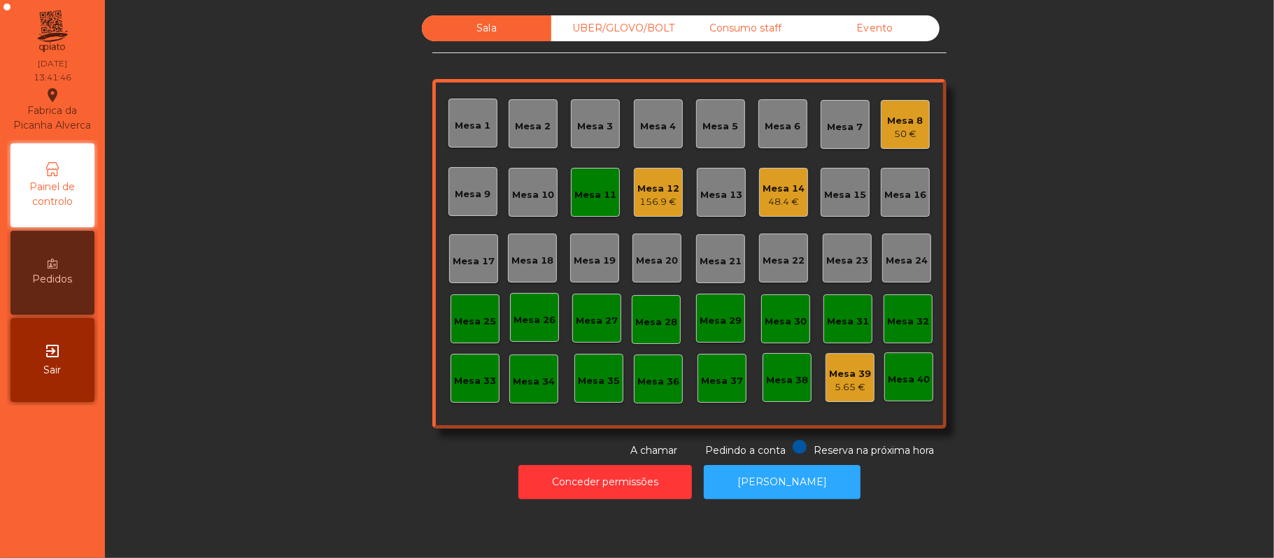
click at [581, 194] on div "Mesa 11" at bounding box center [595, 195] width 42 height 14
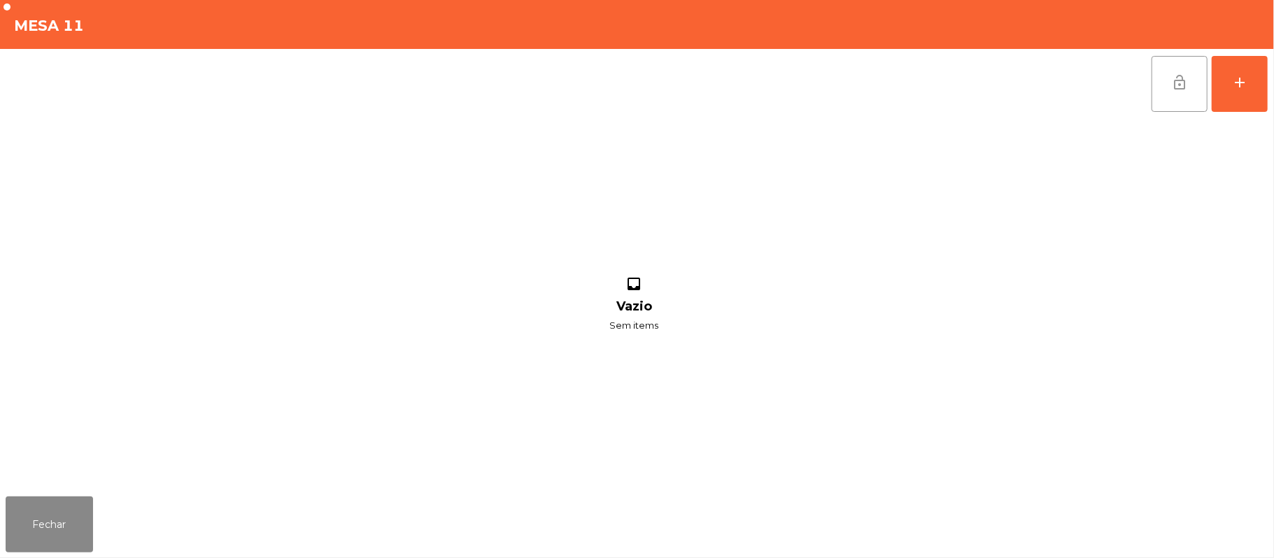
click at [1165, 99] on button "lock_open" at bounding box center [1179, 84] width 56 height 56
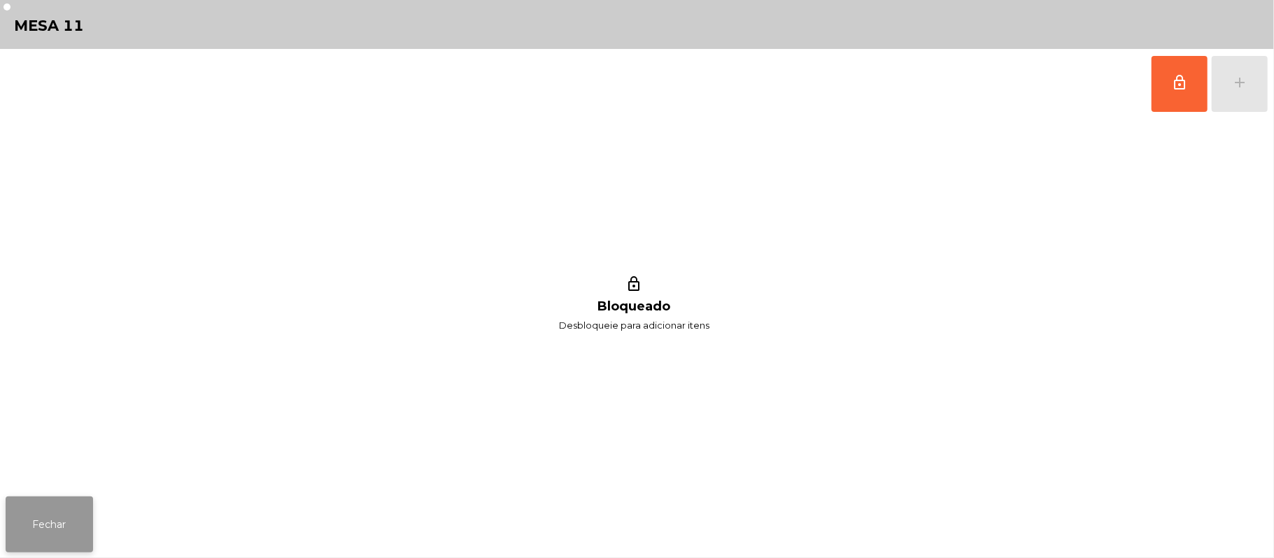
click at [40, 525] on button "Fechar" at bounding box center [49, 525] width 87 height 56
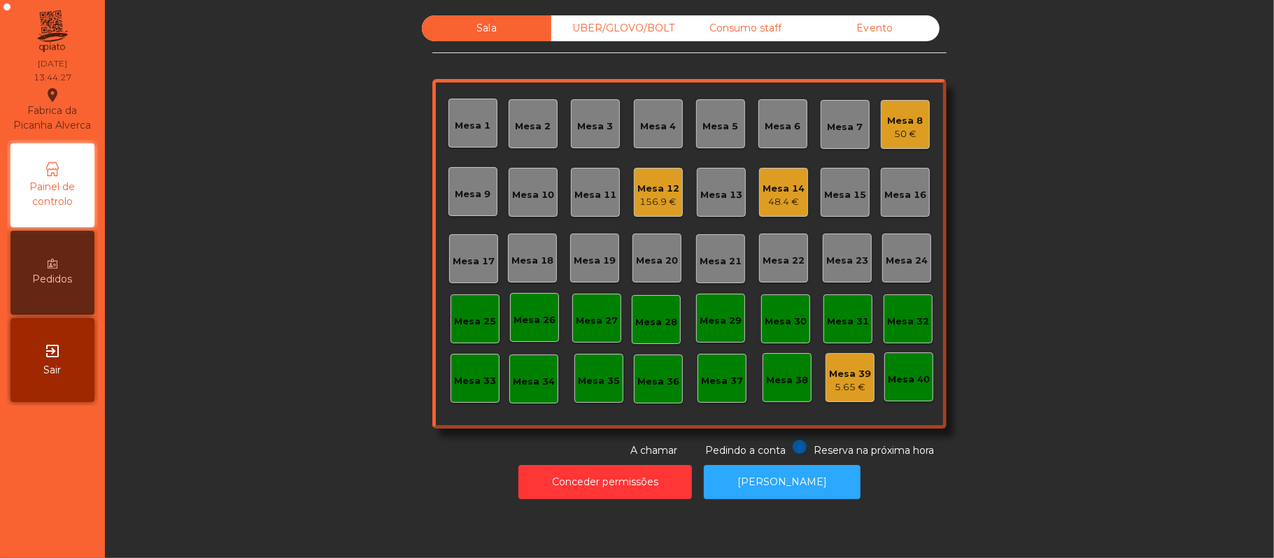
click at [888, 136] on div "50 €" at bounding box center [906, 134] width 36 height 14
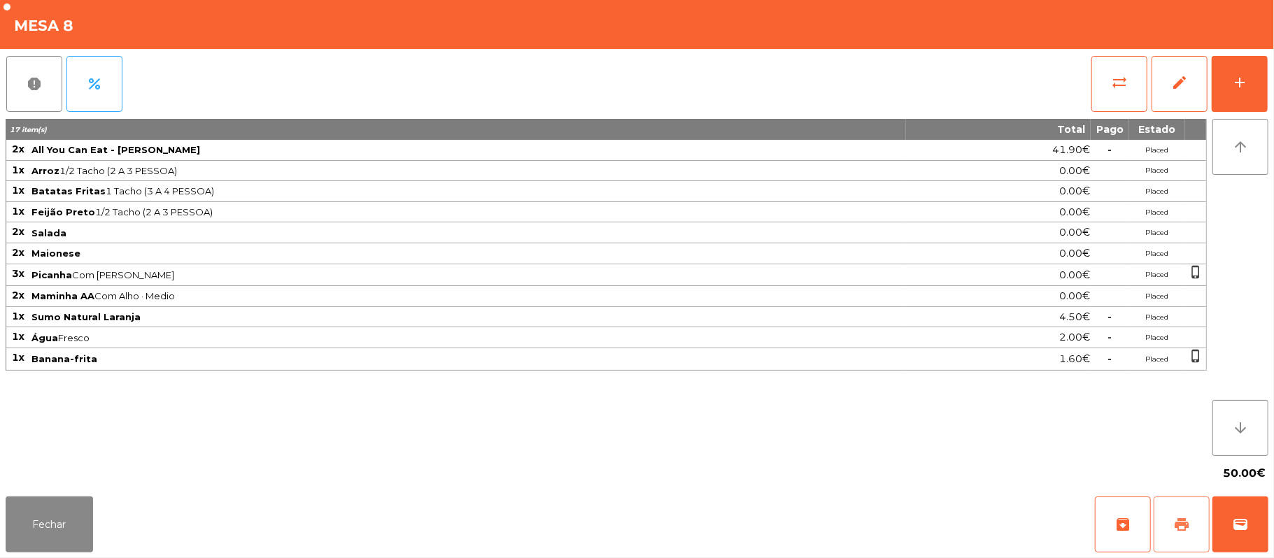
click at [1174, 526] on span "print" at bounding box center [1181, 524] width 17 height 17
click at [10, 540] on button "Fechar" at bounding box center [49, 525] width 87 height 56
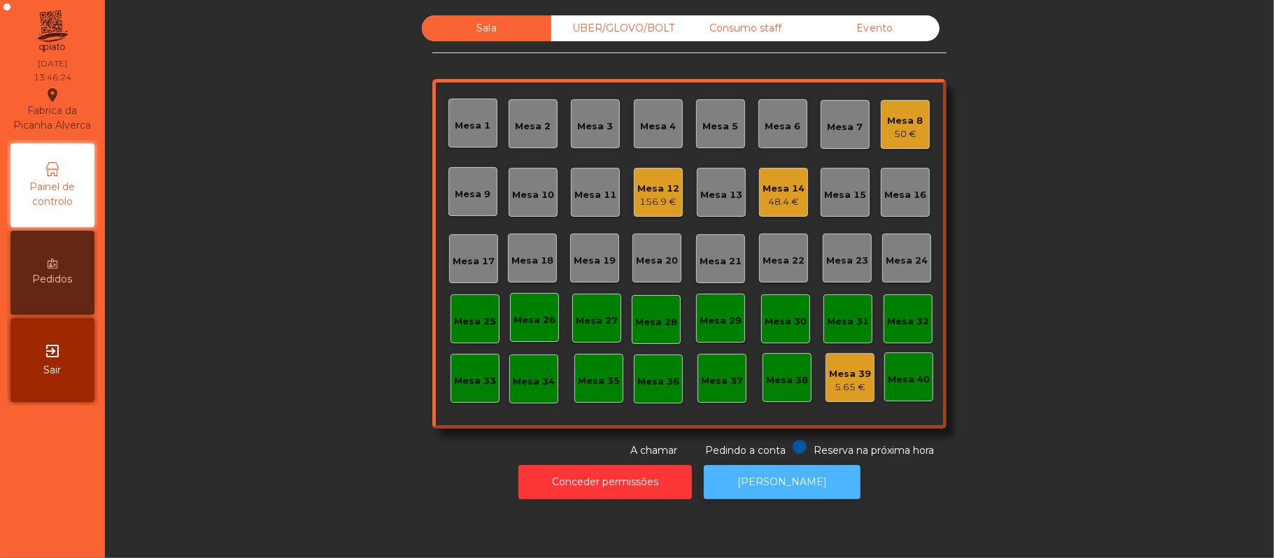
click at [753, 477] on button "[PERSON_NAME]" at bounding box center [782, 482] width 157 height 34
click at [897, 132] on div "50 €" at bounding box center [906, 134] width 36 height 14
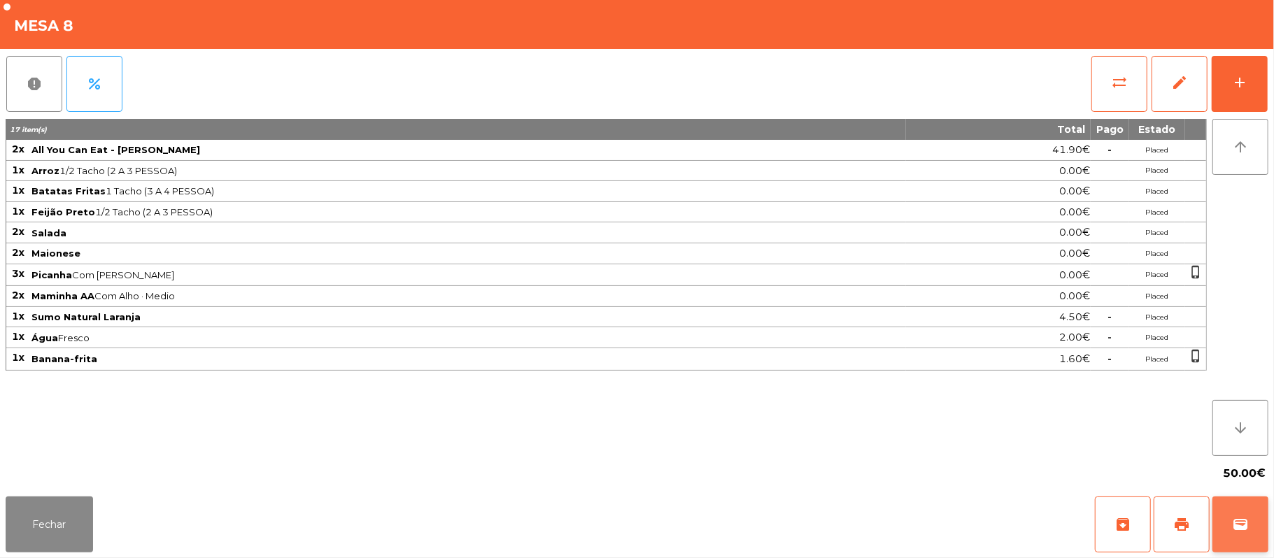
click at [1230, 523] on button "wallet" at bounding box center [1240, 525] width 56 height 56
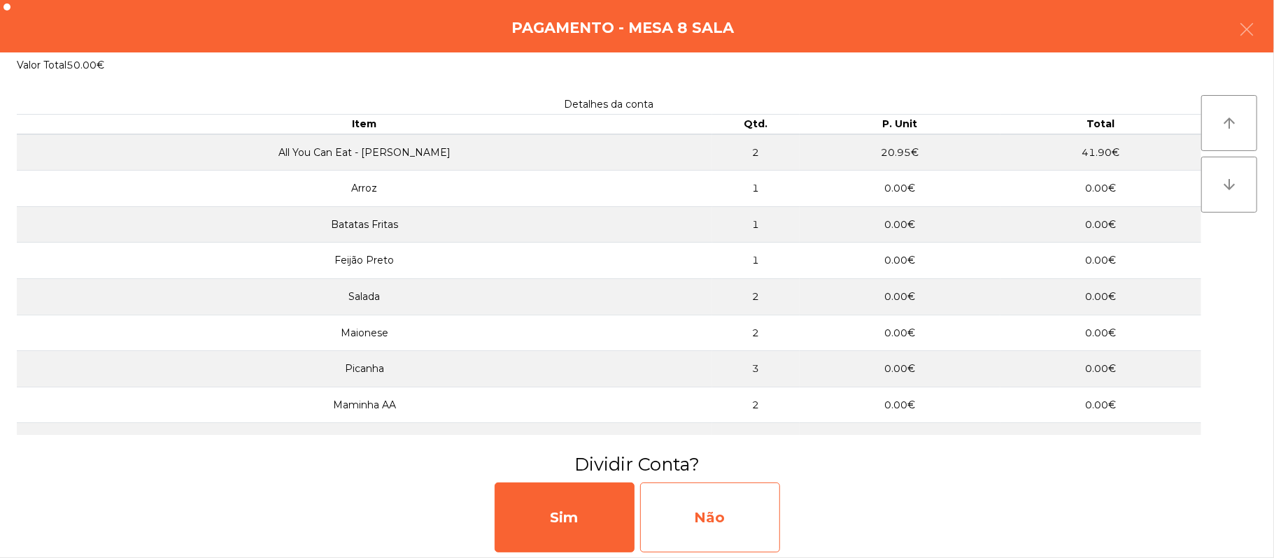
click at [727, 508] on div "Não" at bounding box center [710, 518] width 140 height 70
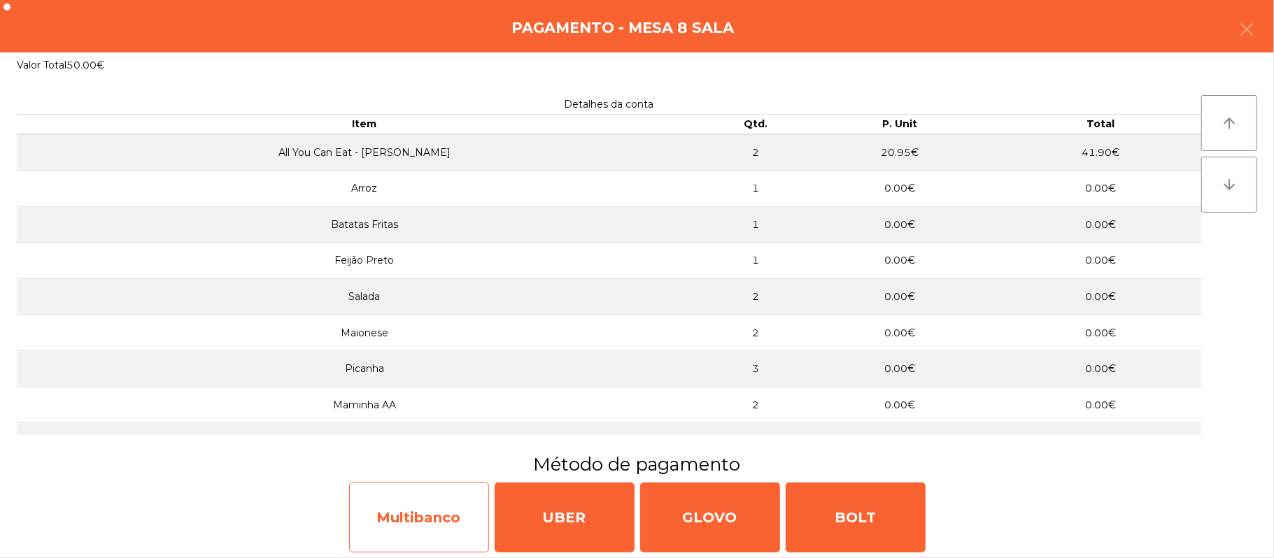
click at [396, 534] on div "Multibanco" at bounding box center [419, 518] width 140 height 70
select select "**"
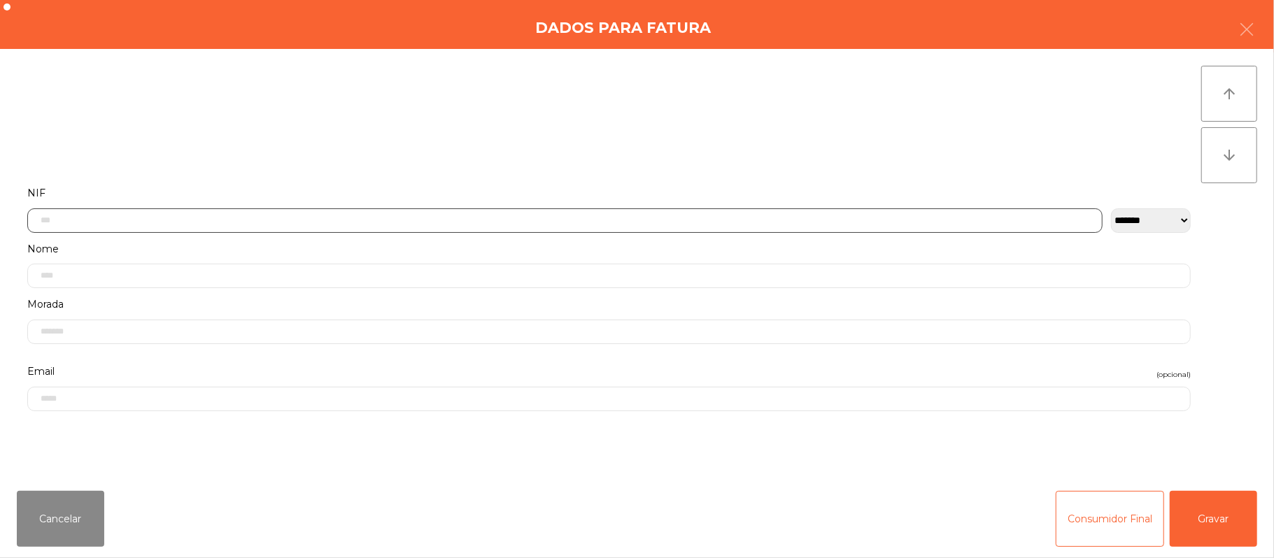
click at [622, 222] on input "text" at bounding box center [564, 220] width 1075 height 24
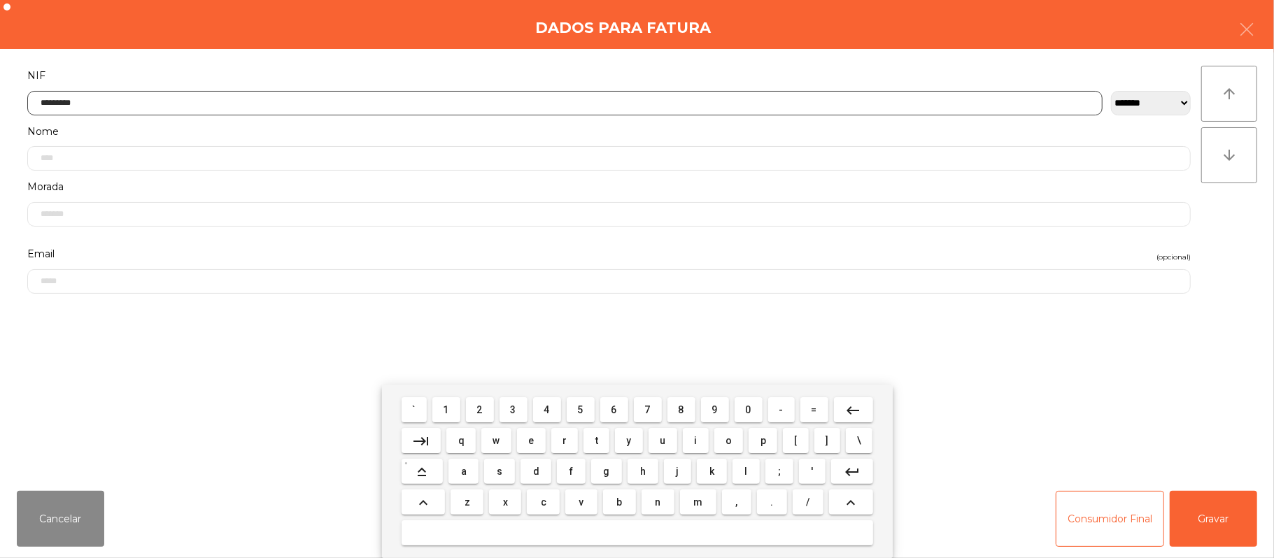
type input "*********"
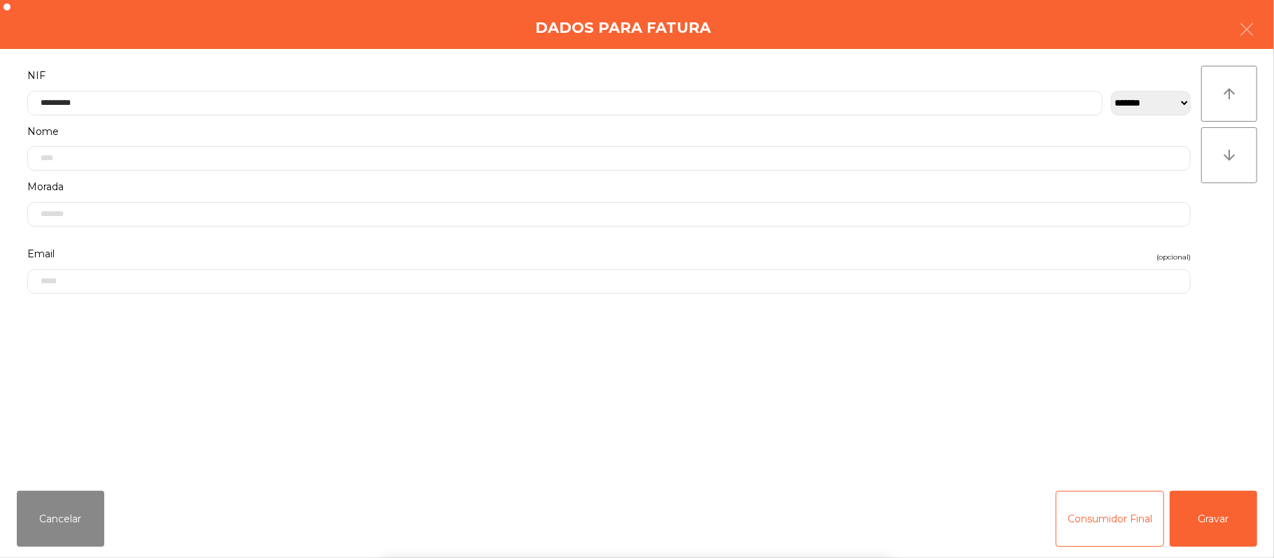
click at [1198, 522] on div "` 1 2 3 4 5 6 7 8 9 0 - = keyboard_backspace keyboard_tab q w e r t y u i o p […" at bounding box center [637, 471] width 1274 height 173
click at [1224, 516] on div "` 1 2 3 4 5 6 7 8 9 0 - = keyboard_backspace keyboard_tab q w e r t y u i o p […" at bounding box center [637, 471] width 1274 height 173
click at [1226, 515] on button "Gravar" at bounding box center [1213, 519] width 87 height 56
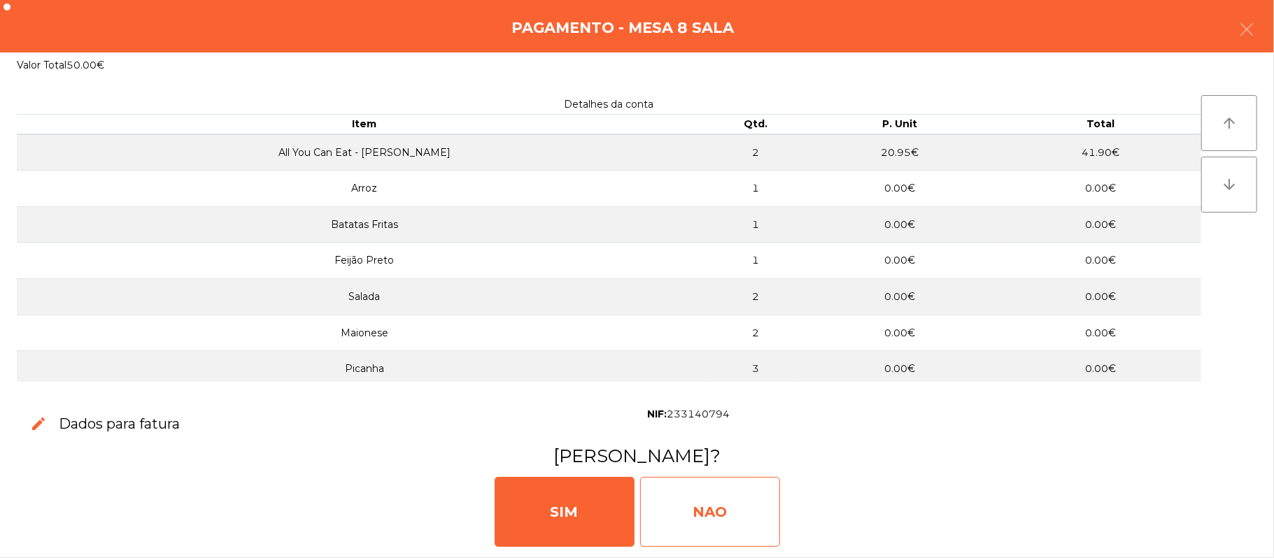
click at [683, 516] on div "NAO" at bounding box center [710, 512] width 140 height 70
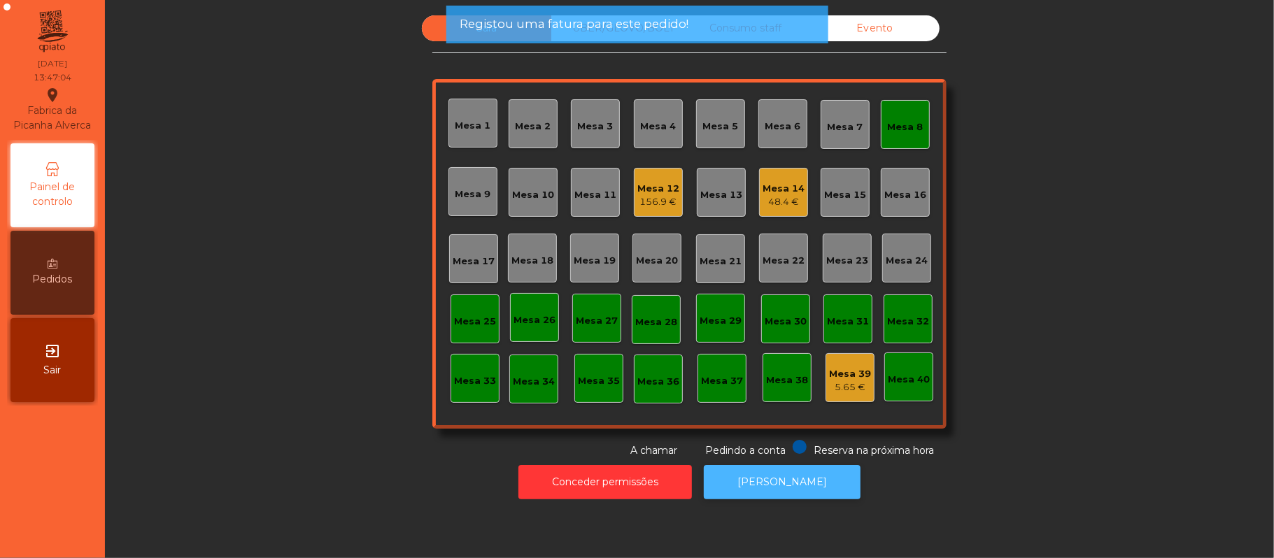
click at [769, 483] on button "[PERSON_NAME]" at bounding box center [782, 482] width 157 height 34
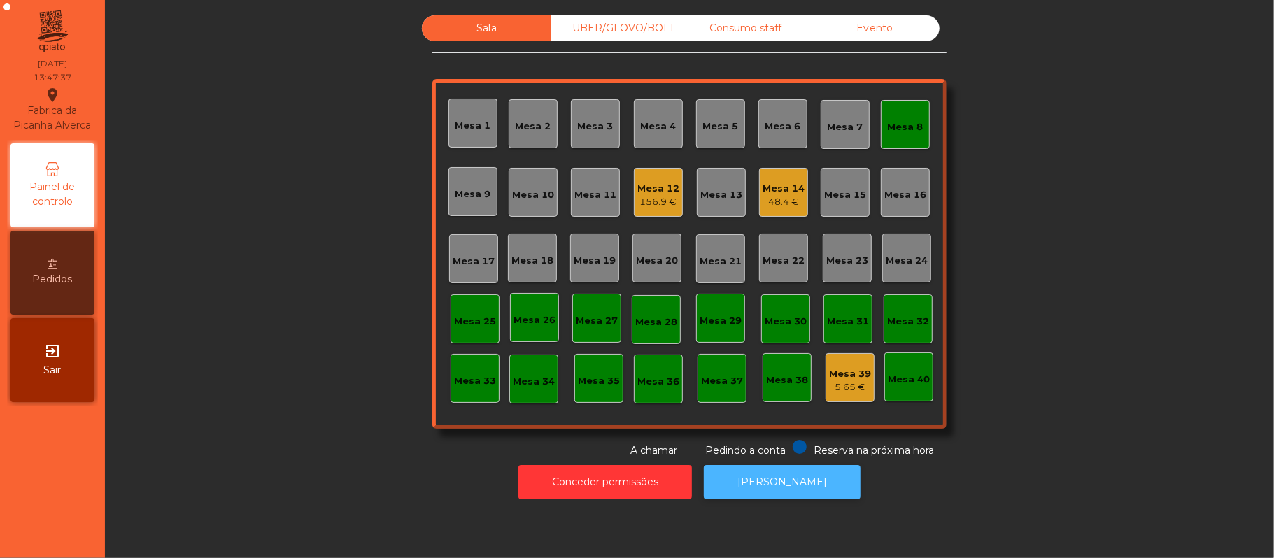
click at [792, 481] on button "[PERSON_NAME]" at bounding box center [782, 482] width 157 height 34
click at [888, 132] on div "Mesa 8" at bounding box center [906, 127] width 36 height 14
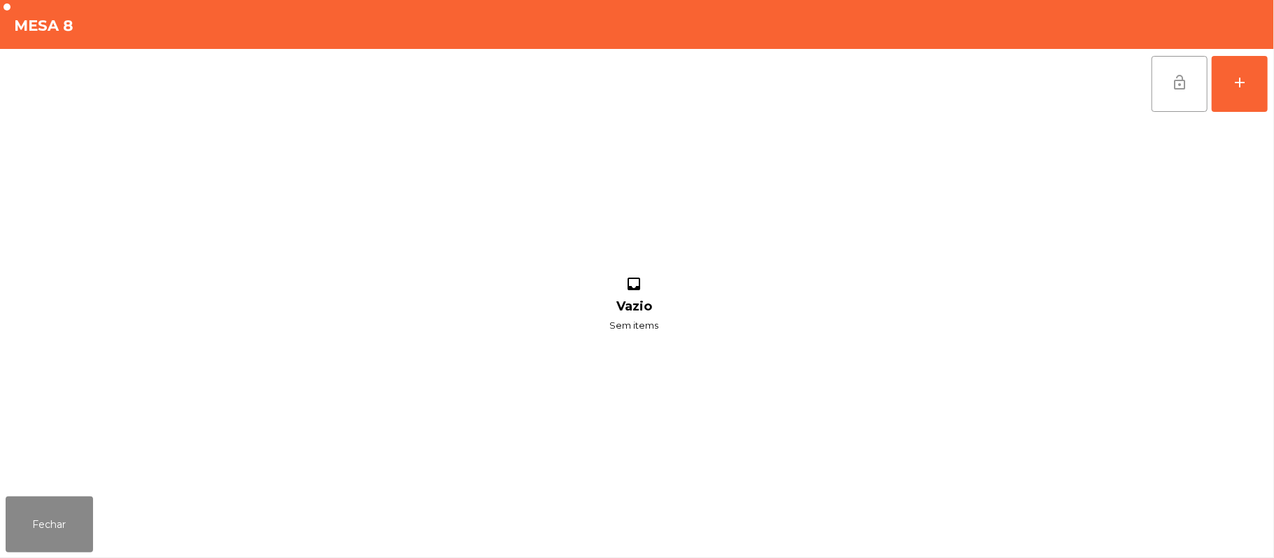
click at [1171, 82] on span "lock_open" at bounding box center [1179, 82] width 17 height 17
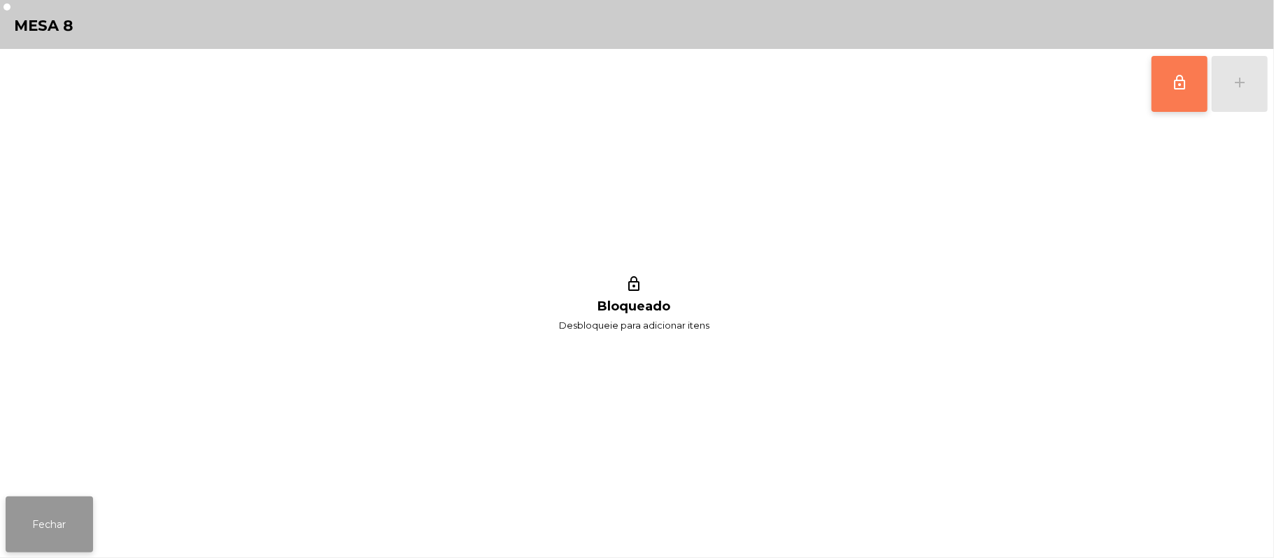
click at [45, 499] on button "Fechar" at bounding box center [49, 525] width 87 height 56
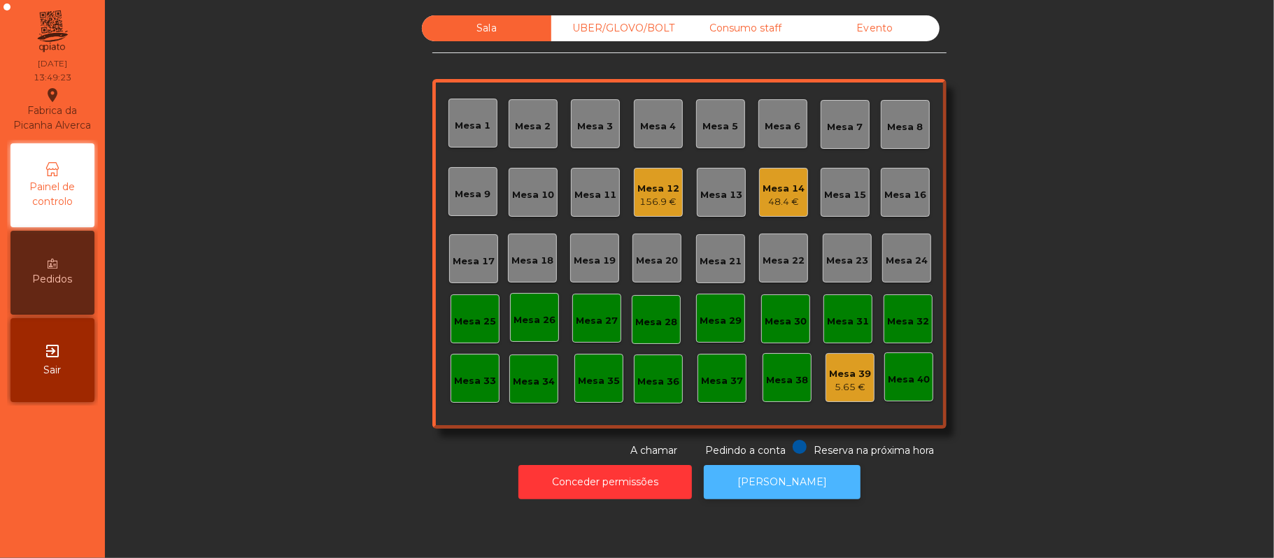
click at [761, 480] on button "[PERSON_NAME]" at bounding box center [782, 482] width 157 height 34
click at [462, 257] on div "Mesa 17" at bounding box center [474, 262] width 42 height 14
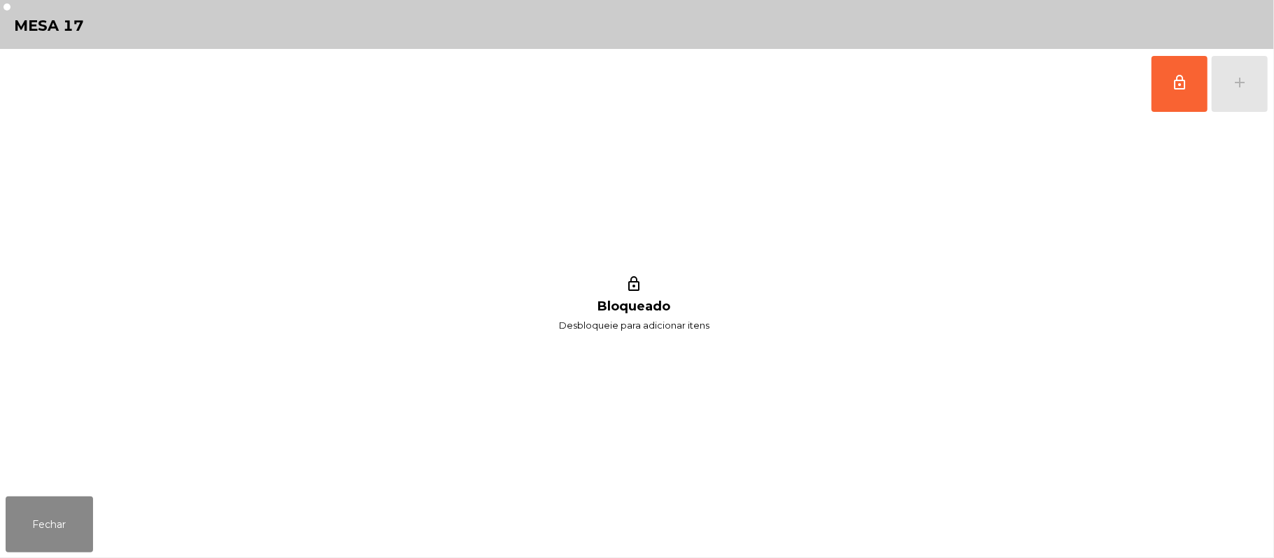
click at [1224, 79] on div "lock_outline add" at bounding box center [1210, 84] width 118 height 70
click at [1165, 104] on button "lock_outline" at bounding box center [1179, 84] width 56 height 56
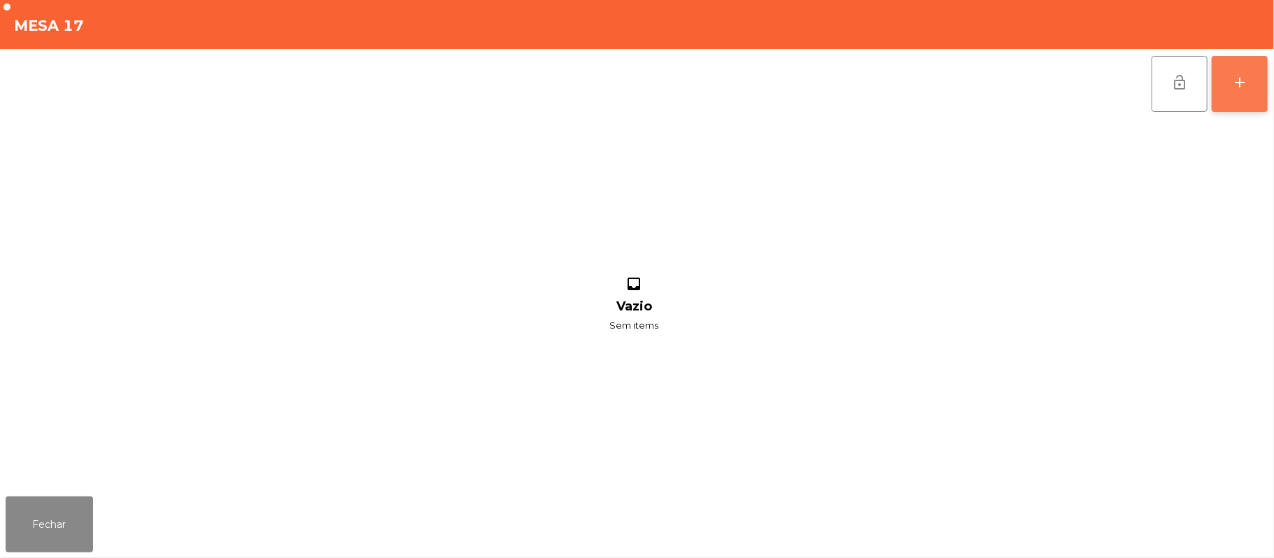
click at [1230, 84] on button "add" at bounding box center [1240, 84] width 56 height 56
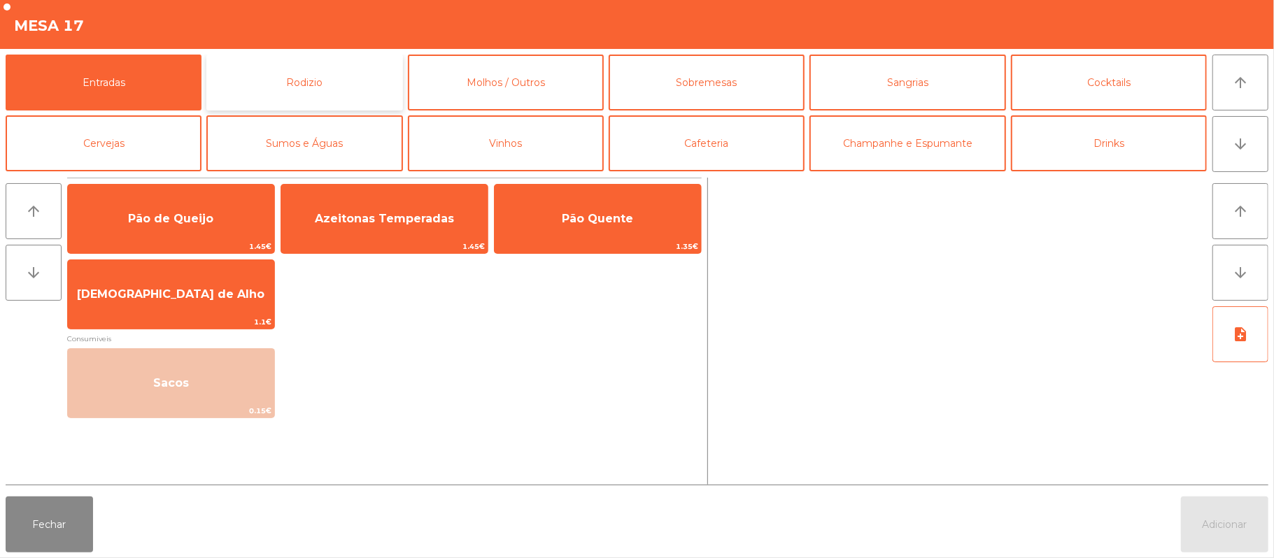
click at [327, 74] on button "Rodizio" at bounding box center [304, 83] width 196 height 56
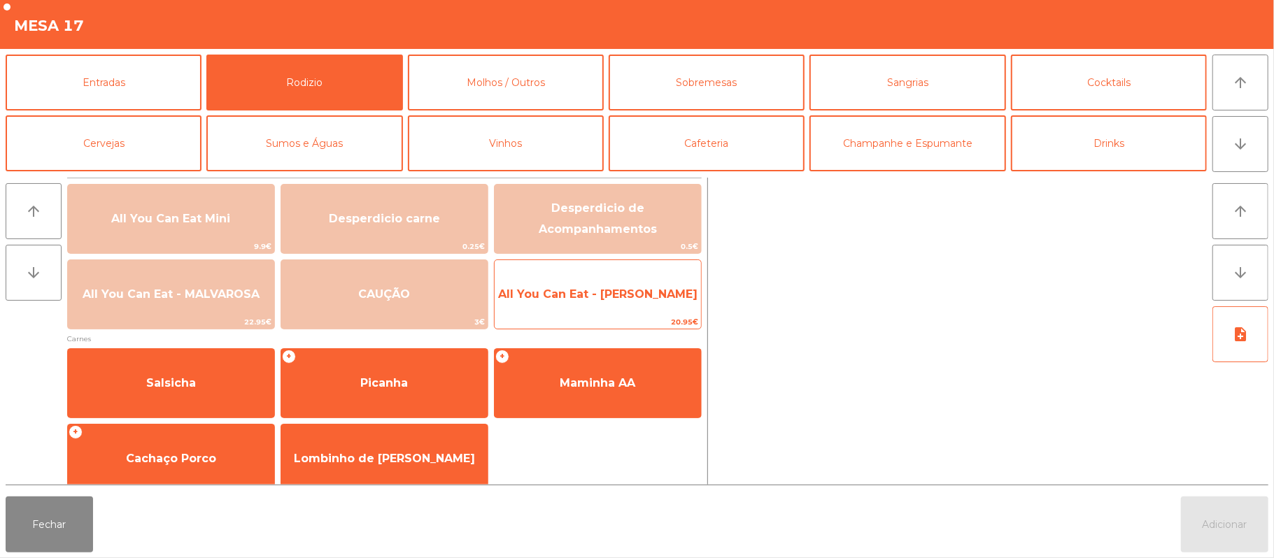
click at [624, 292] on span "All You Can Eat - [PERSON_NAME]" at bounding box center [597, 293] width 199 height 13
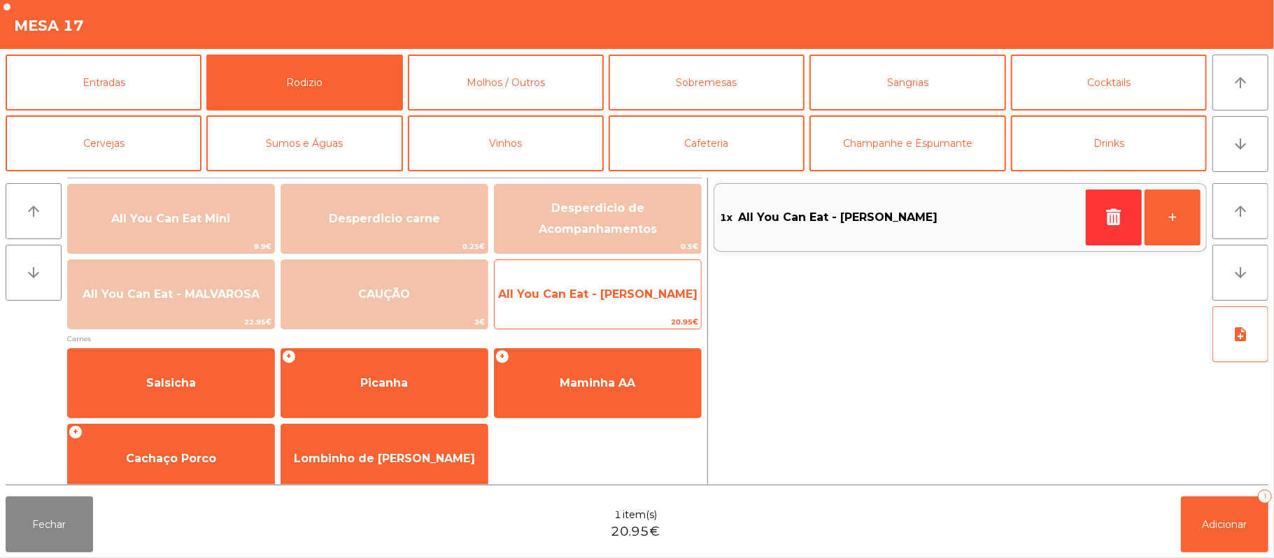
click at [602, 292] on span "All You Can Eat - [PERSON_NAME]" at bounding box center [597, 293] width 199 height 13
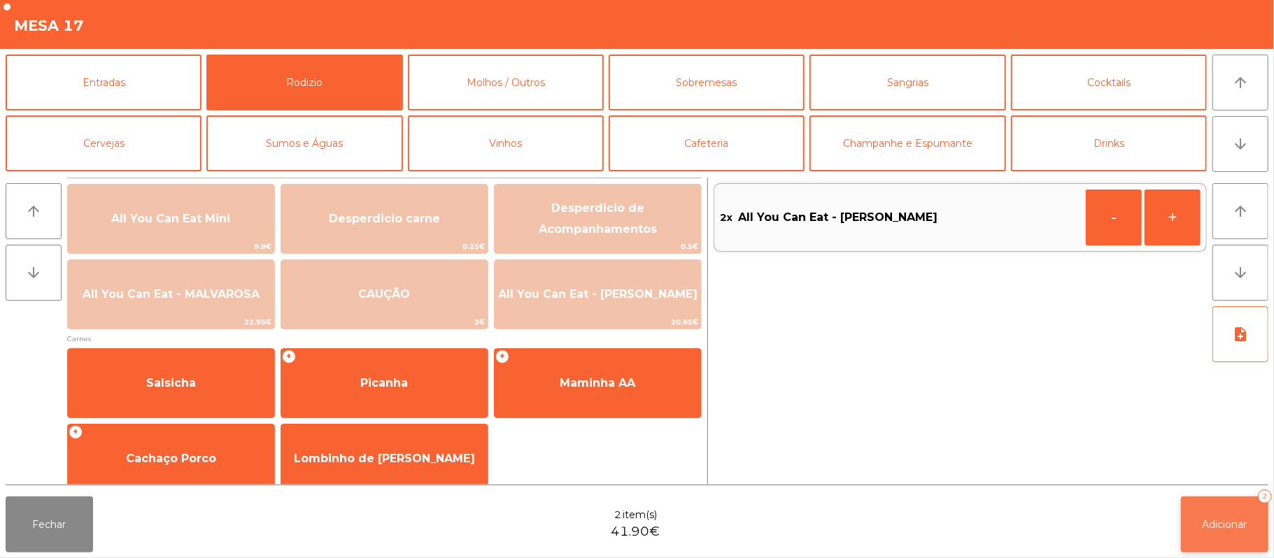
click at [1226, 523] on span "Adicionar" at bounding box center [1224, 524] width 45 height 13
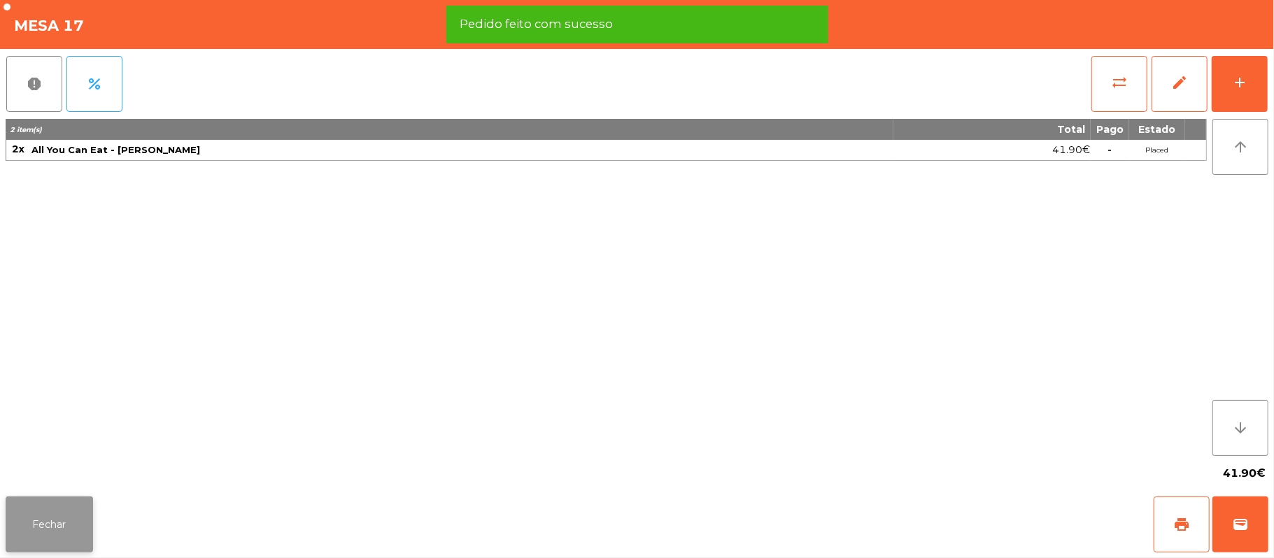
click at [42, 521] on button "Fechar" at bounding box center [49, 525] width 87 height 56
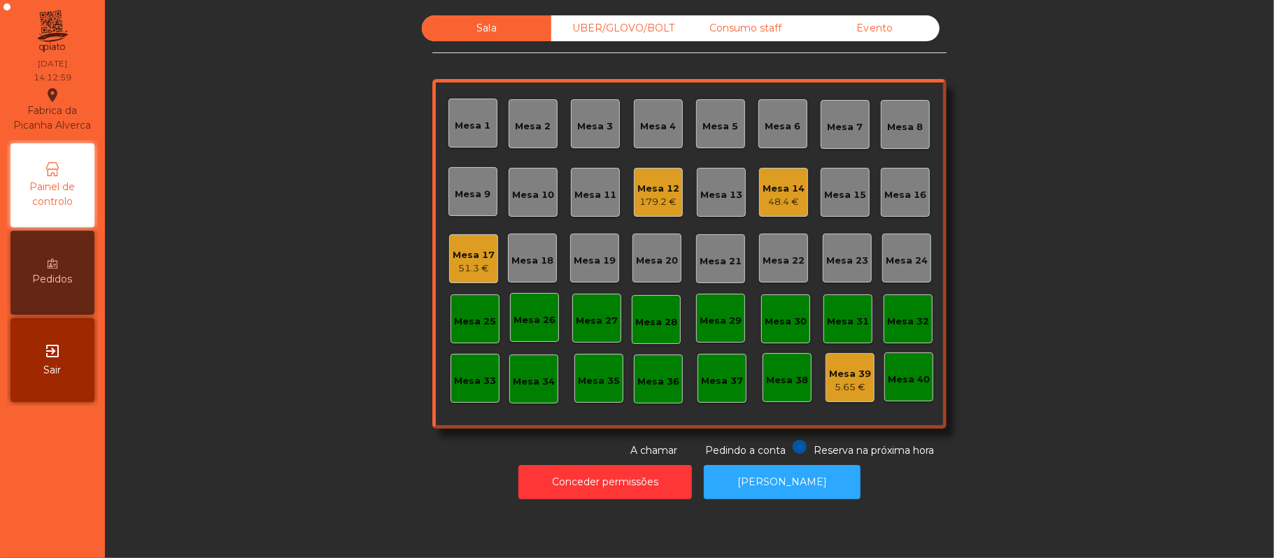
click at [706, 122] on div "Mesa 5" at bounding box center [721, 127] width 36 height 14
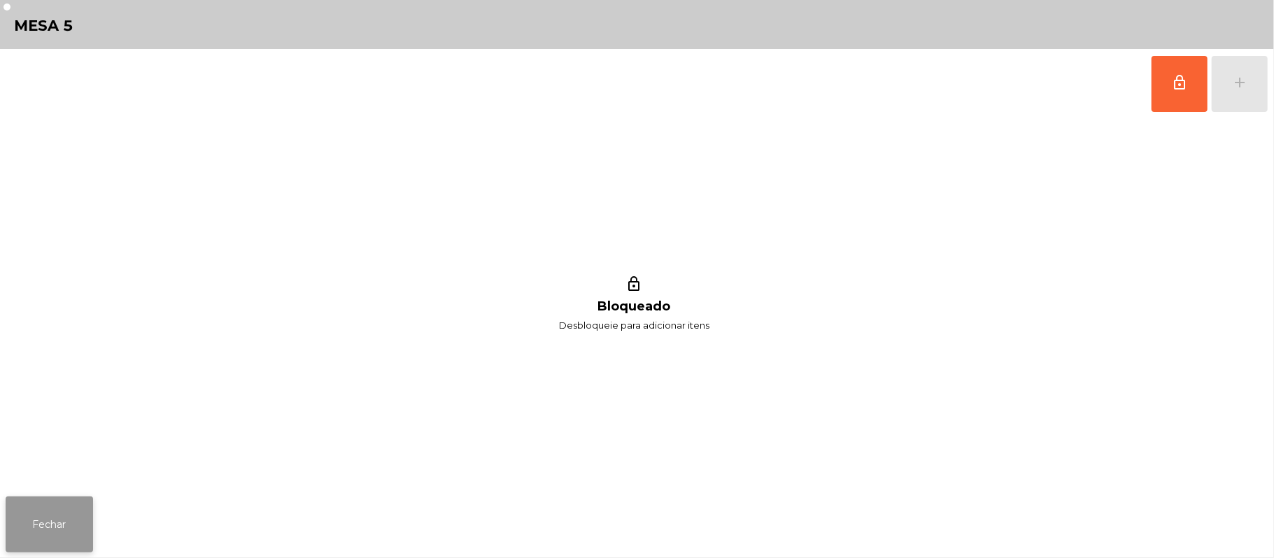
click at [51, 530] on button "Fechar" at bounding box center [49, 525] width 87 height 56
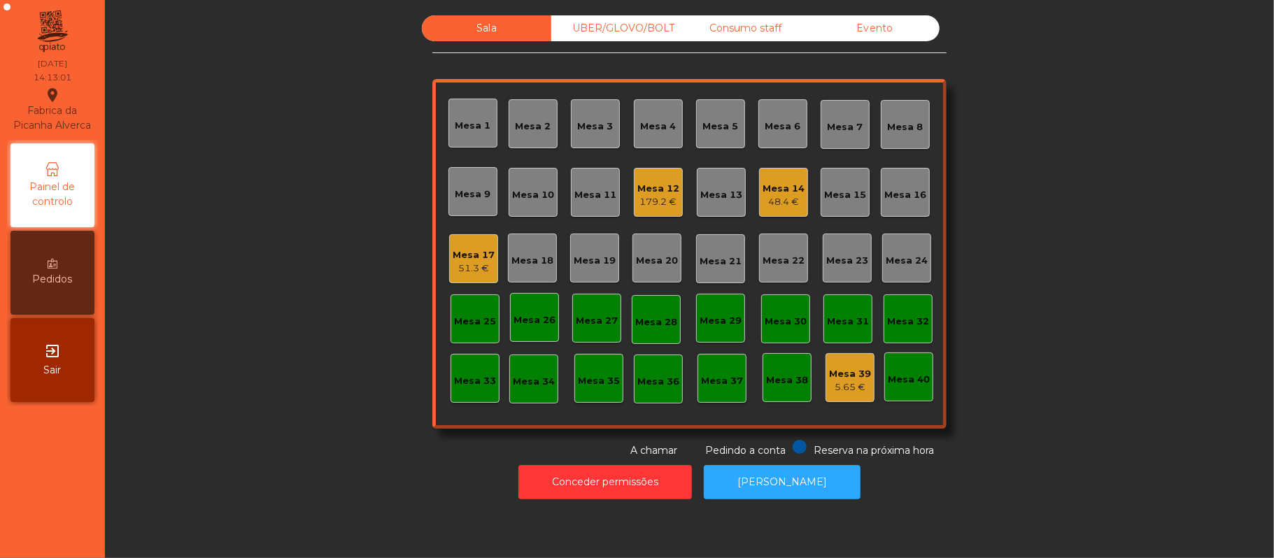
click at [701, 134] on div "Mesa 5" at bounding box center [720, 123] width 49 height 49
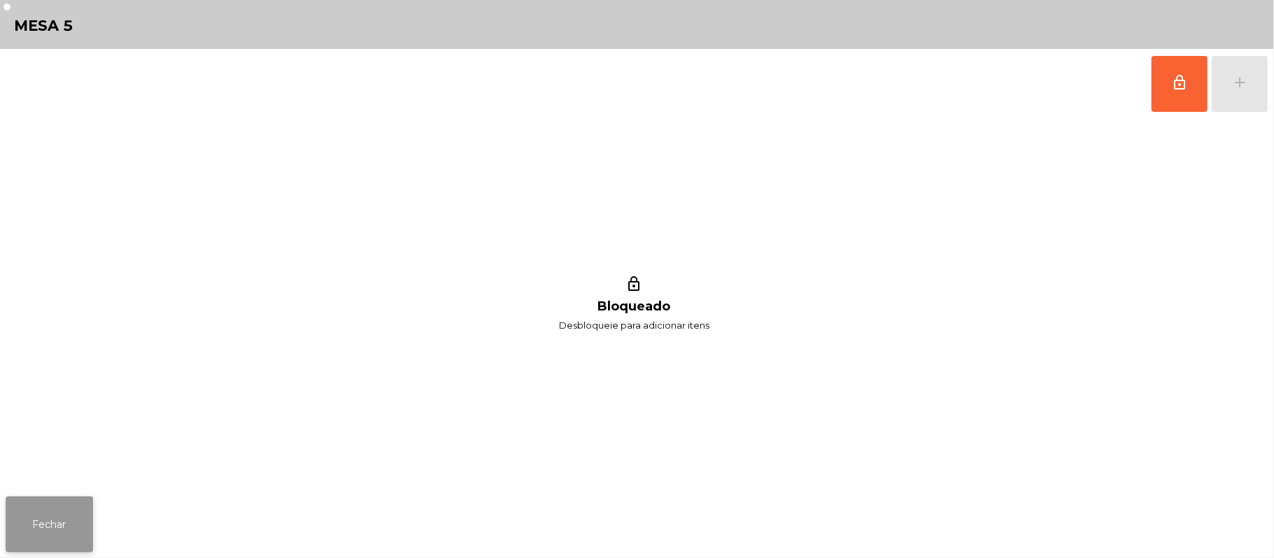
click at [45, 525] on button "Fechar" at bounding box center [49, 525] width 87 height 56
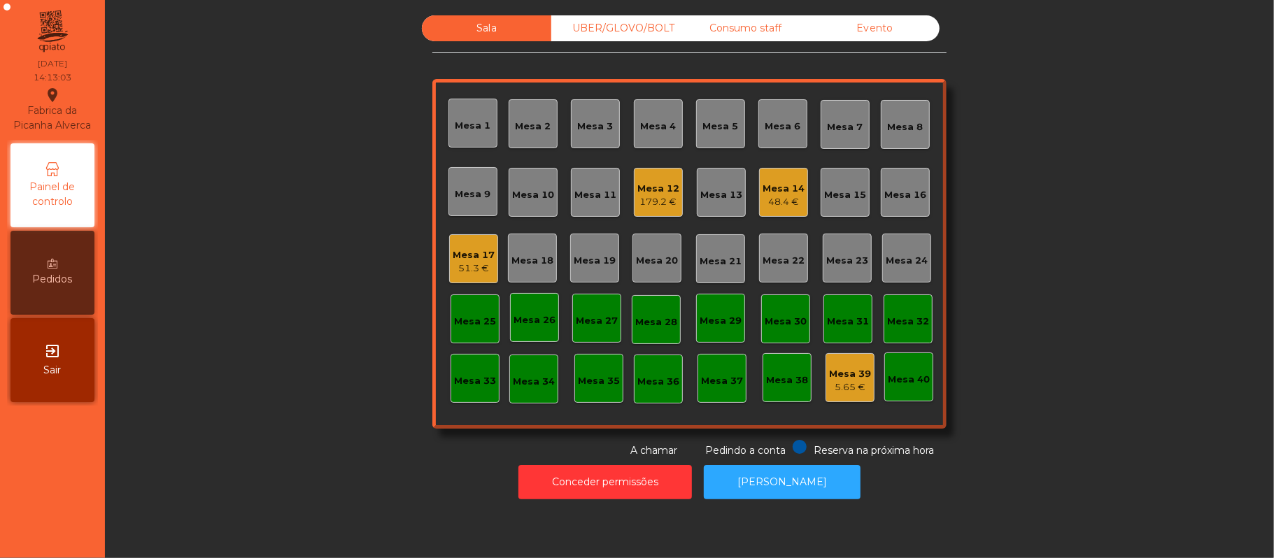
click at [661, 115] on div "Mesa 4" at bounding box center [659, 124] width 36 height 20
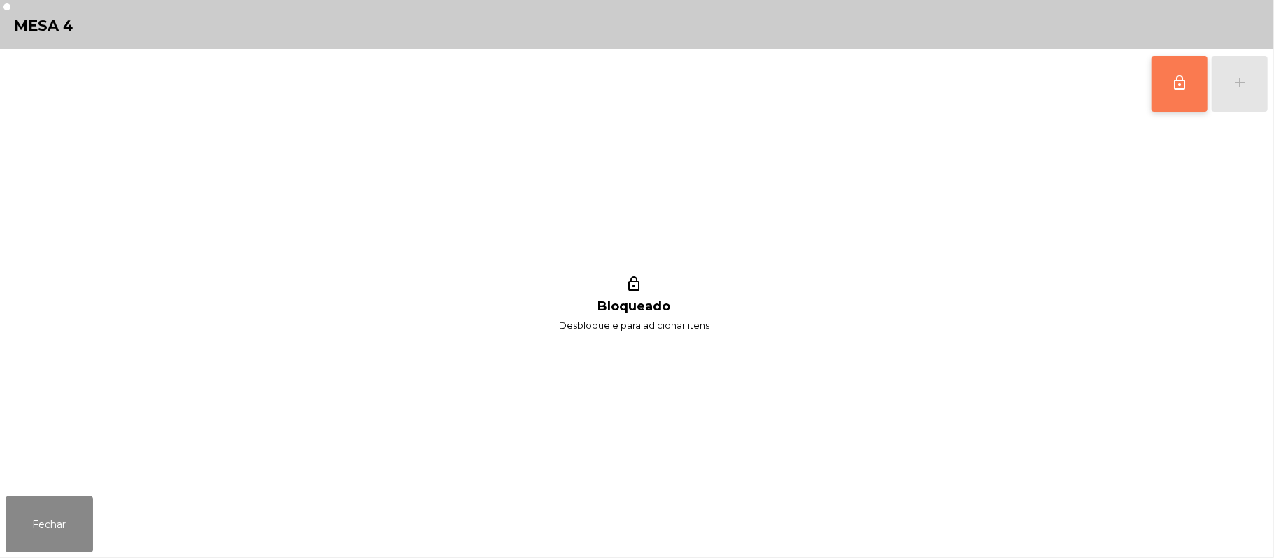
click at [1172, 88] on span "lock_outline" at bounding box center [1179, 82] width 17 height 17
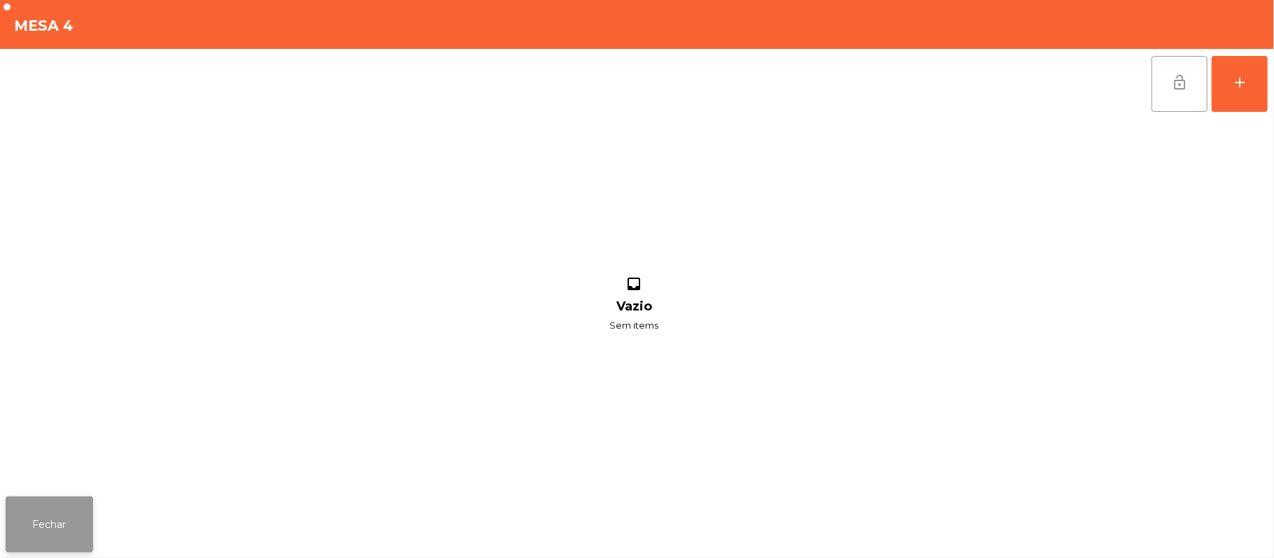
click at [45, 532] on button "Fechar" at bounding box center [49, 525] width 87 height 56
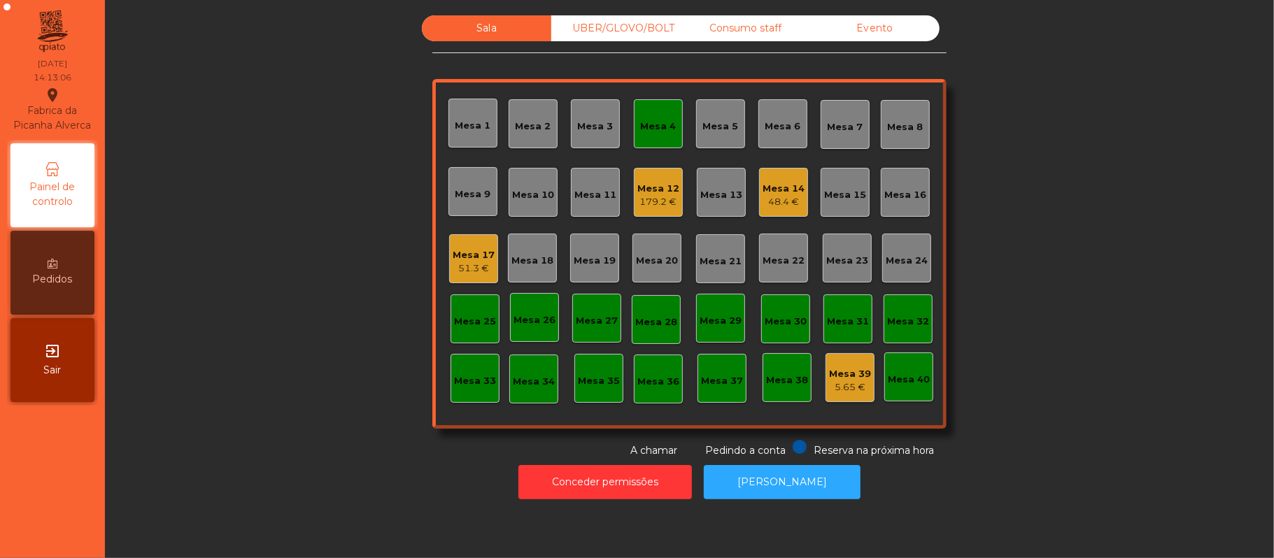
click at [652, 123] on div "Mesa 4" at bounding box center [659, 127] width 36 height 14
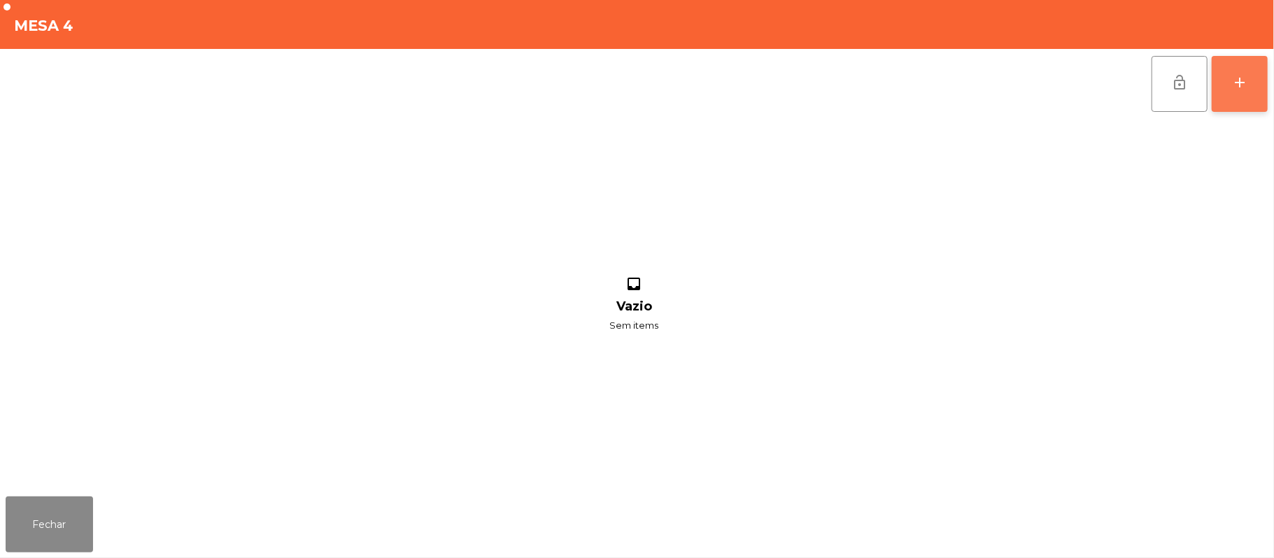
click at [1240, 76] on div "add" at bounding box center [1239, 82] width 17 height 17
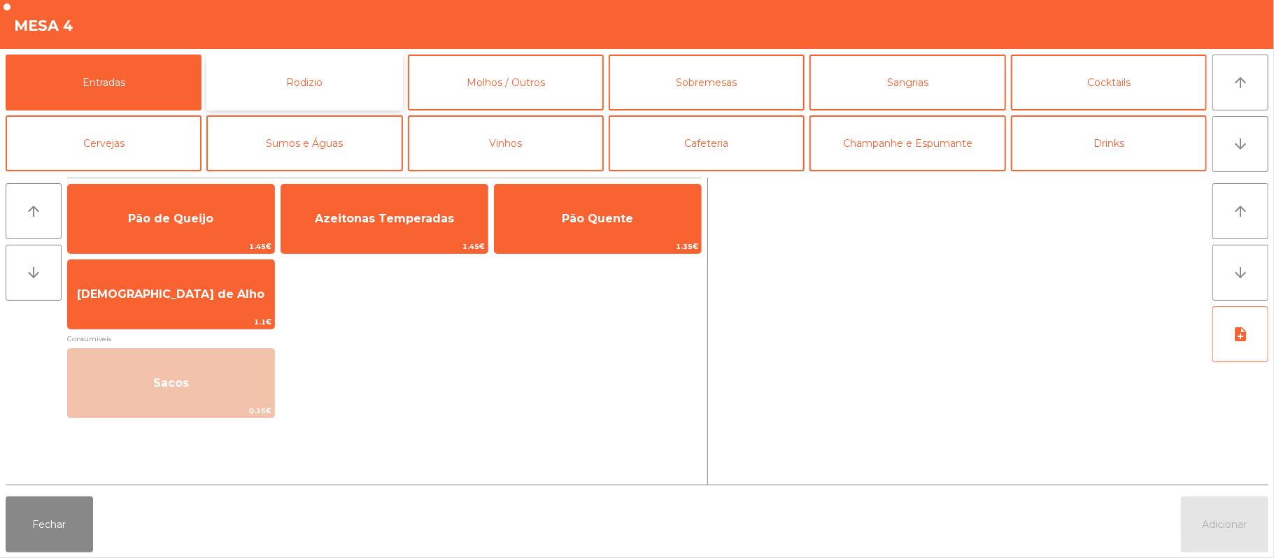
click at [294, 82] on button "Rodizio" at bounding box center [304, 83] width 196 height 56
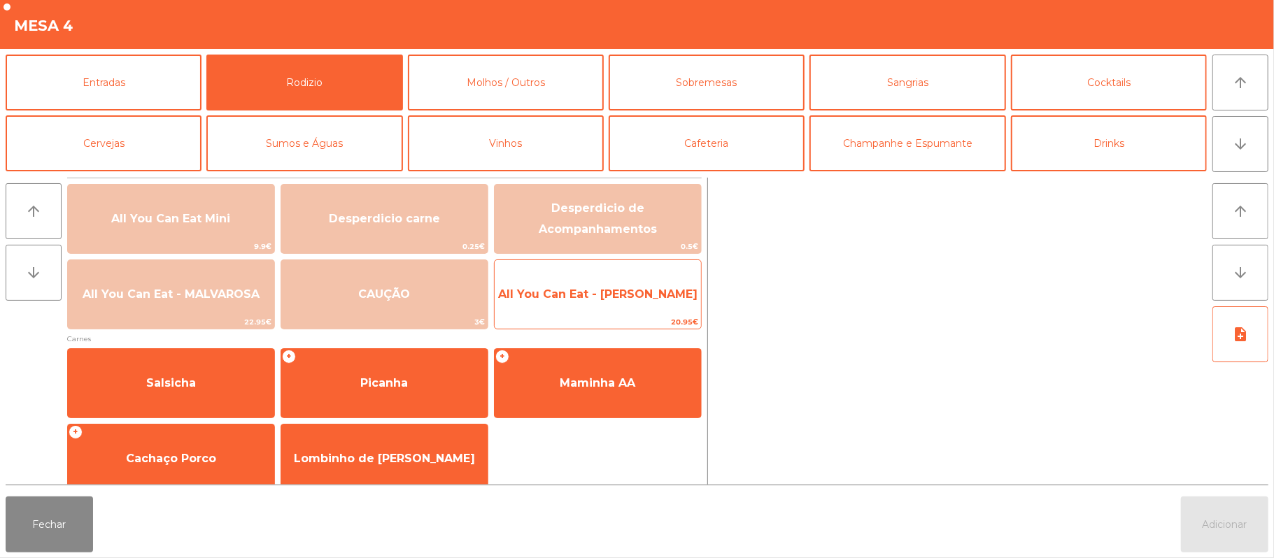
click at [574, 302] on span "All You Can Eat - [PERSON_NAME]" at bounding box center [598, 295] width 206 height 38
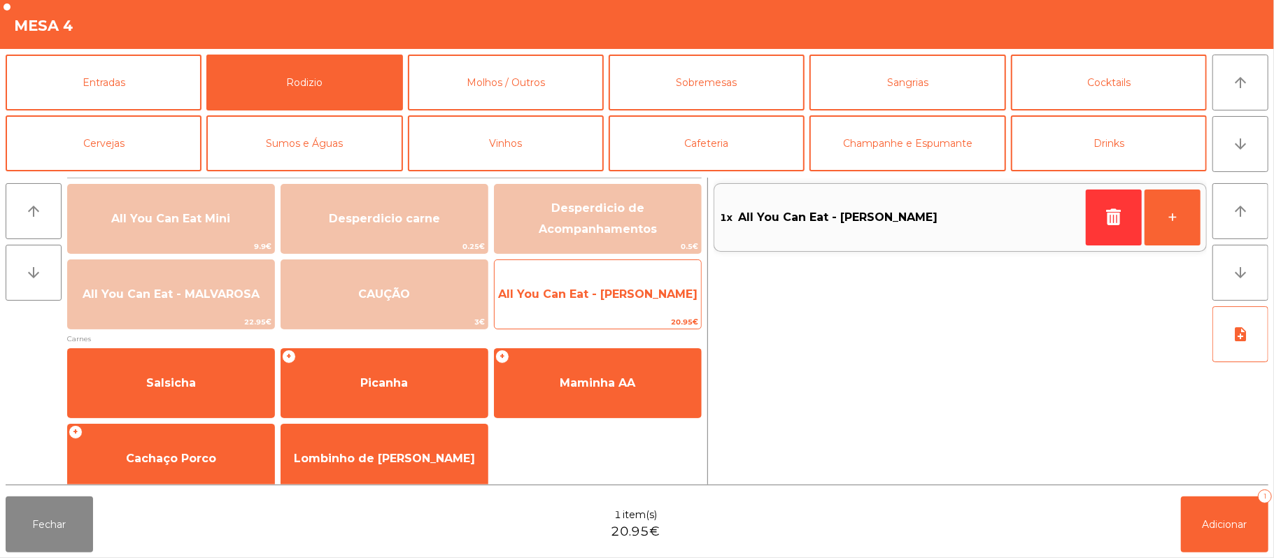
click at [600, 297] on span "All You Can Eat - [PERSON_NAME]" at bounding box center [597, 293] width 199 height 13
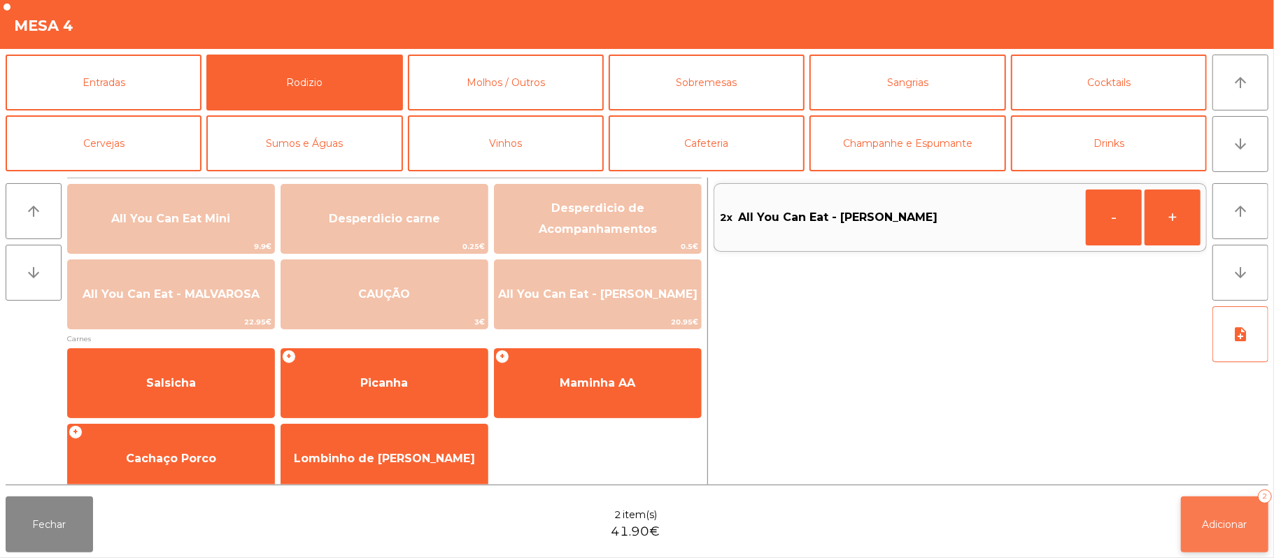
click at [1226, 527] on span "Adicionar" at bounding box center [1224, 524] width 45 height 13
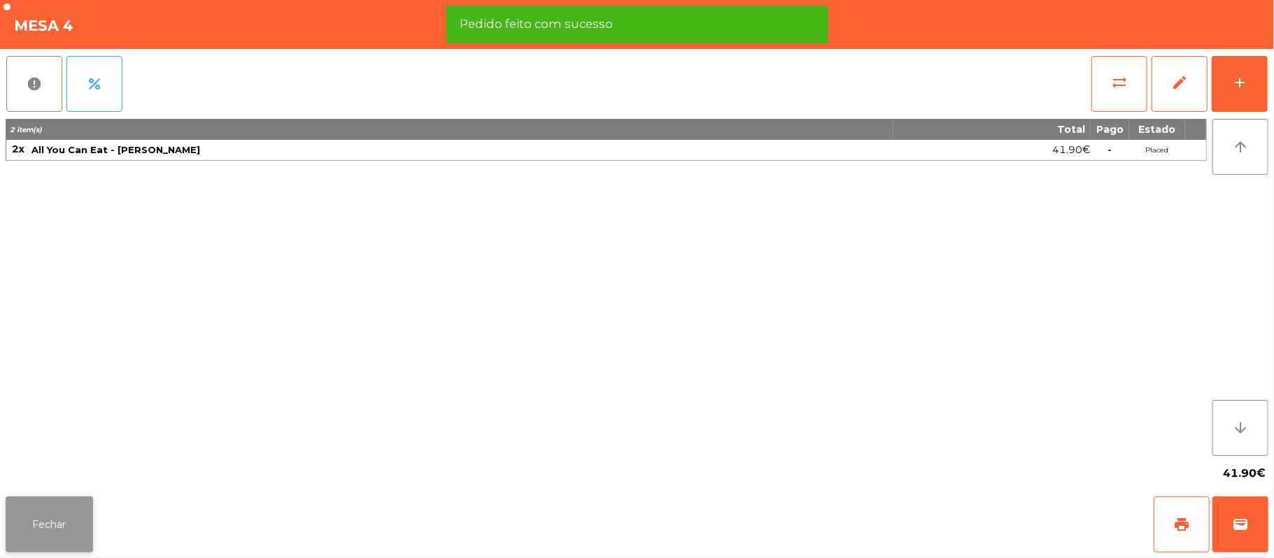
click at [43, 510] on button "Fechar" at bounding box center [49, 525] width 87 height 56
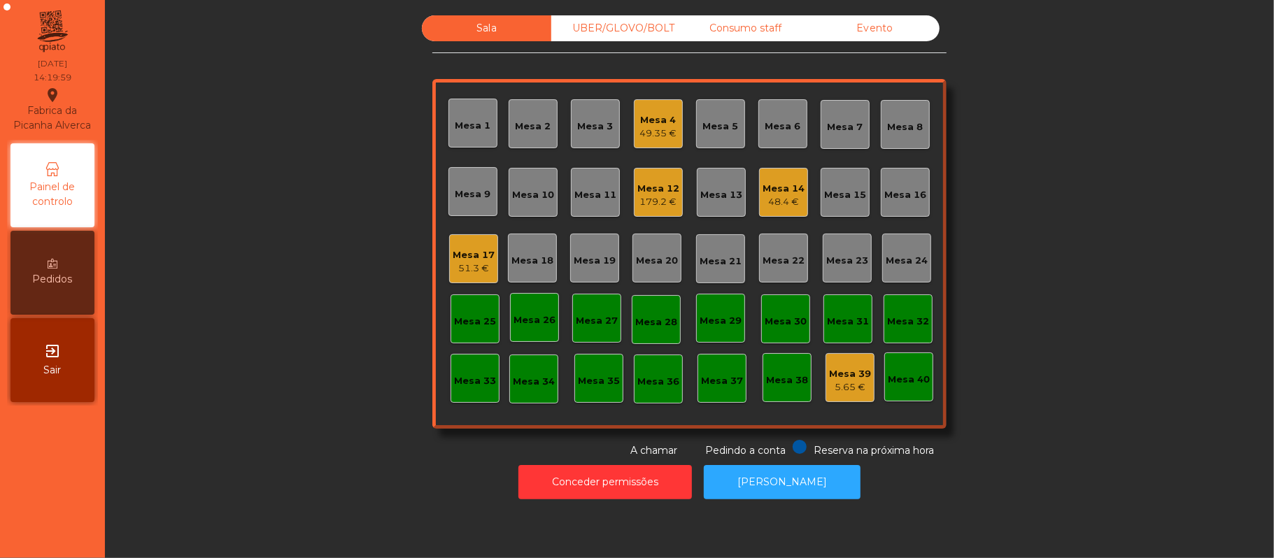
click at [648, 130] on div "49.35 €" at bounding box center [658, 134] width 37 height 14
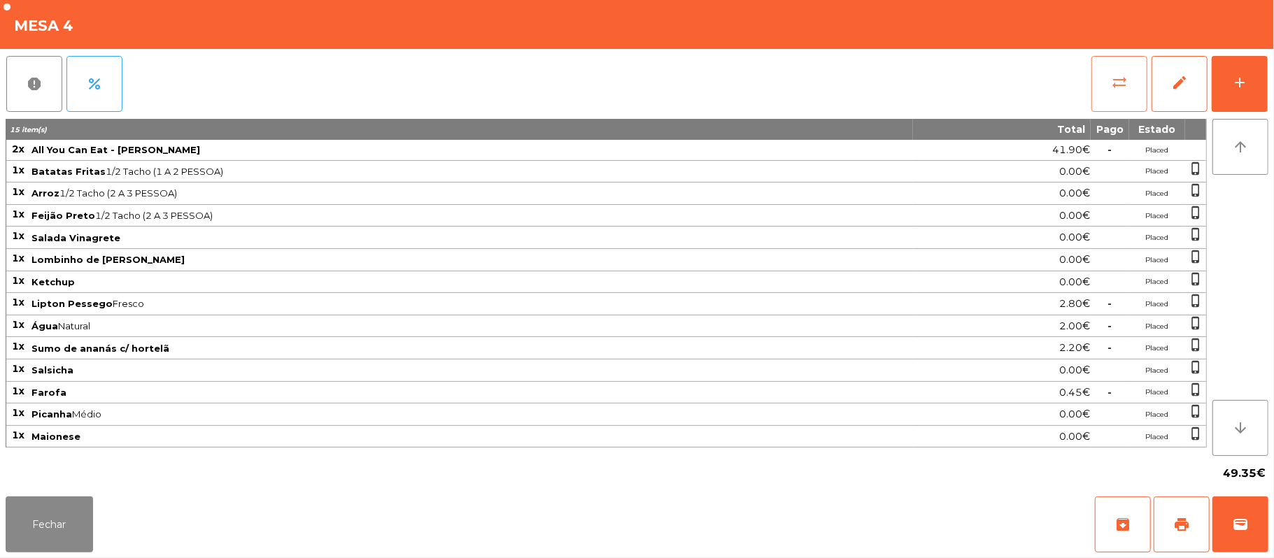
click at [1125, 84] on span "sync_alt" at bounding box center [1119, 82] width 17 height 17
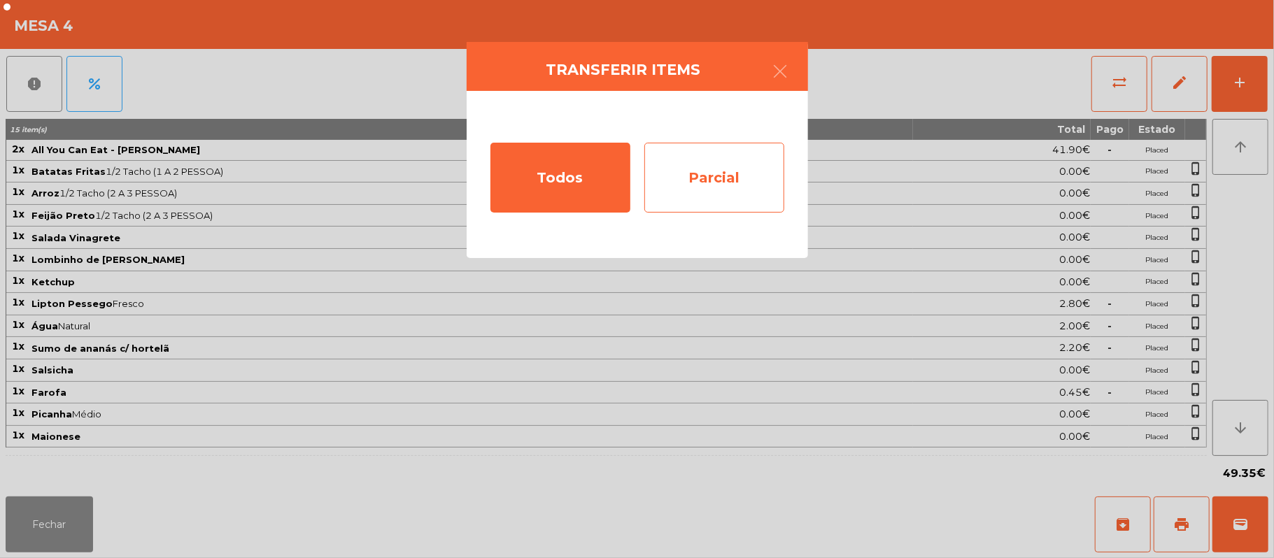
click at [704, 178] on div "Parcial" at bounding box center [714, 178] width 140 height 70
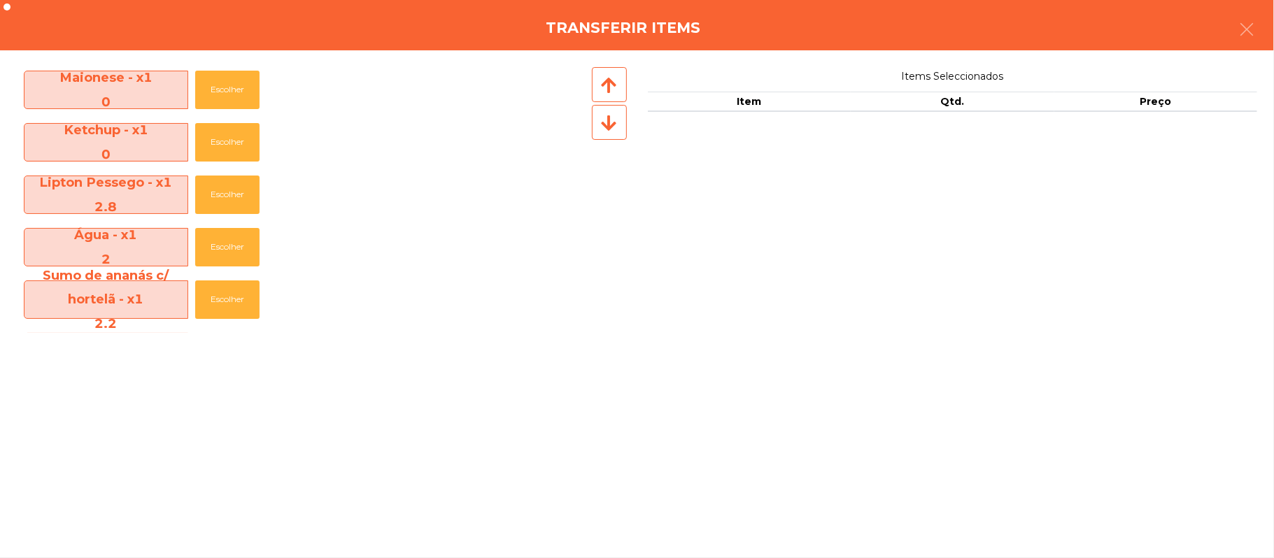
scroll to position [390, 0]
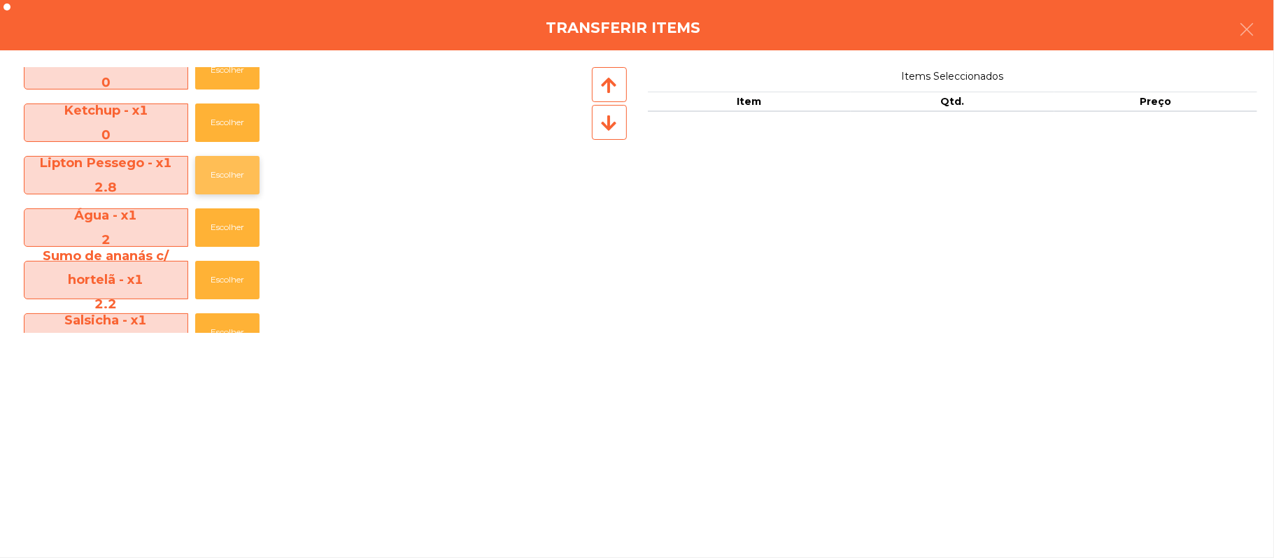
click at [224, 174] on button "Escolher" at bounding box center [227, 175] width 64 height 38
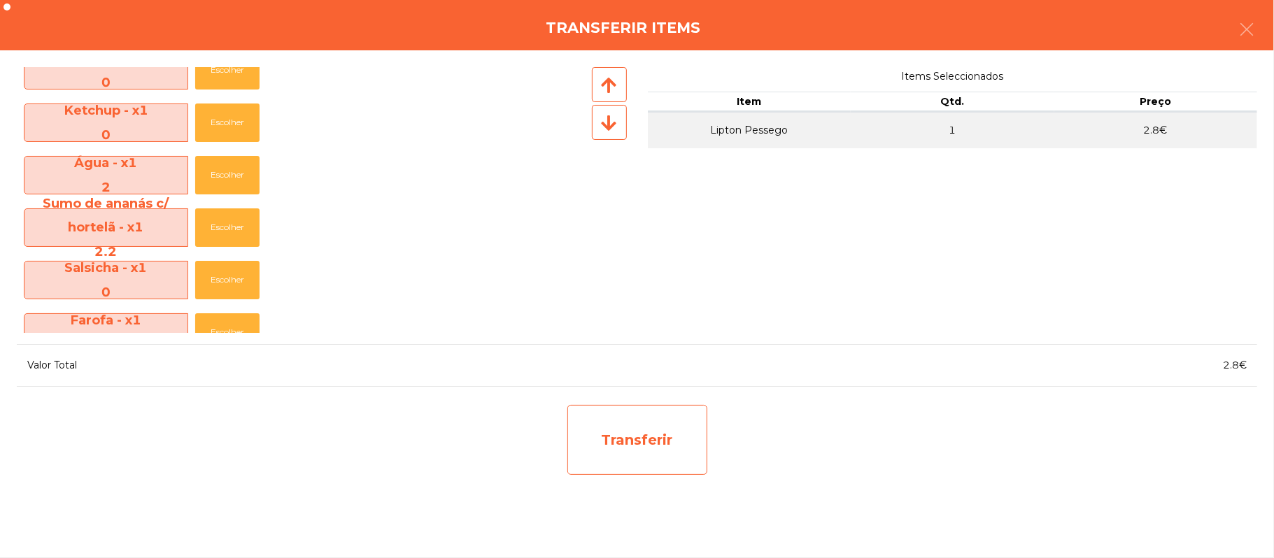
click at [627, 451] on div "Transferir" at bounding box center [637, 440] width 140 height 70
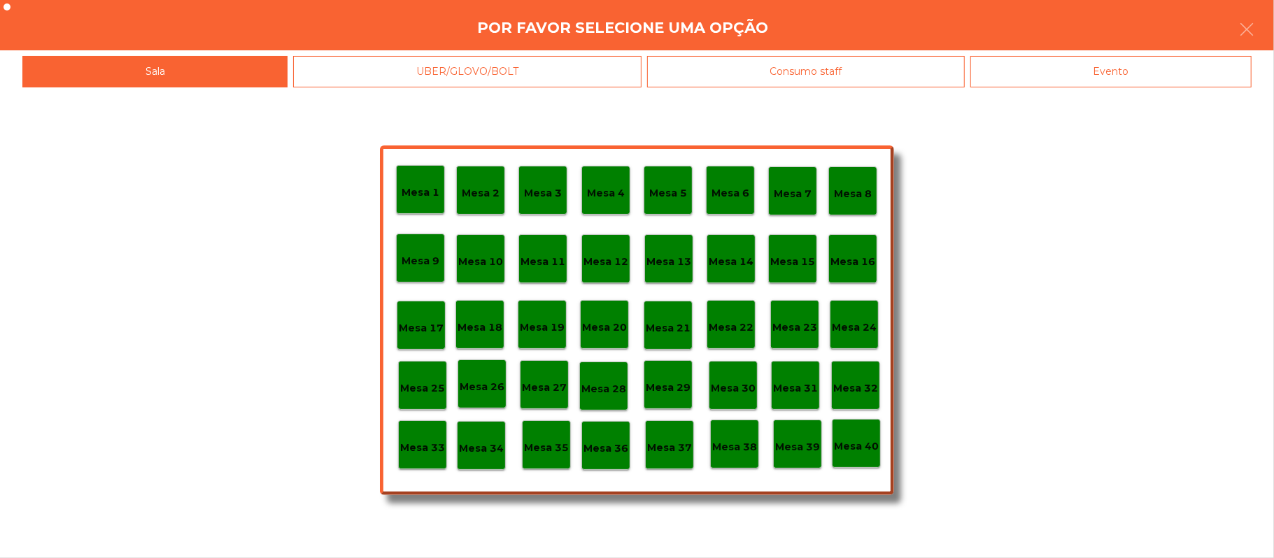
click at [672, 442] on p "Mesa 37" at bounding box center [669, 448] width 45 height 16
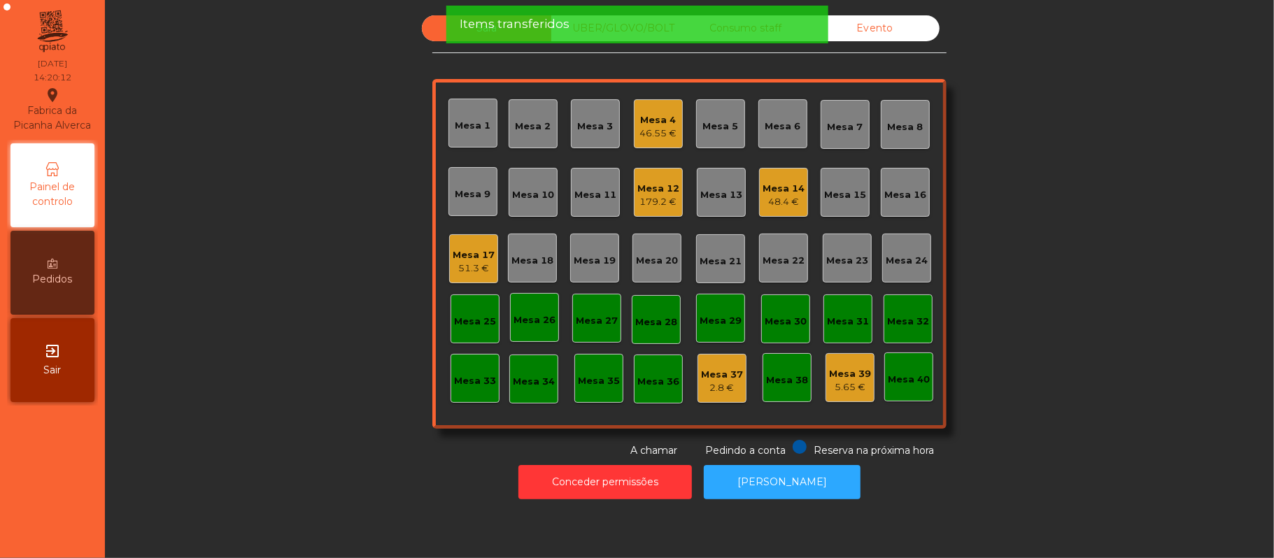
click at [649, 118] on div "Mesa 4" at bounding box center [658, 120] width 37 height 14
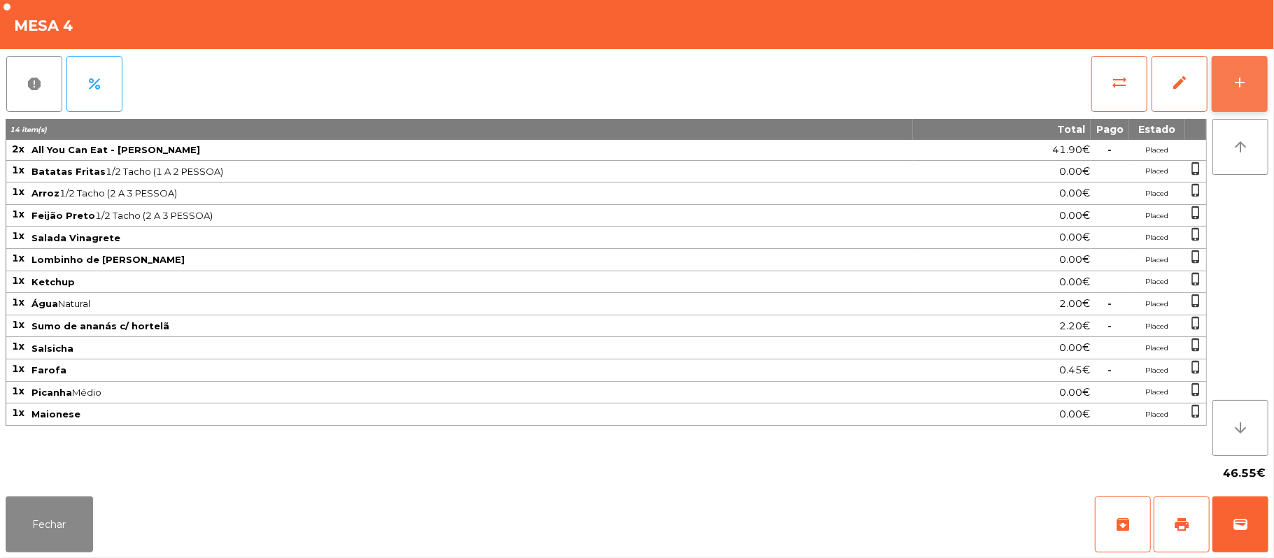
click at [1234, 90] on div "add" at bounding box center [1239, 82] width 17 height 17
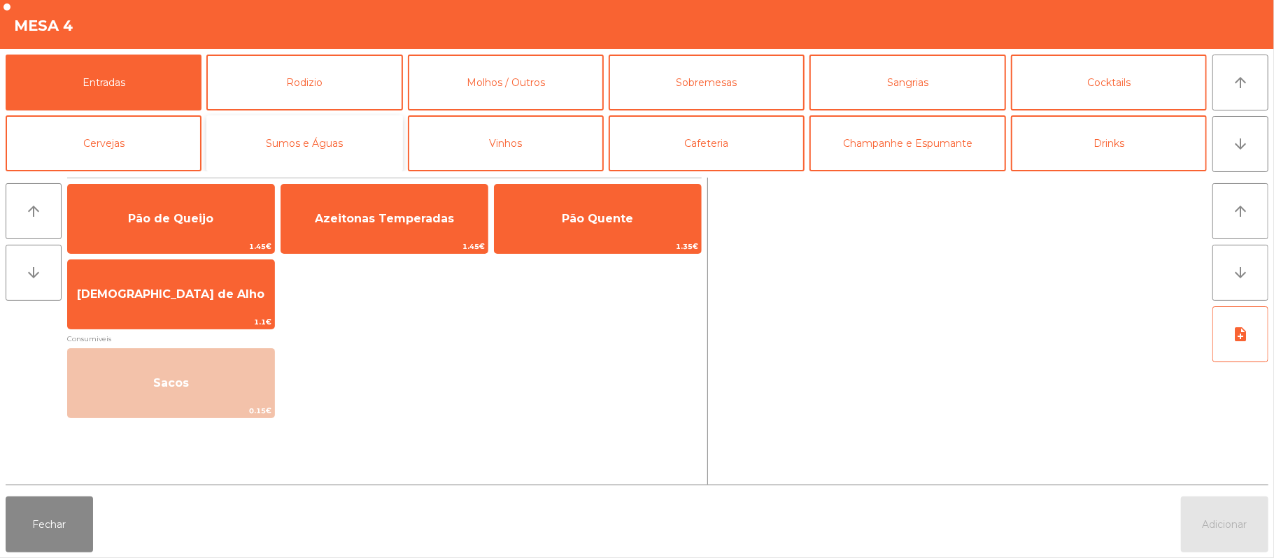
click at [326, 141] on button "Sumos e Águas" at bounding box center [304, 143] width 196 height 56
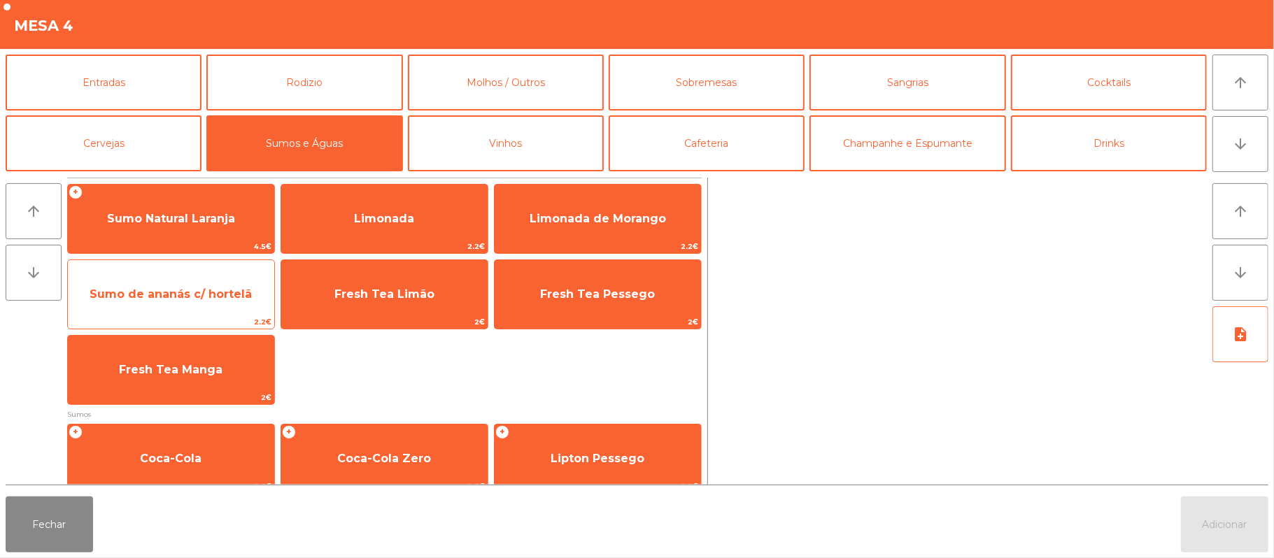
click at [203, 297] on span "Sumo de ananás c/ hortelã" at bounding box center [171, 293] width 162 height 13
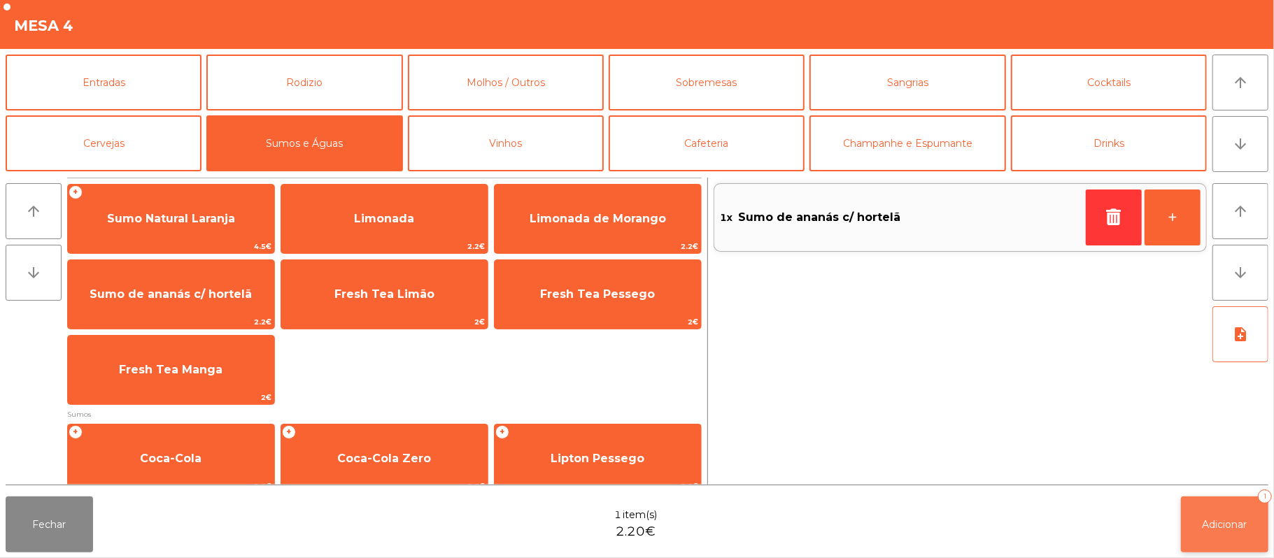
click at [1223, 516] on button "Adicionar 1" at bounding box center [1224, 525] width 87 height 56
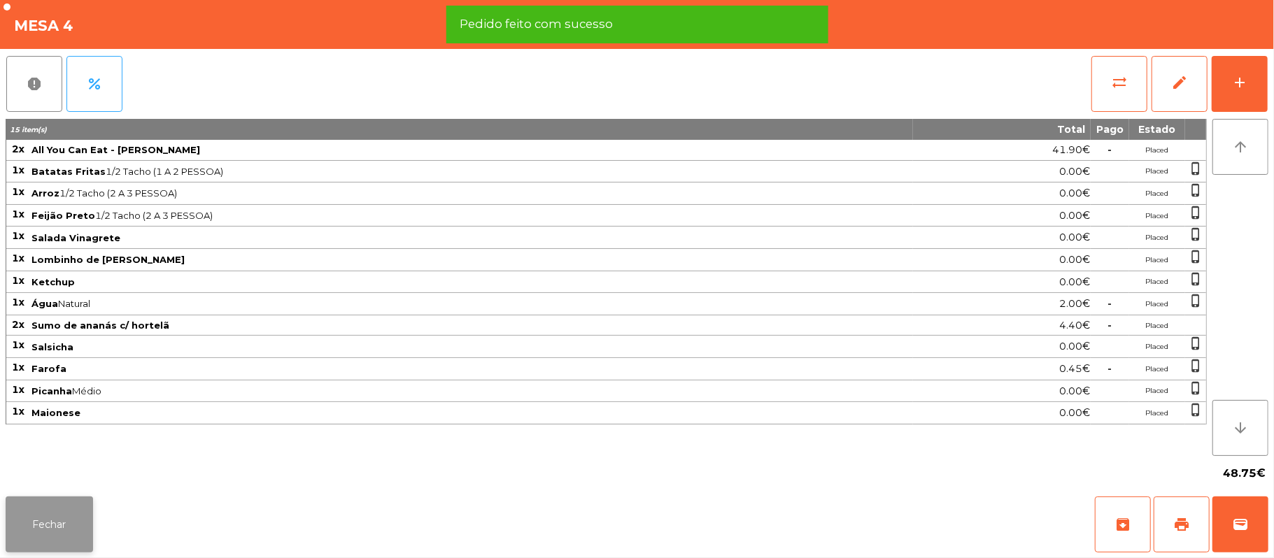
click at [40, 530] on button "Fechar" at bounding box center [49, 525] width 87 height 56
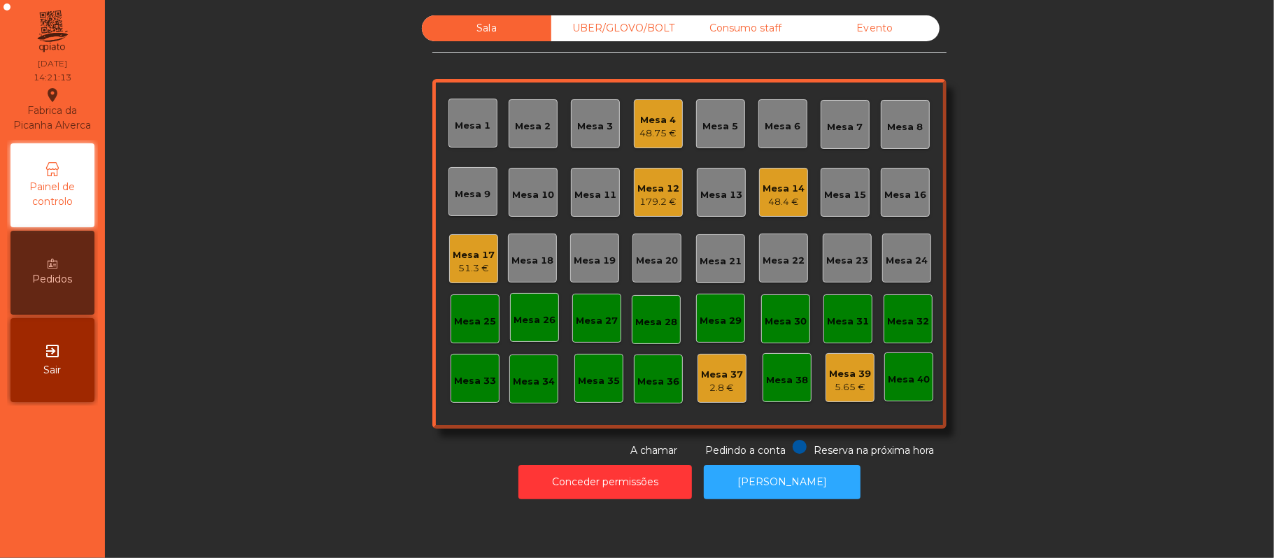
click at [664, 130] on div "48.75 €" at bounding box center [658, 134] width 37 height 14
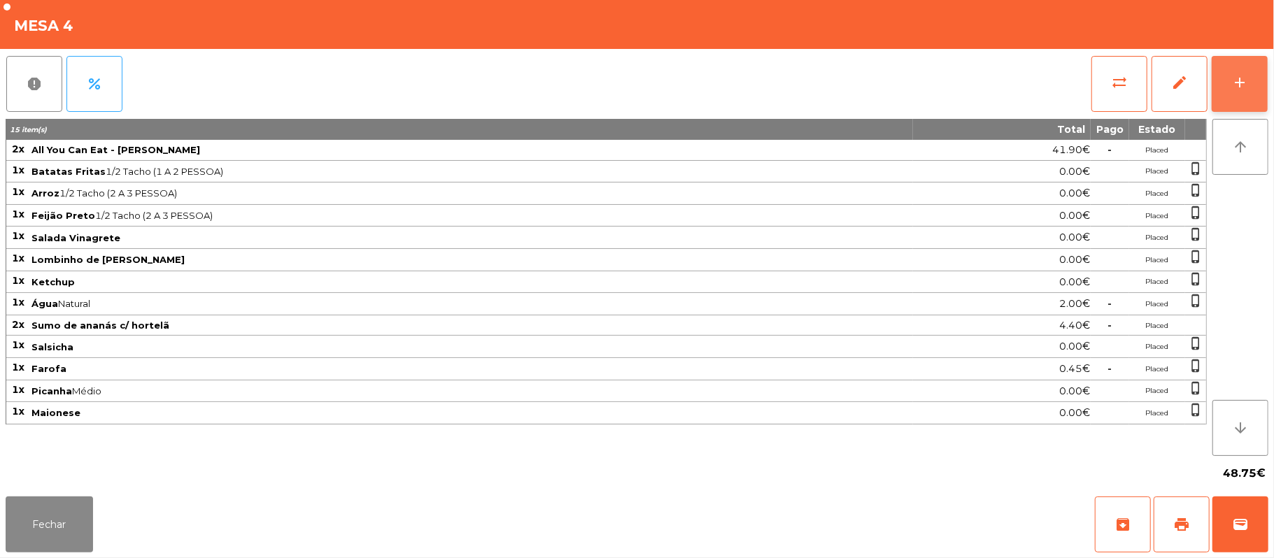
click at [1237, 67] on button "add" at bounding box center [1240, 84] width 56 height 56
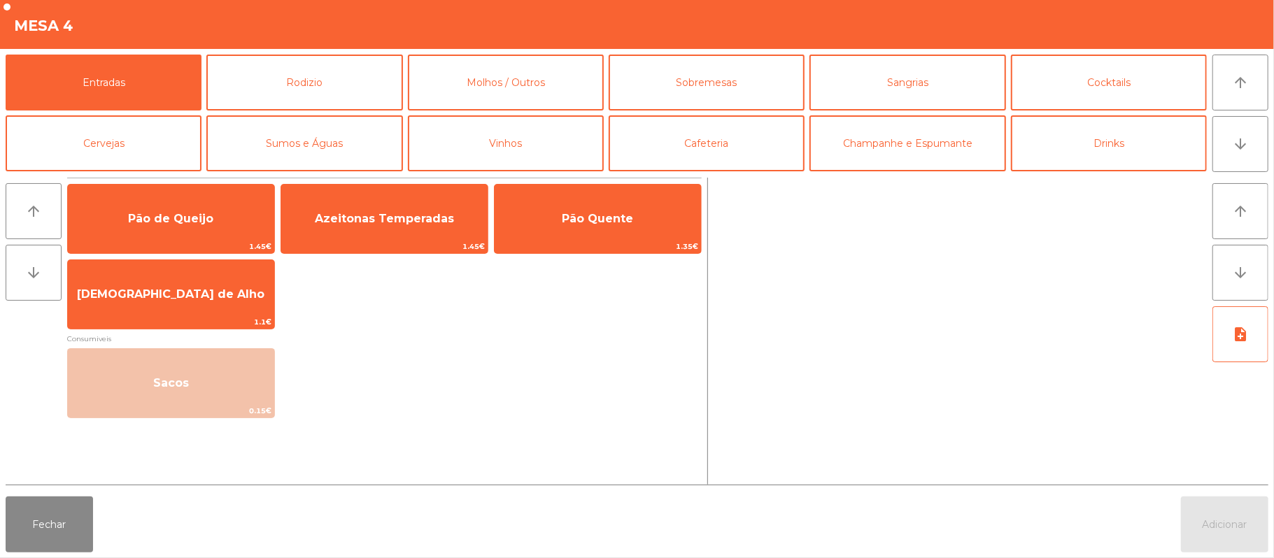
click at [137, 460] on div "Pão de Queijo 1.45€ Azeitonas Temperadas 1.45€ Pão Quente 1.35€ Manteiga de Alh…" at bounding box center [384, 331] width 634 height 307
click at [306, 151] on button "Sumos e Águas" at bounding box center [304, 143] width 196 height 56
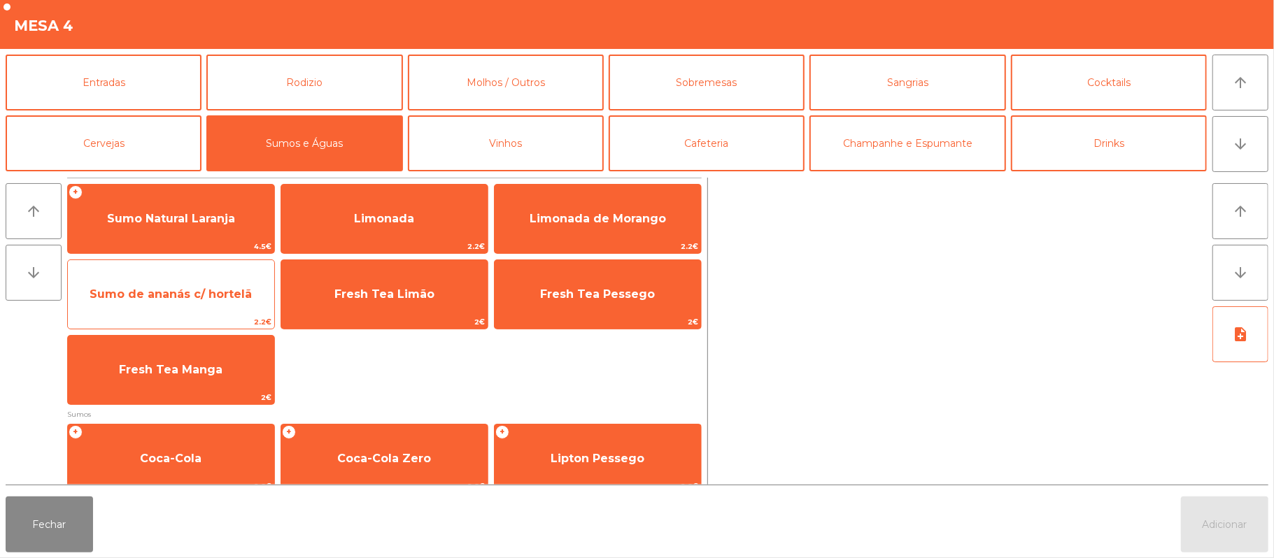
click at [175, 304] on span "Sumo de ananás c/ hortelã" at bounding box center [171, 295] width 206 height 38
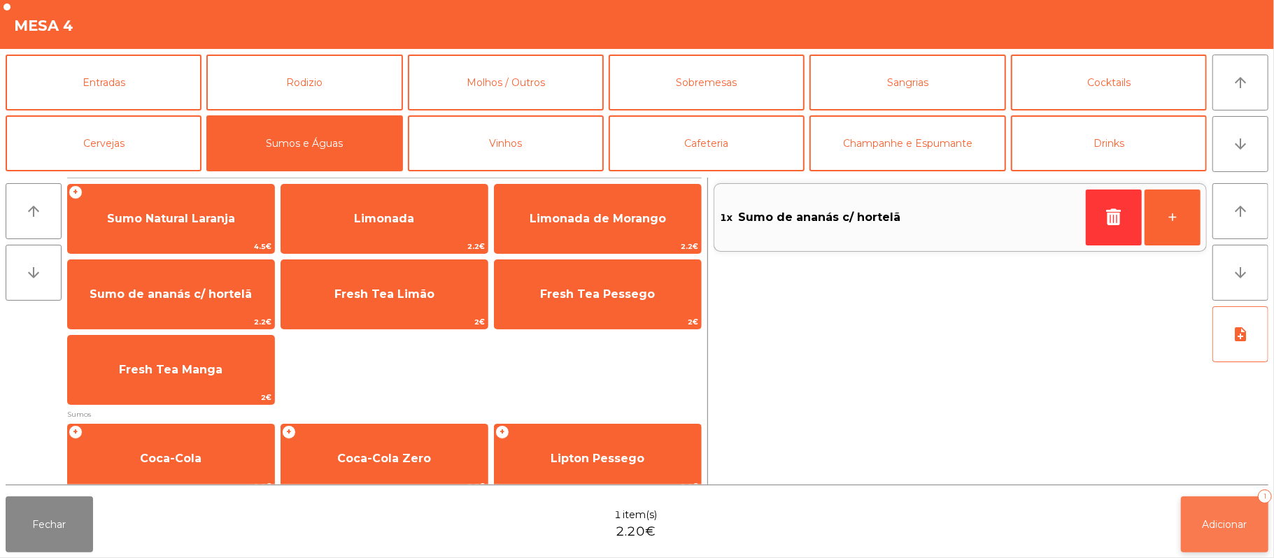
click at [1245, 524] on span "Adicionar" at bounding box center [1224, 524] width 45 height 13
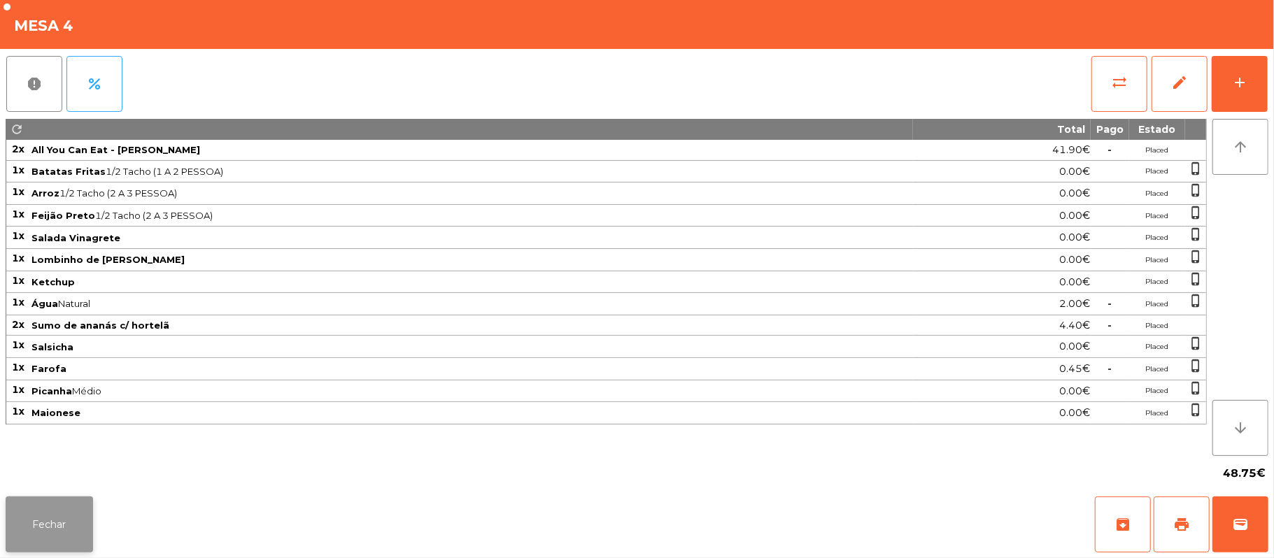
click at [43, 504] on button "Fechar" at bounding box center [49, 525] width 87 height 56
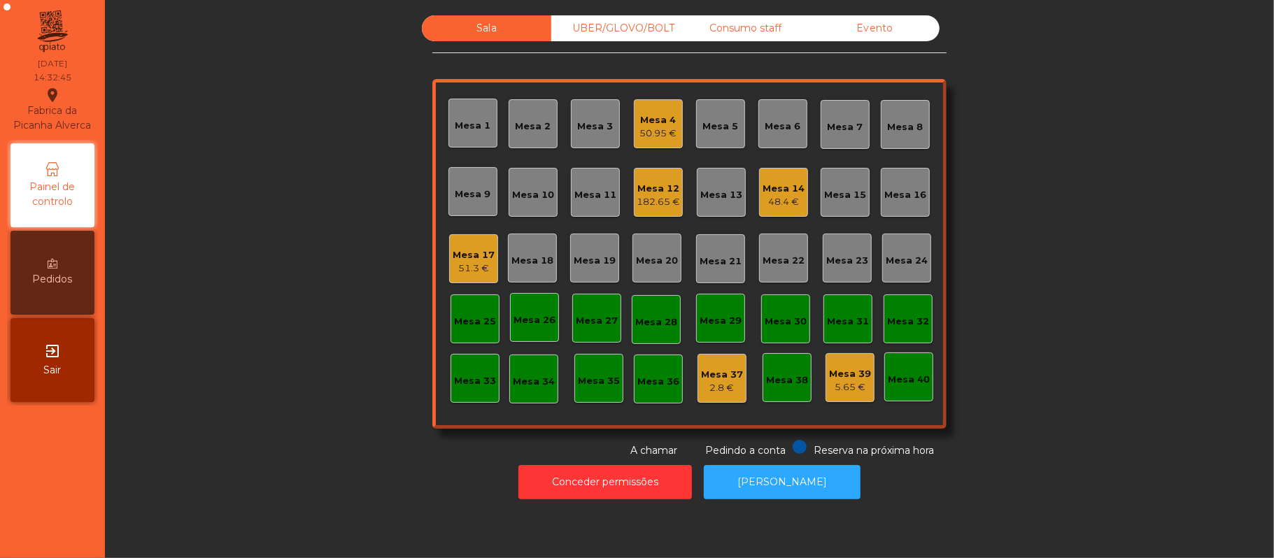
click at [644, 186] on div "Mesa 12" at bounding box center [658, 189] width 43 height 14
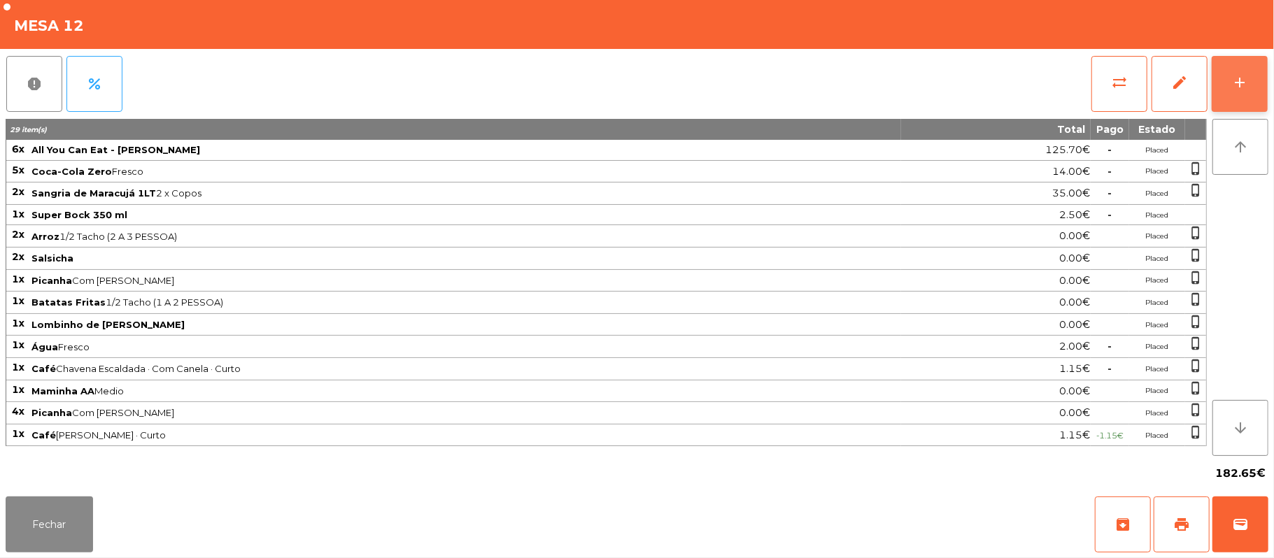
click at [1251, 64] on button "add" at bounding box center [1240, 84] width 56 height 56
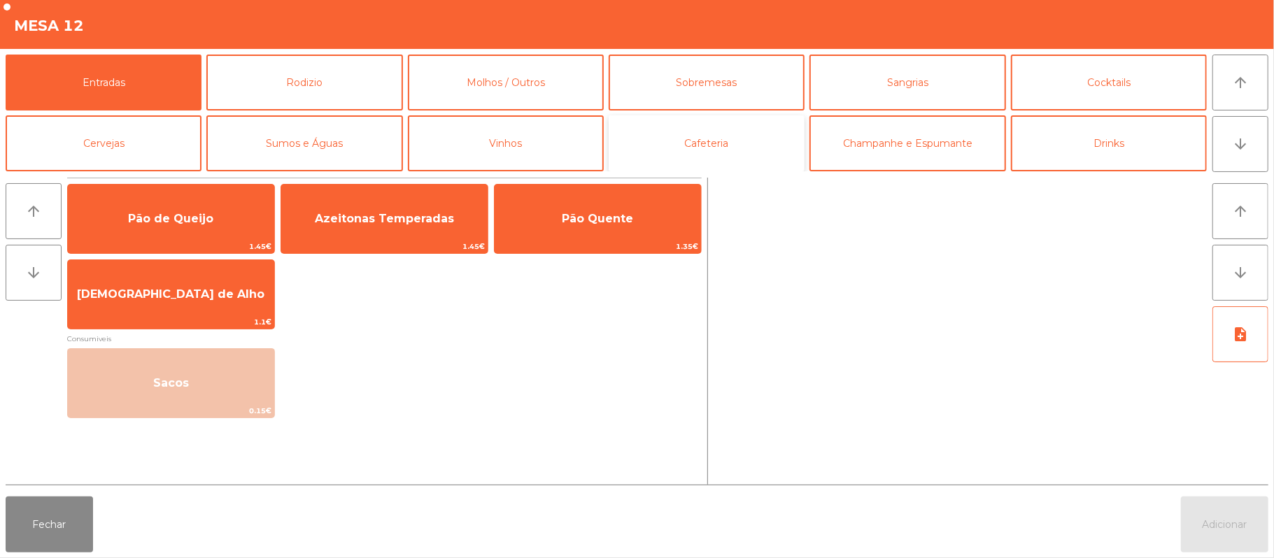
click at [753, 143] on button "Cafeteria" at bounding box center [707, 143] width 196 height 56
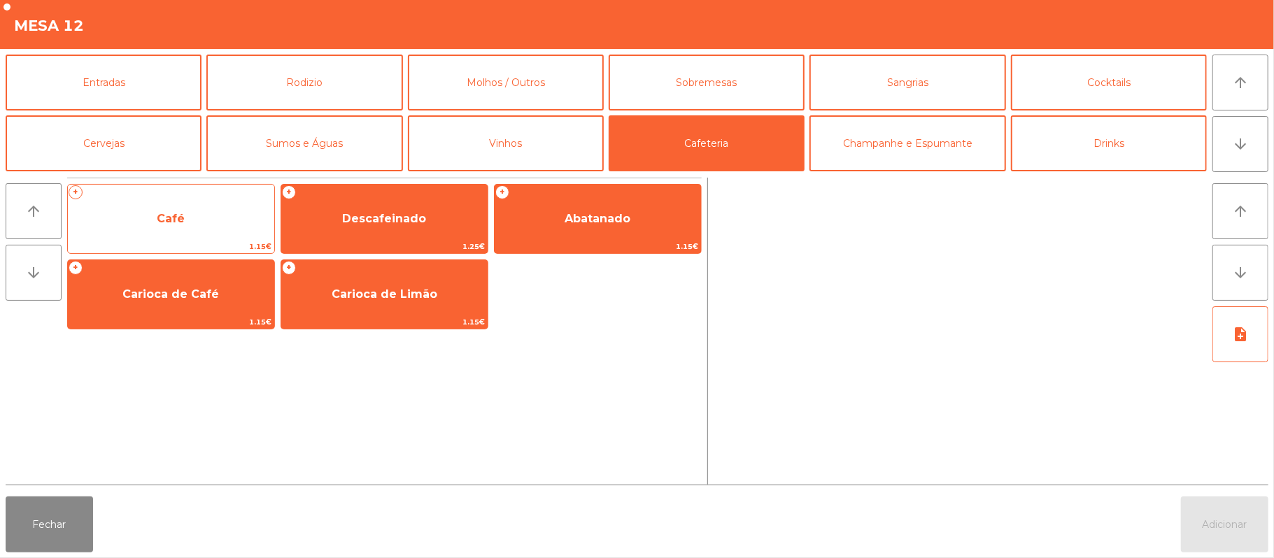
click at [164, 234] on span "Café" at bounding box center [171, 219] width 206 height 38
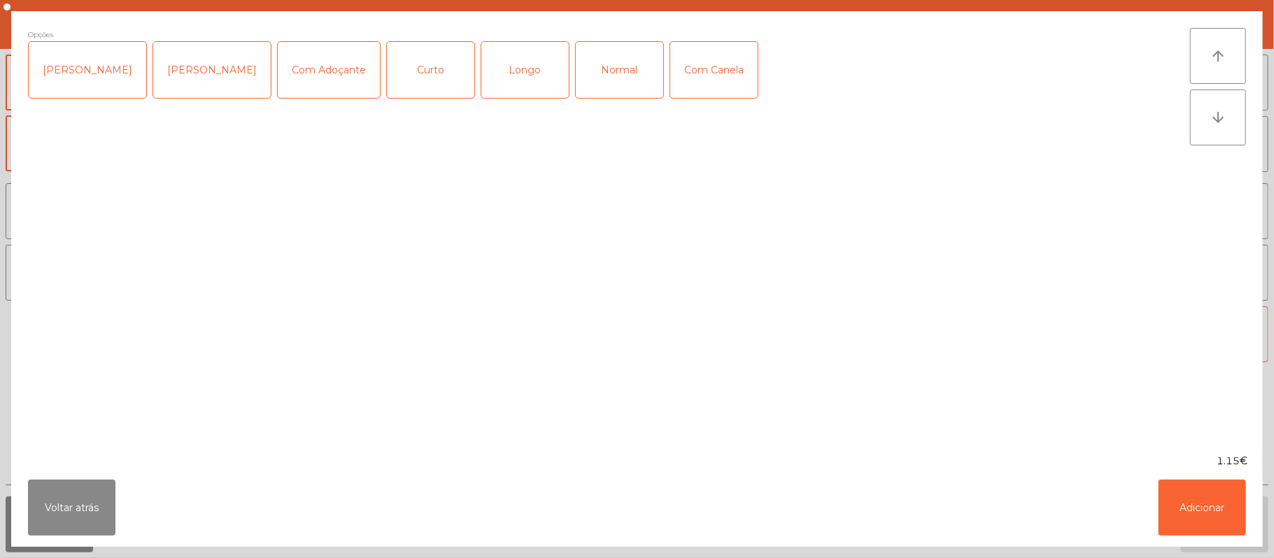
click at [412, 71] on div "Curto" at bounding box center [430, 70] width 87 height 56
click at [1204, 502] on button "Adicionar" at bounding box center [1201, 508] width 87 height 56
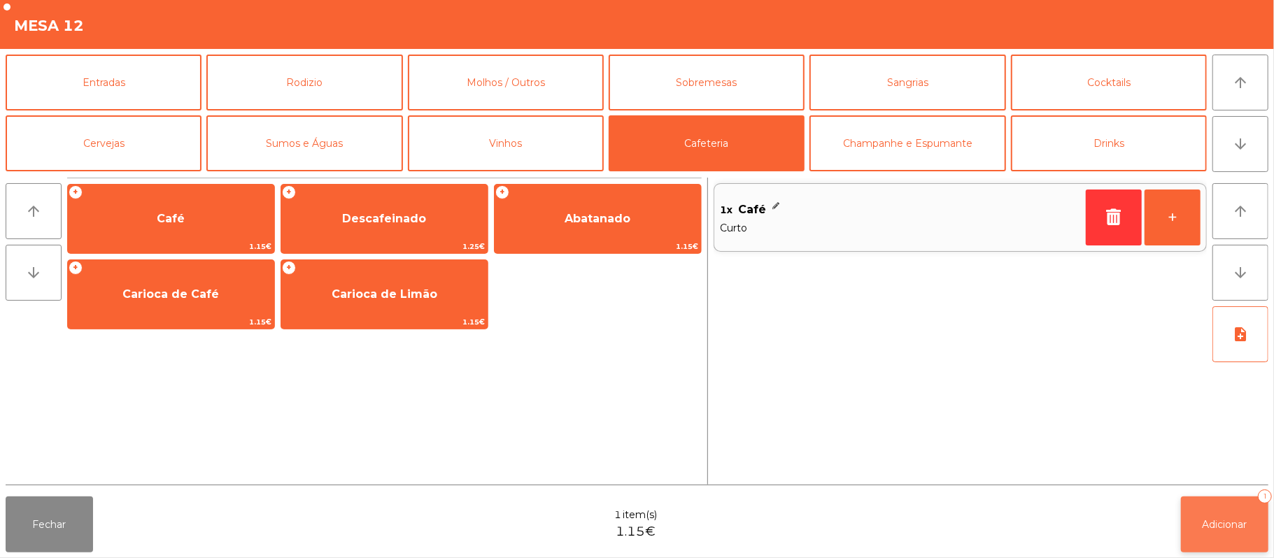
click at [1226, 513] on button "Adicionar 1" at bounding box center [1224, 525] width 87 height 56
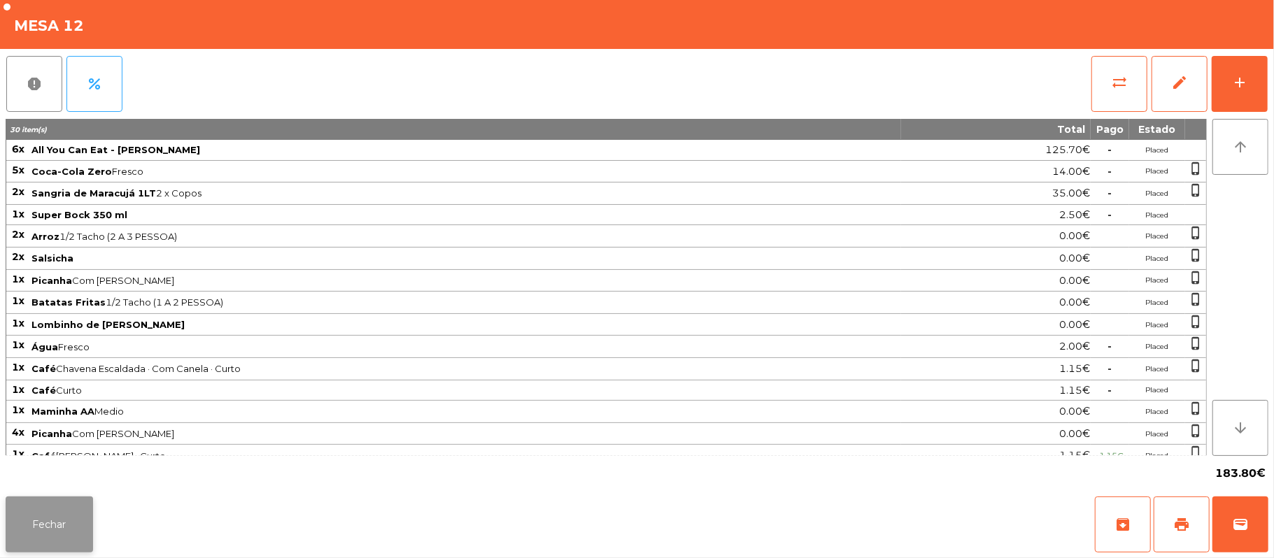
click at [34, 544] on button "Fechar" at bounding box center [49, 525] width 87 height 56
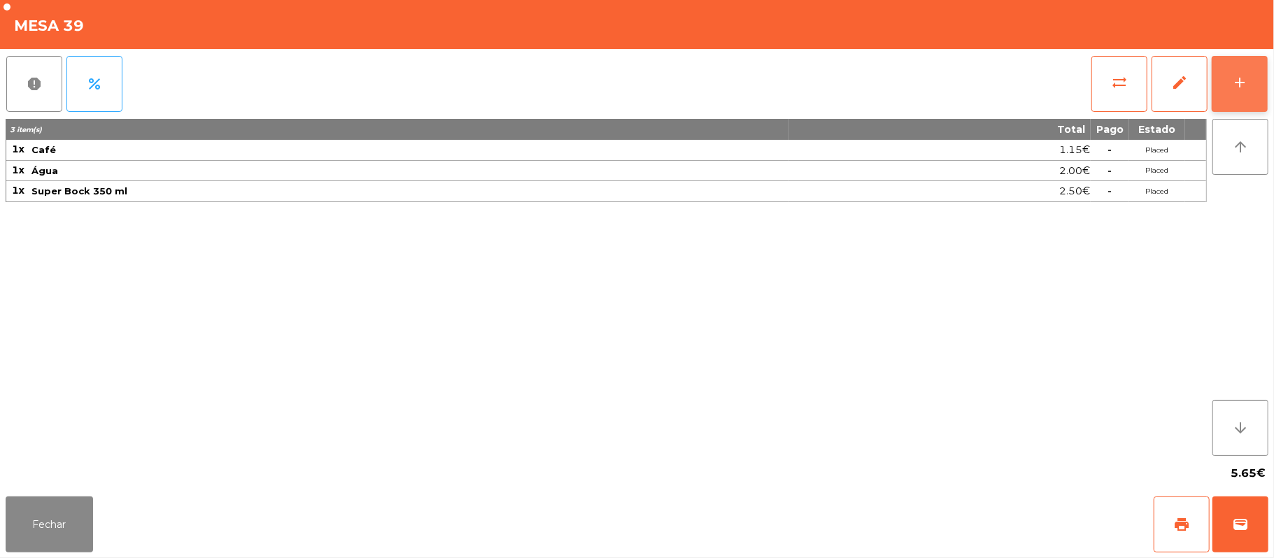
click at [1260, 77] on button "add" at bounding box center [1240, 84] width 56 height 56
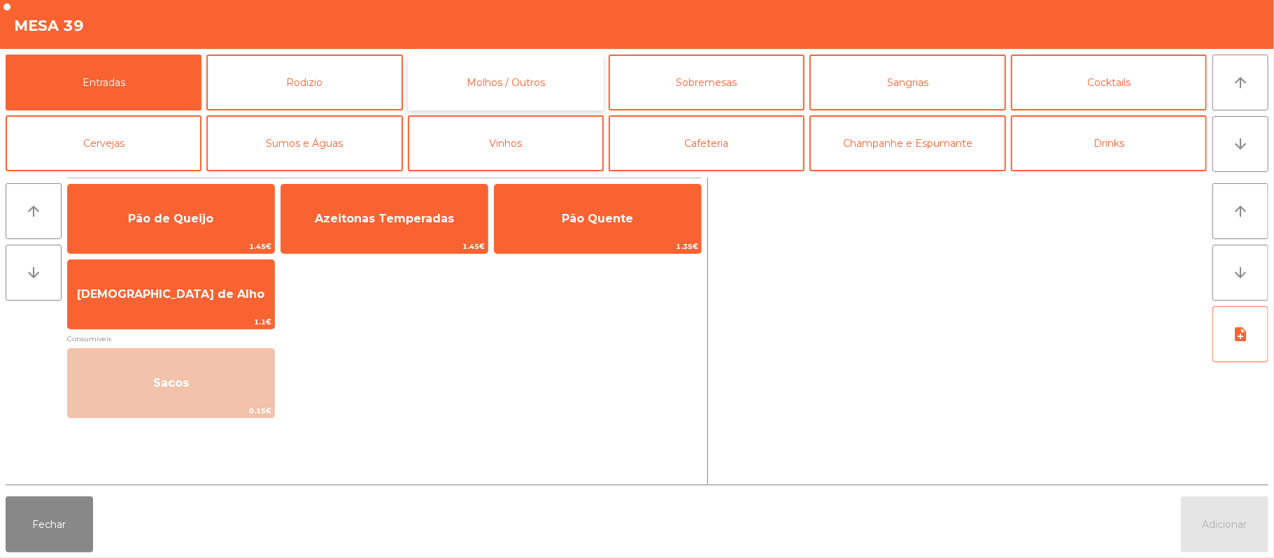
click at [511, 107] on button "Molhos / Outros" at bounding box center [506, 83] width 196 height 56
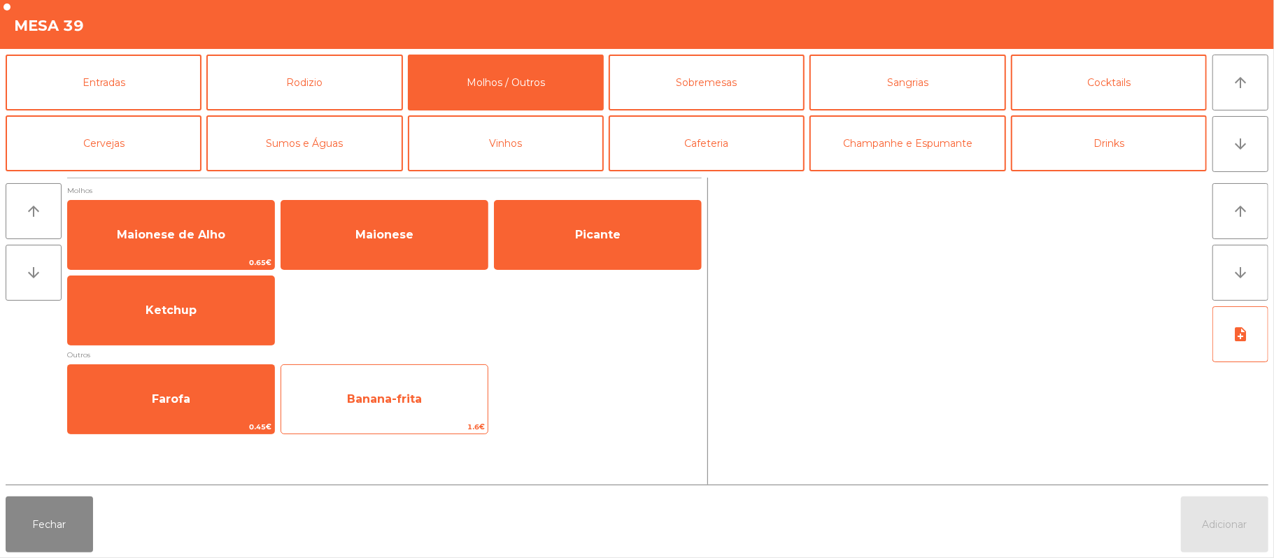
click at [393, 401] on span "Banana-frita" at bounding box center [384, 398] width 75 height 13
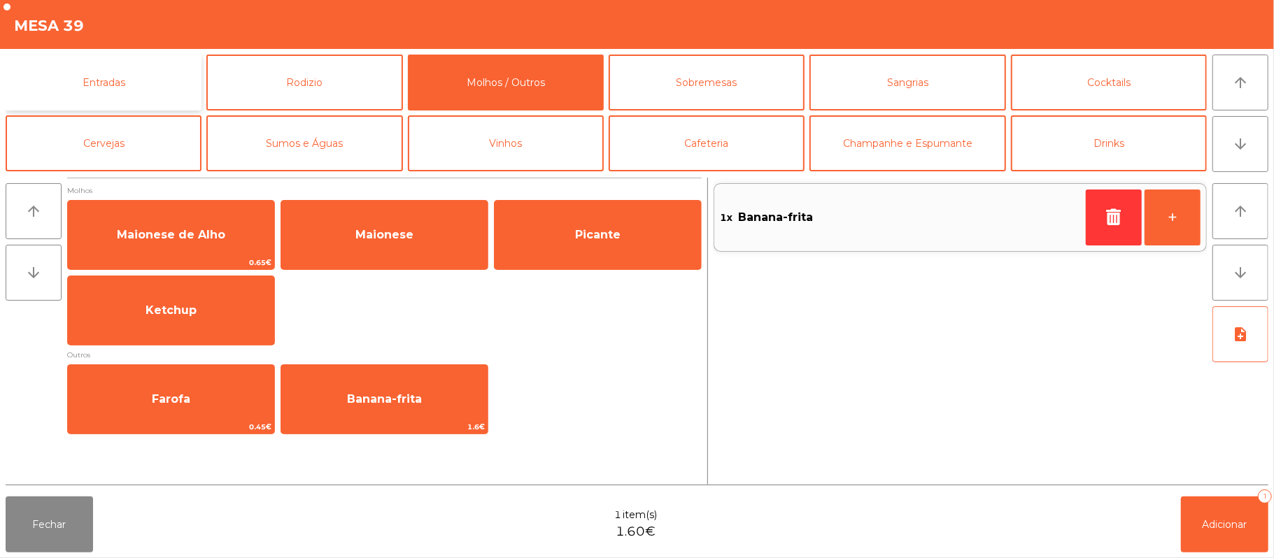
click at [125, 90] on button "Entradas" at bounding box center [104, 83] width 196 height 56
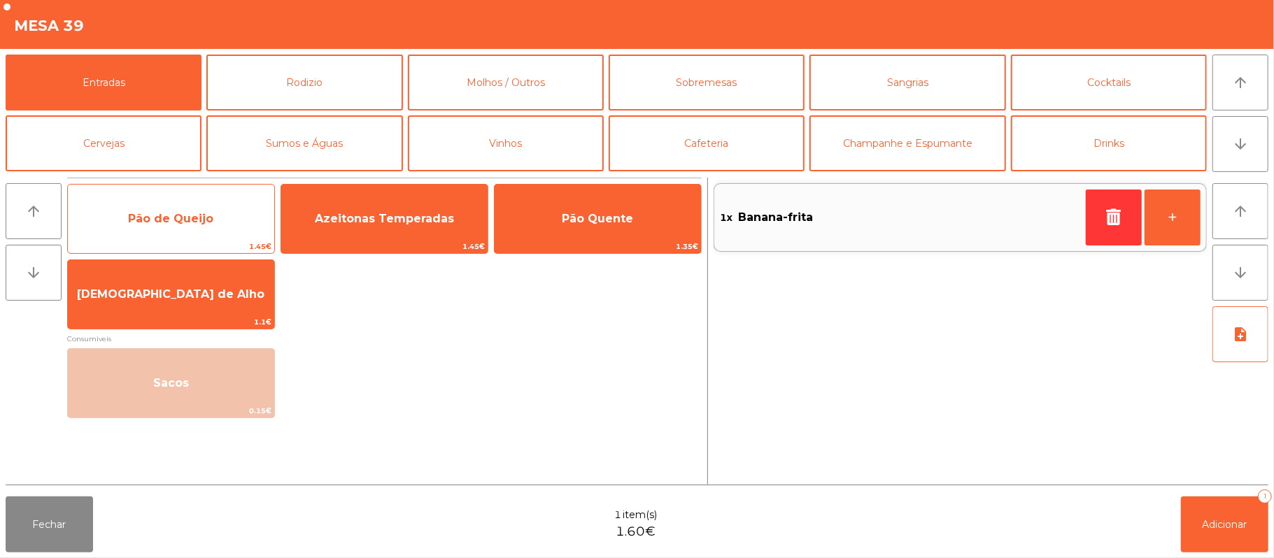
click at [199, 215] on span "Pão de Queijo" at bounding box center [170, 218] width 85 height 13
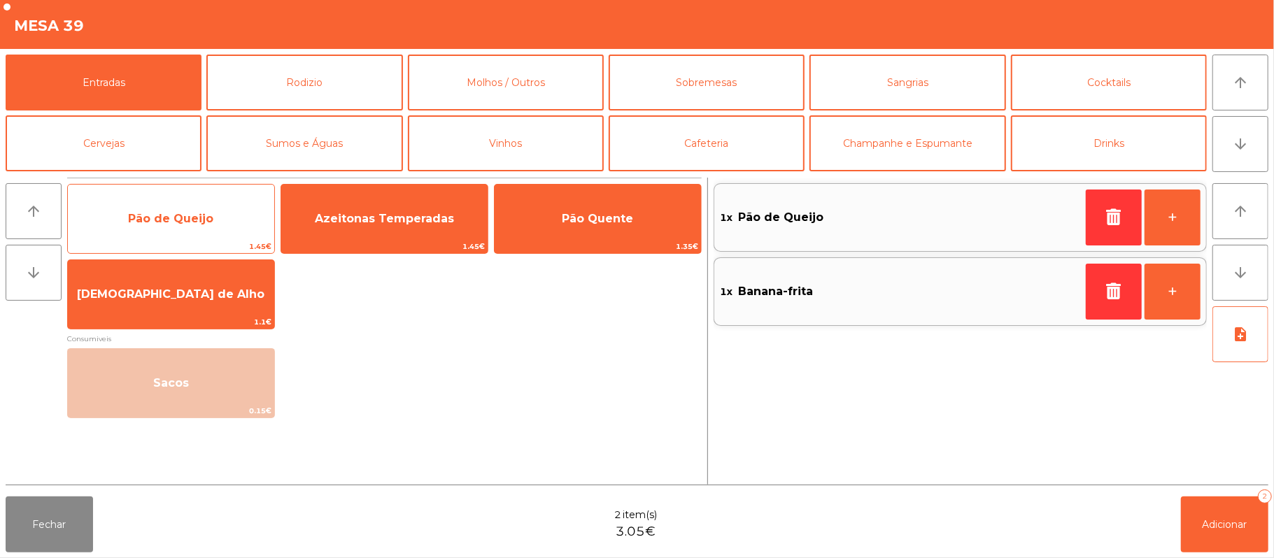
click at [197, 212] on span "Pão de Queijo" at bounding box center [170, 218] width 85 height 13
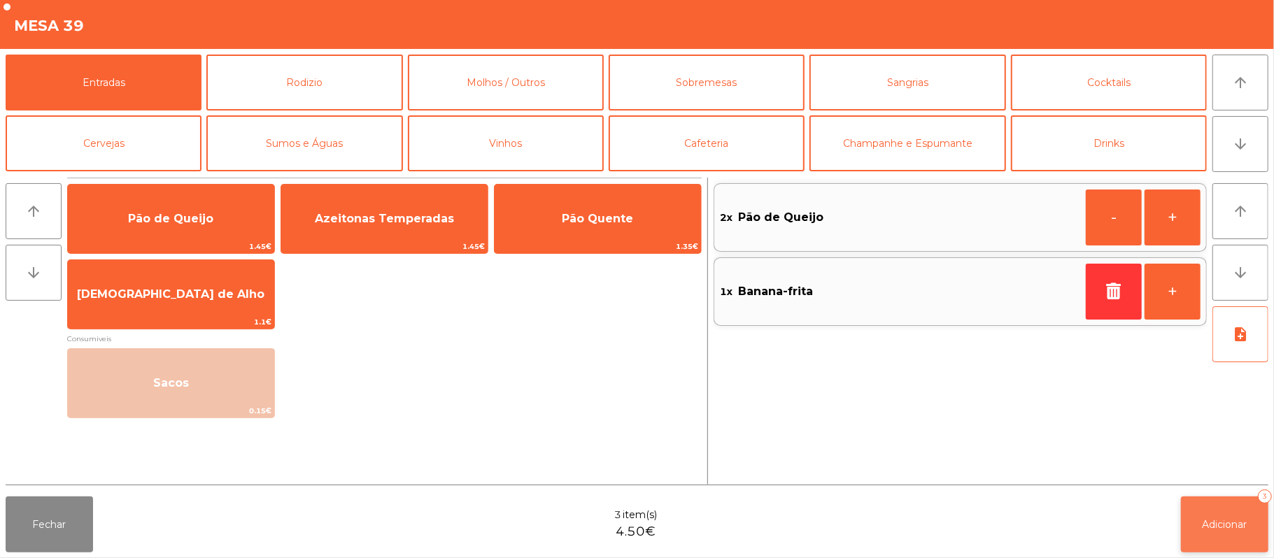
click at [1223, 526] on span "Adicionar" at bounding box center [1224, 524] width 45 height 13
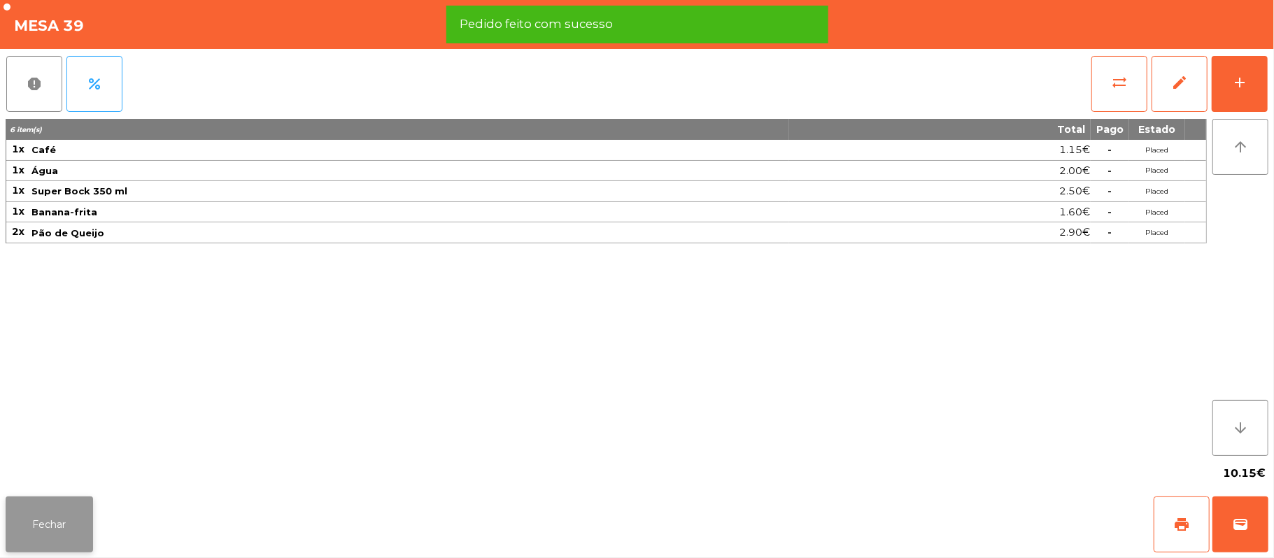
click at [52, 527] on button "Fechar" at bounding box center [49, 525] width 87 height 56
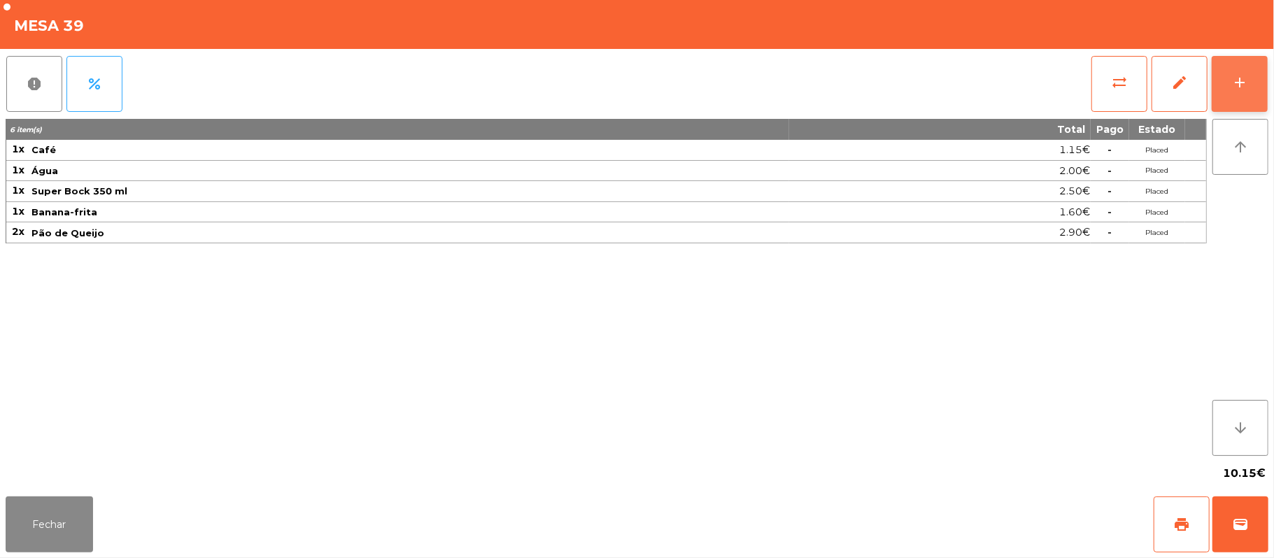
click at [1260, 87] on button "add" at bounding box center [1240, 84] width 56 height 56
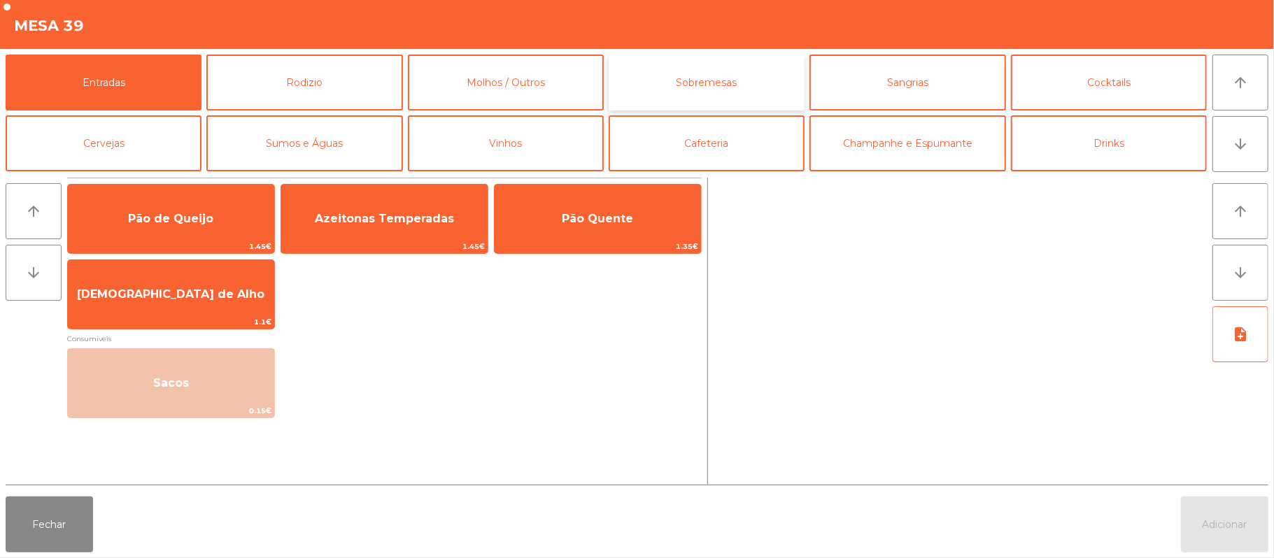
click at [697, 83] on button "Sobremesas" at bounding box center [707, 83] width 196 height 56
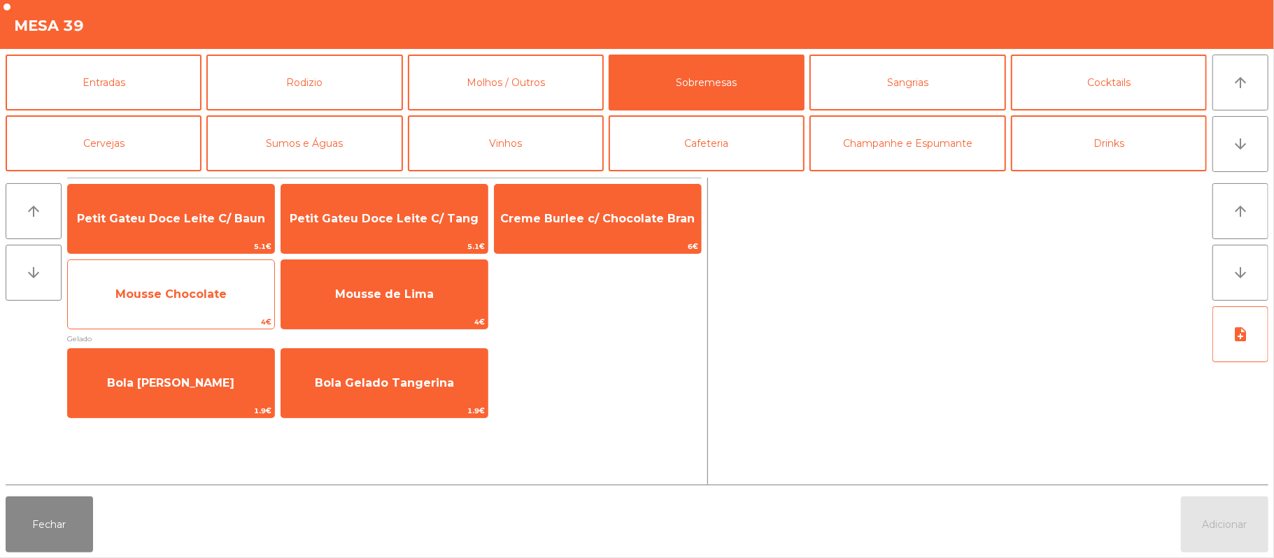
click at [201, 284] on span "Mousse Chocolate" at bounding box center [171, 295] width 206 height 38
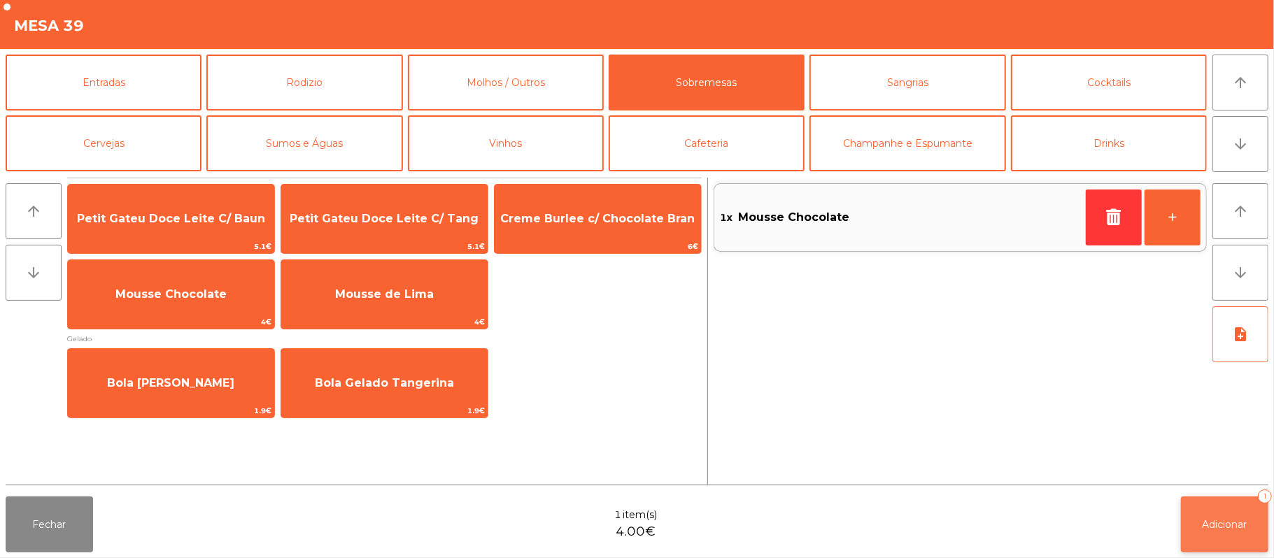
click at [1216, 523] on span "Adicionar" at bounding box center [1224, 524] width 45 height 13
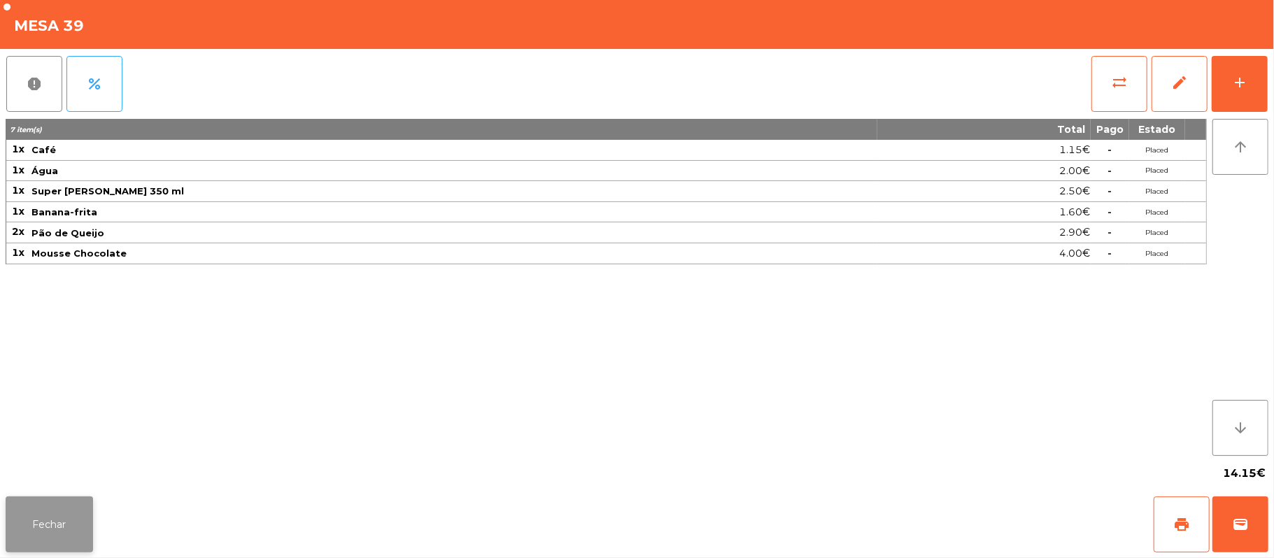
click at [53, 510] on button "Fechar" at bounding box center [49, 525] width 87 height 56
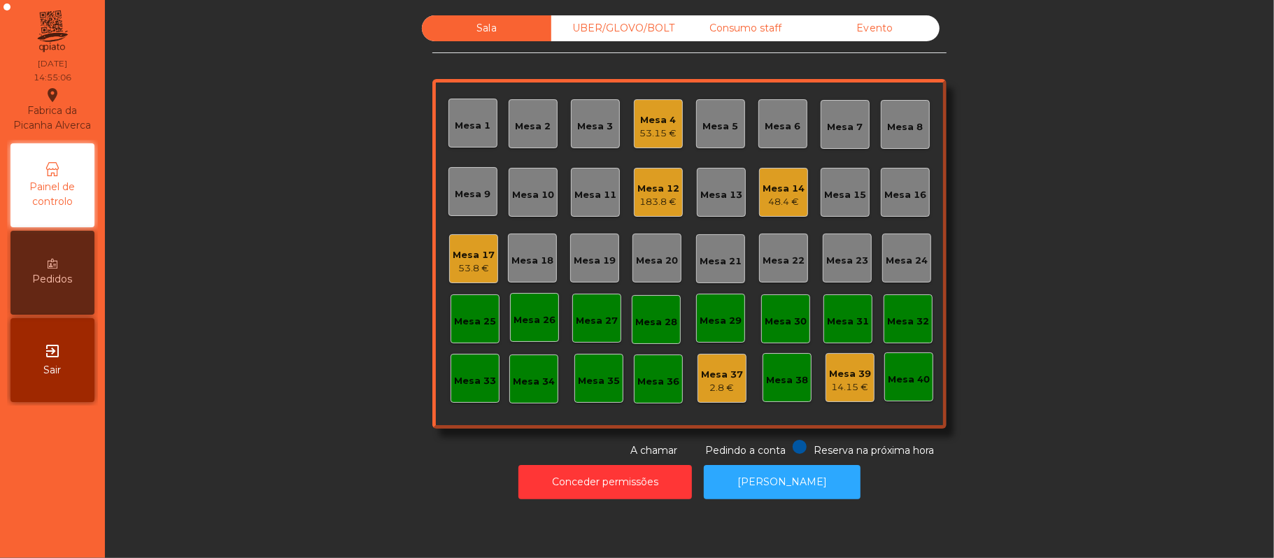
click at [642, 187] on div "Mesa 12" at bounding box center [658, 189] width 42 height 14
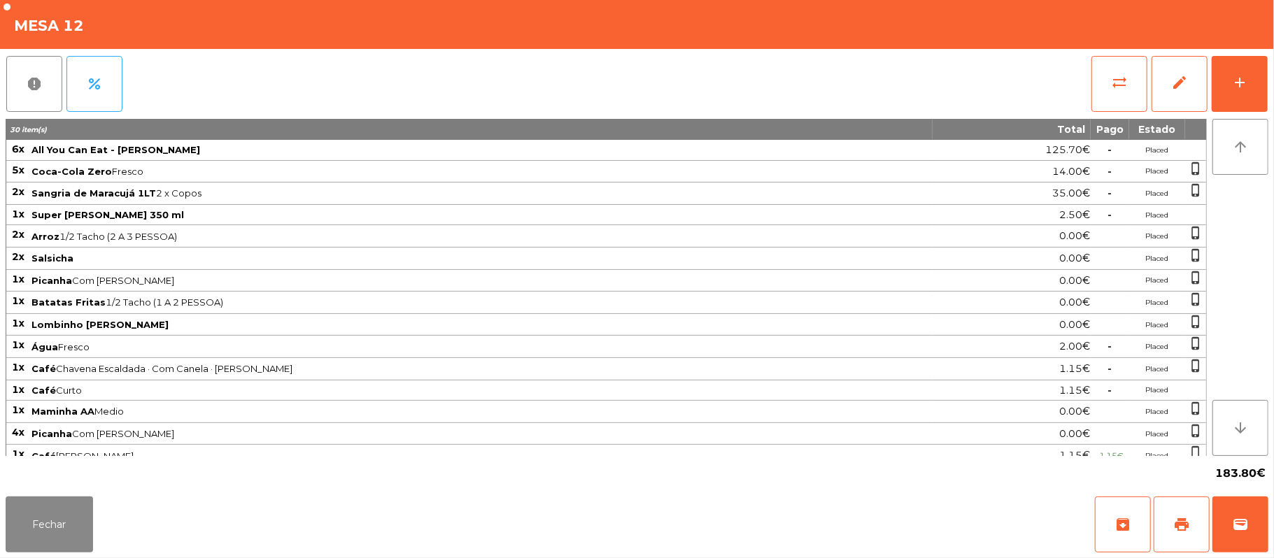
scroll to position [20, 0]
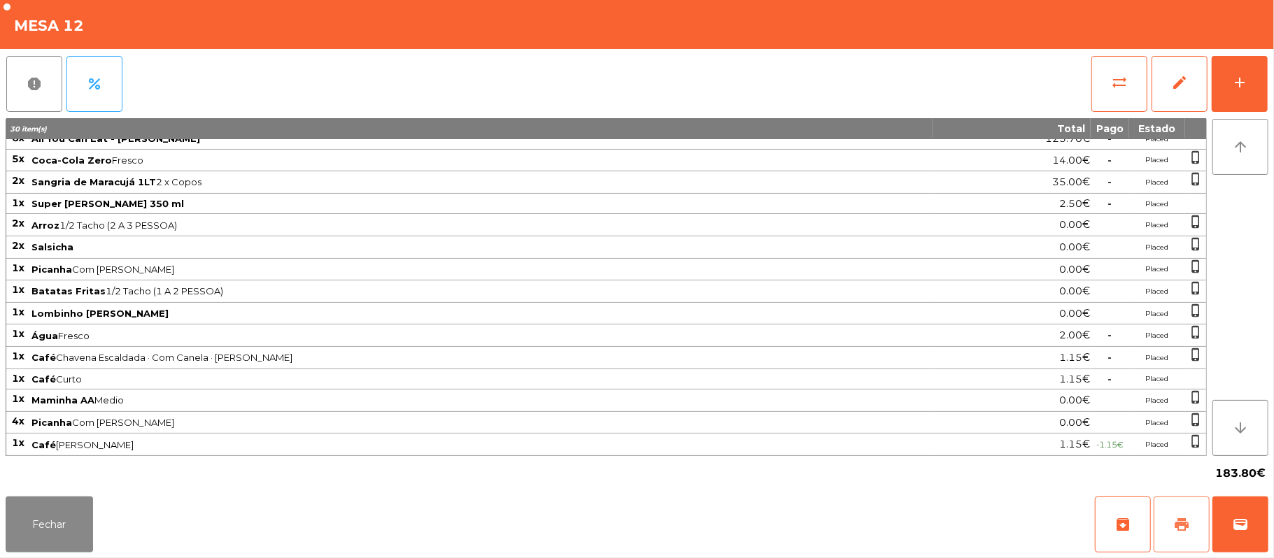
click at [1167, 525] on button "print" at bounding box center [1181, 525] width 56 height 56
click at [6, 552] on button "Fechar" at bounding box center [49, 525] width 87 height 56
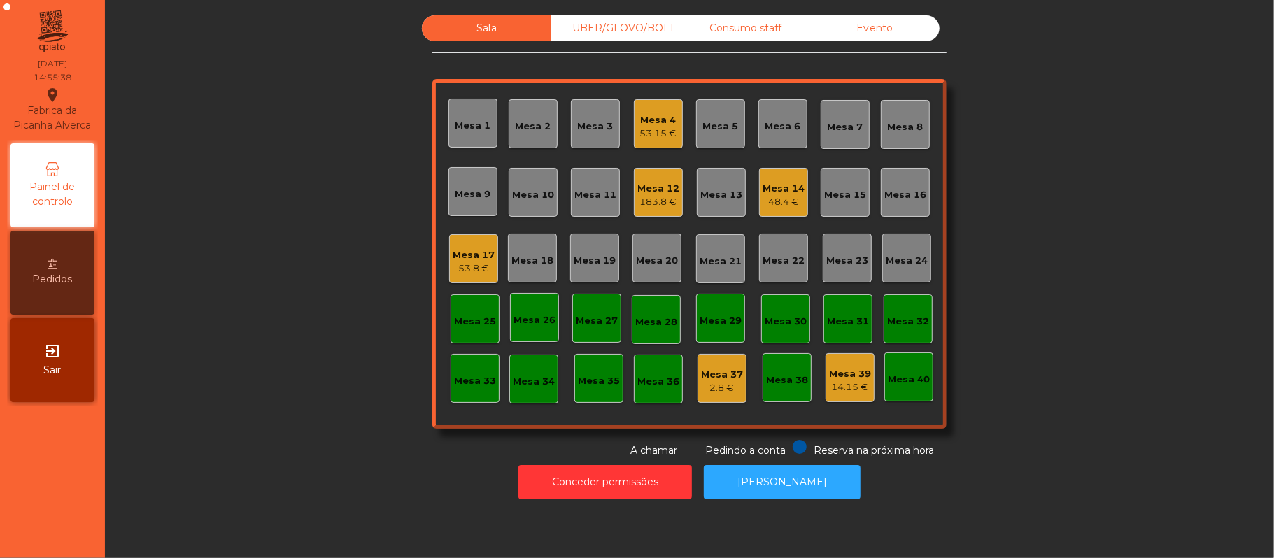
click at [665, 202] on div "183.8 €" at bounding box center [658, 202] width 42 height 14
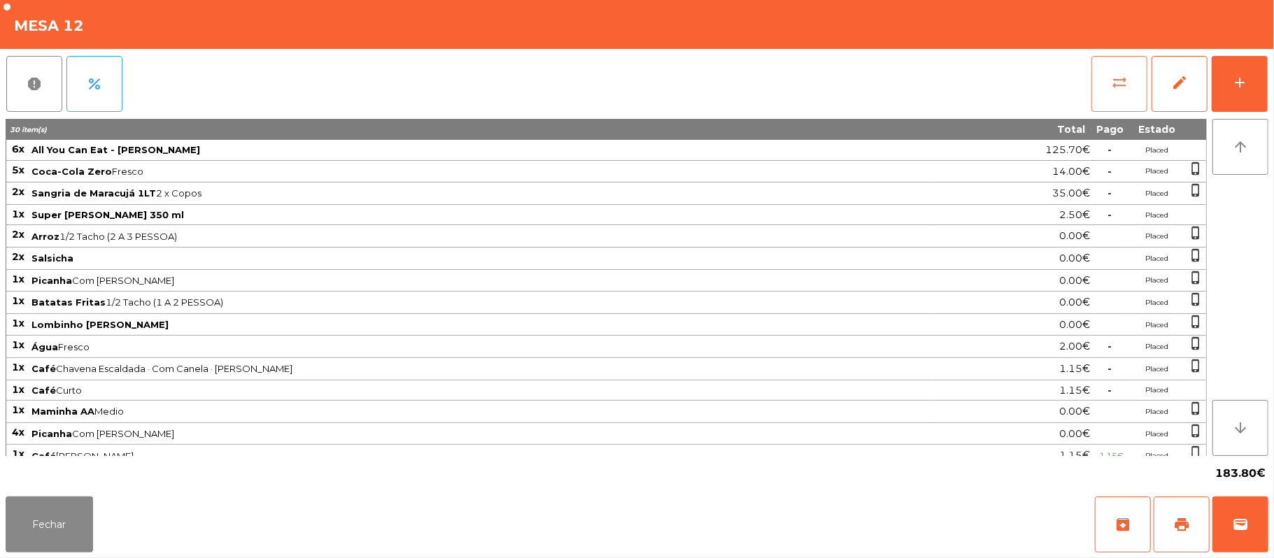
click at [1105, 99] on button "sync_alt" at bounding box center [1119, 84] width 56 height 56
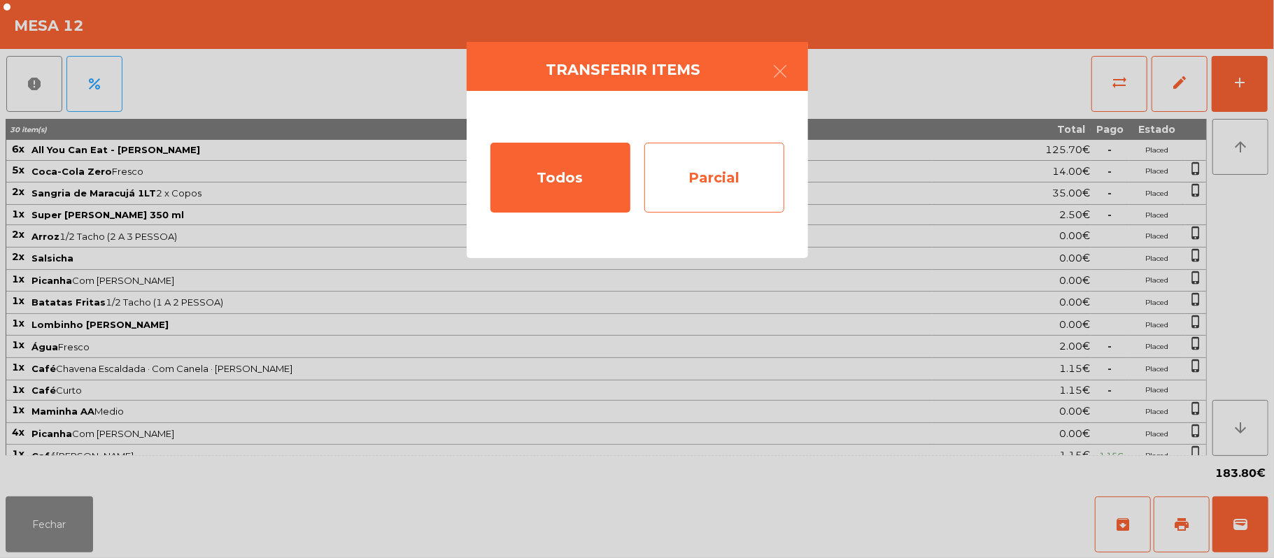
click at [717, 177] on div "Parcial" at bounding box center [714, 178] width 140 height 70
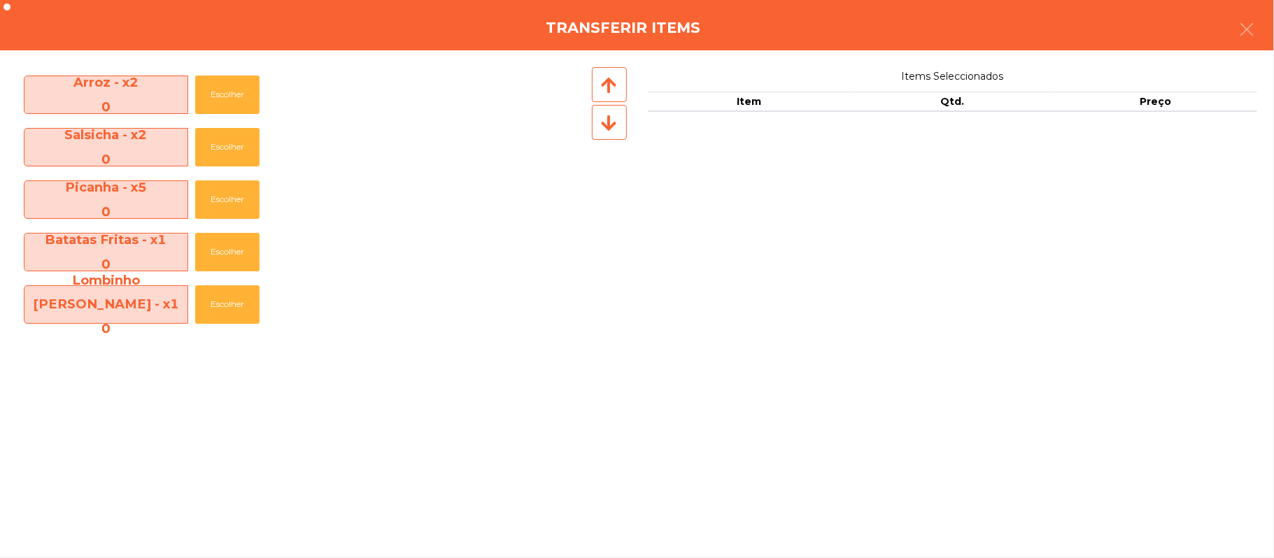
scroll to position [364, 0]
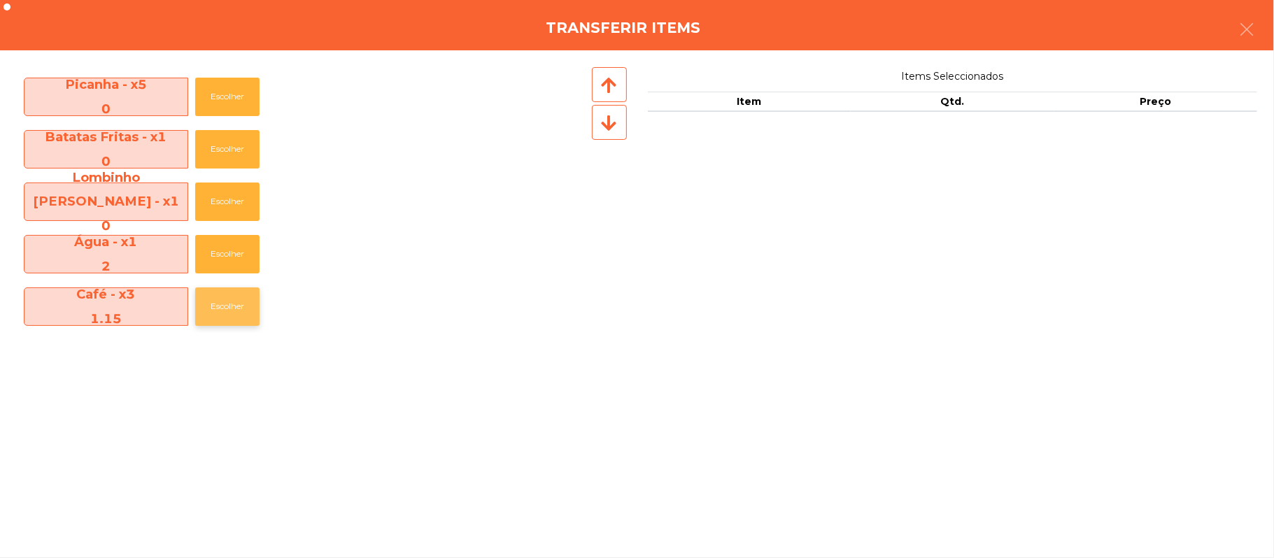
click at [227, 306] on button "Escolher" at bounding box center [227, 306] width 64 height 38
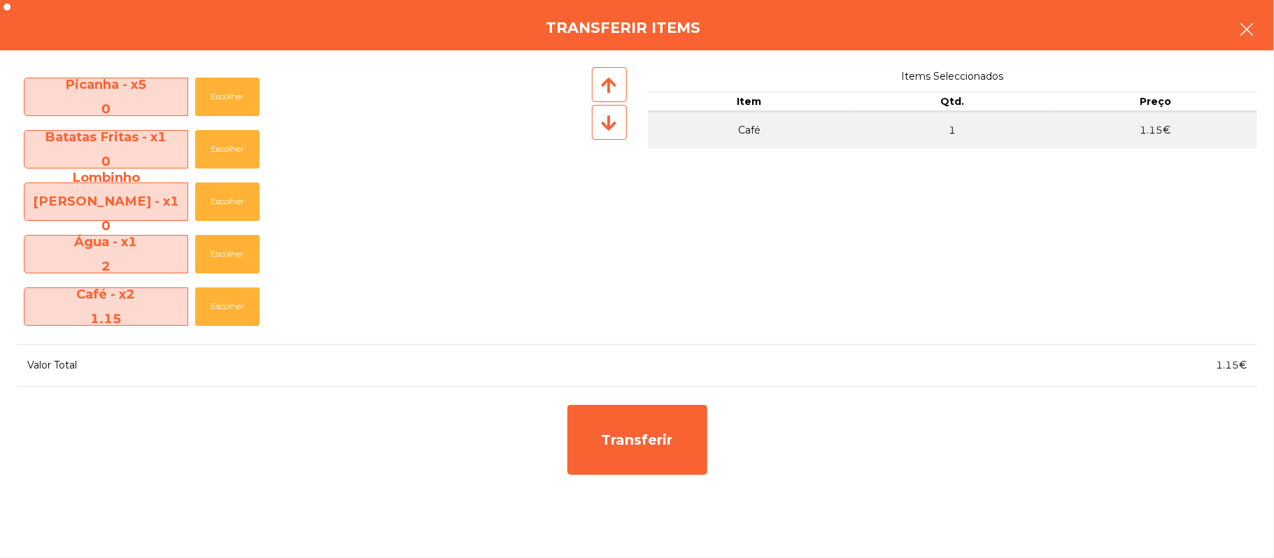
click at [1262, 24] on button "button" at bounding box center [1246, 31] width 39 height 42
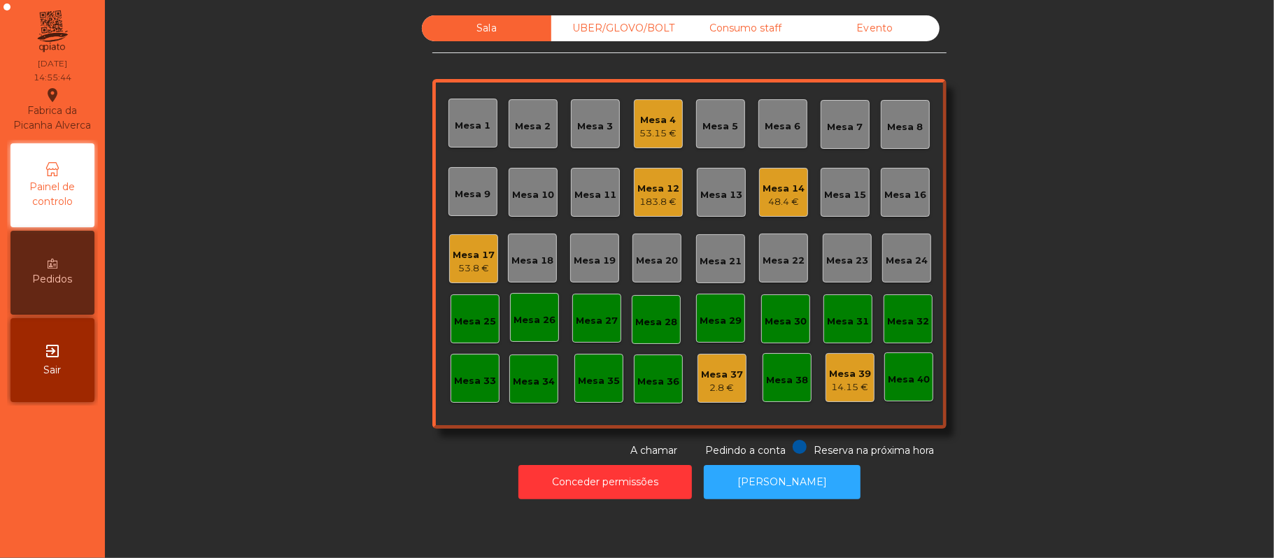
click at [667, 192] on div "Mesa 12" at bounding box center [658, 189] width 42 height 14
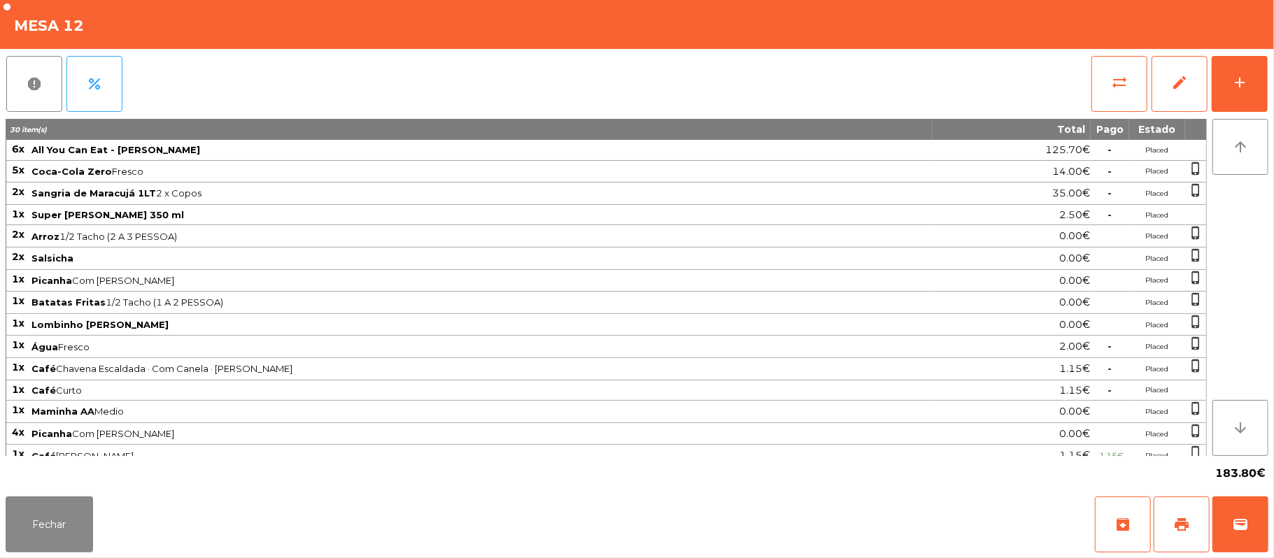
scroll to position [20, 0]
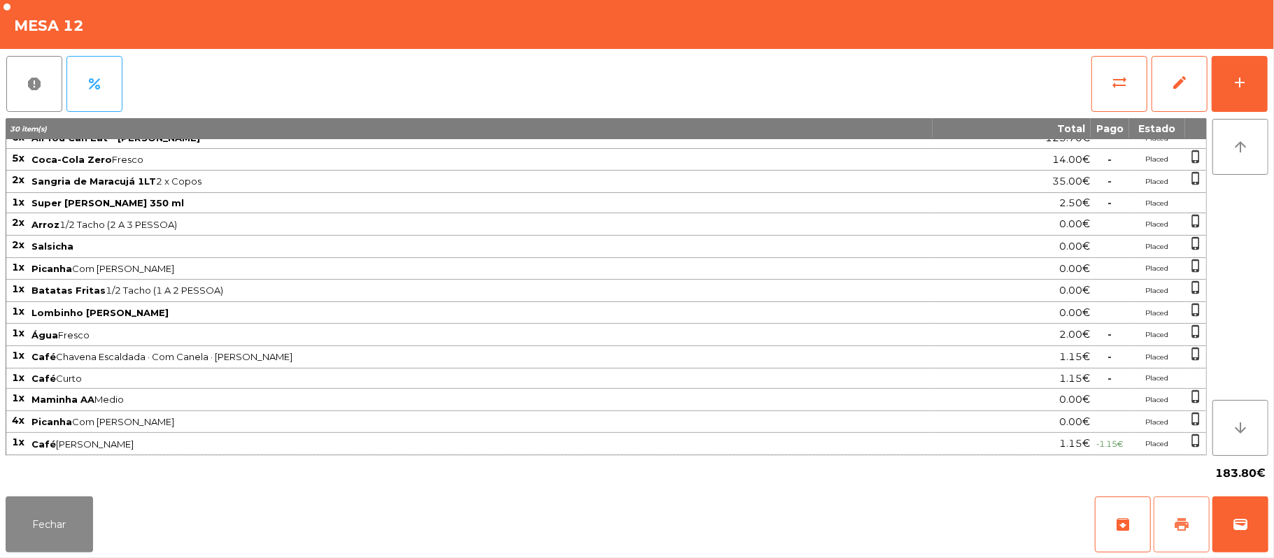
click at [1175, 520] on span "print" at bounding box center [1181, 524] width 17 height 17
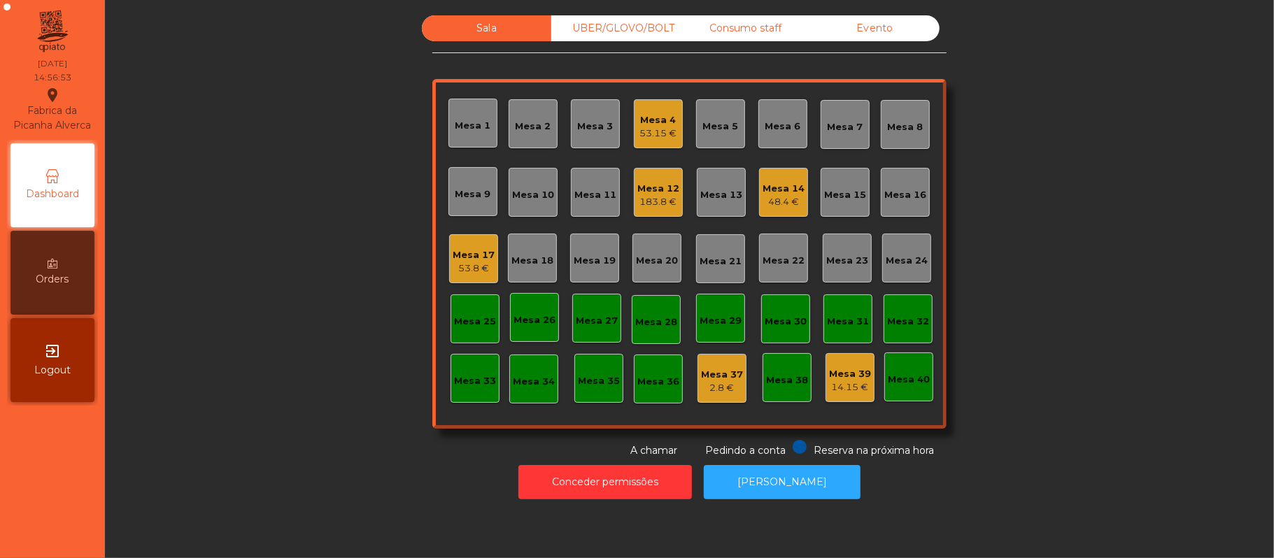
click at [653, 197] on div "183.8 €" at bounding box center [658, 202] width 42 height 14
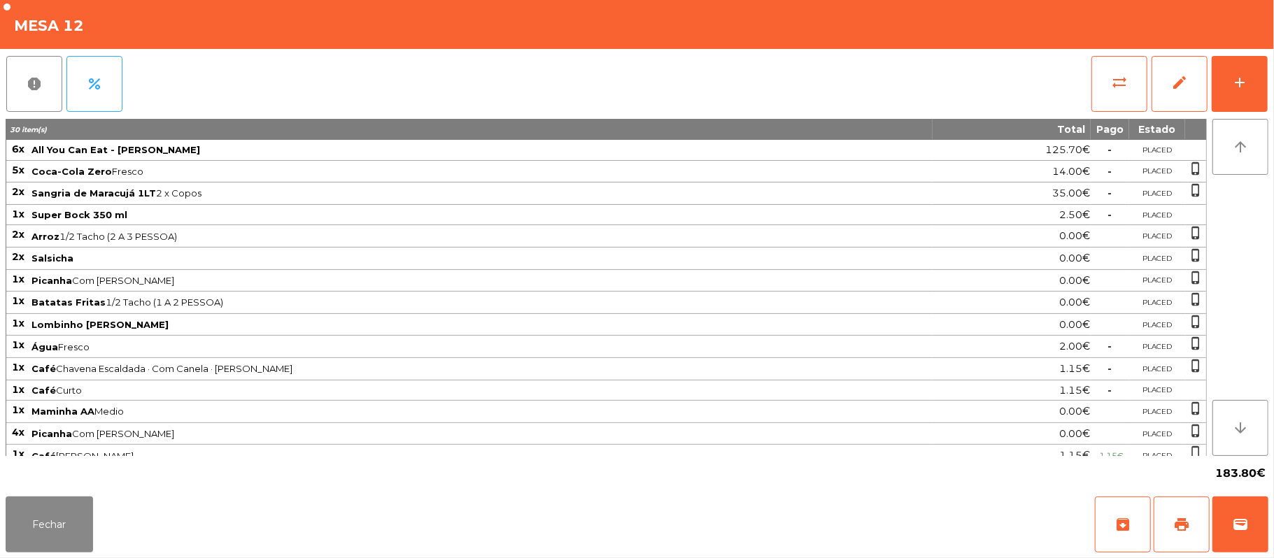
scroll to position [20, 0]
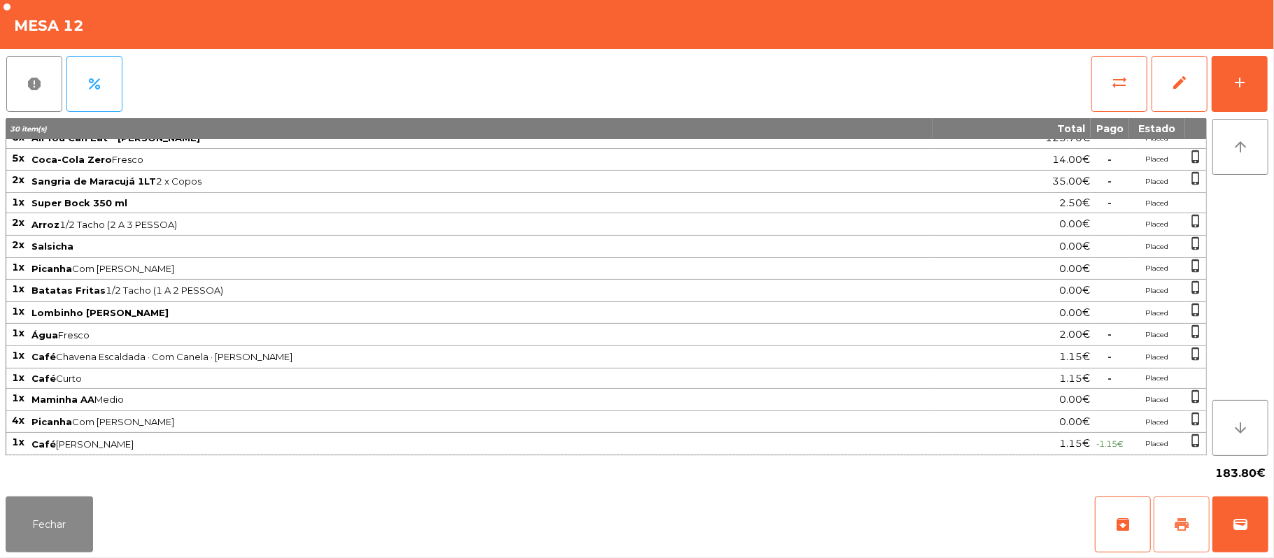
click at [1172, 521] on button "print" at bounding box center [1181, 525] width 56 height 56
click at [7, 511] on button "Fechar" at bounding box center [49, 525] width 87 height 56
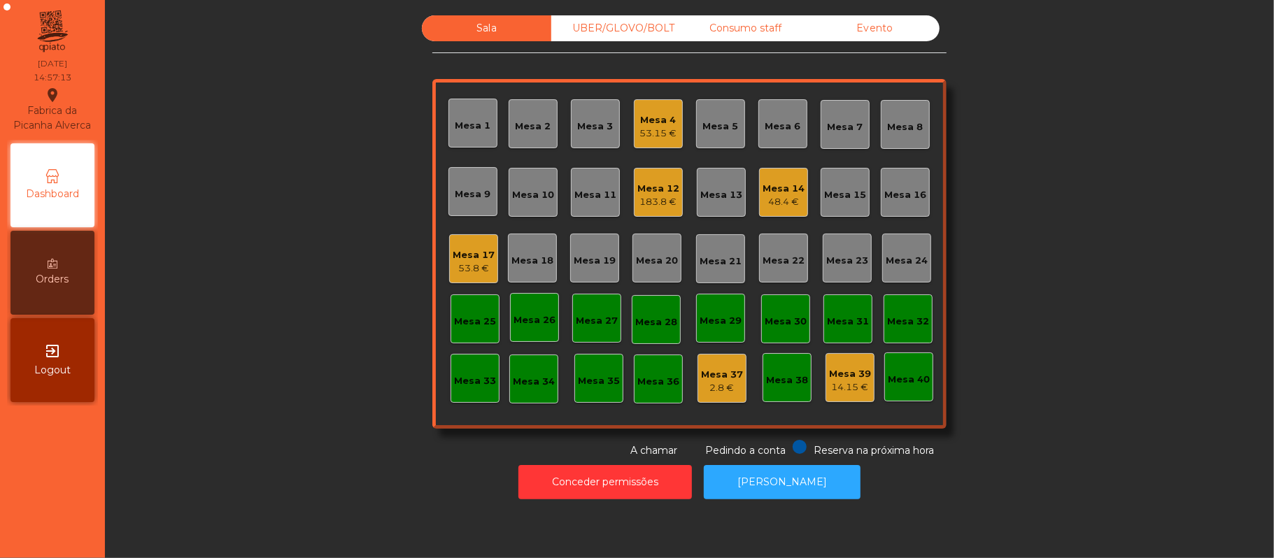
click at [645, 116] on div "Mesa 4" at bounding box center [658, 120] width 37 height 14
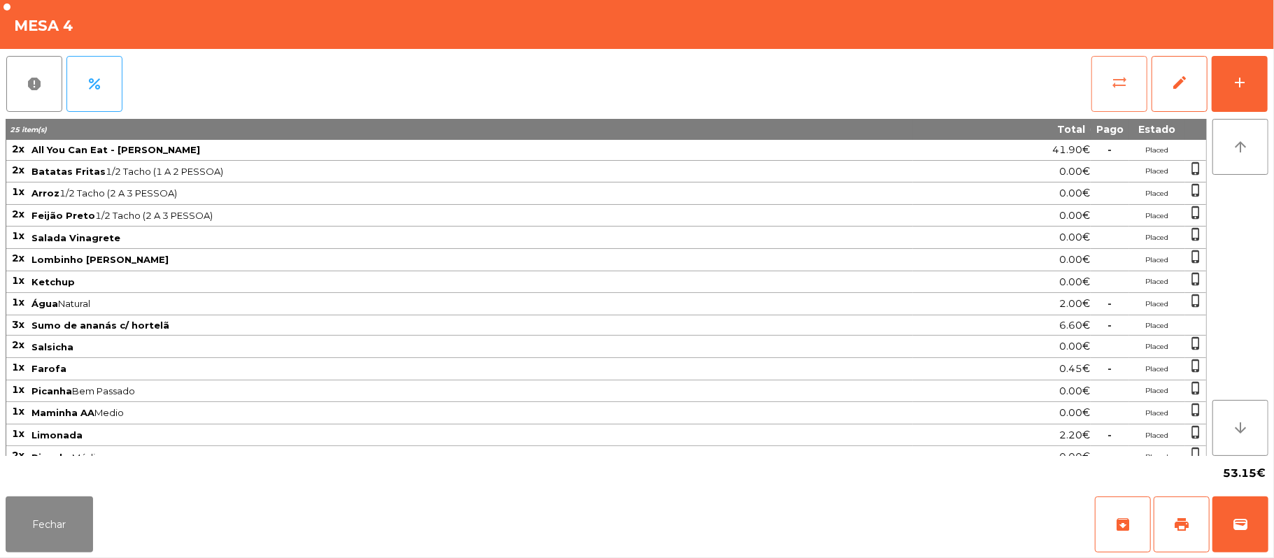
click at [1112, 87] on span "sync_alt" at bounding box center [1119, 82] width 17 height 17
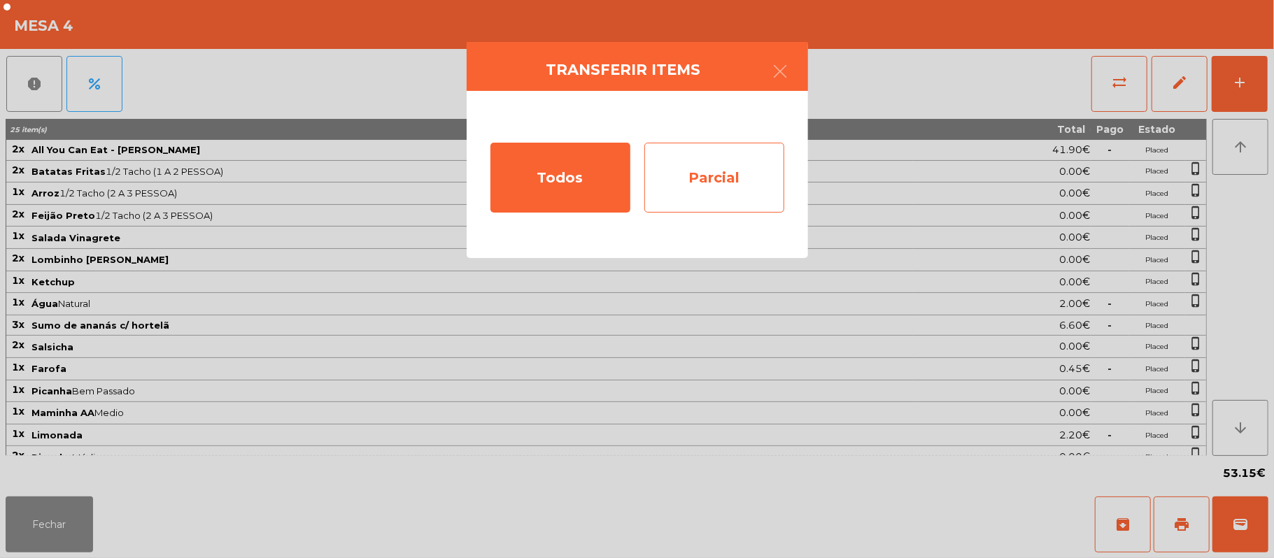
click at [697, 191] on div "Parcial" at bounding box center [714, 178] width 140 height 70
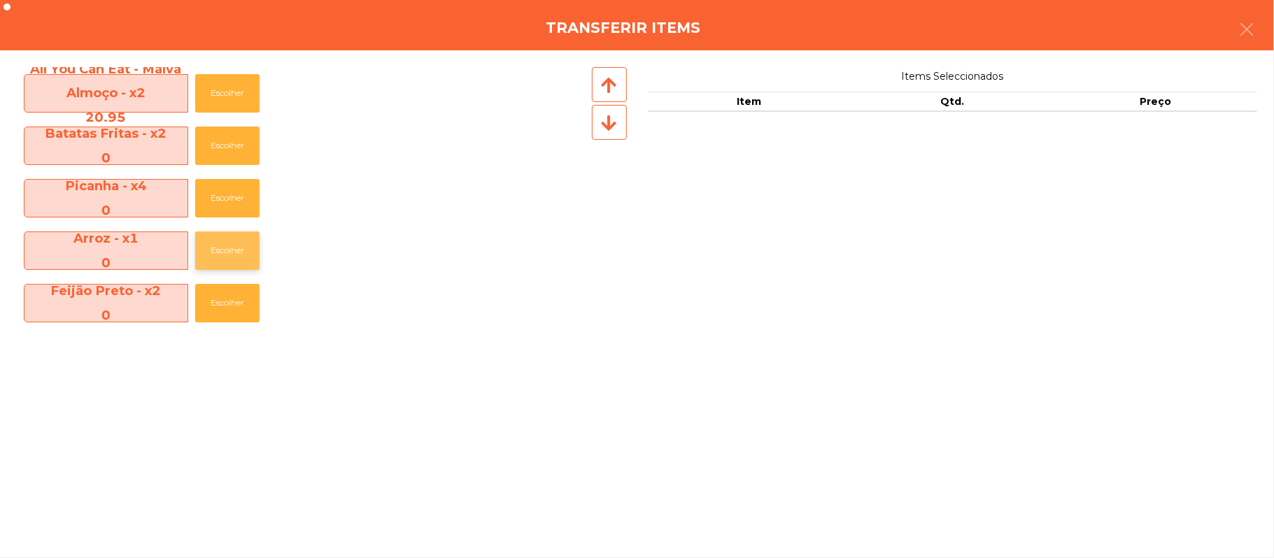
click at [197, 259] on button "Escolher" at bounding box center [227, 251] width 64 height 38
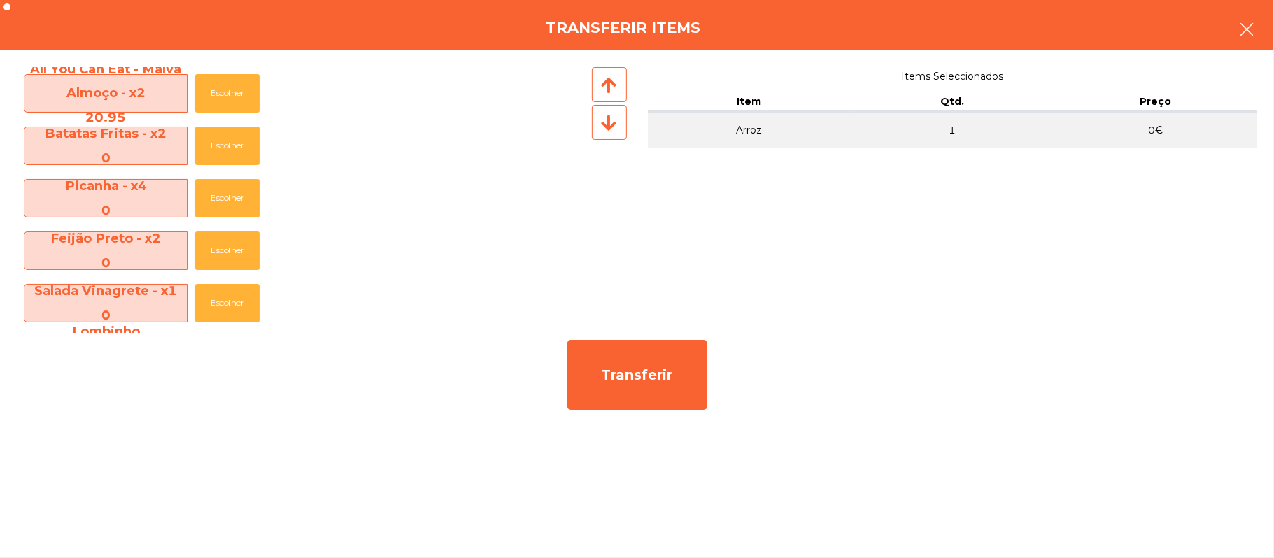
click at [1260, 35] on button "button" at bounding box center [1246, 31] width 39 height 42
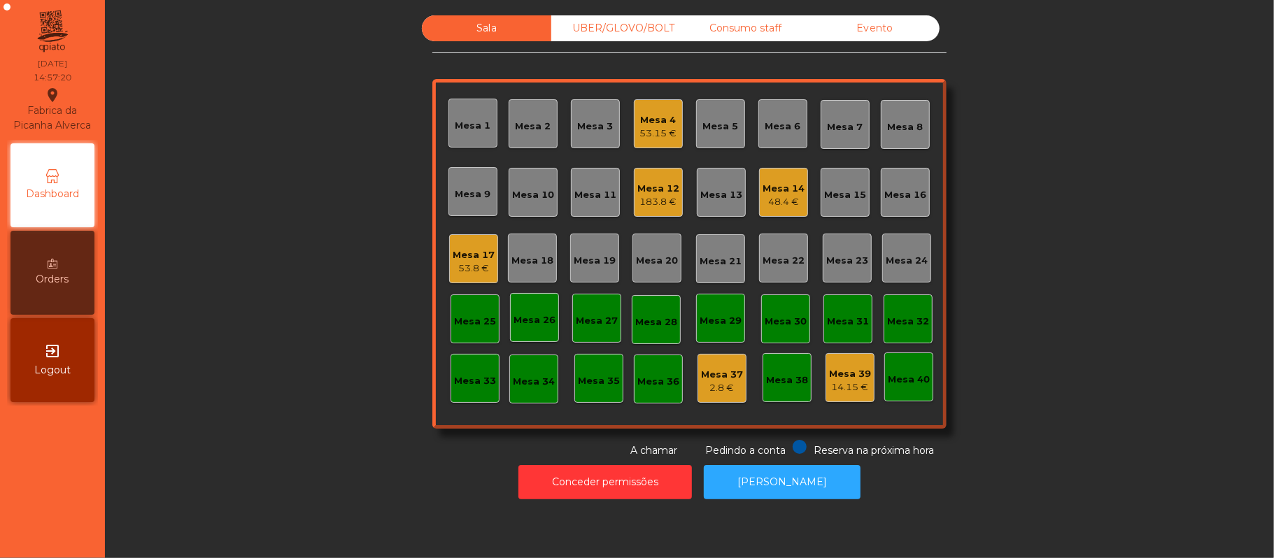
click at [646, 120] on div "Mesa 4" at bounding box center [658, 120] width 37 height 14
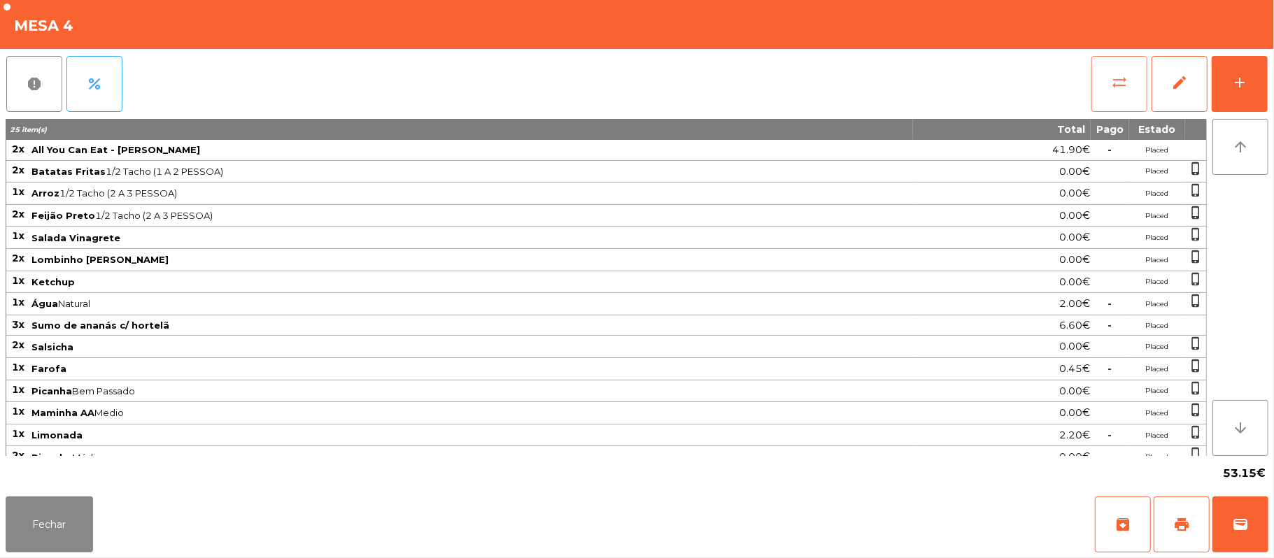
click at [1102, 94] on button "sync_alt" at bounding box center [1119, 84] width 56 height 56
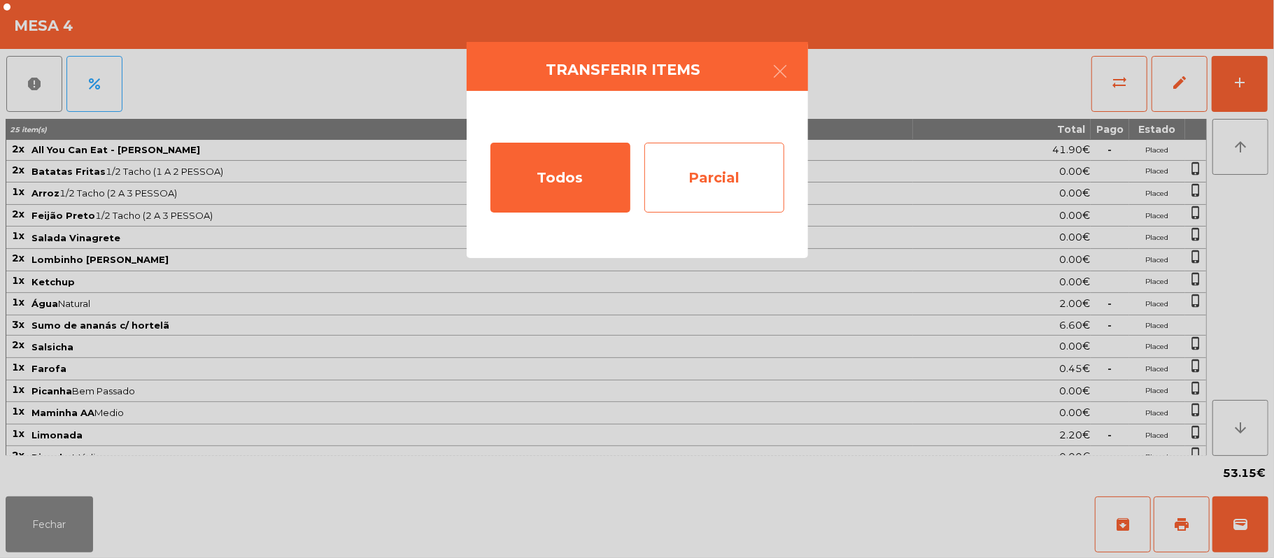
click at [734, 210] on div "Parcial" at bounding box center [714, 178] width 140 height 70
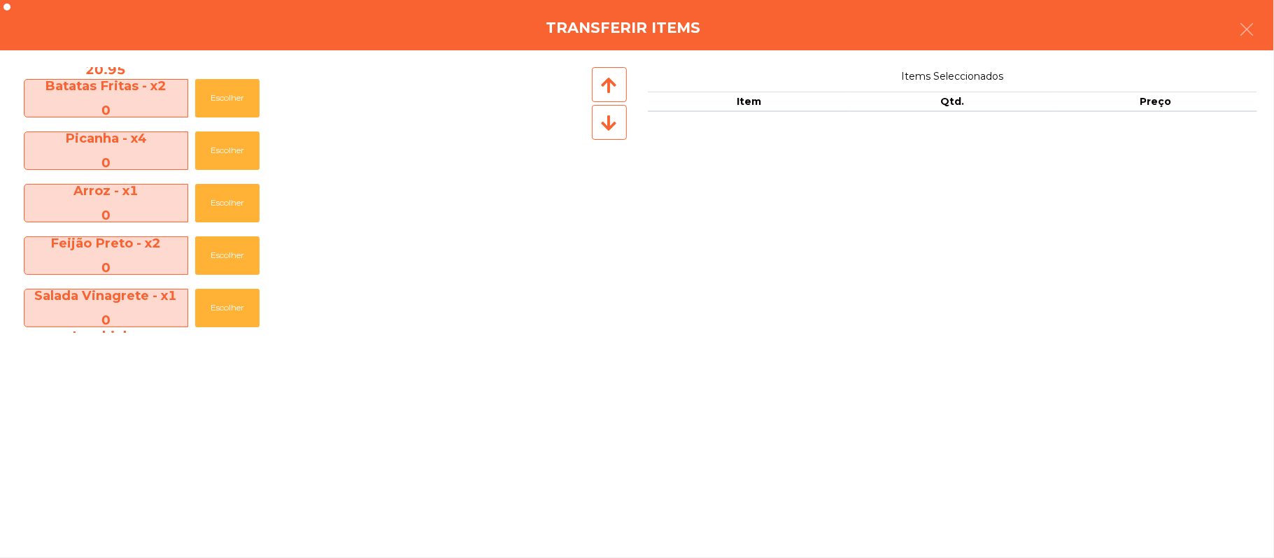
scroll to position [0, 0]
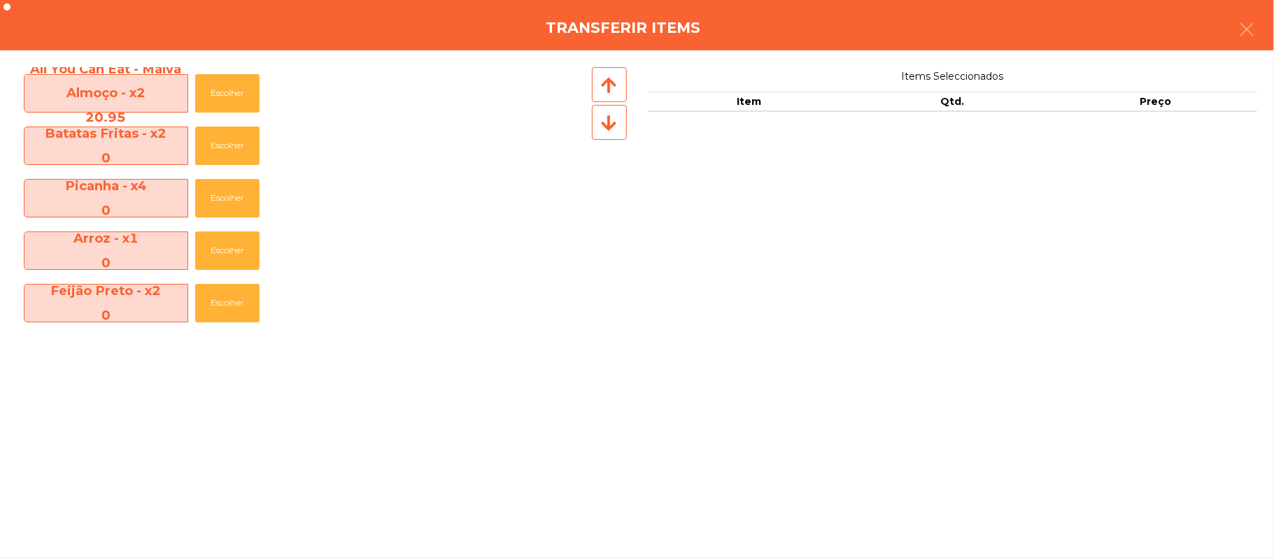
click at [1269, 25] on div "Transferir items" at bounding box center [637, 25] width 1274 height 50
click at [1227, 23] on button "button" at bounding box center [1246, 31] width 39 height 42
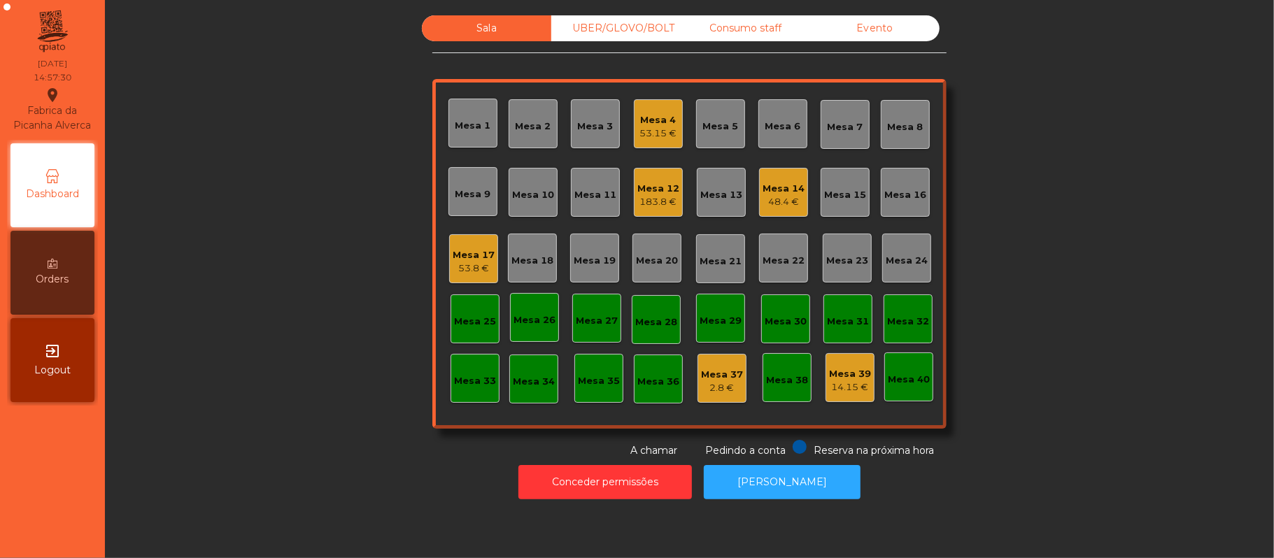
click at [653, 201] on div "183.8 €" at bounding box center [658, 202] width 42 height 14
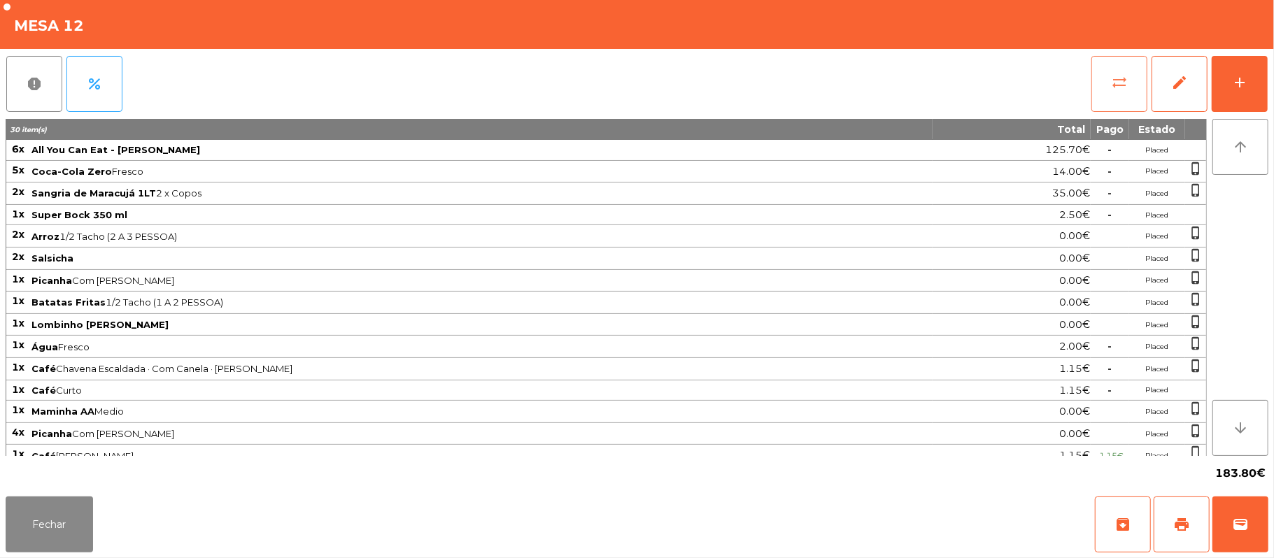
click at [1107, 90] on button "sync_alt" at bounding box center [1119, 84] width 56 height 56
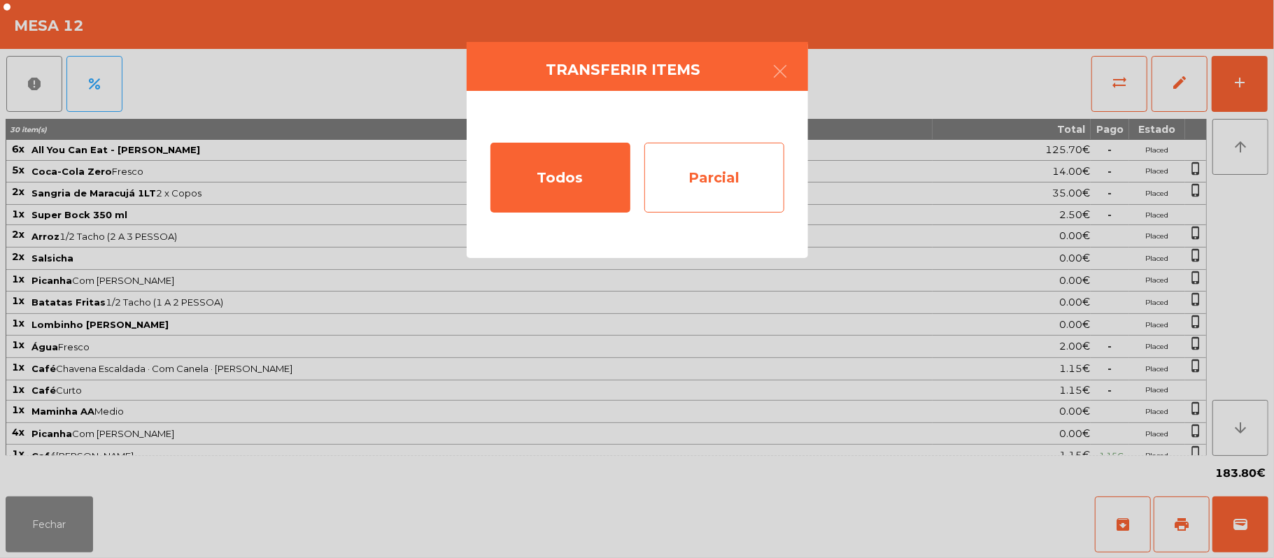
click at [723, 183] on div "Parcial" at bounding box center [714, 178] width 140 height 70
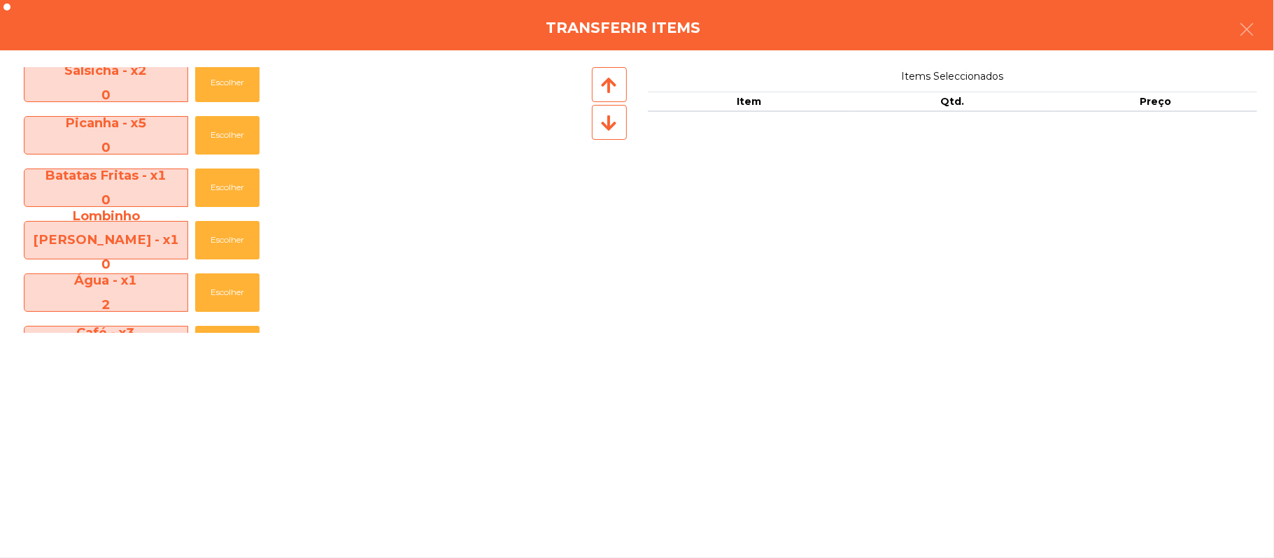
scroll to position [364, 0]
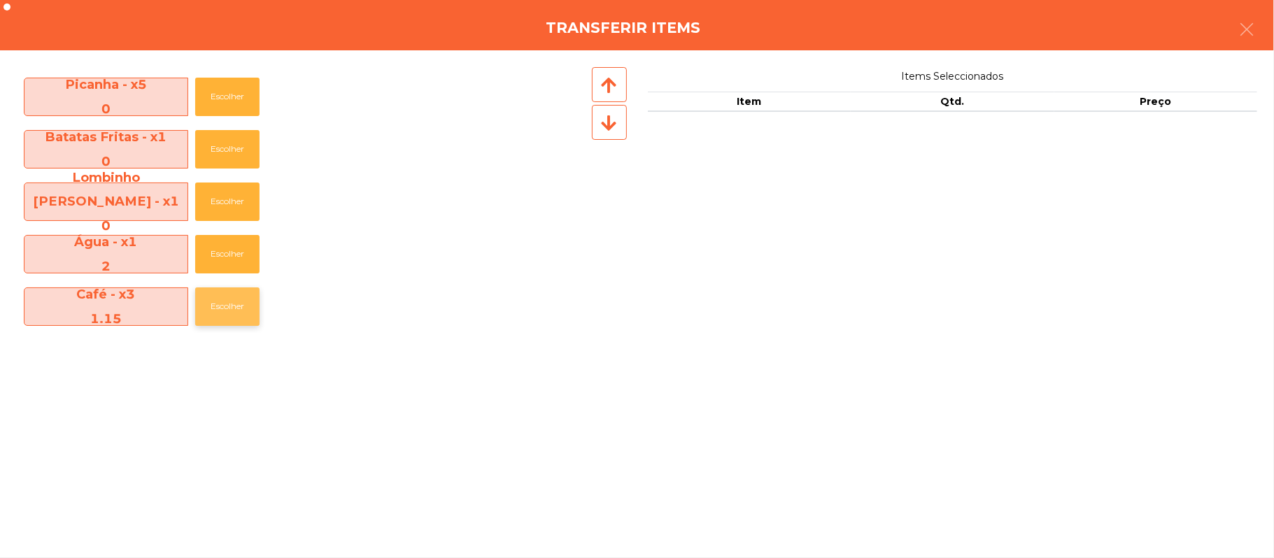
click at [230, 311] on button "Escolher" at bounding box center [227, 306] width 64 height 38
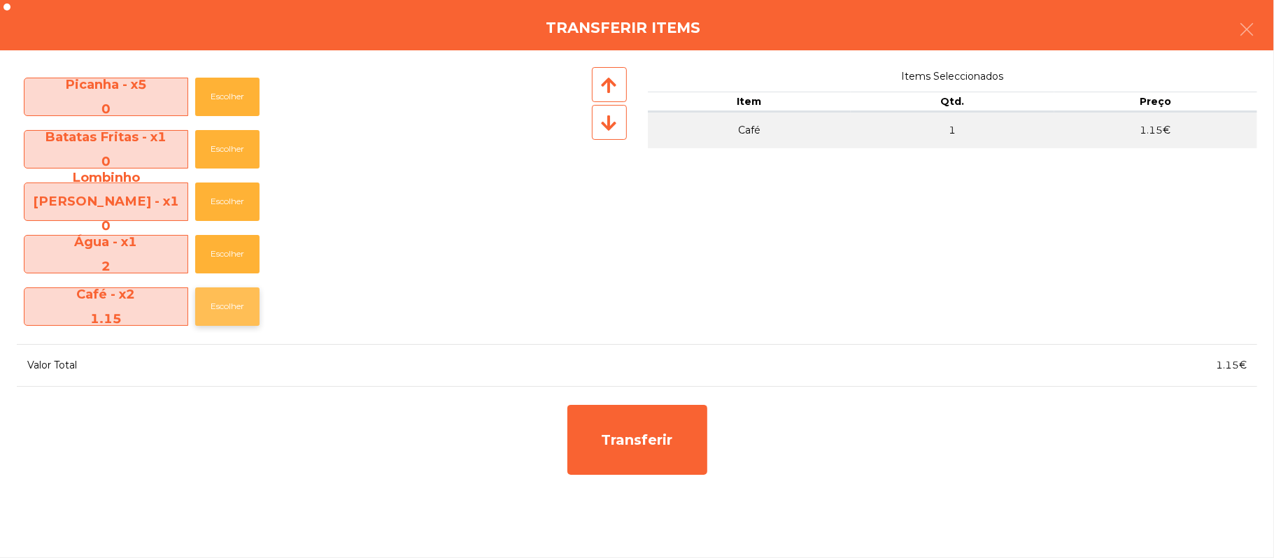
click at [228, 308] on button "Escolher" at bounding box center [227, 306] width 64 height 38
click at [222, 311] on button "Escolher" at bounding box center [227, 306] width 64 height 38
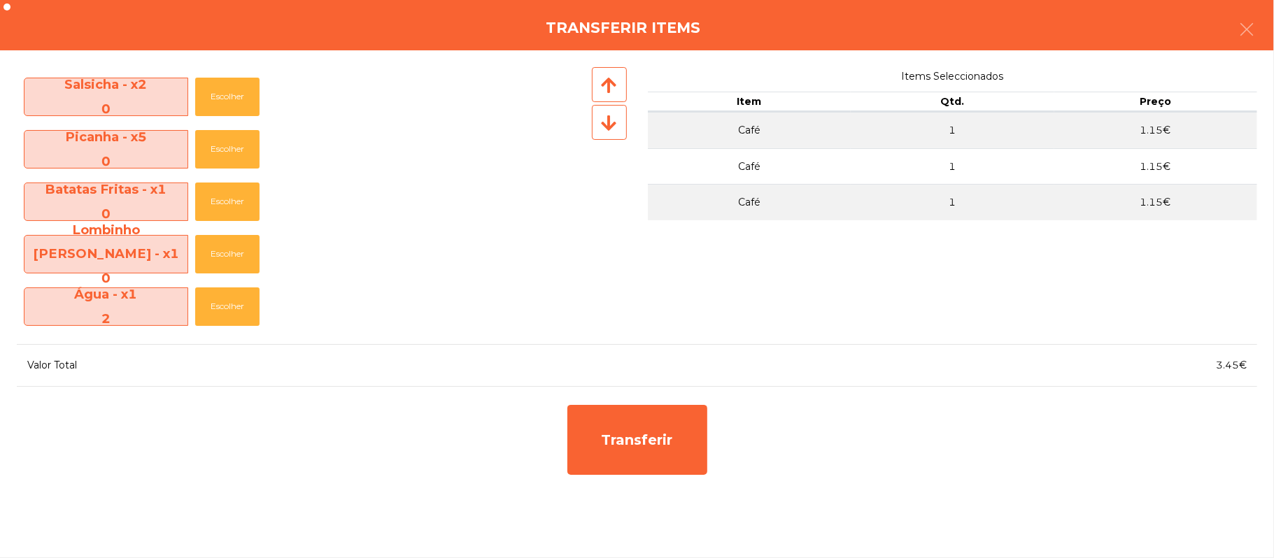
scroll to position [311, 0]
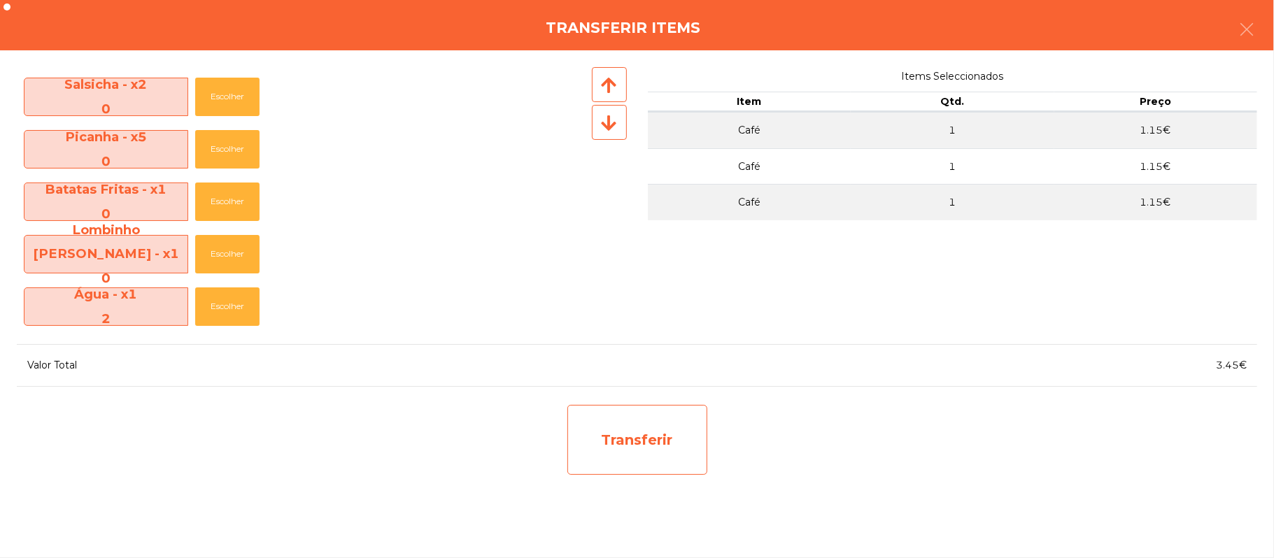
click at [634, 442] on div "Transferir" at bounding box center [637, 440] width 140 height 70
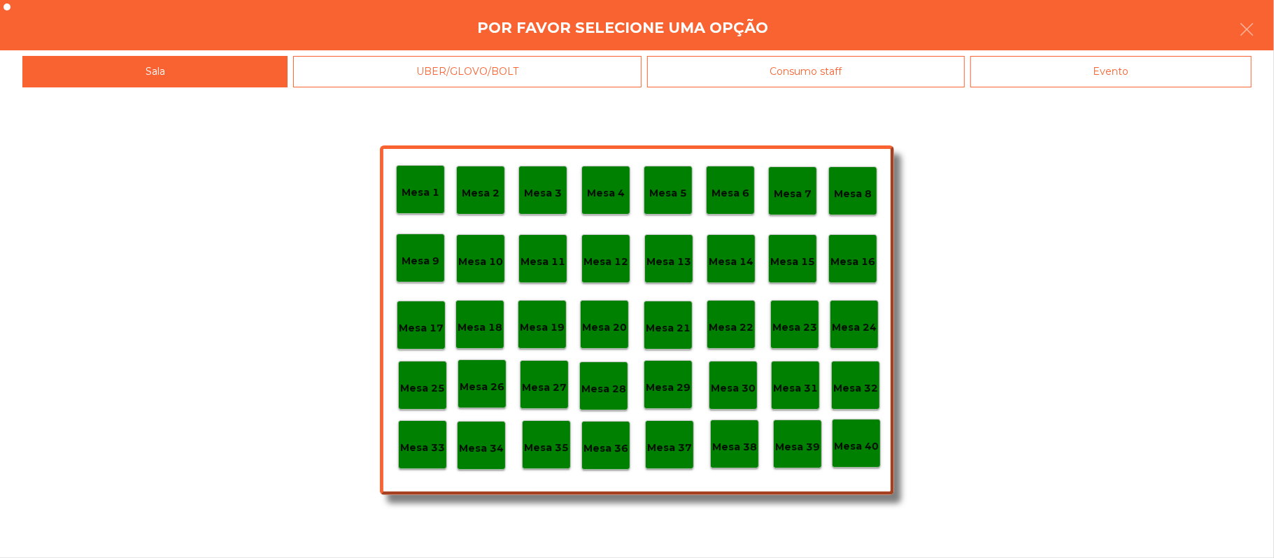
click at [795, 455] on div "Mesa 39" at bounding box center [797, 444] width 49 height 49
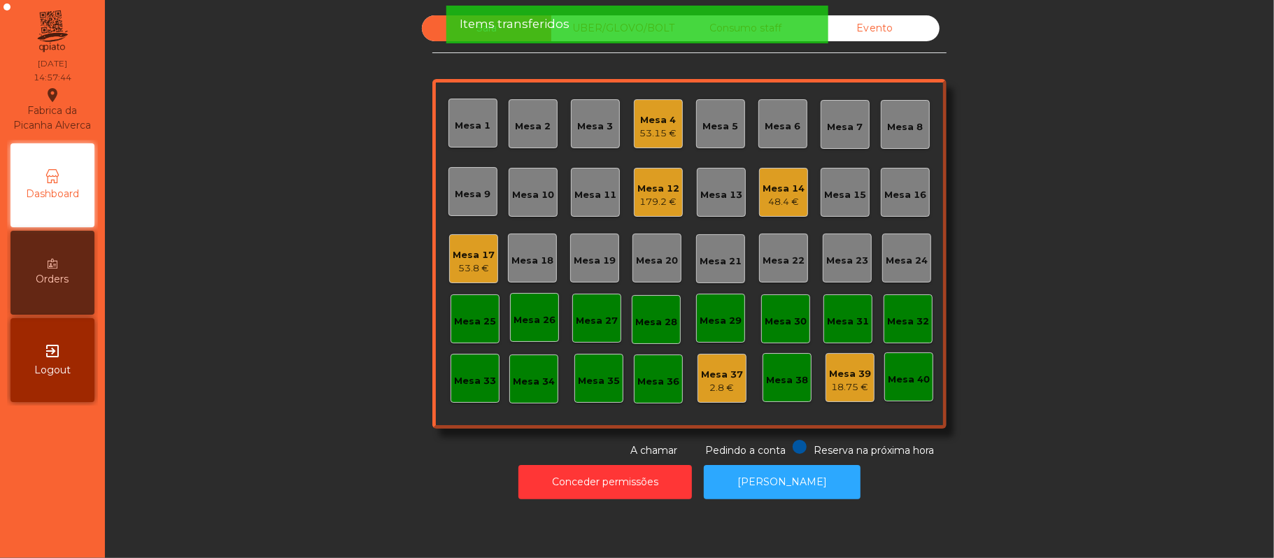
click at [638, 185] on div "Mesa 12" at bounding box center [658, 189] width 42 height 14
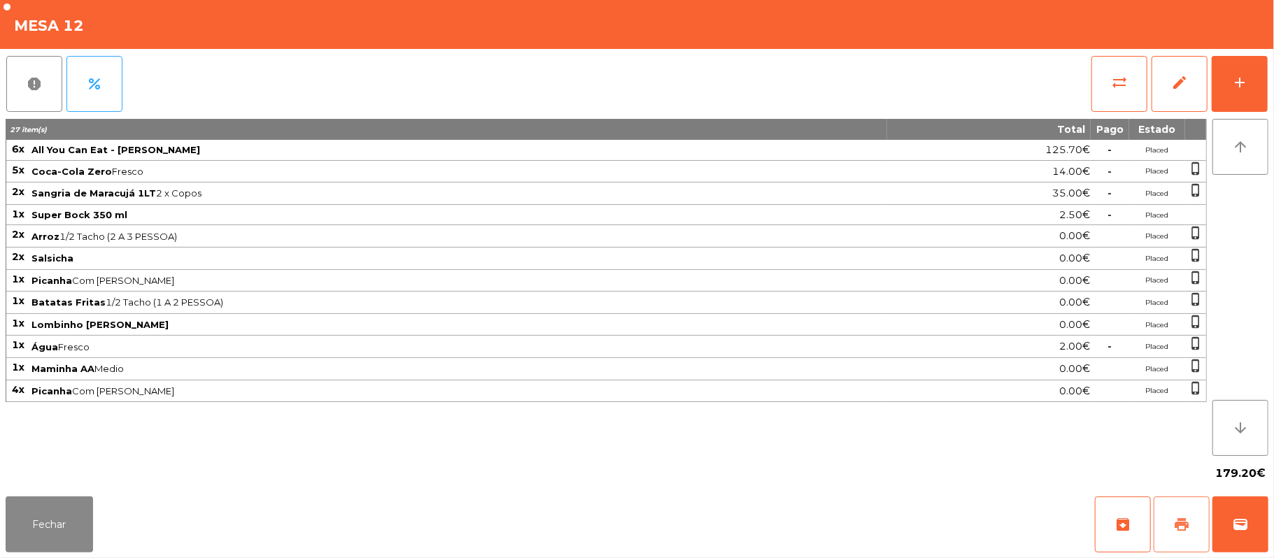
click at [1189, 529] on span "print" at bounding box center [1181, 524] width 17 height 17
click at [1230, 533] on button "wallet" at bounding box center [1240, 525] width 56 height 56
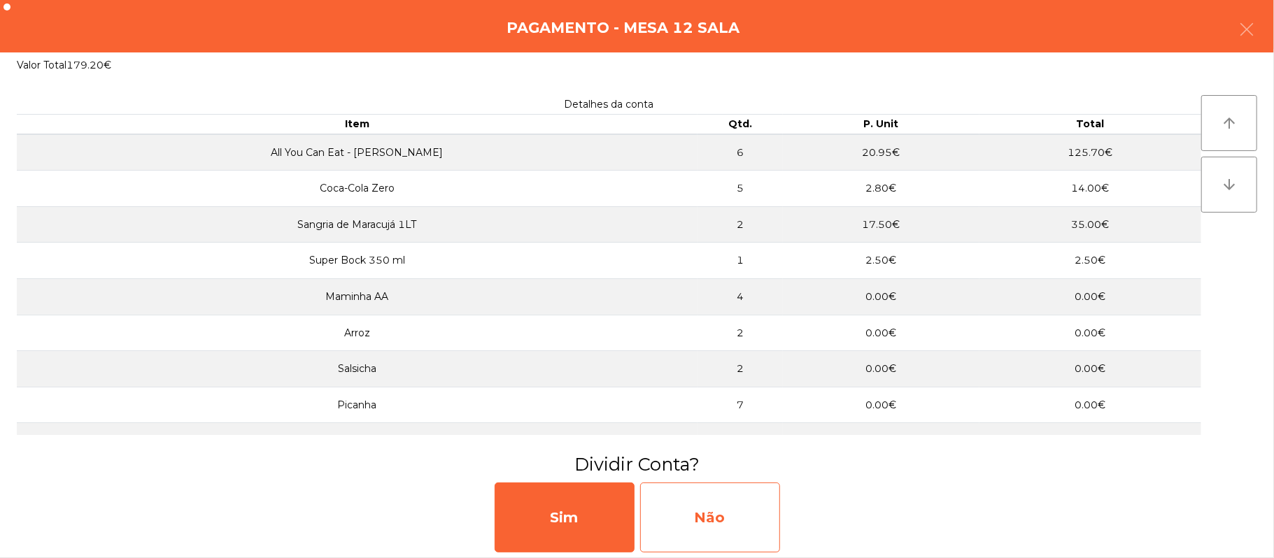
click at [717, 504] on div "Não" at bounding box center [710, 518] width 140 height 70
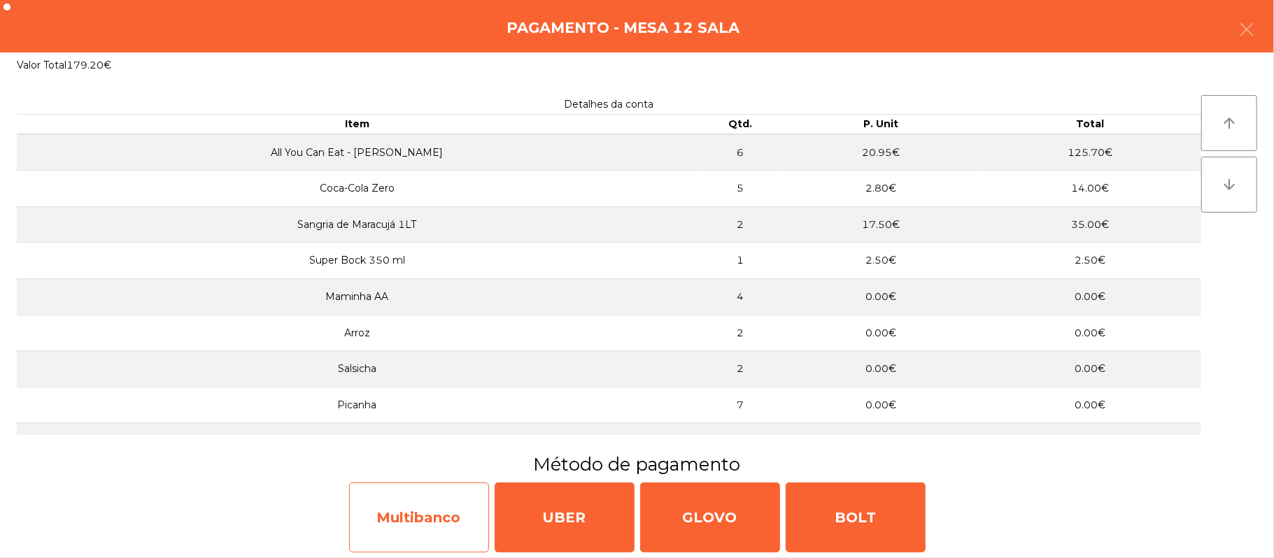
click at [443, 513] on div "Multibanco" at bounding box center [419, 518] width 140 height 70
select select "**"
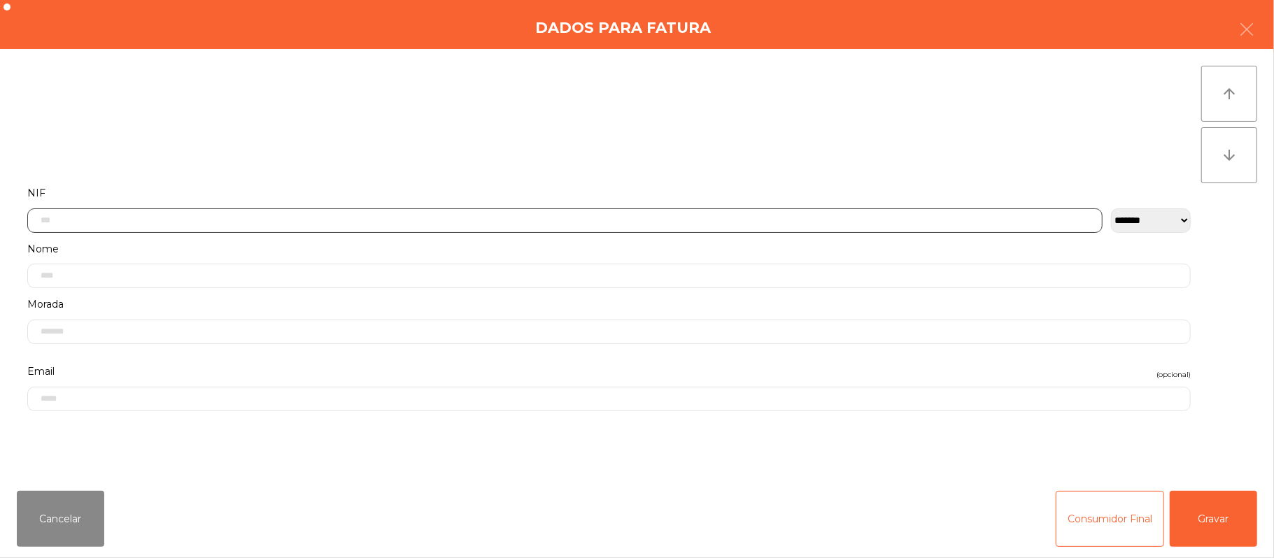
click at [420, 222] on input "text" at bounding box center [564, 220] width 1075 height 24
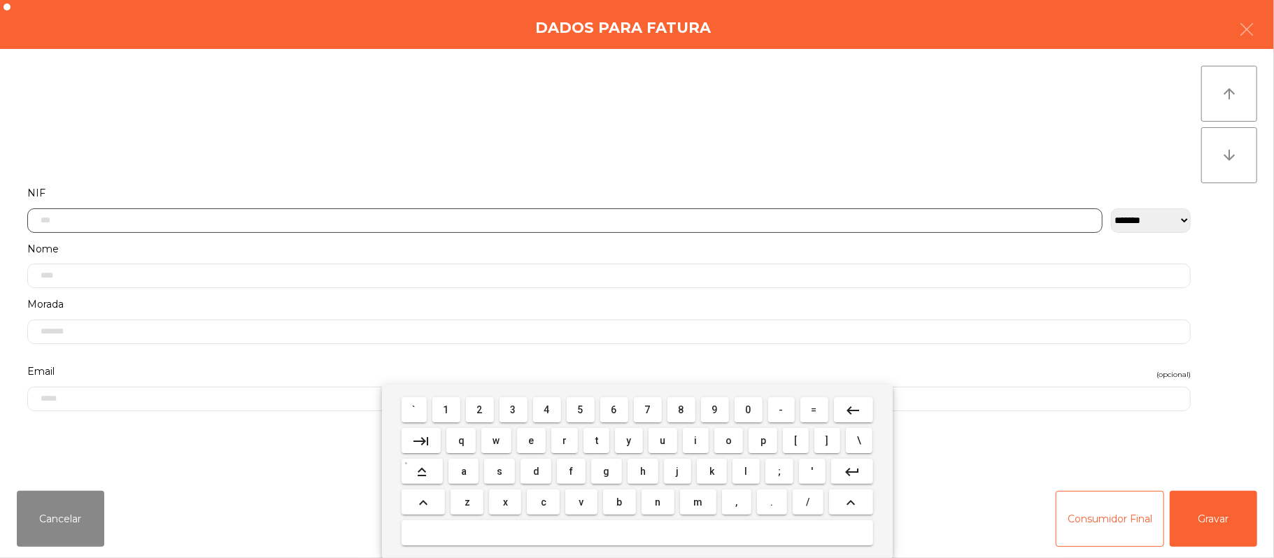
scroll to position [118, 0]
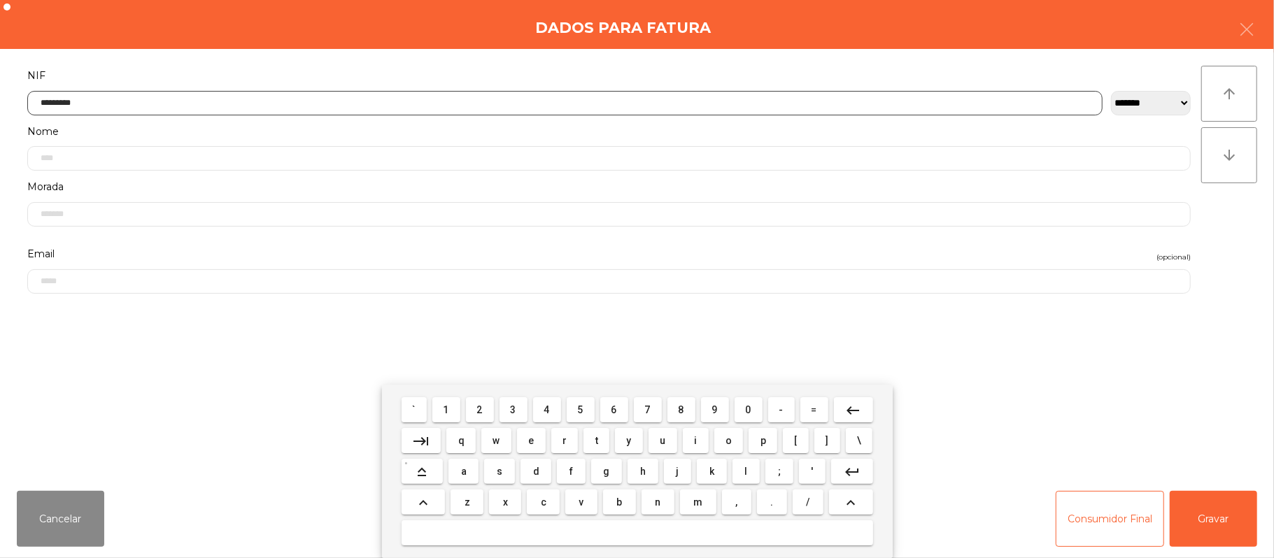
type input "*********"
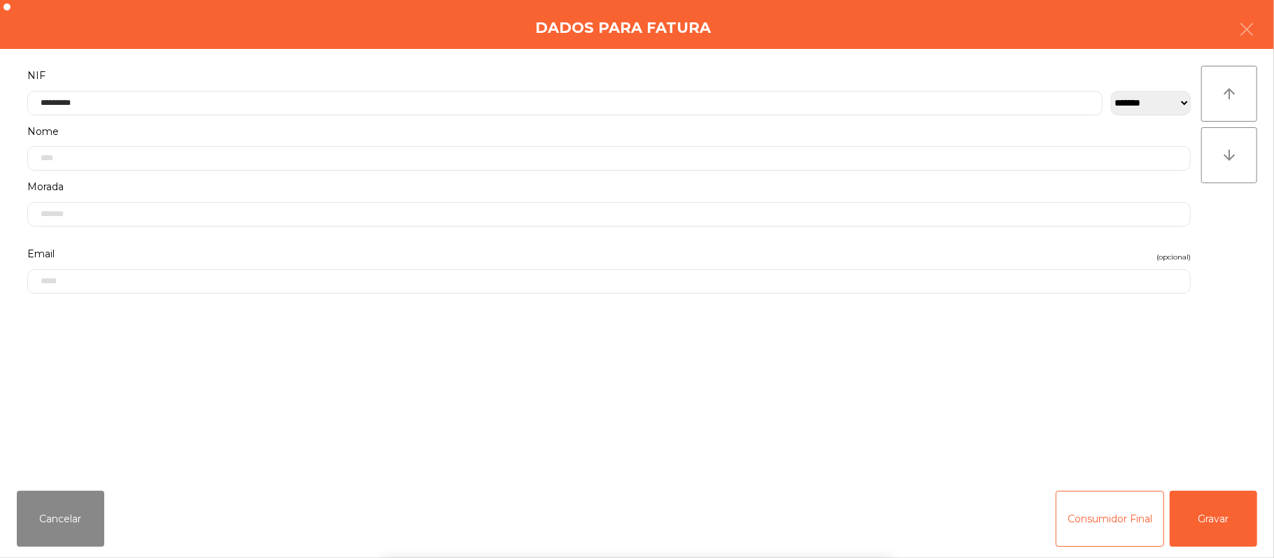
click at [1203, 519] on div "` 1 2 3 4 5 6 7 8 9 0 - = keyboard_backspace keyboard_tab q w e r t y u i o p […" at bounding box center [637, 471] width 1274 height 173
click at [1207, 510] on button "Gravar" at bounding box center [1213, 519] width 87 height 56
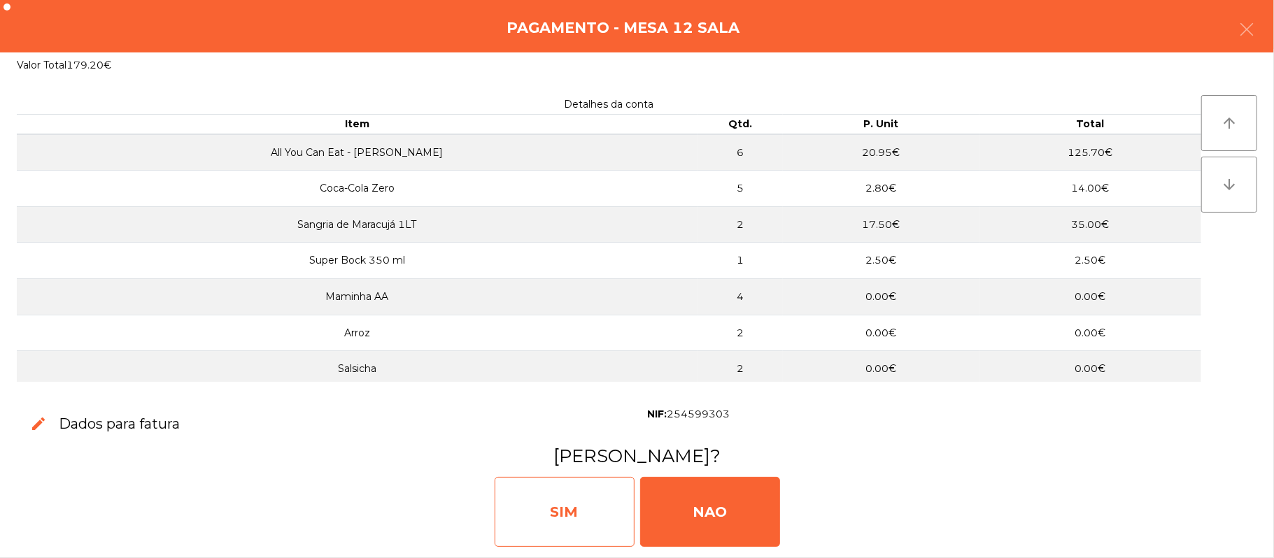
click at [571, 509] on div "SIM" at bounding box center [565, 512] width 140 height 70
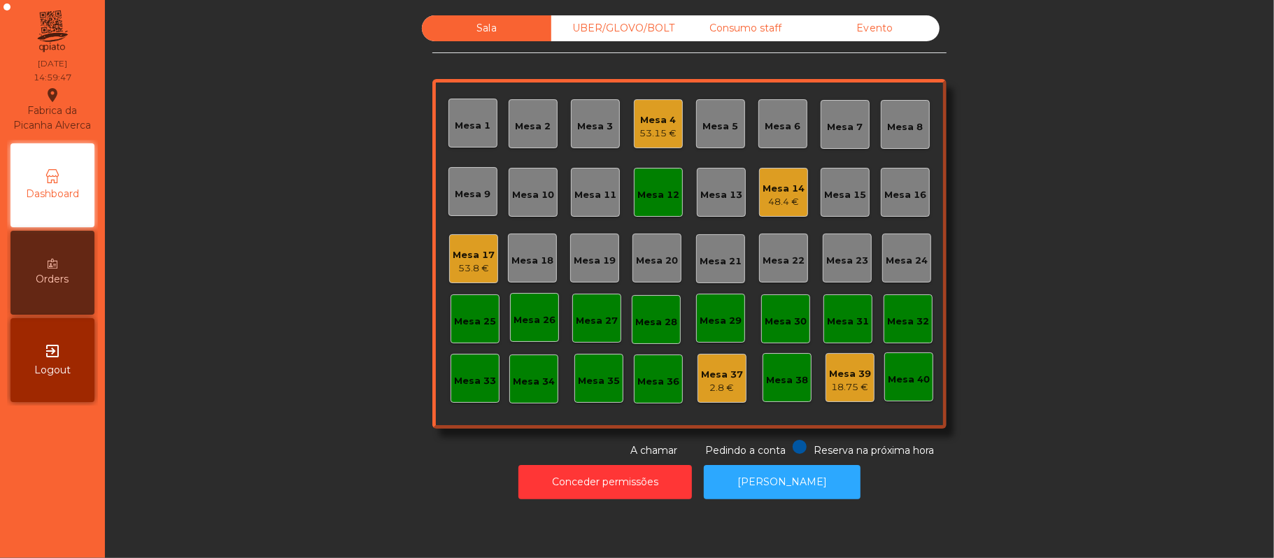
click at [644, 194] on div "Mesa 12" at bounding box center [658, 195] width 42 height 14
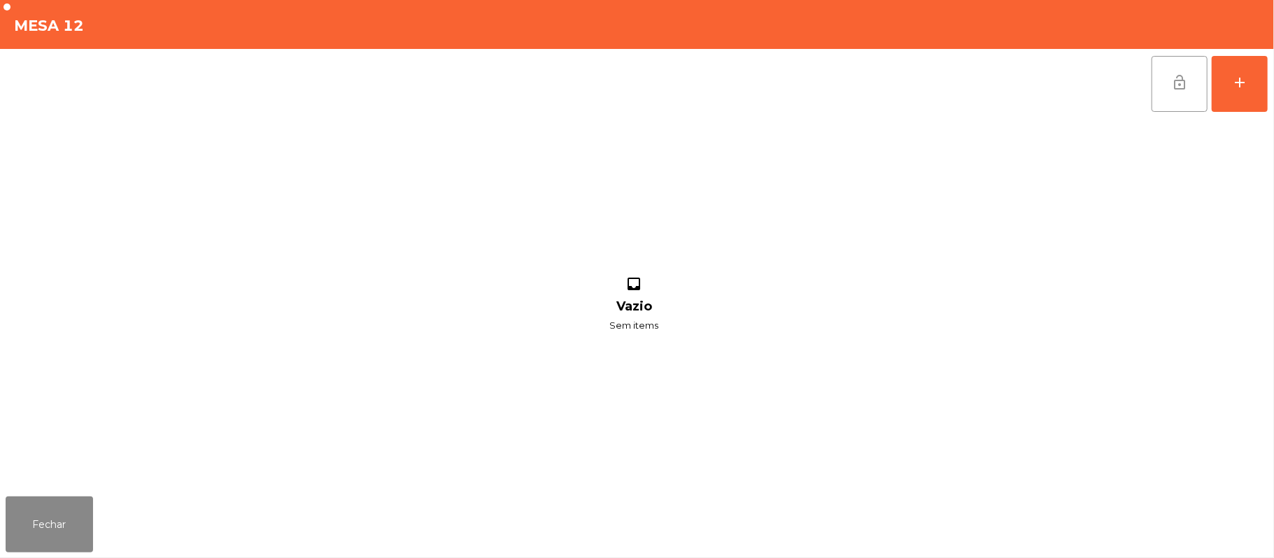
click at [1173, 92] on button "lock_open" at bounding box center [1179, 84] width 56 height 56
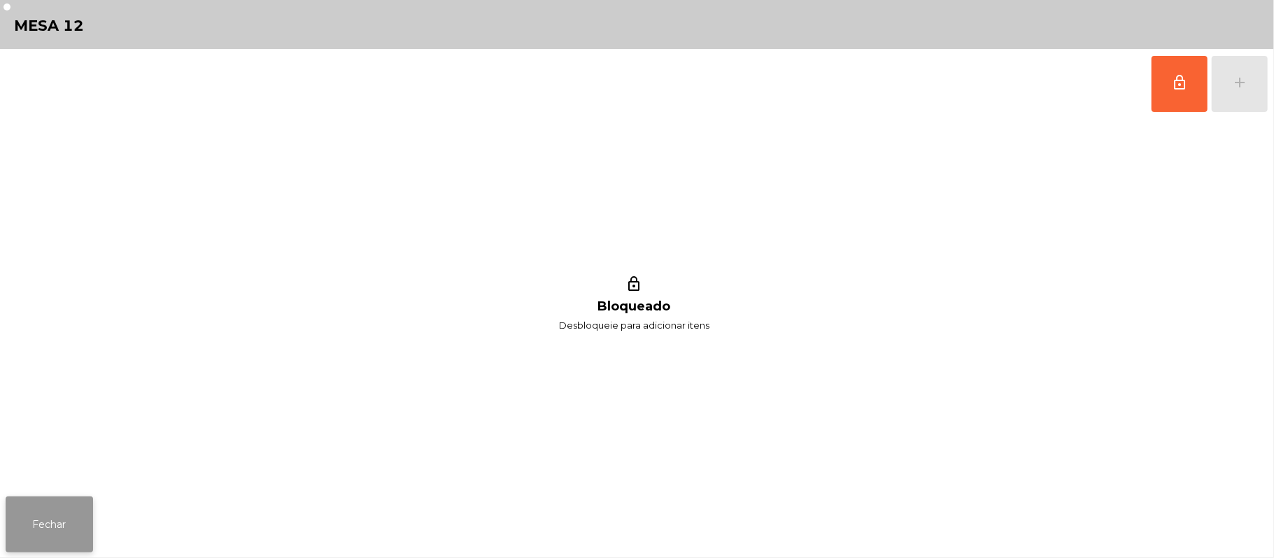
click at [42, 506] on button "Fechar" at bounding box center [49, 525] width 87 height 56
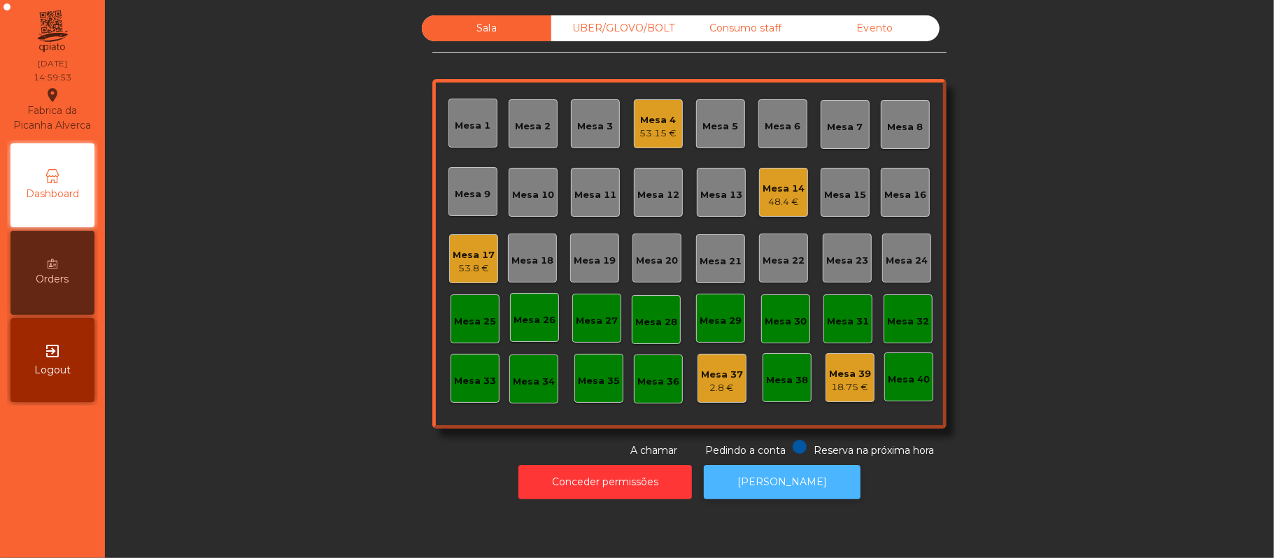
click at [772, 492] on button "[PERSON_NAME]" at bounding box center [782, 482] width 157 height 34
click at [789, 201] on div "48.4 €" at bounding box center [783, 202] width 42 height 14
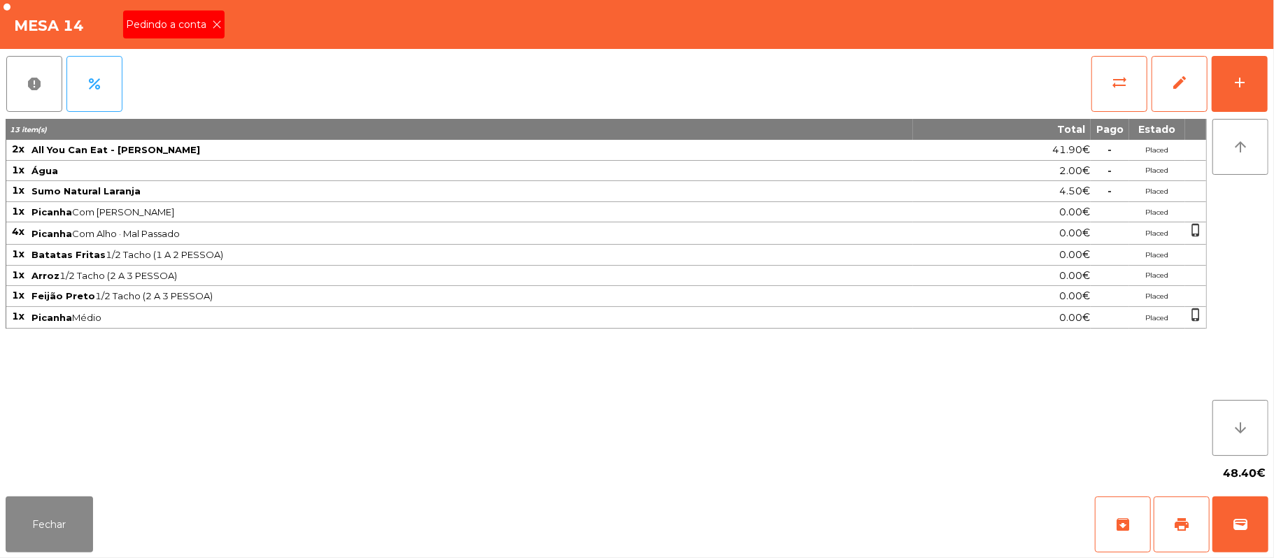
click at [214, 17] on div "Pedindo a conta" at bounding box center [173, 24] width 101 height 28
click at [1162, 526] on button "print" at bounding box center [1181, 525] width 56 height 56
click at [1263, 540] on button "wallet" at bounding box center [1240, 525] width 56 height 56
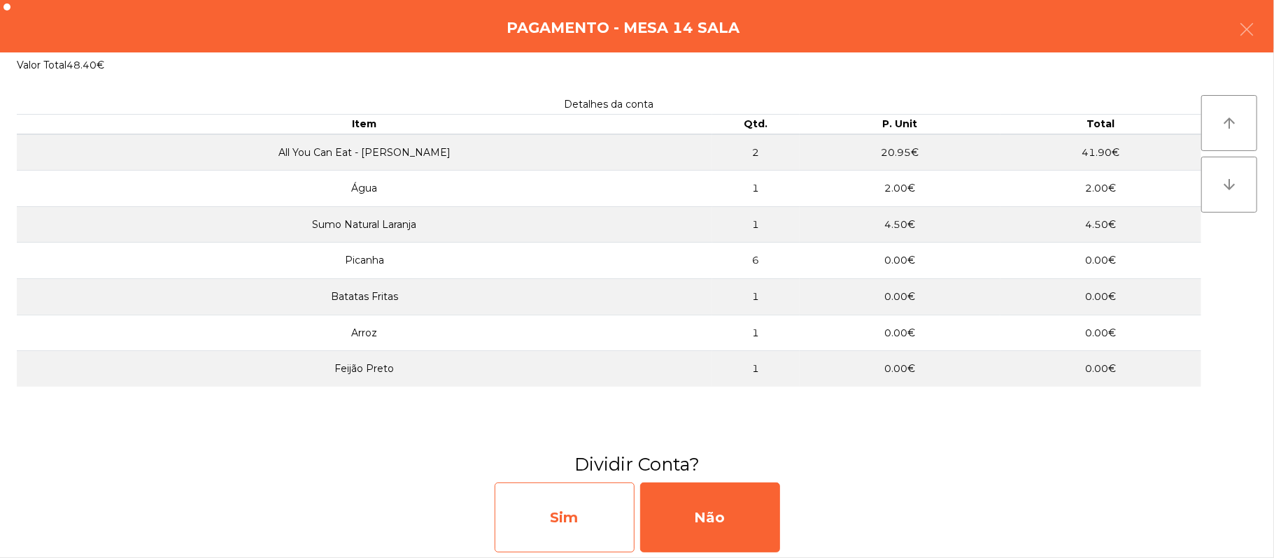
click at [574, 510] on div "Sim" at bounding box center [565, 518] width 140 height 70
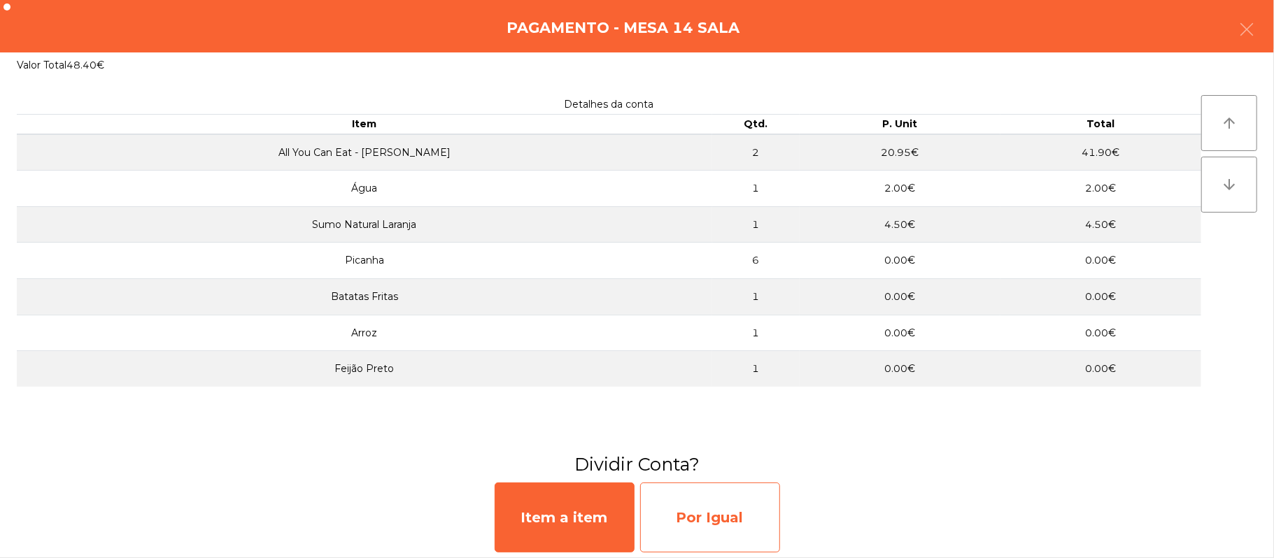
click at [692, 519] on div "Por Igual" at bounding box center [710, 518] width 140 height 70
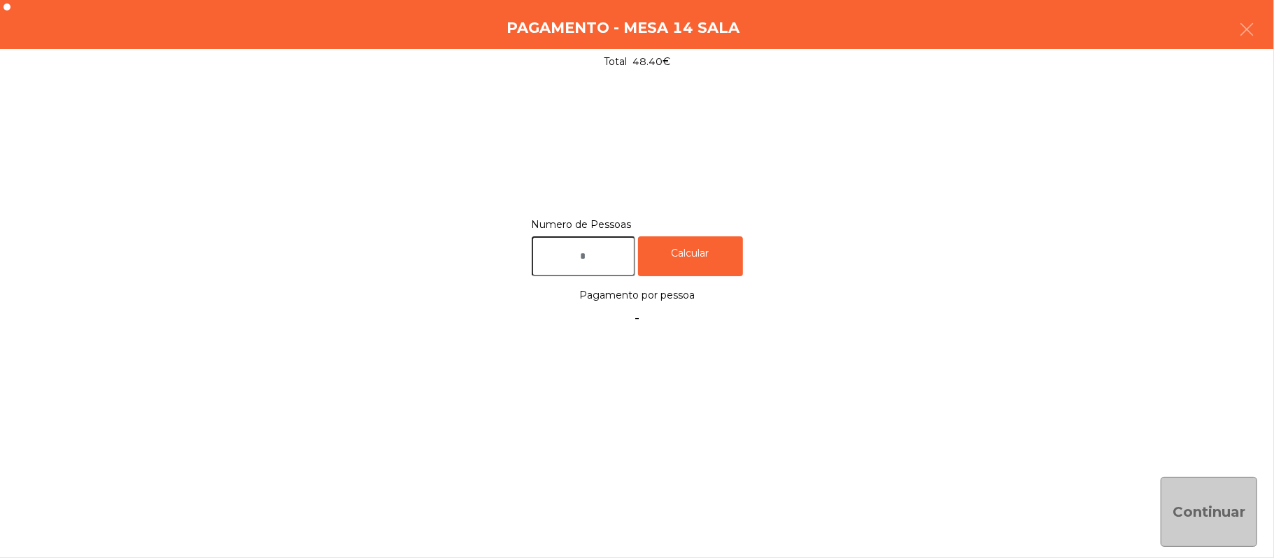
click at [613, 255] on input "text" at bounding box center [584, 256] width 104 height 40
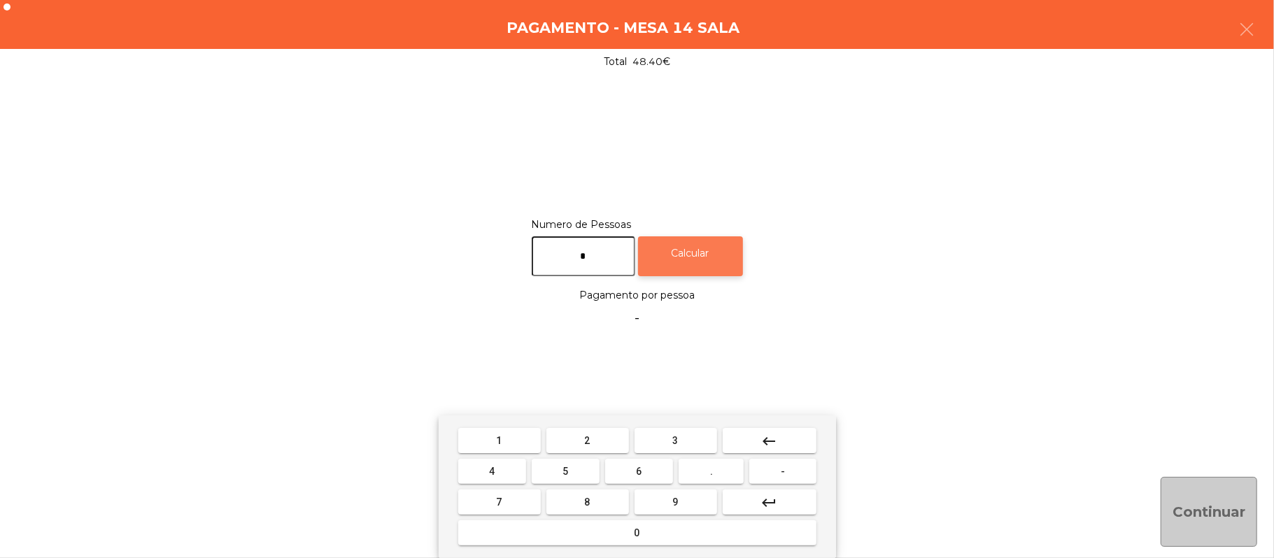
type input "*"
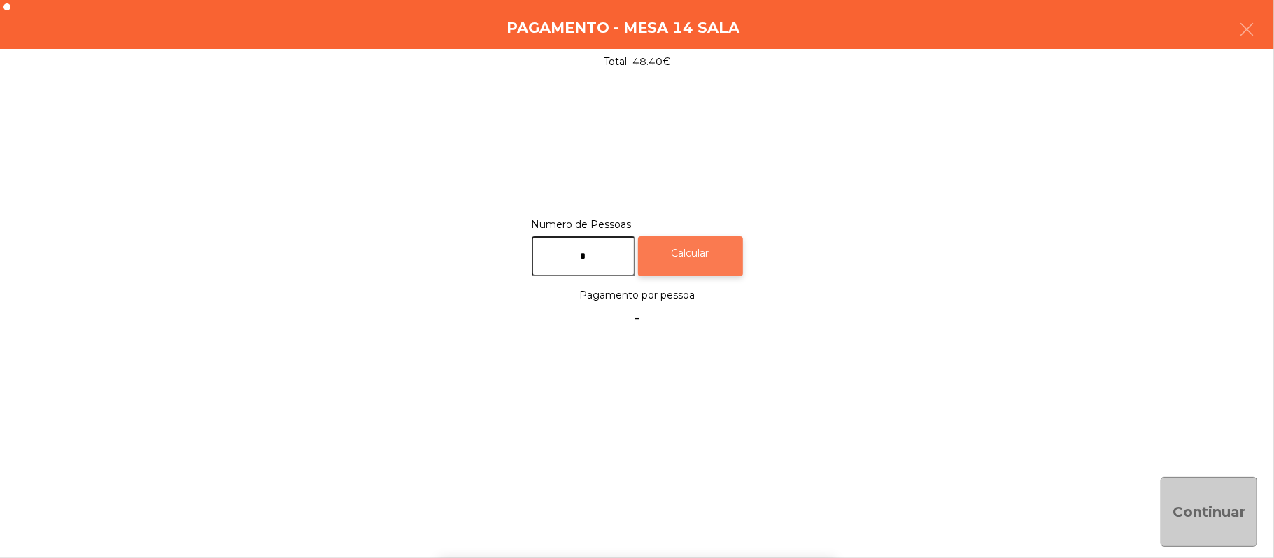
click at [692, 256] on div "Calcular" at bounding box center [690, 256] width 105 height 40
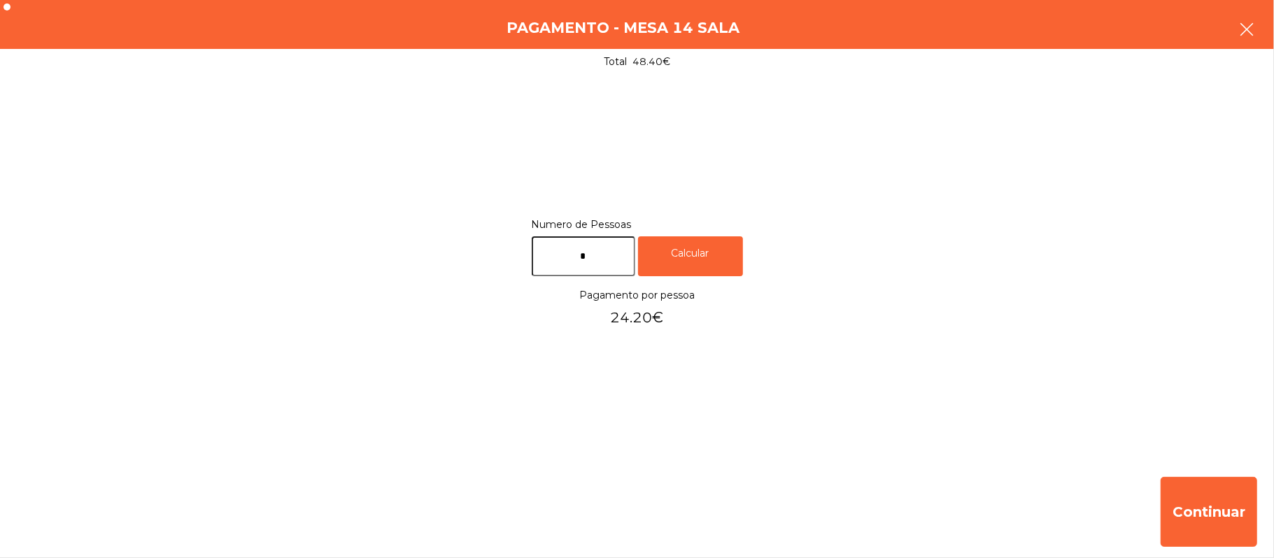
click at [1230, 32] on button "button" at bounding box center [1246, 31] width 39 height 42
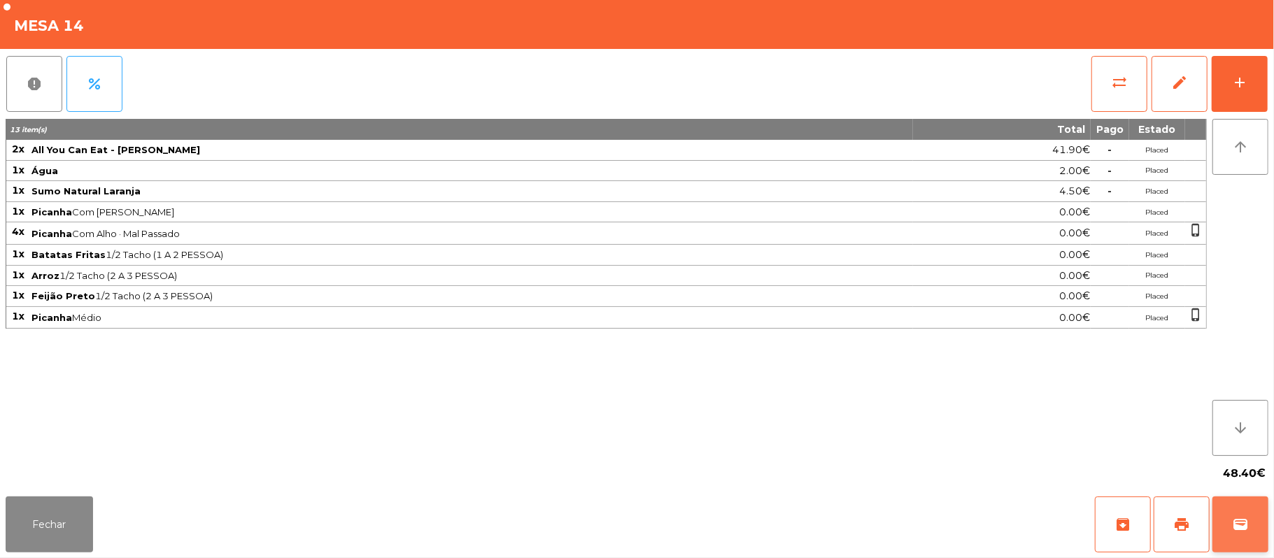
click at [1260, 518] on button "wallet" at bounding box center [1240, 525] width 56 height 56
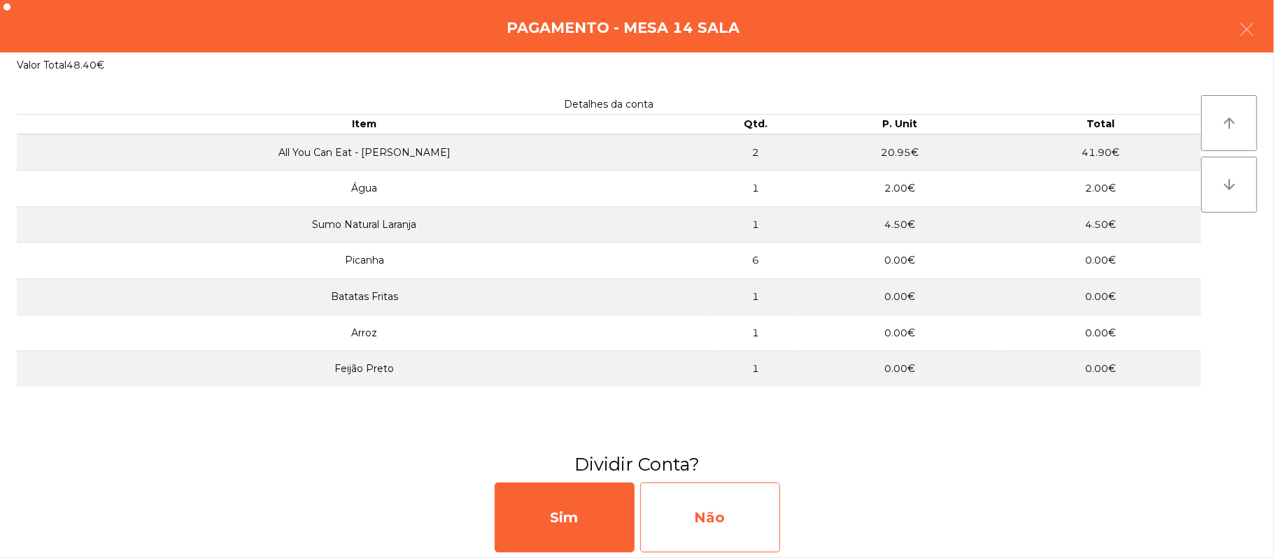
click at [695, 521] on div "Não" at bounding box center [710, 518] width 140 height 70
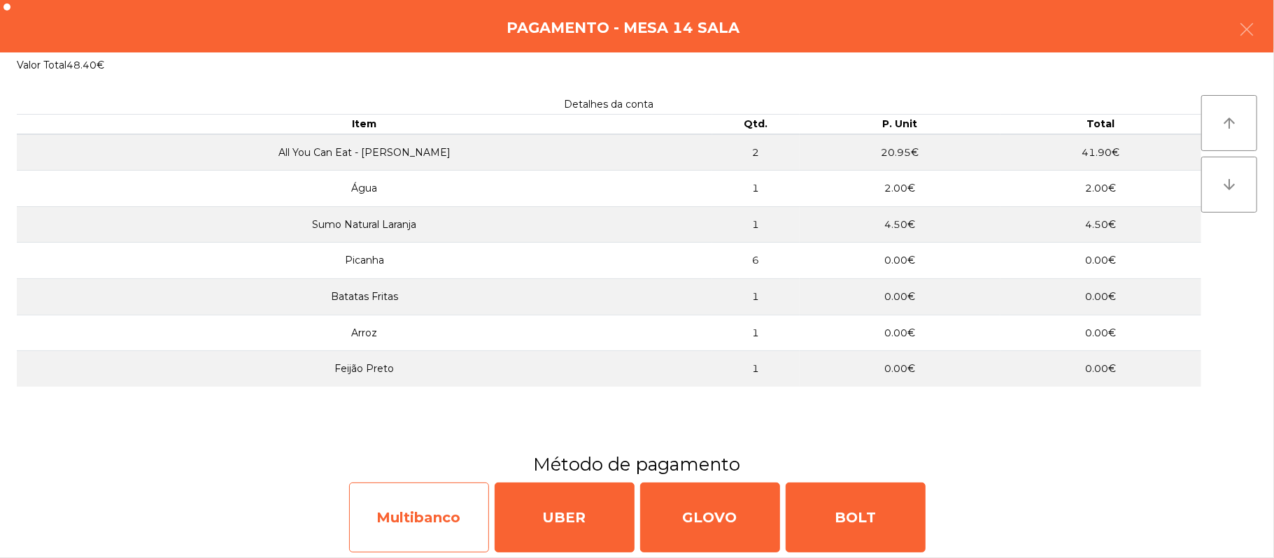
click at [415, 521] on div "Multibanco" at bounding box center [419, 518] width 140 height 70
select select "**"
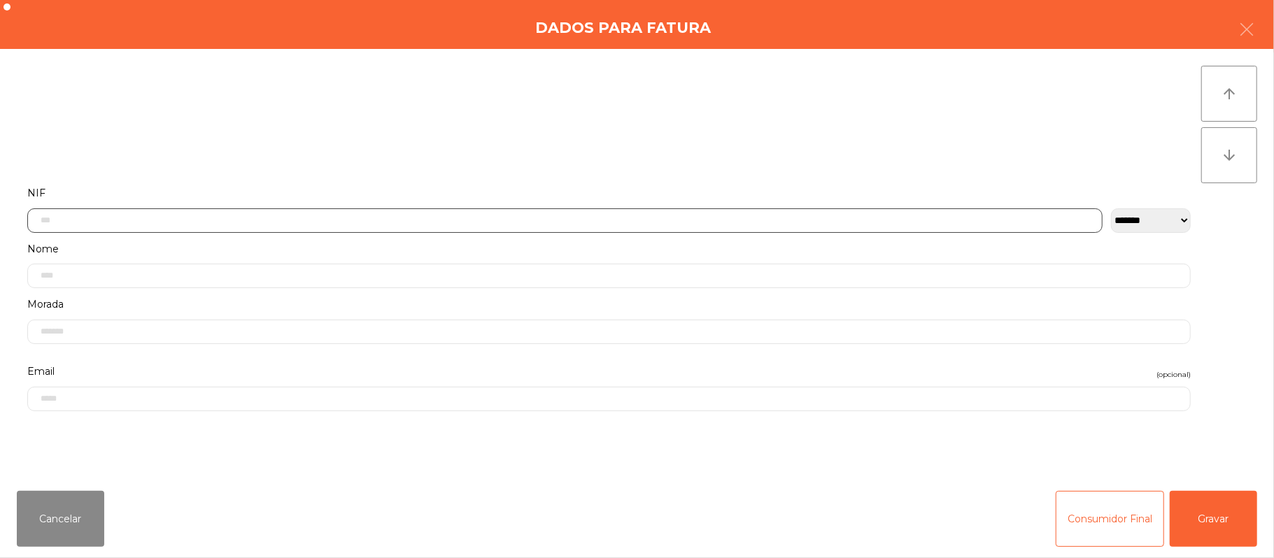
click at [762, 220] on input "text" at bounding box center [564, 220] width 1075 height 24
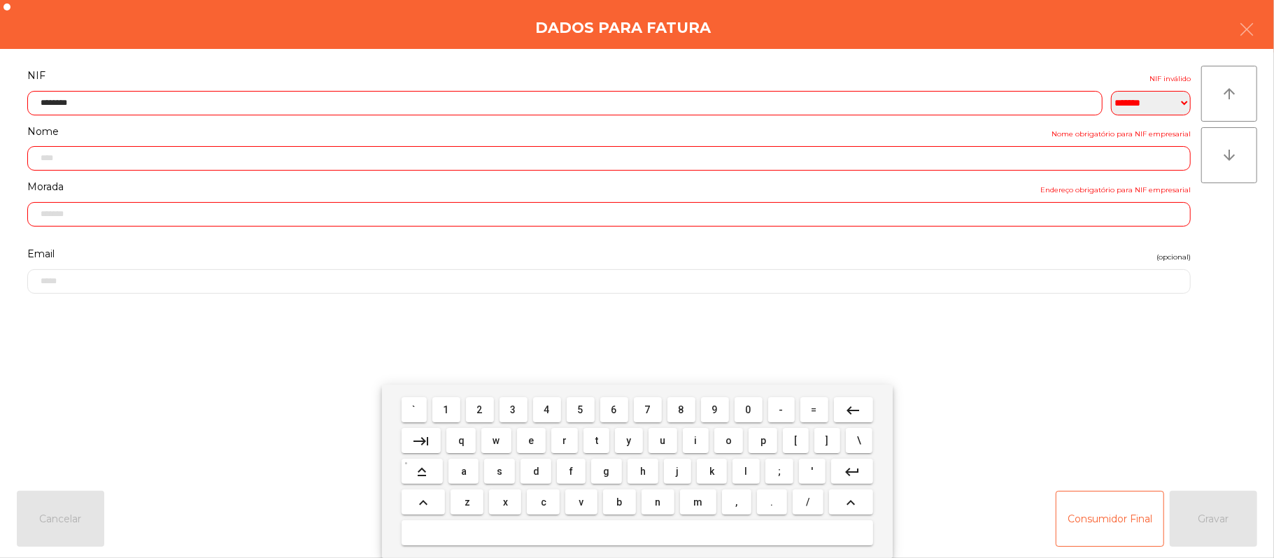
type input "*********"
type input "**********"
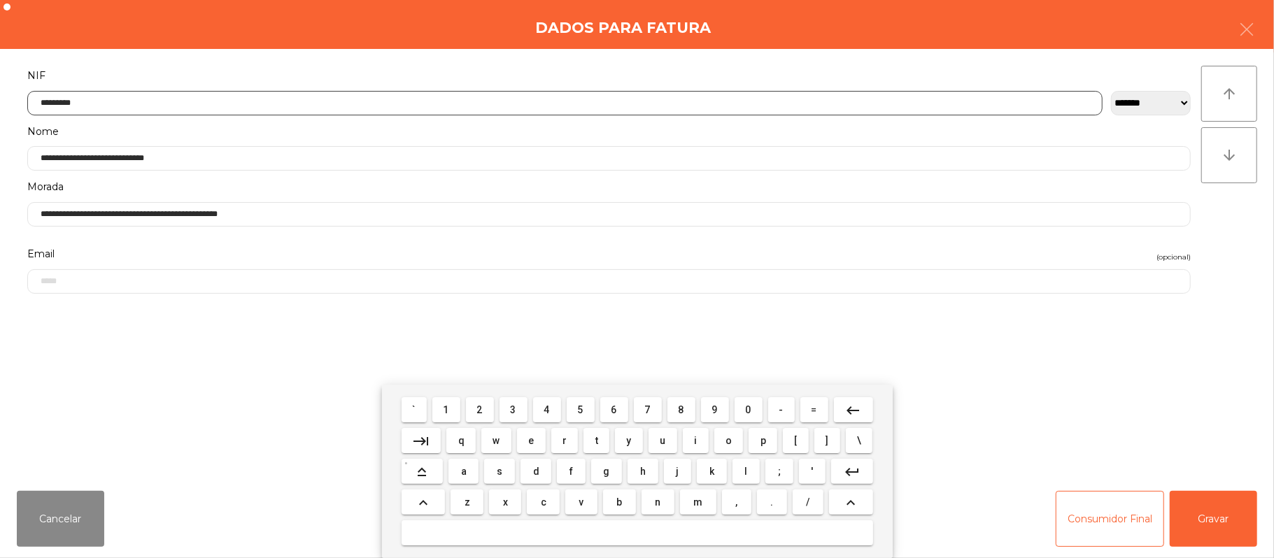
type input "*********"
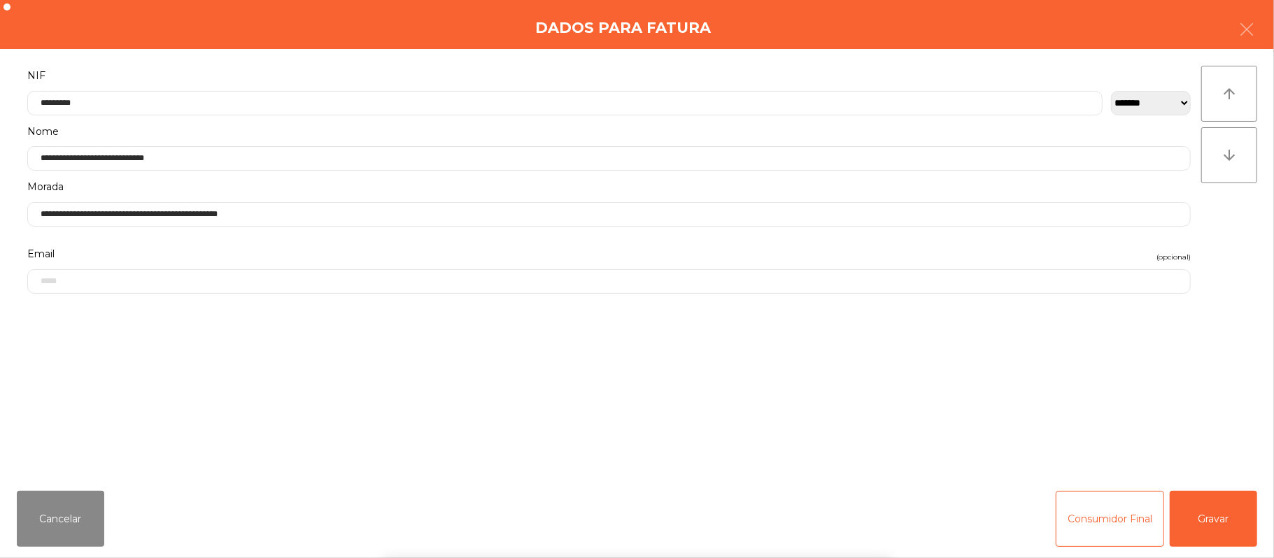
click at [1207, 516] on div "` 1 2 3 4 5 6 7 8 9 0 - = keyboard_backspace keyboard_tab q w e r t y u i o p […" at bounding box center [637, 471] width 1274 height 173
click at [1220, 512] on button "Gravar" at bounding box center [1213, 519] width 87 height 56
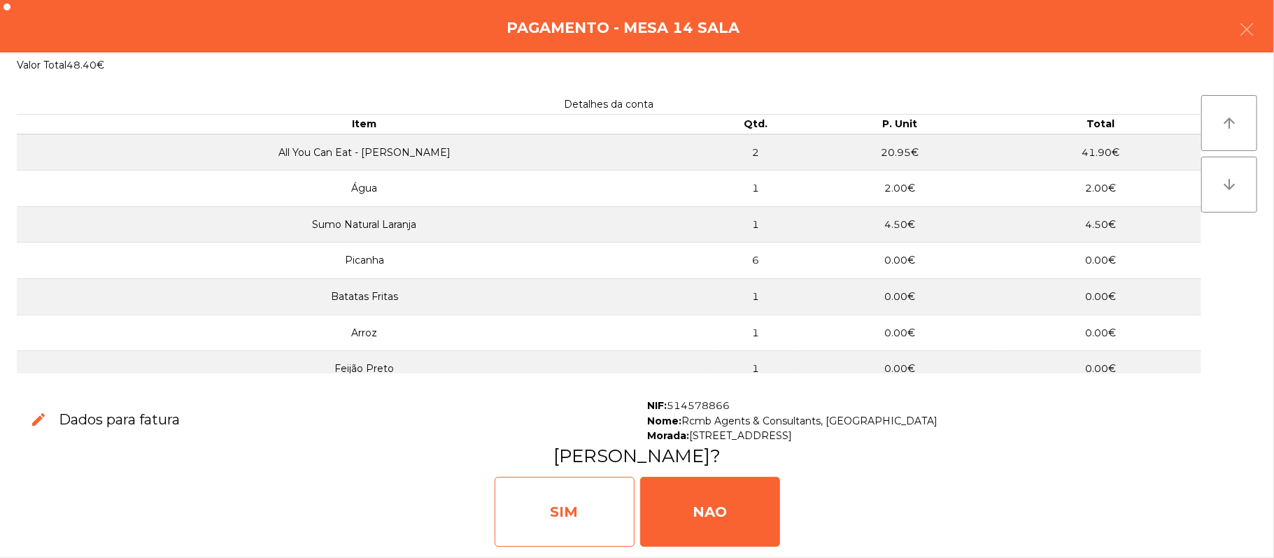
click at [544, 507] on div "SIM" at bounding box center [565, 512] width 140 height 70
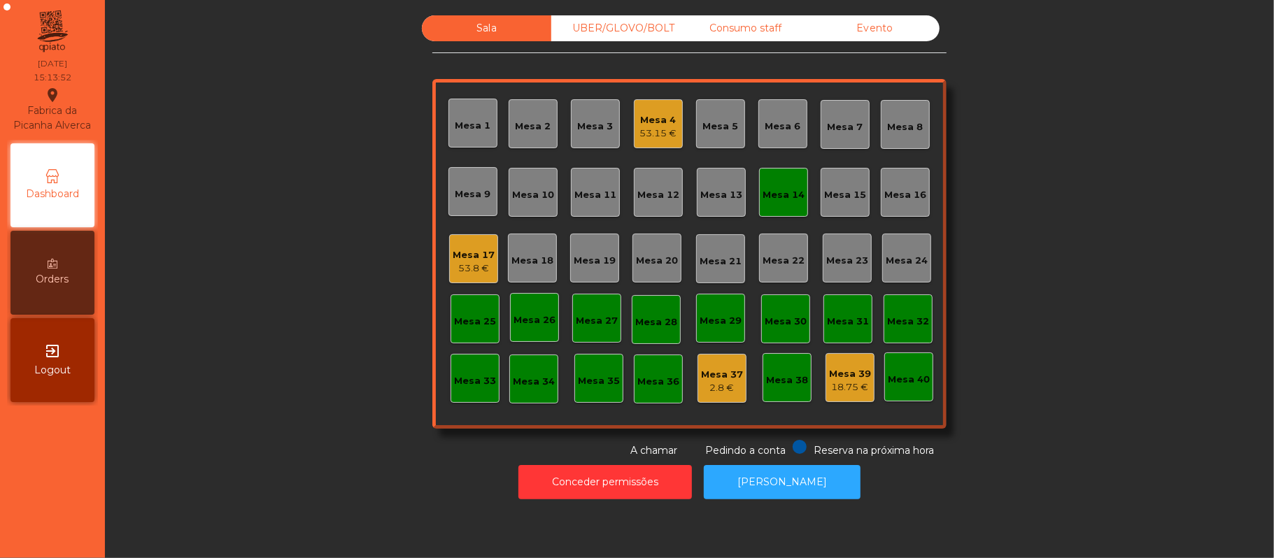
click at [787, 183] on div "Mesa 14" at bounding box center [783, 193] width 42 height 20
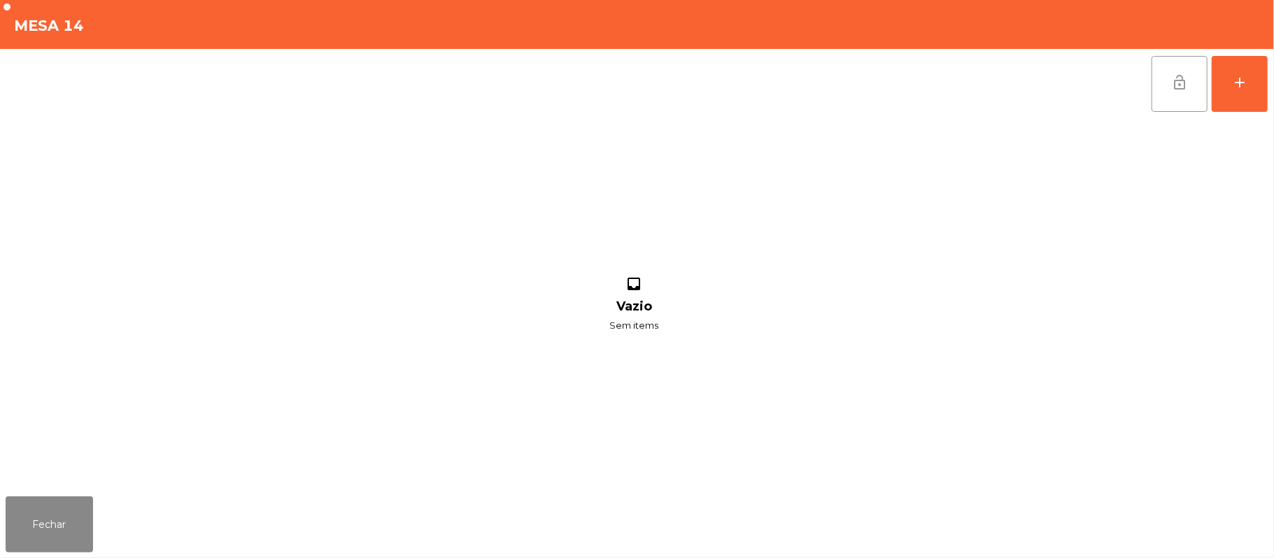
click at [1168, 99] on button "lock_open" at bounding box center [1179, 84] width 56 height 56
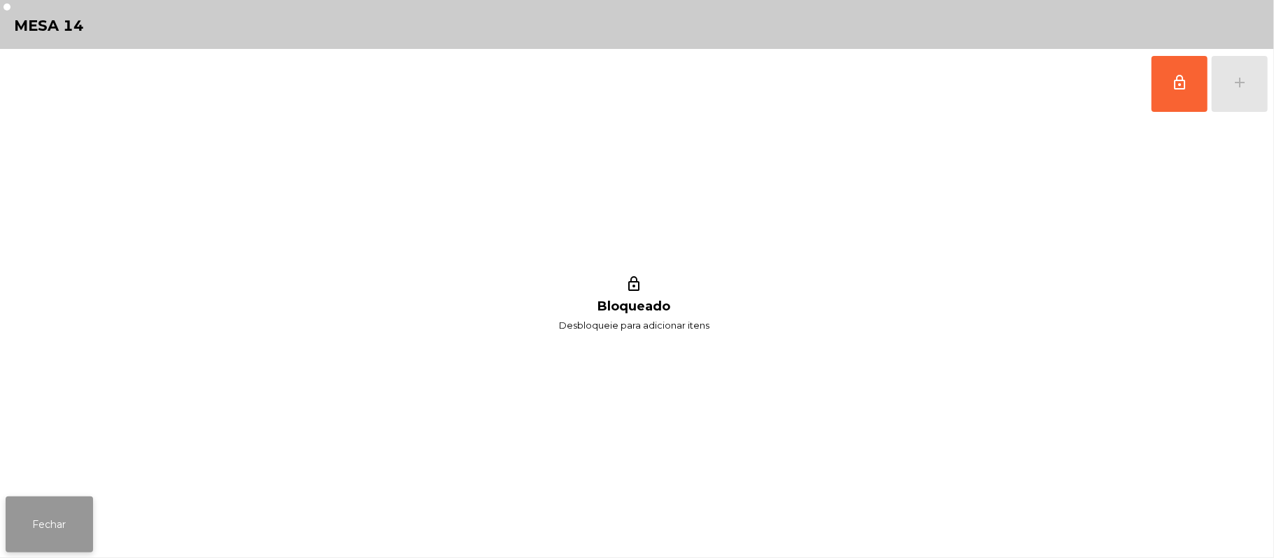
click at [26, 507] on button "Fechar" at bounding box center [49, 525] width 87 height 56
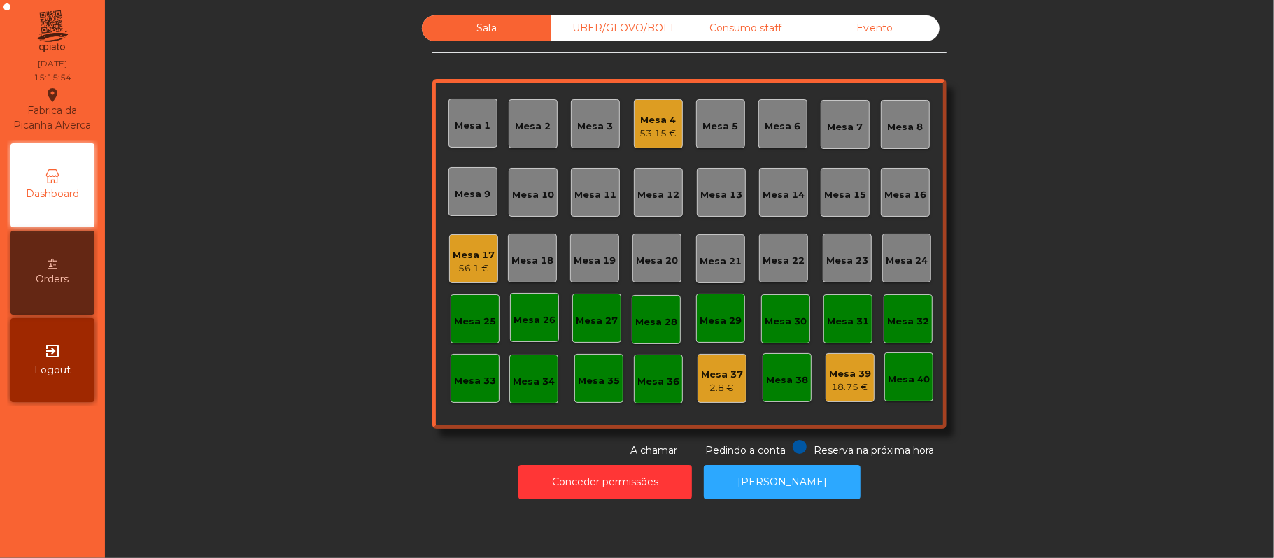
click at [658, 143] on div "Mesa 4 53.15 €" at bounding box center [658, 123] width 49 height 49
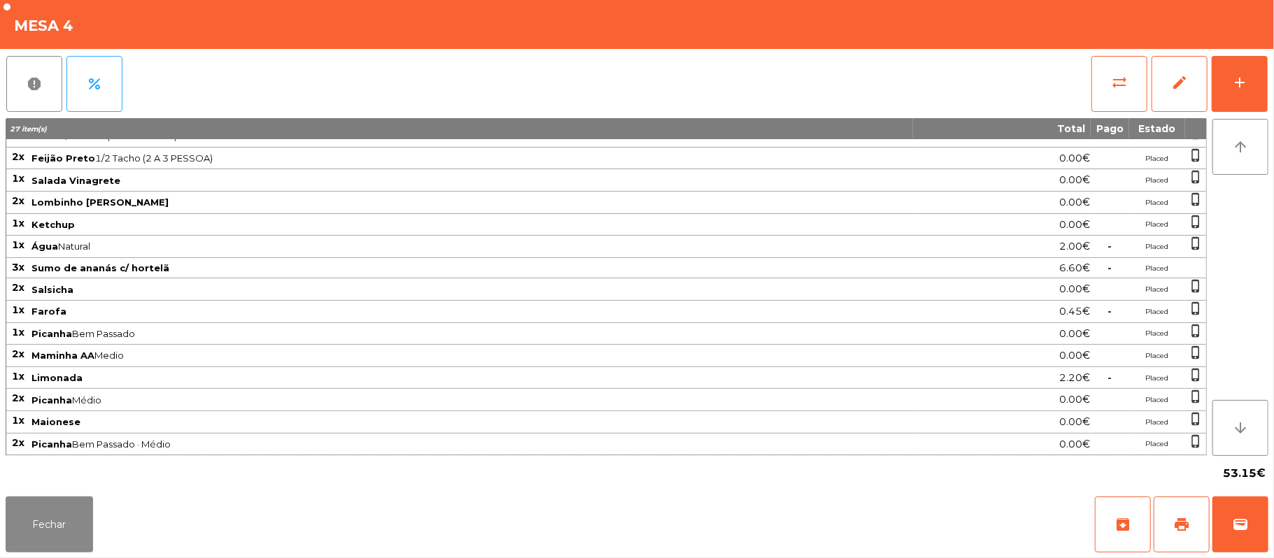
scroll to position [67, 0]
click at [1226, 101] on button "add" at bounding box center [1240, 84] width 56 height 56
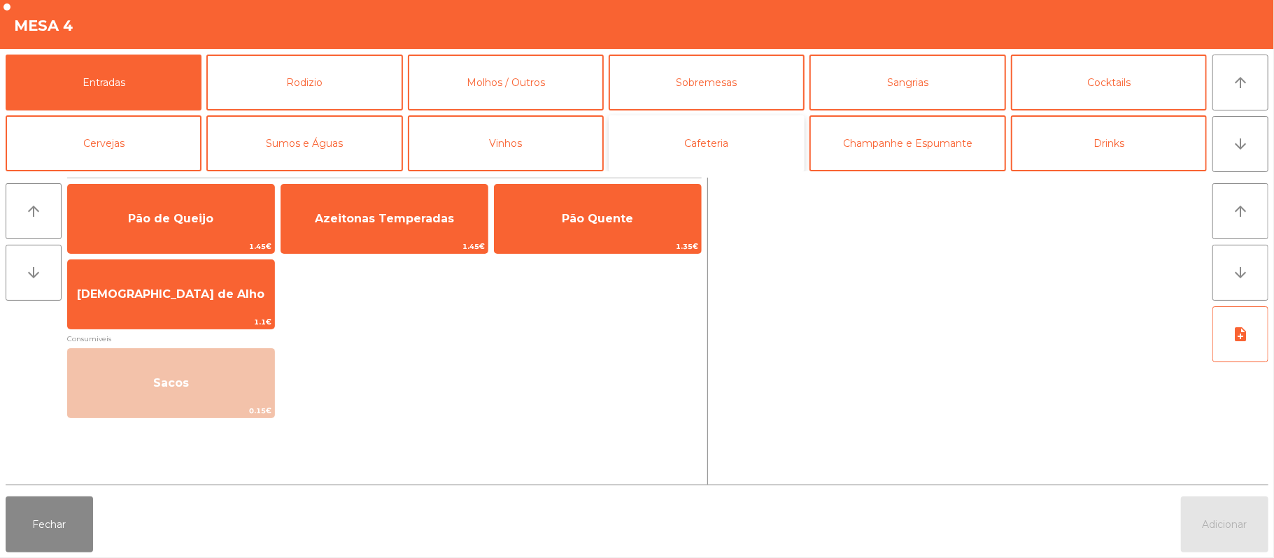
click at [719, 143] on button "Cafeteria" at bounding box center [707, 143] width 196 height 56
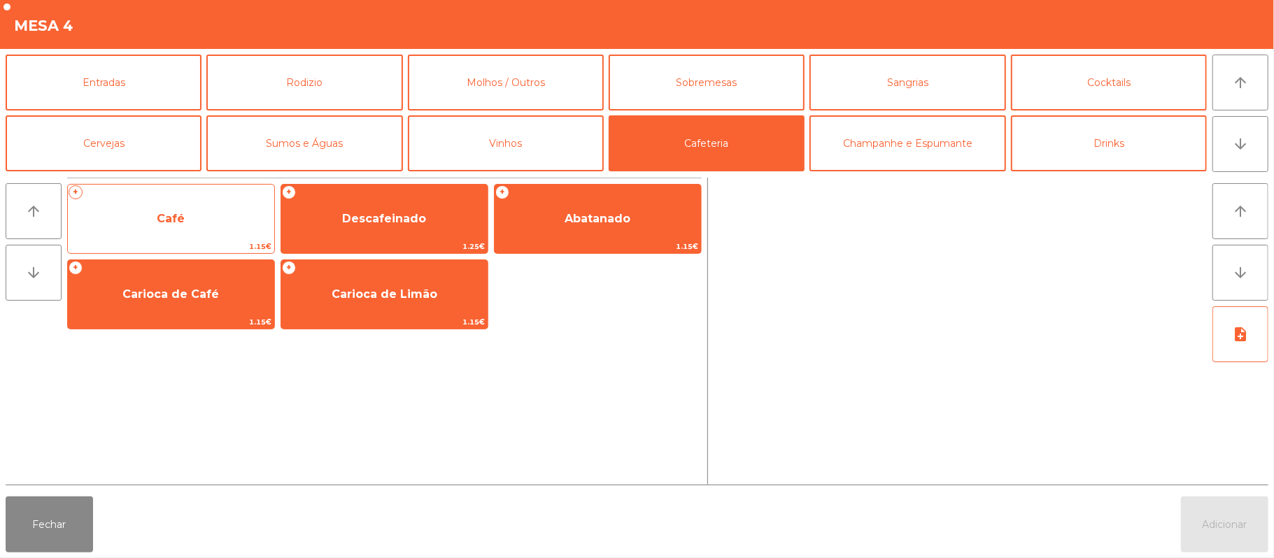
click at [133, 227] on span "Café" at bounding box center [171, 219] width 206 height 38
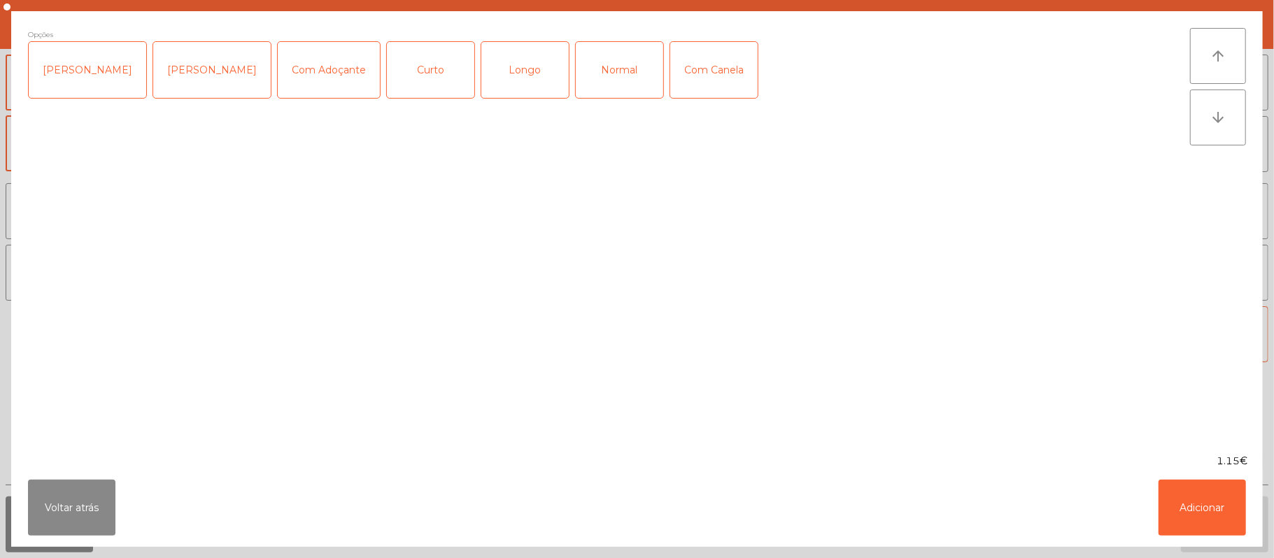
click at [599, 66] on div "Normal" at bounding box center [619, 70] width 87 height 56
click at [1223, 501] on button "Adicionar" at bounding box center [1201, 508] width 87 height 56
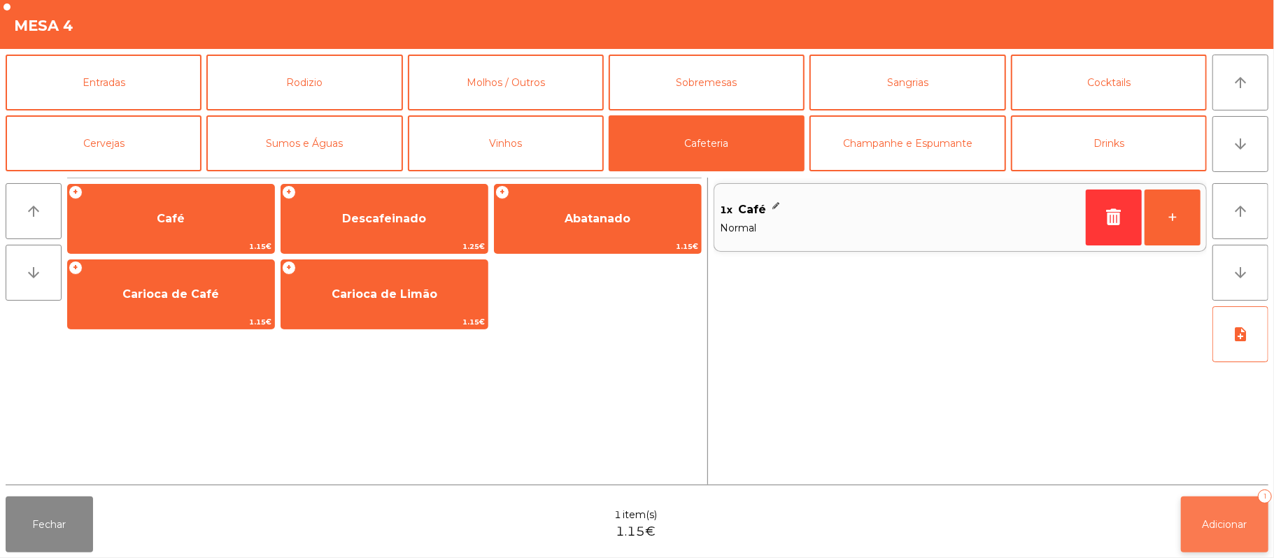
click at [1195, 541] on button "Adicionar 1" at bounding box center [1224, 525] width 87 height 56
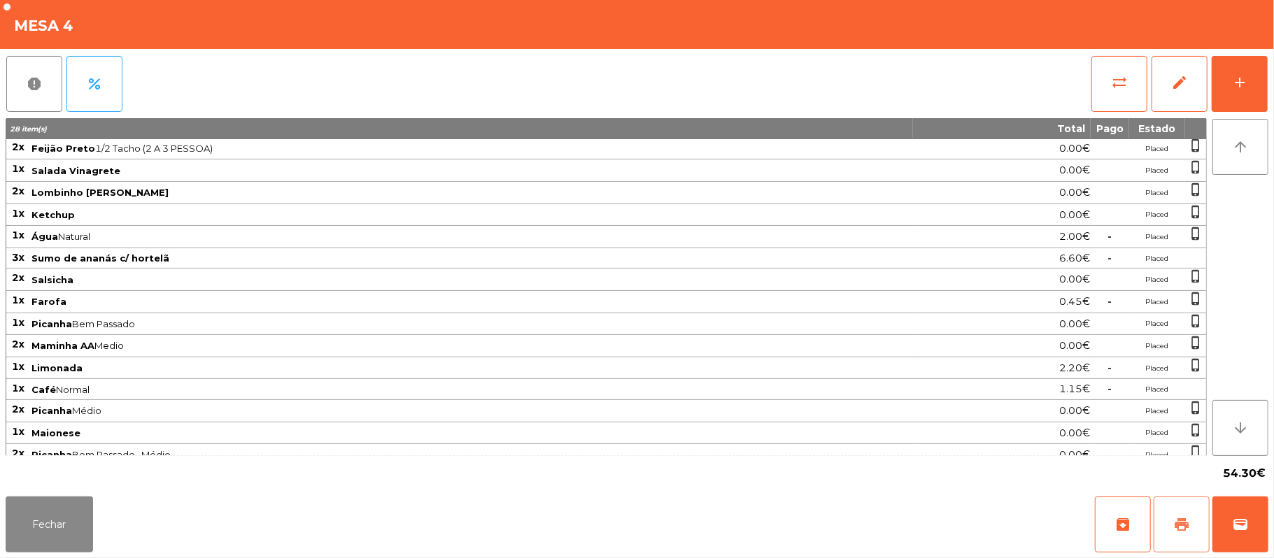
click at [1170, 523] on button "print" at bounding box center [1181, 525] width 56 height 56
click at [1226, 518] on button "wallet" at bounding box center [1240, 525] width 56 height 56
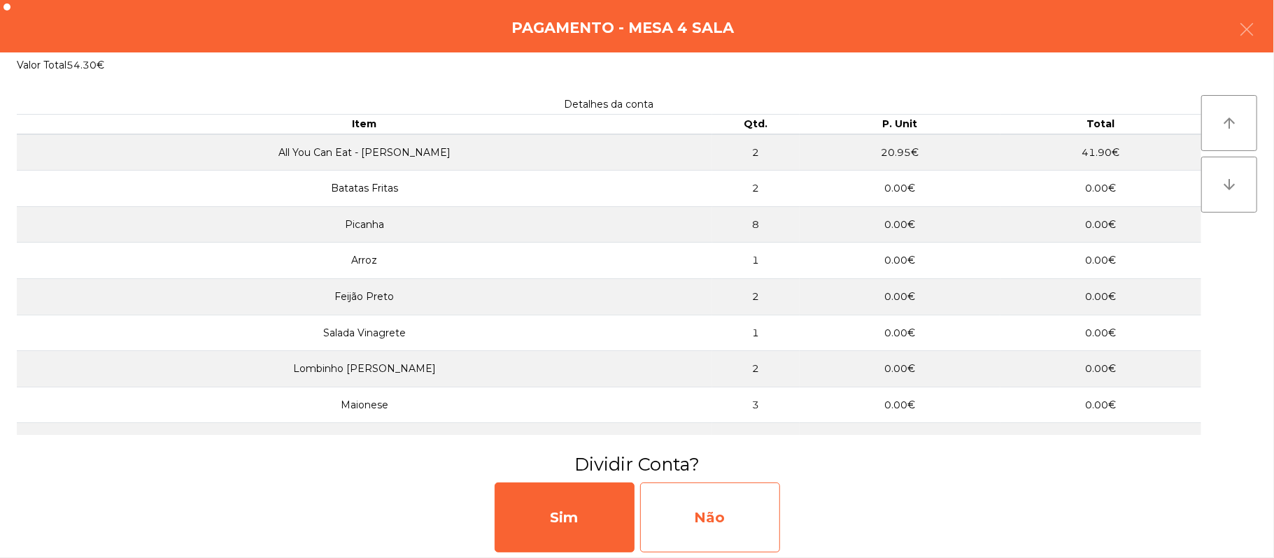
click at [727, 518] on div "Não" at bounding box center [710, 518] width 140 height 70
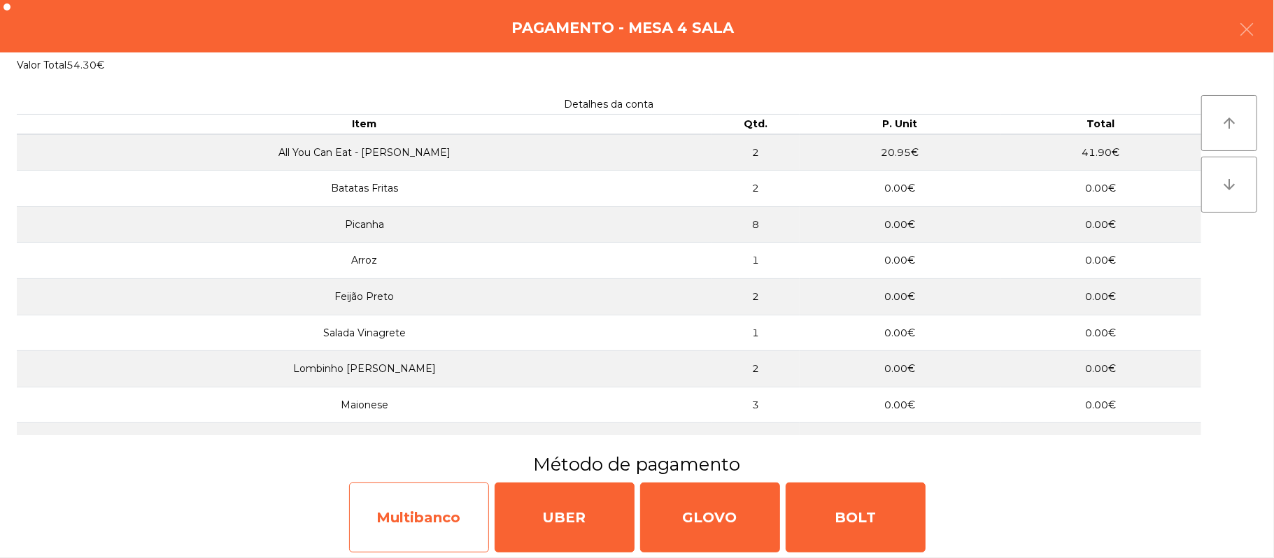
click at [413, 533] on div "Multibanco" at bounding box center [419, 518] width 140 height 70
select select "**"
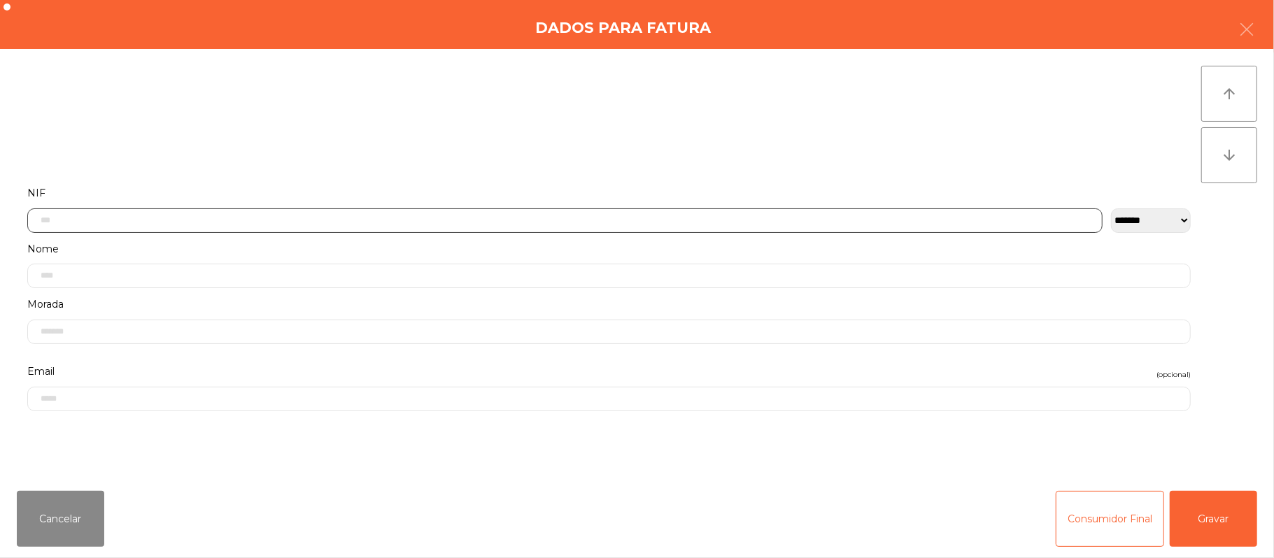
click at [452, 219] on input "text" at bounding box center [564, 220] width 1075 height 24
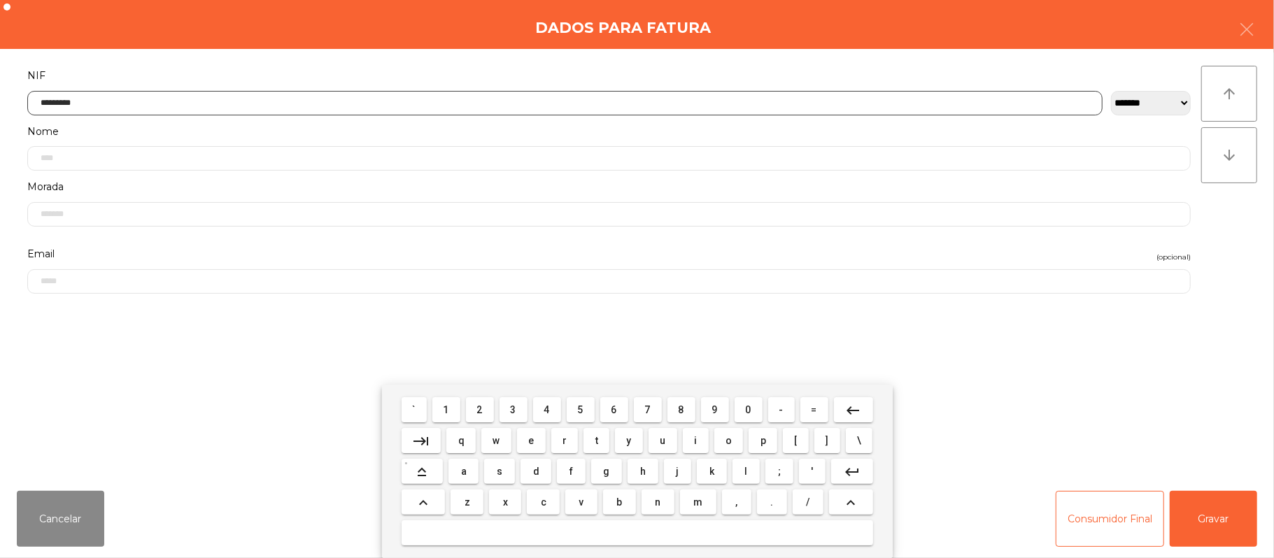
type input "*********"
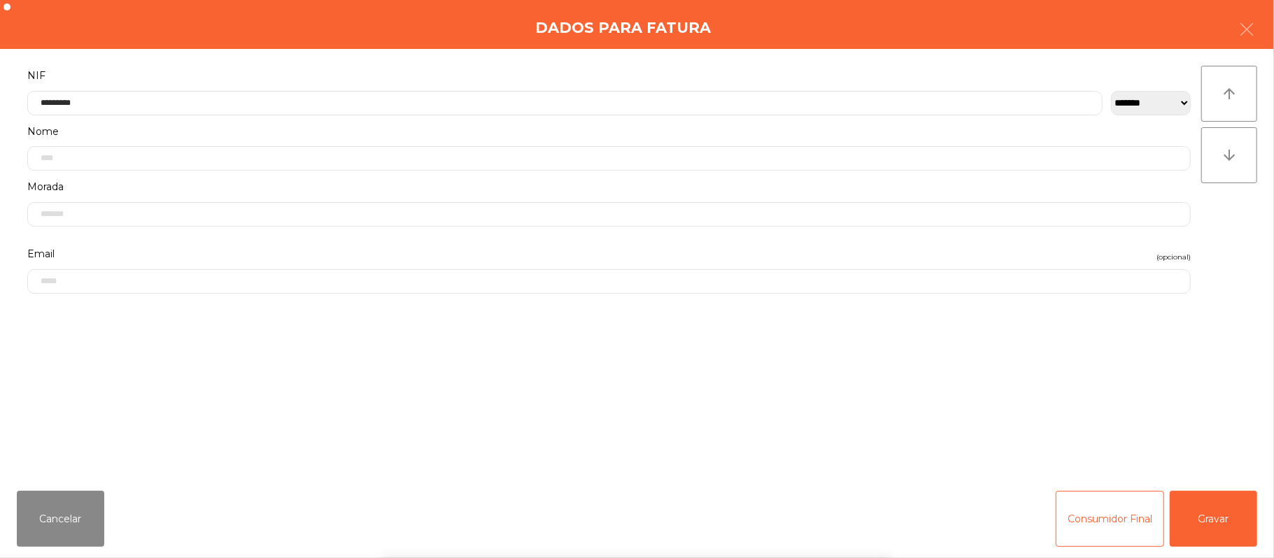
click at [1226, 518] on div "` 1 2 3 4 5 6 7 8 9 0 - = keyboard_backspace keyboard_tab q w e r t y u i o p […" at bounding box center [637, 471] width 1274 height 173
click at [1221, 527] on button "Gravar" at bounding box center [1213, 519] width 87 height 56
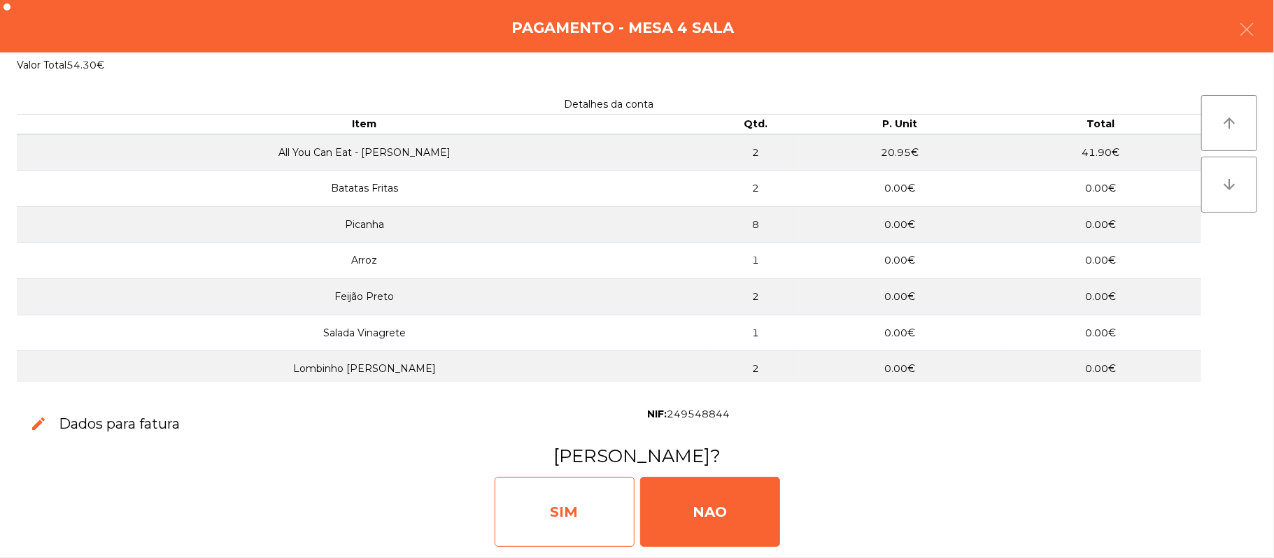
click at [550, 515] on div "SIM" at bounding box center [565, 512] width 140 height 70
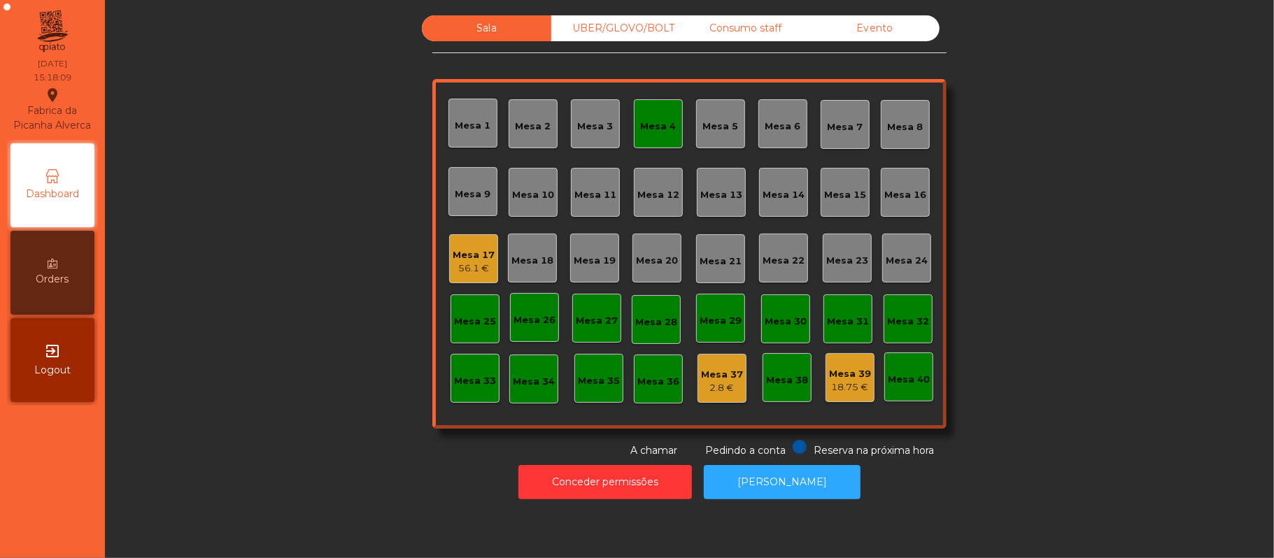
click at [663, 110] on div "Mesa 4" at bounding box center [658, 123] width 49 height 49
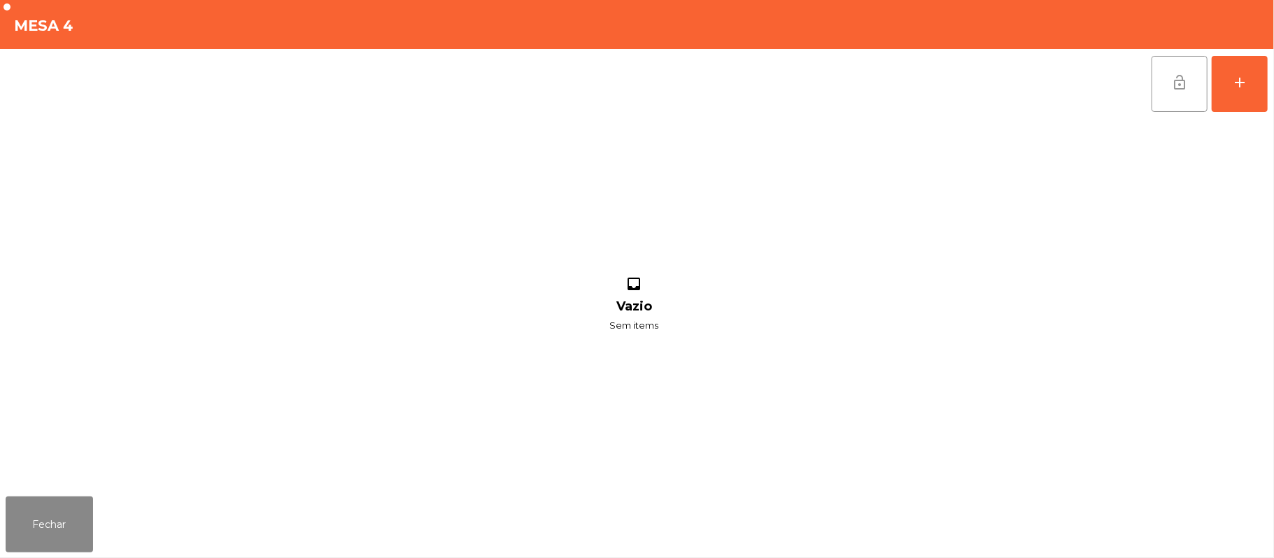
click at [1181, 82] on span "lock_open" at bounding box center [1179, 82] width 17 height 17
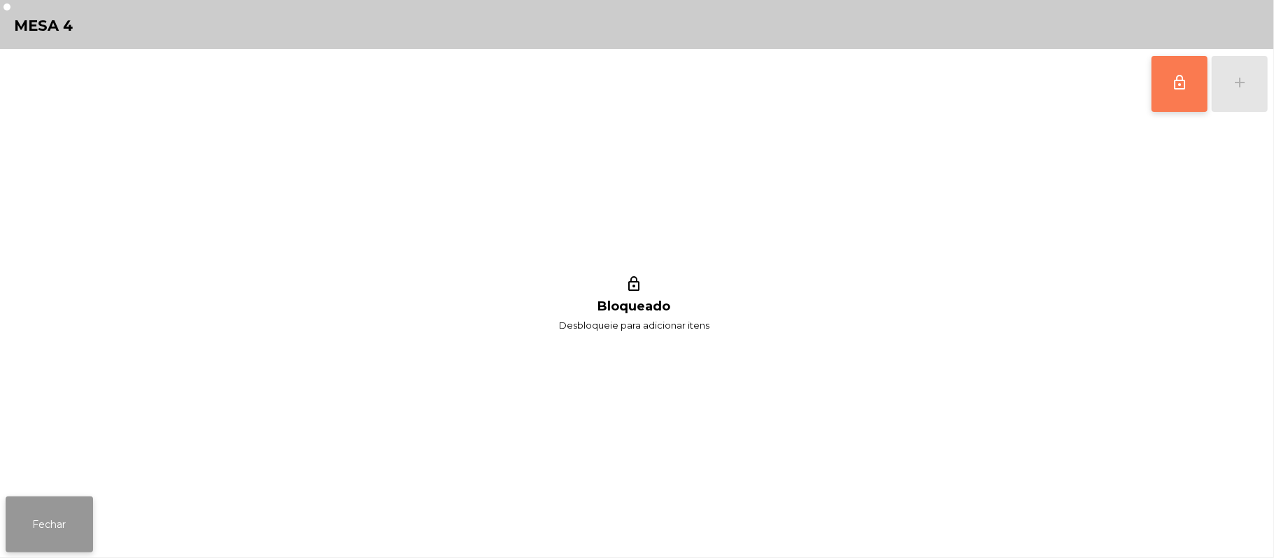
click at [45, 522] on button "Fechar" at bounding box center [49, 525] width 87 height 56
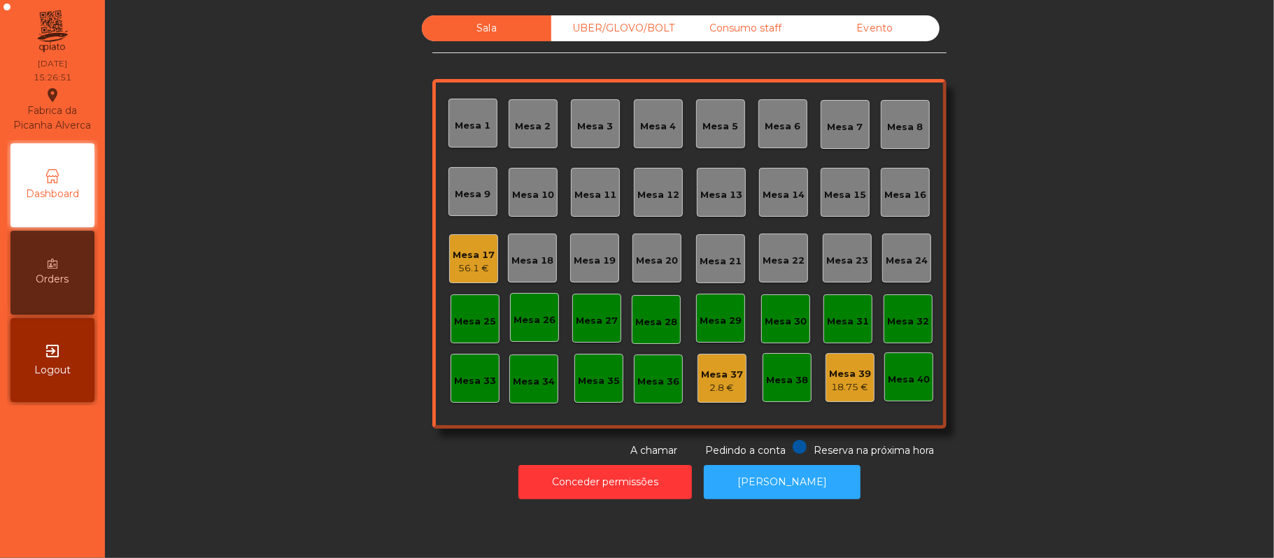
click at [457, 269] on div "56.1 €" at bounding box center [474, 269] width 42 height 14
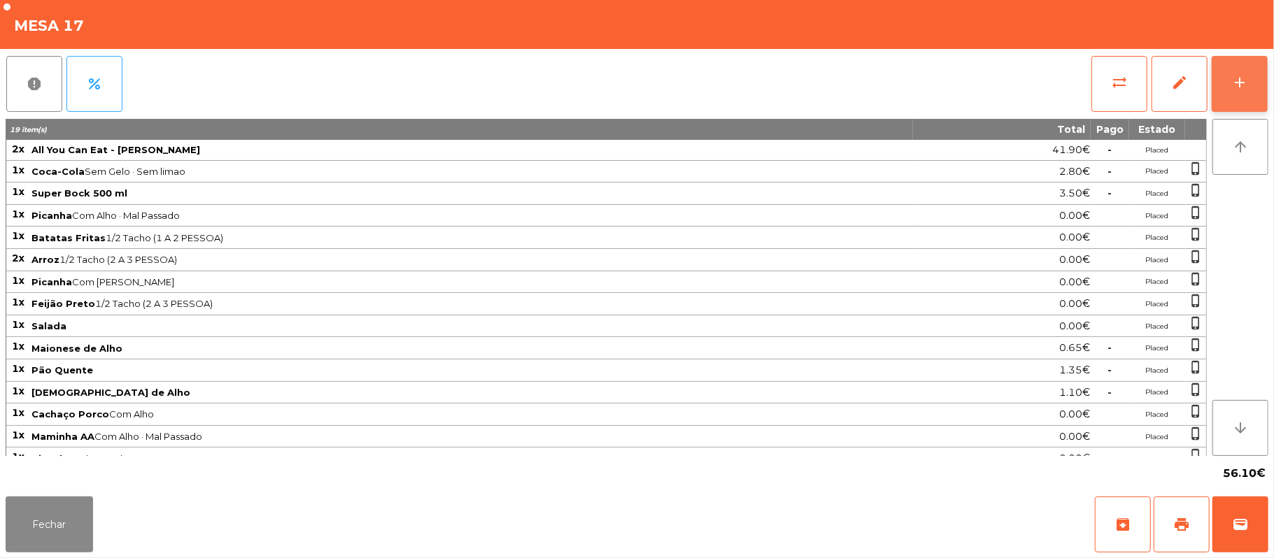
click at [1233, 99] on button "add" at bounding box center [1240, 84] width 56 height 56
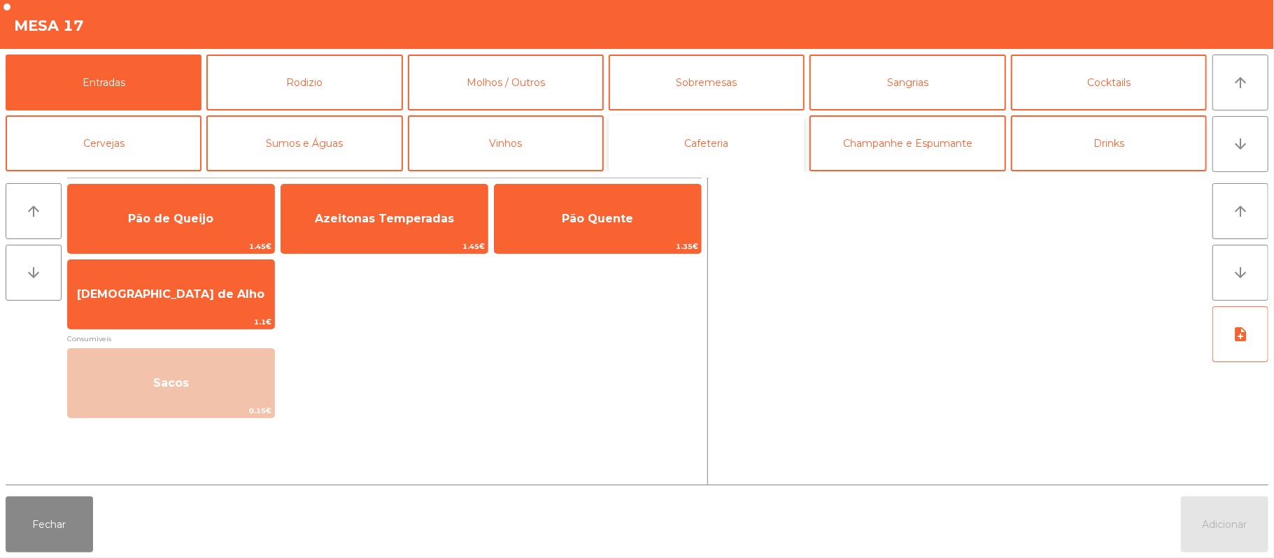
click at [758, 158] on button "Cafeteria" at bounding box center [707, 143] width 196 height 56
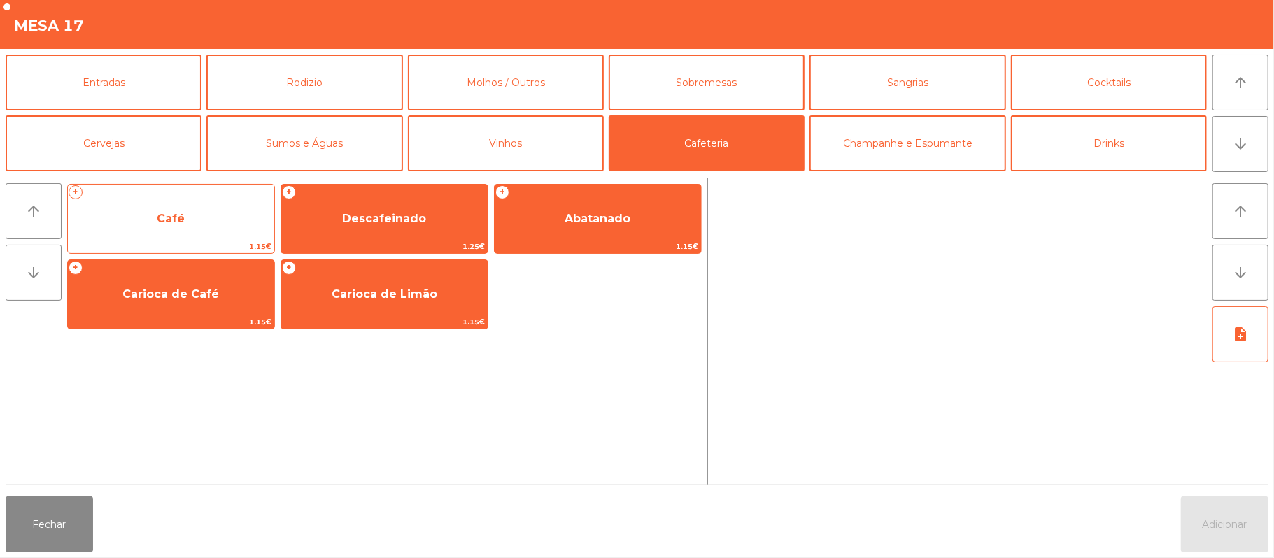
click at [197, 216] on span "Café" at bounding box center [171, 219] width 206 height 38
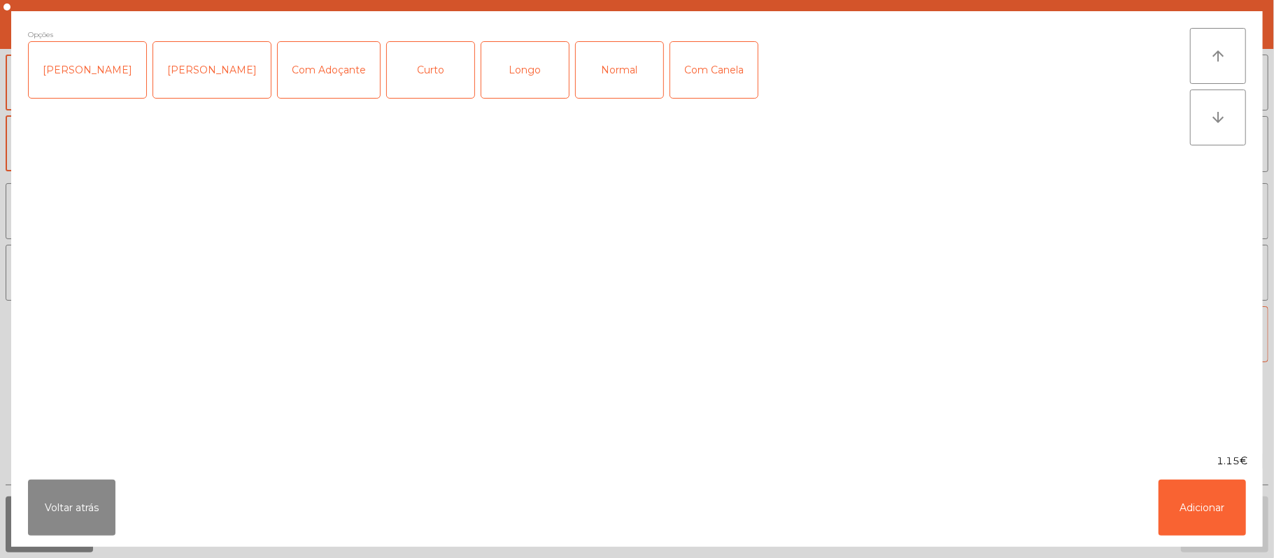
click at [594, 76] on div "Normal" at bounding box center [619, 70] width 87 height 56
click at [1260, 527] on div "Voltar atrás Adicionar" at bounding box center [636, 508] width 1251 height 78
click at [1176, 520] on button "Adicionar" at bounding box center [1201, 508] width 87 height 56
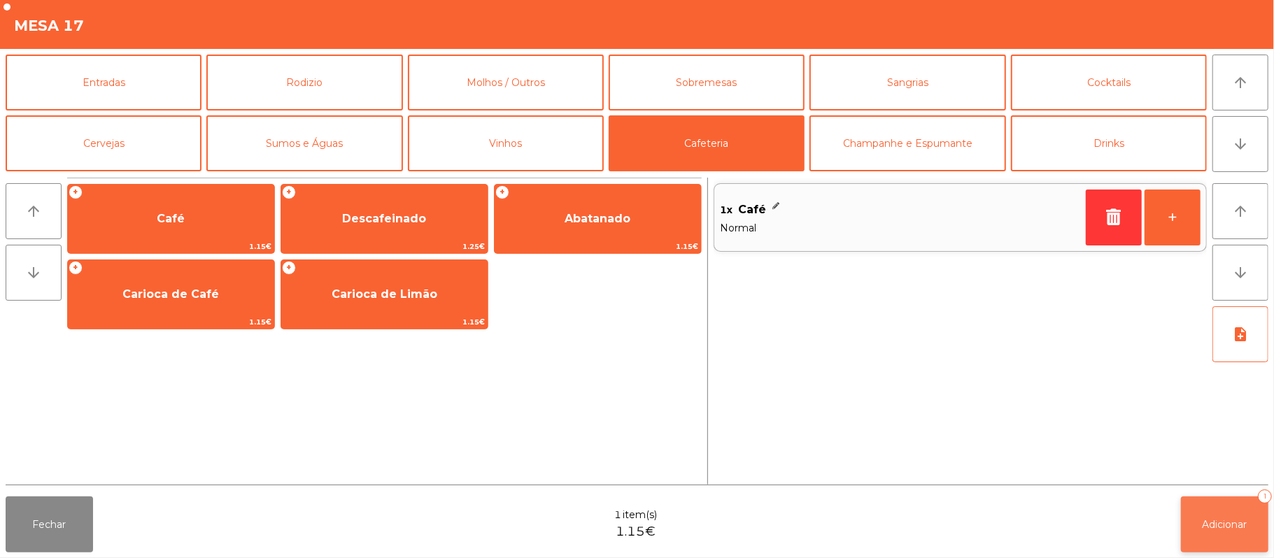
click at [1212, 530] on button "Adicionar 1" at bounding box center [1224, 525] width 87 height 56
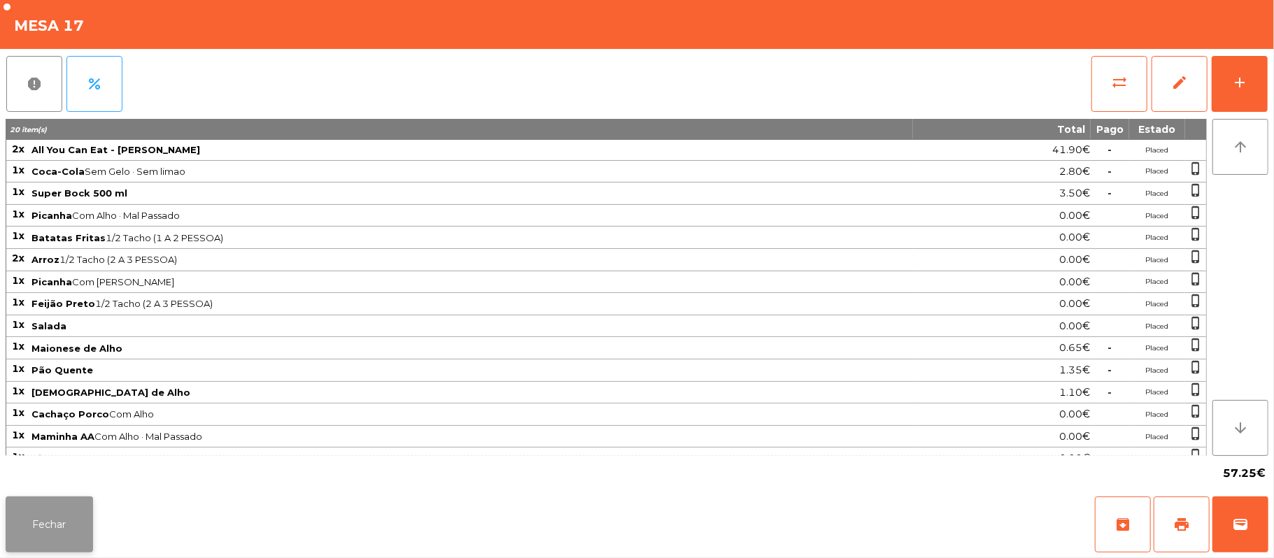
click at [50, 525] on button "Fechar" at bounding box center [49, 525] width 87 height 56
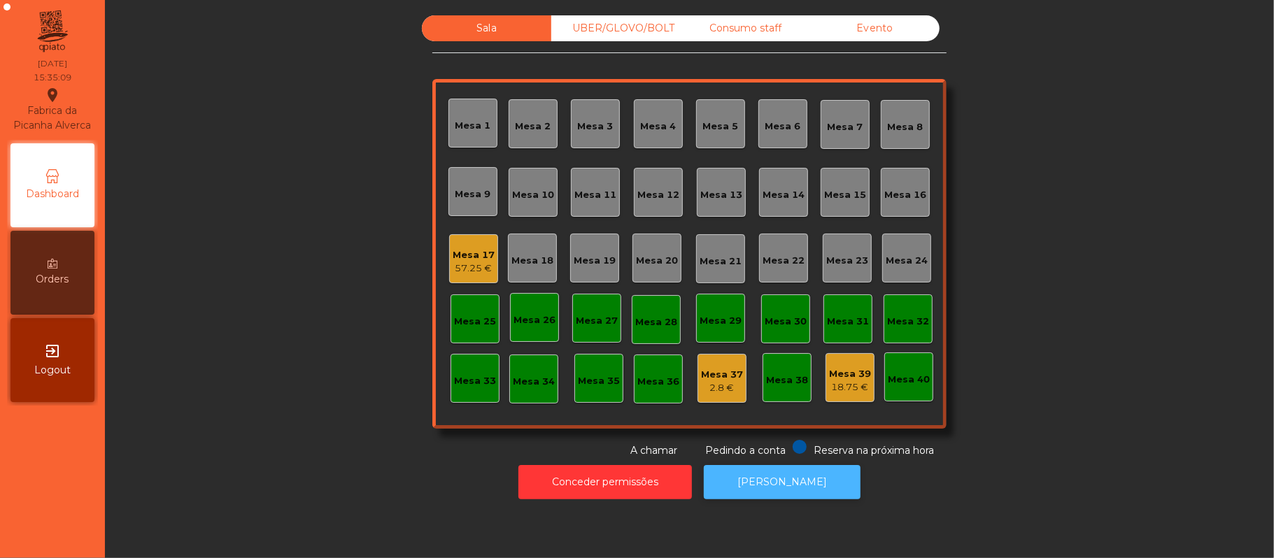
click at [770, 476] on button "[PERSON_NAME]" at bounding box center [782, 482] width 157 height 34
click at [453, 249] on div "Mesa 17" at bounding box center [474, 255] width 42 height 14
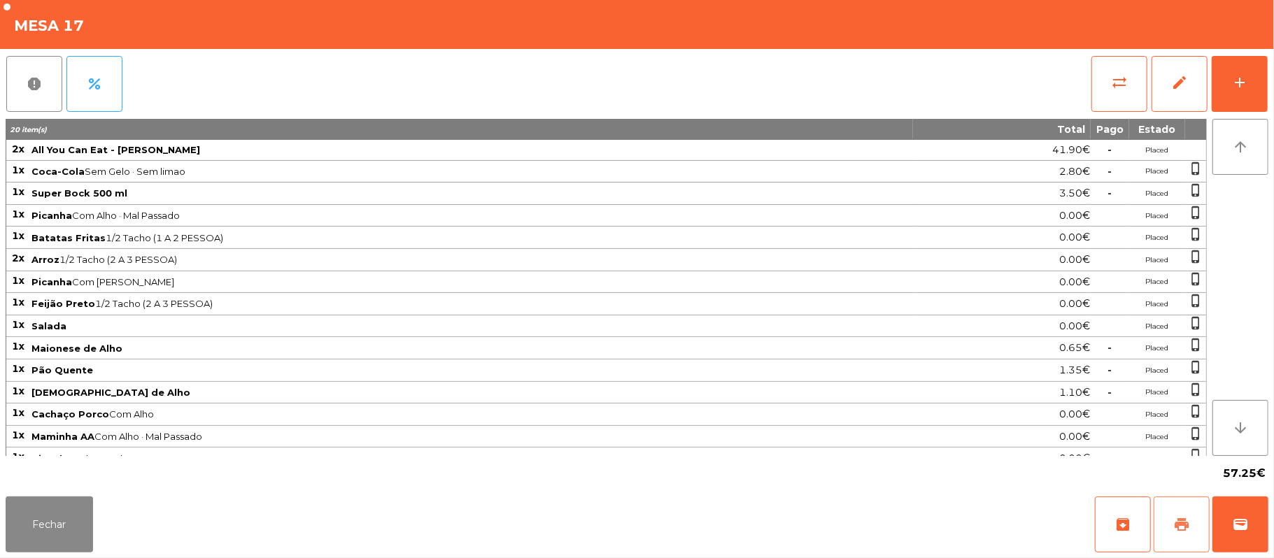
click at [1165, 533] on button "print" at bounding box center [1181, 525] width 56 height 56
click at [1112, 87] on span "sync_alt" at bounding box center [1119, 82] width 17 height 17
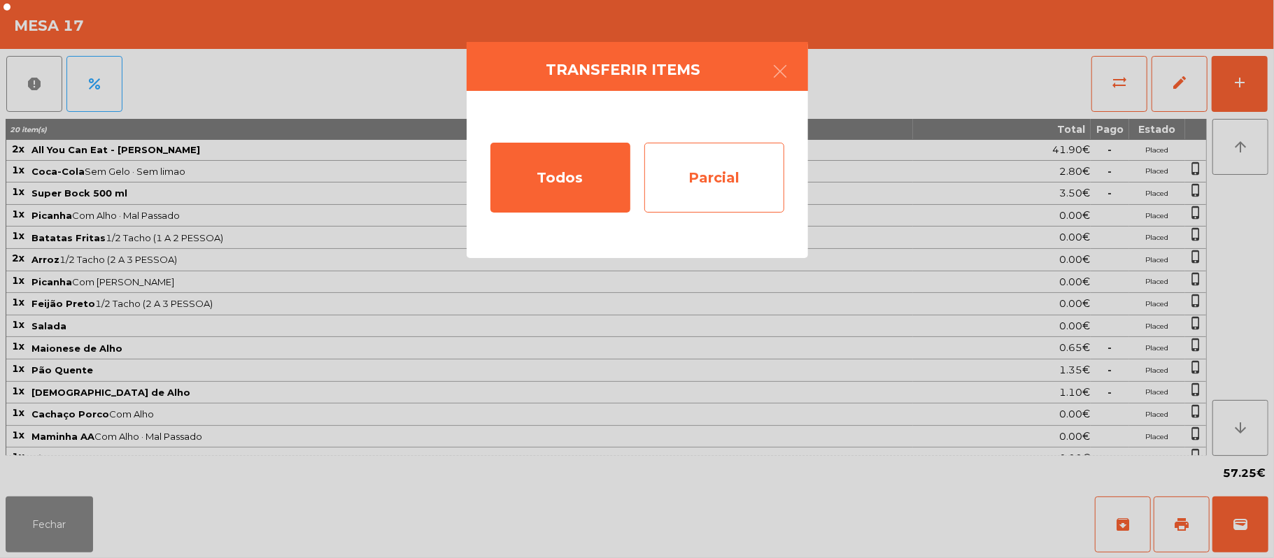
click at [698, 180] on div "Parcial" at bounding box center [714, 178] width 140 height 70
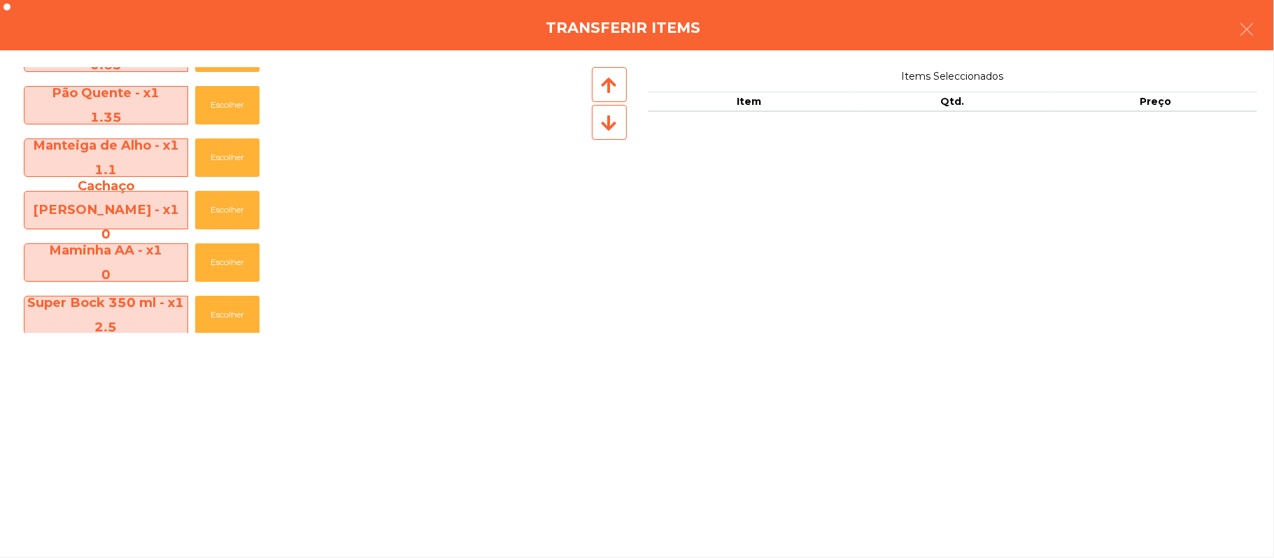
scroll to position [521, 0]
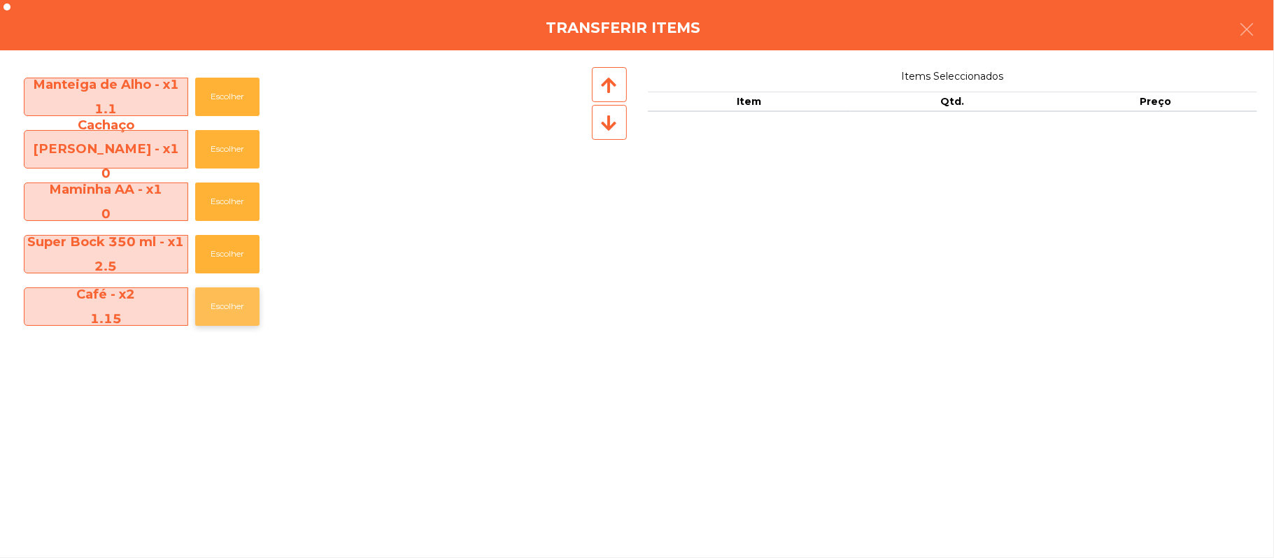
click at [233, 306] on button "Escolher" at bounding box center [227, 306] width 64 height 38
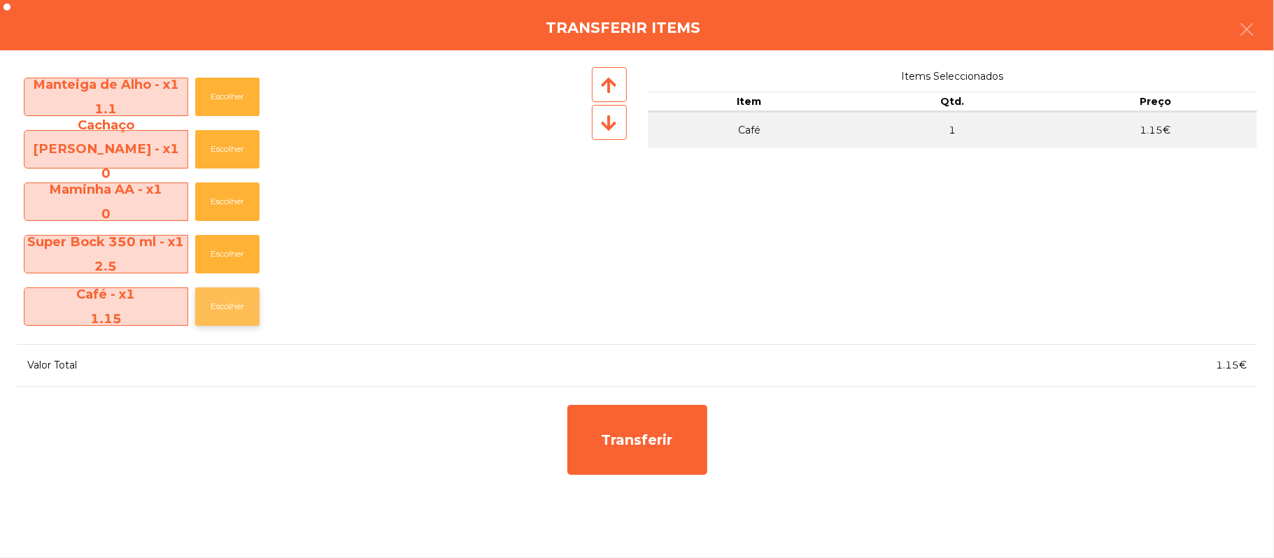
click at [221, 306] on button "Escolher" at bounding box center [227, 306] width 64 height 38
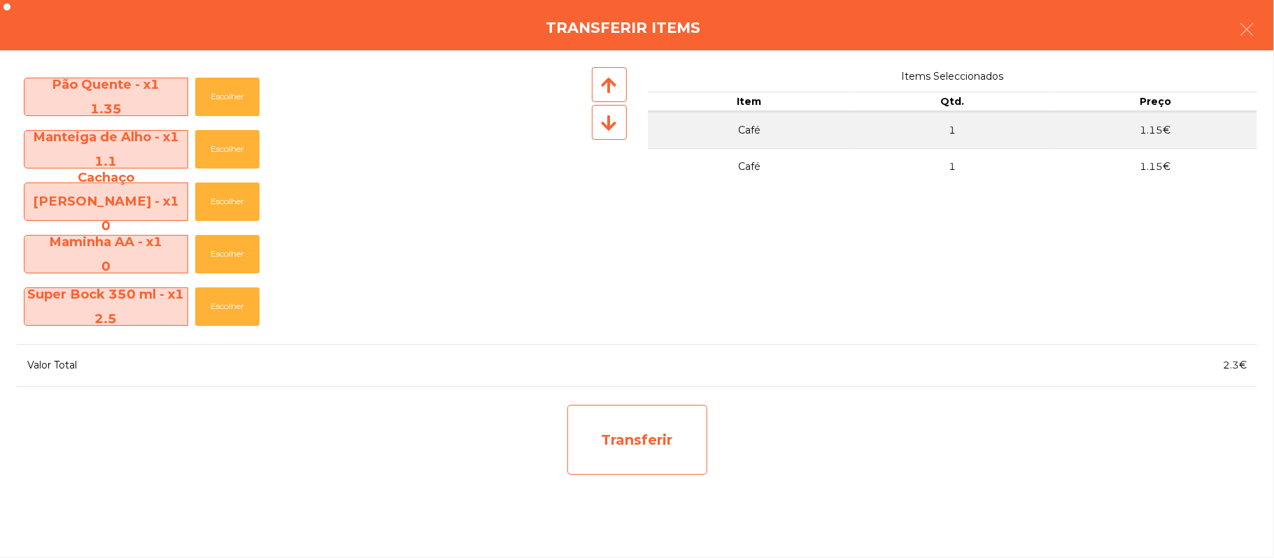
click at [660, 435] on div "Transferir" at bounding box center [637, 440] width 140 height 70
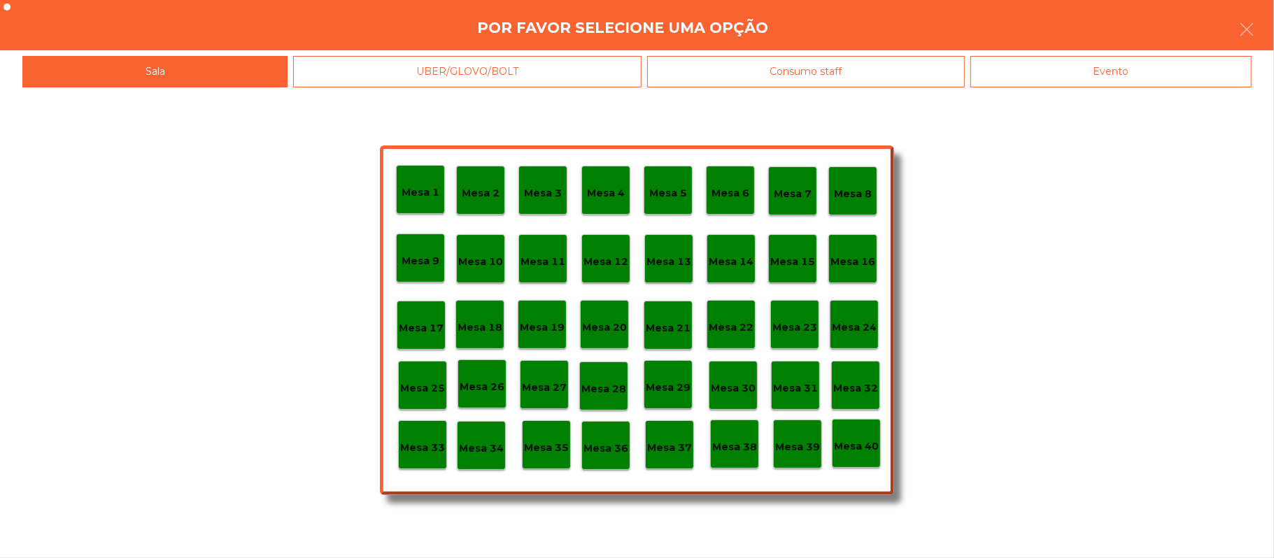
click at [795, 434] on div "Mesa 39" at bounding box center [797, 445] width 45 height 22
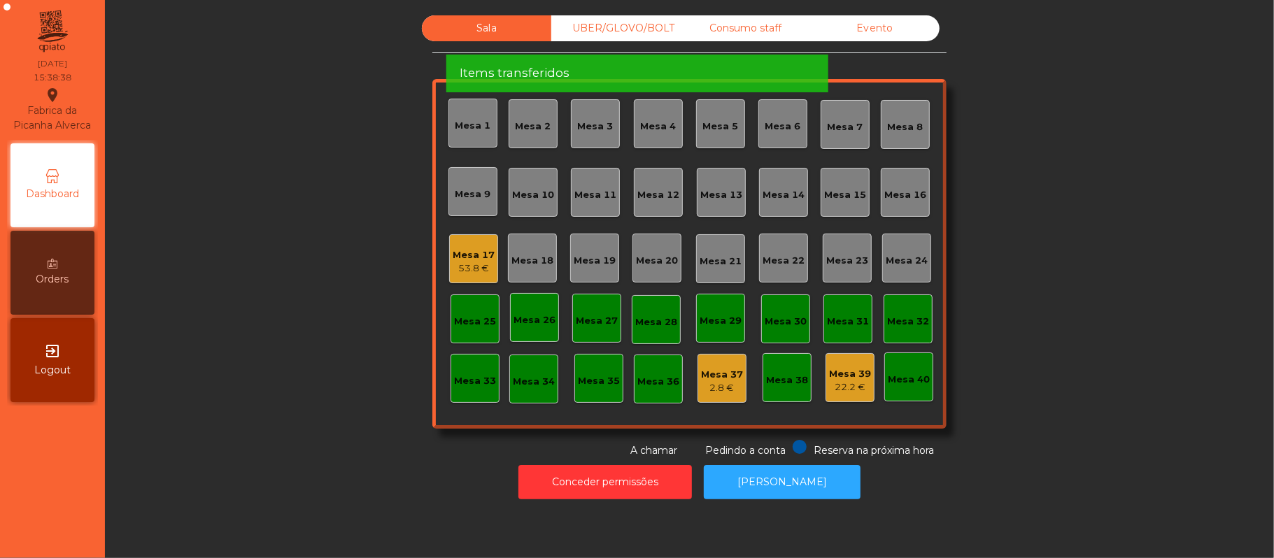
click at [457, 258] on div "Mesa 17" at bounding box center [474, 255] width 42 height 14
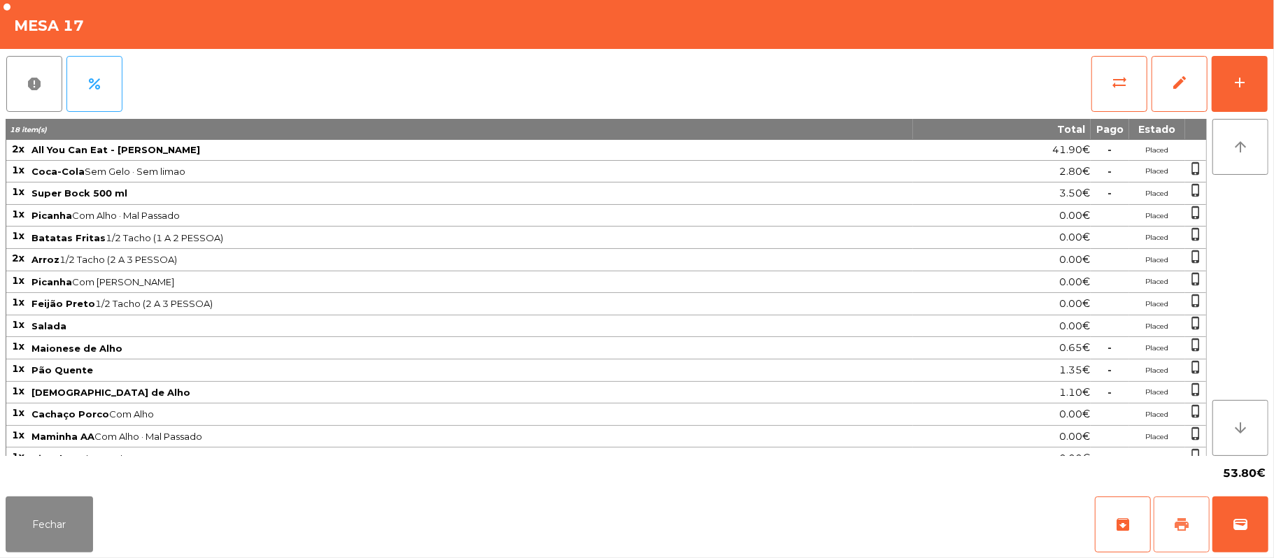
click at [1173, 532] on span "print" at bounding box center [1181, 524] width 17 height 17
click at [1128, 62] on button "sync_alt" at bounding box center [1119, 84] width 56 height 56
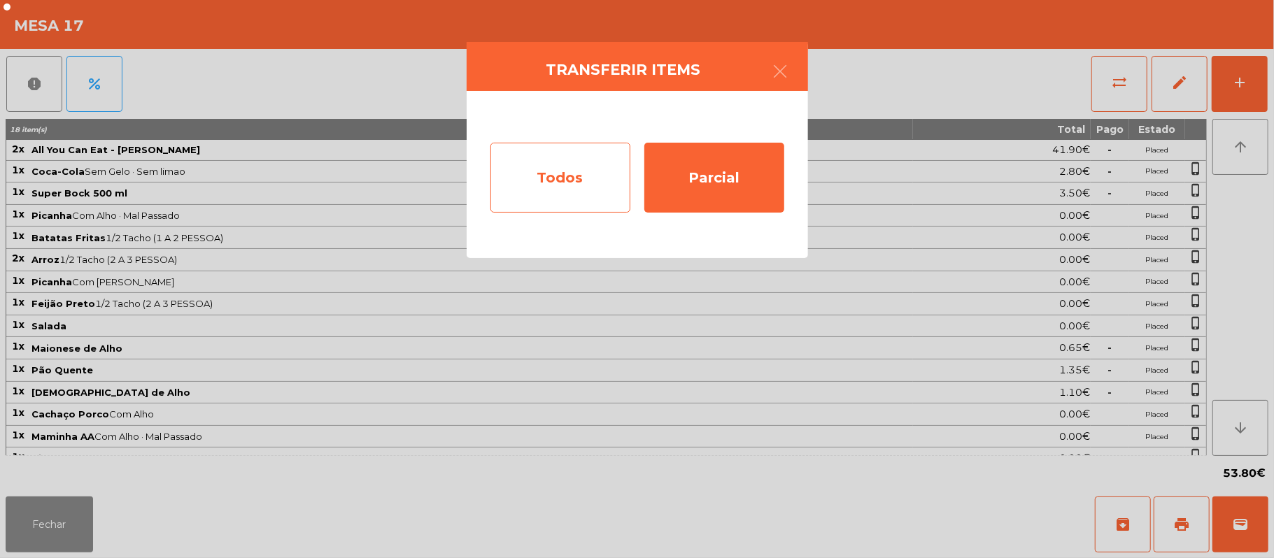
click at [572, 183] on div "Todos" at bounding box center [560, 178] width 140 height 70
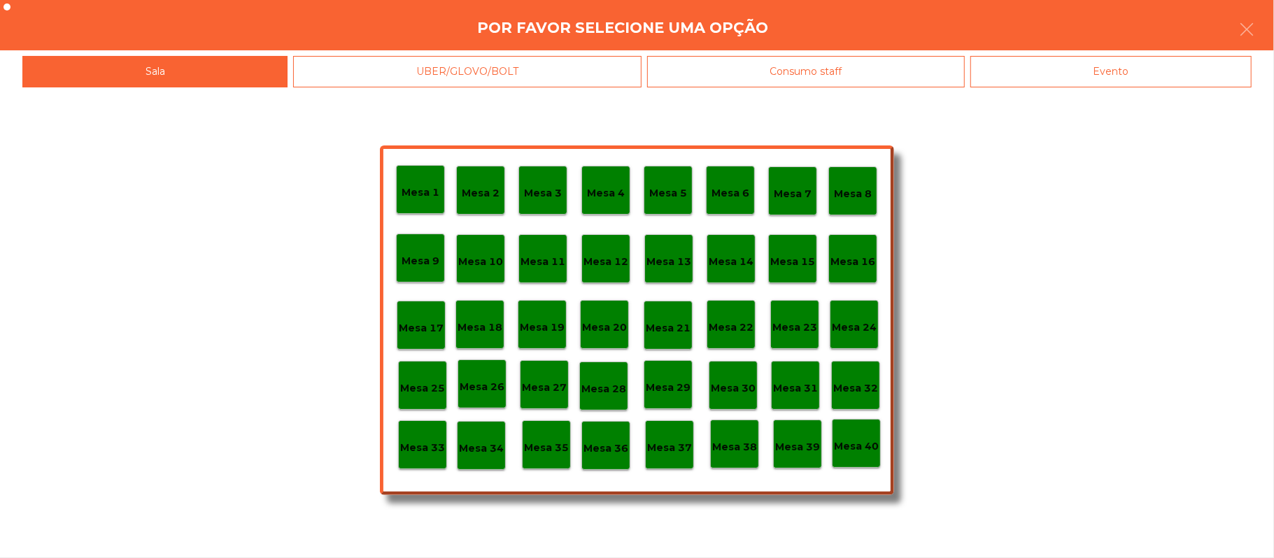
click at [1098, 79] on div "Evento" at bounding box center [1110, 71] width 281 height 31
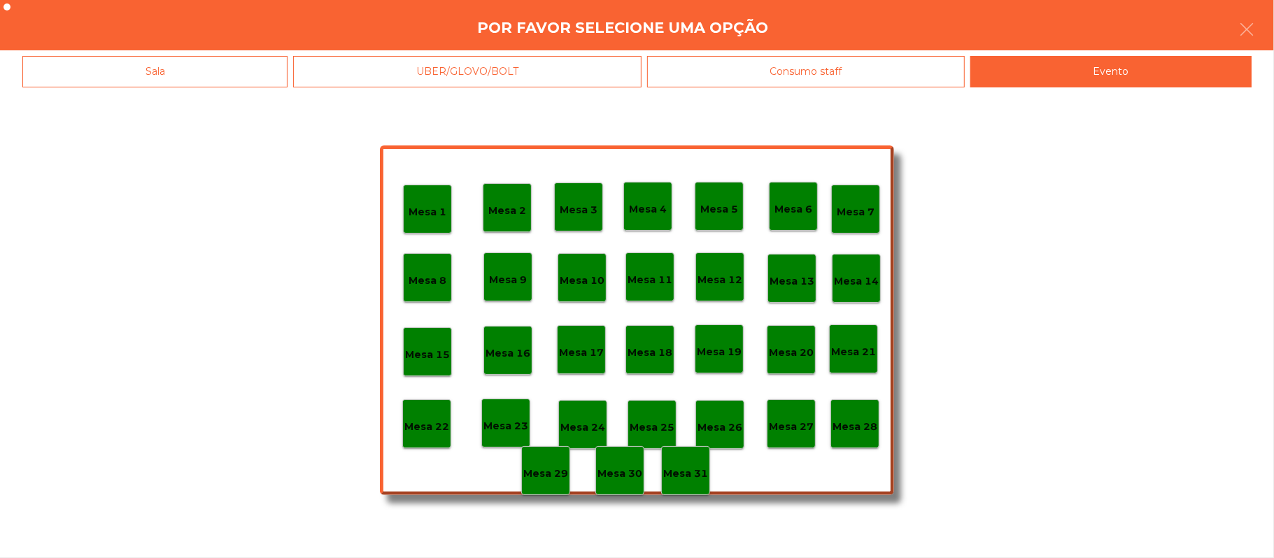
click at [859, 407] on div "Mesa 28" at bounding box center [854, 423] width 49 height 49
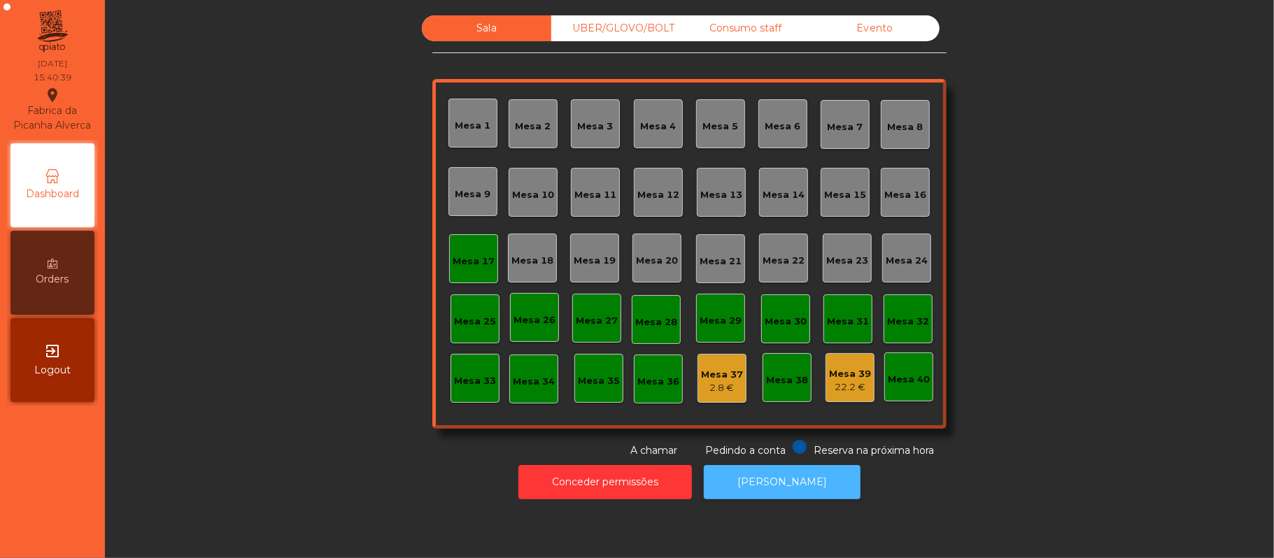
click at [768, 481] on button "[PERSON_NAME]" at bounding box center [782, 482] width 157 height 34
click at [879, 29] on div "Evento" at bounding box center [874, 28] width 129 height 26
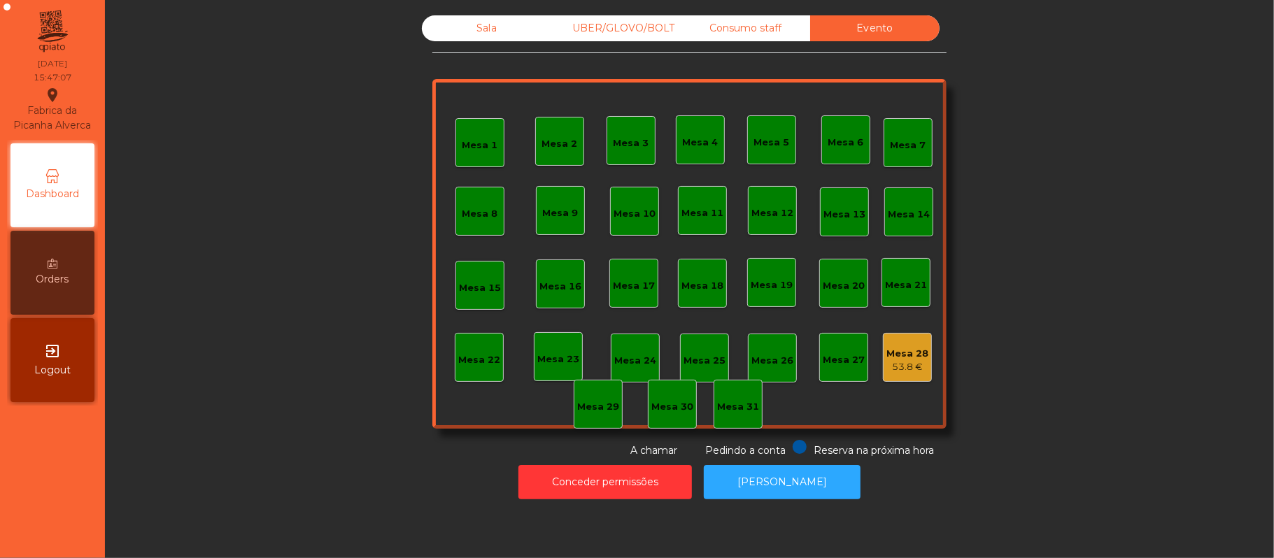
click at [474, 28] on div "Sala" at bounding box center [486, 28] width 129 height 26
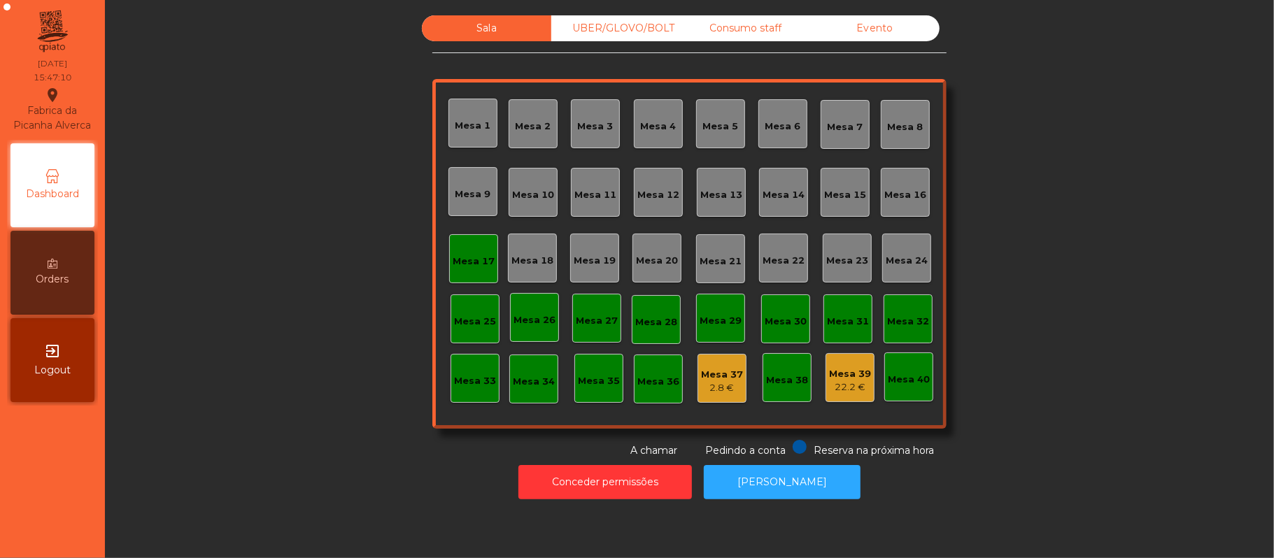
click at [462, 249] on div "Mesa 17" at bounding box center [474, 259] width 42 height 20
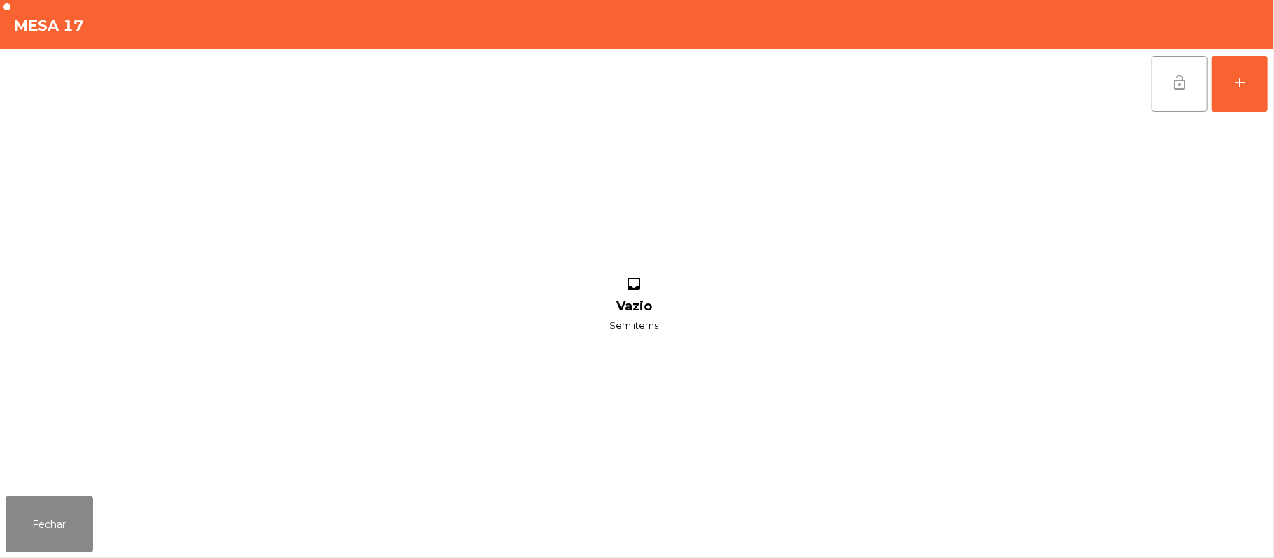
click at [1165, 87] on button "lock_open" at bounding box center [1179, 84] width 56 height 56
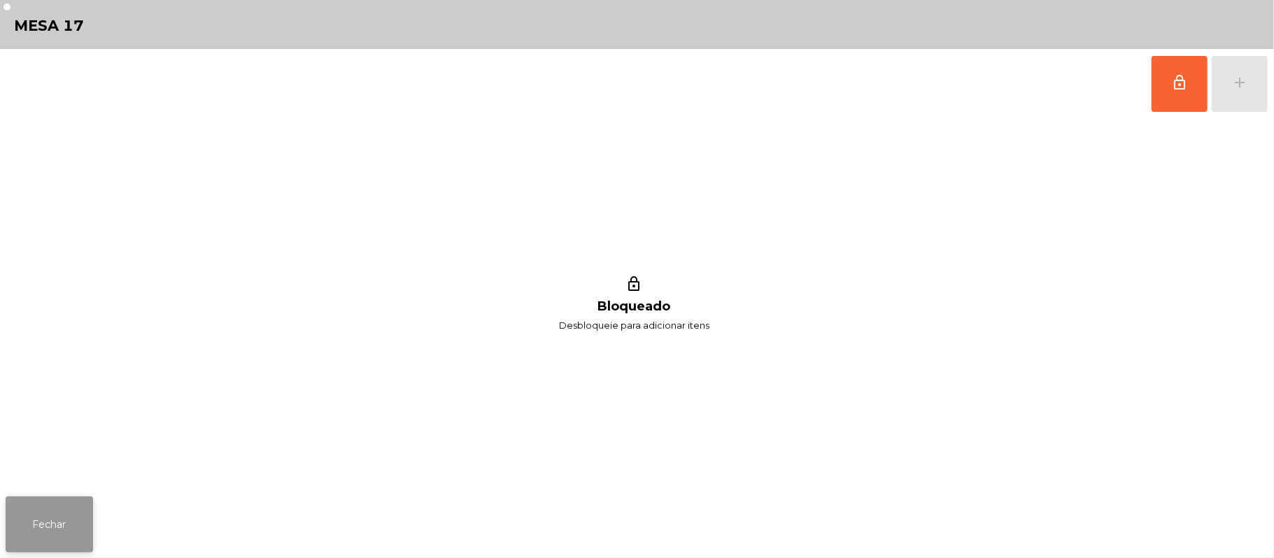
click at [67, 532] on button "Fechar" at bounding box center [49, 525] width 87 height 56
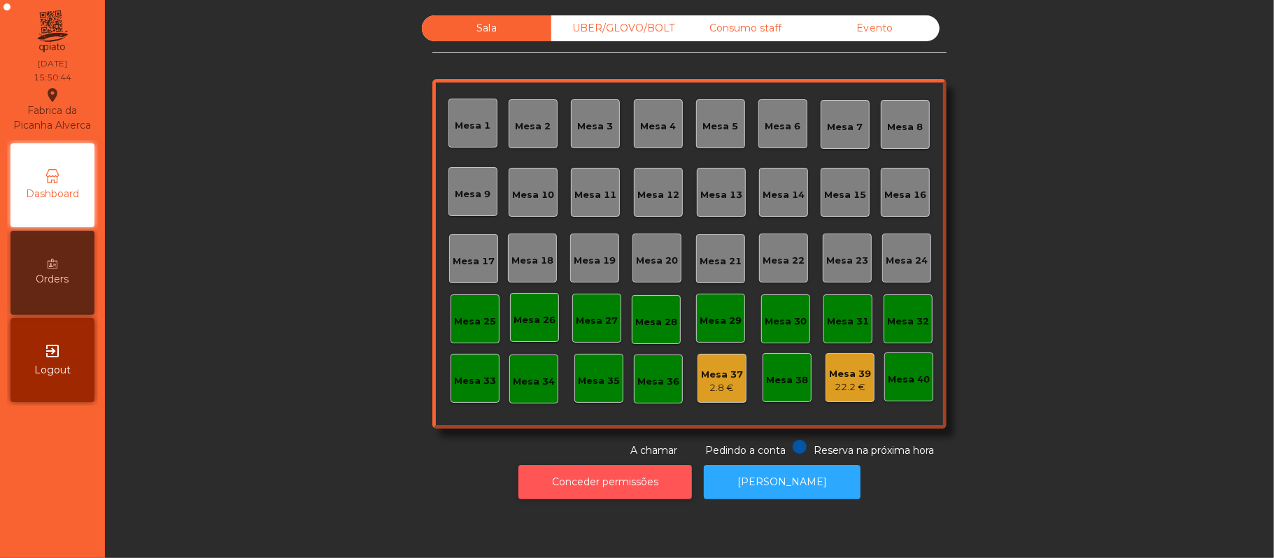
click at [639, 470] on button "Conceder permissões" at bounding box center [604, 482] width 173 height 34
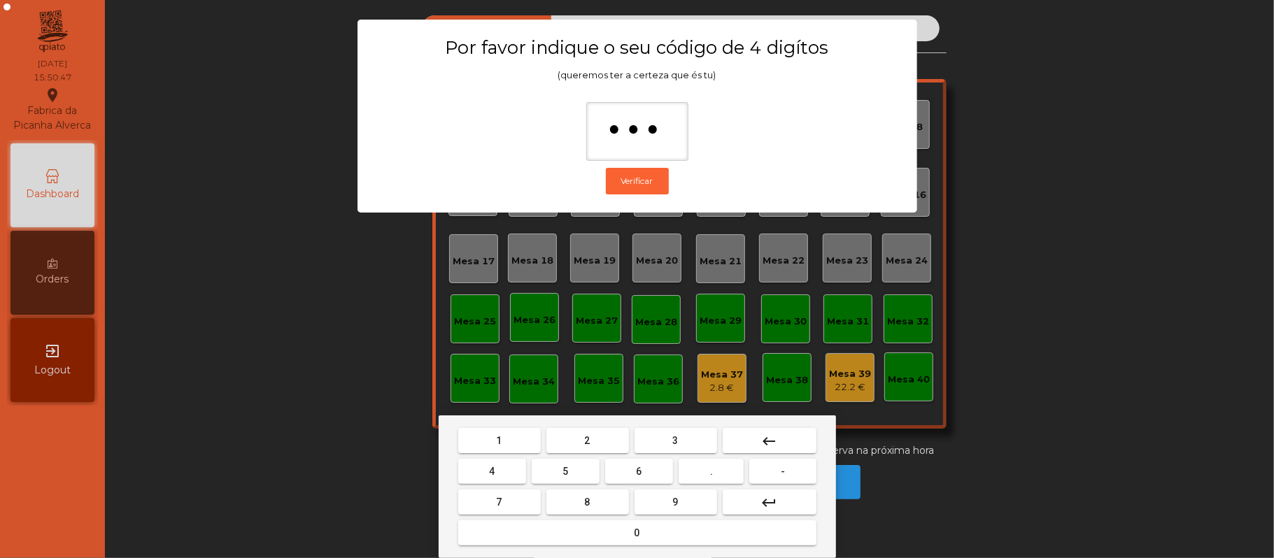
type input "****"
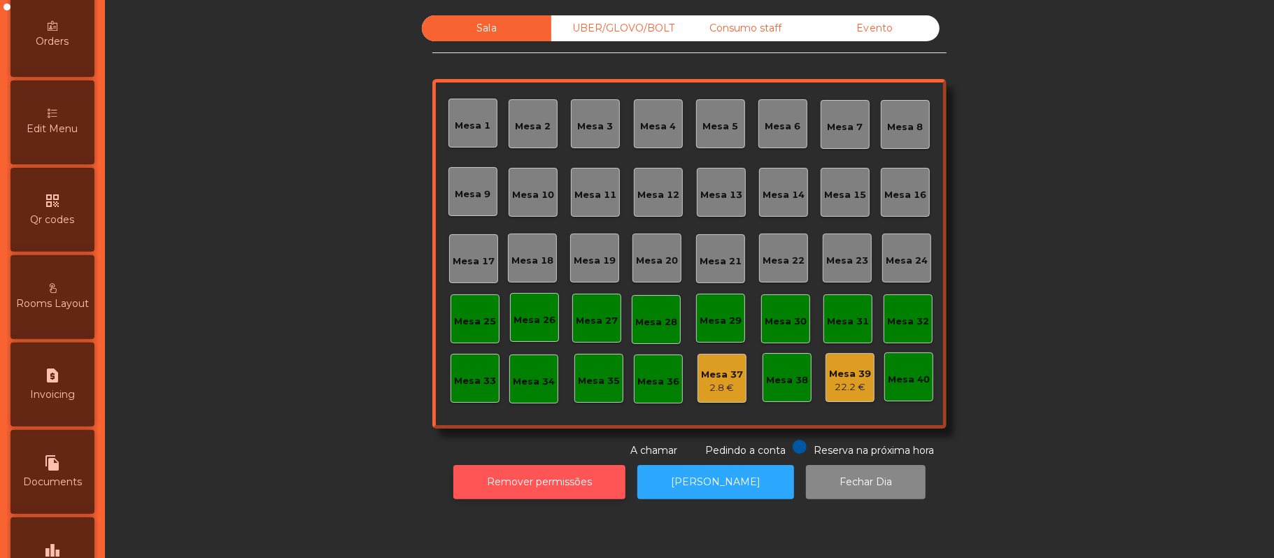
scroll to position [393, 0]
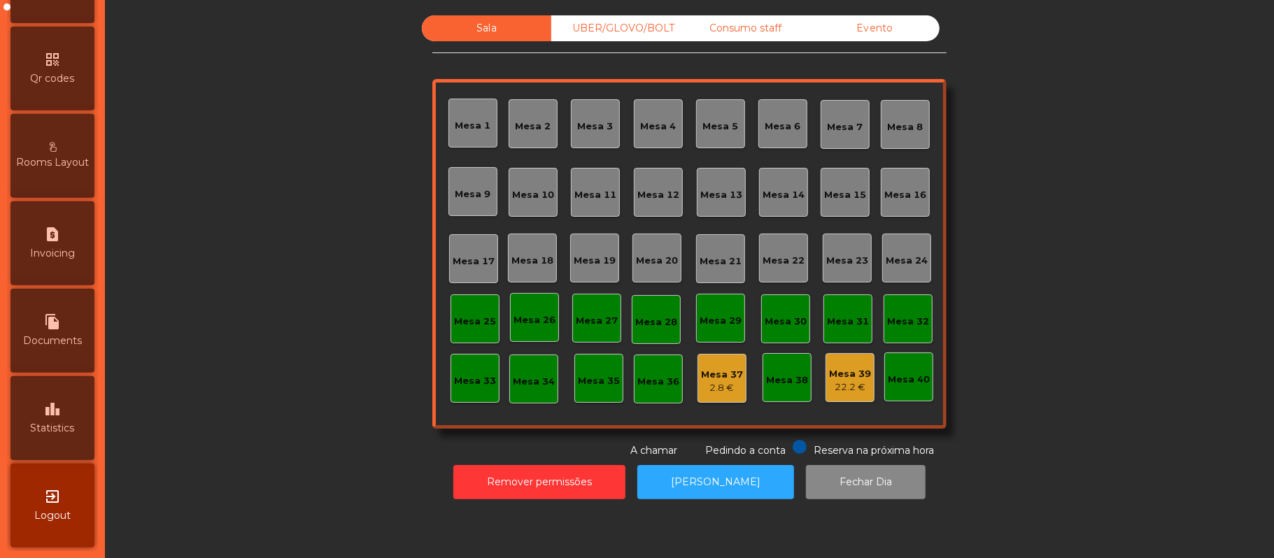
click at [71, 427] on span "Statistics" at bounding box center [53, 428] width 44 height 15
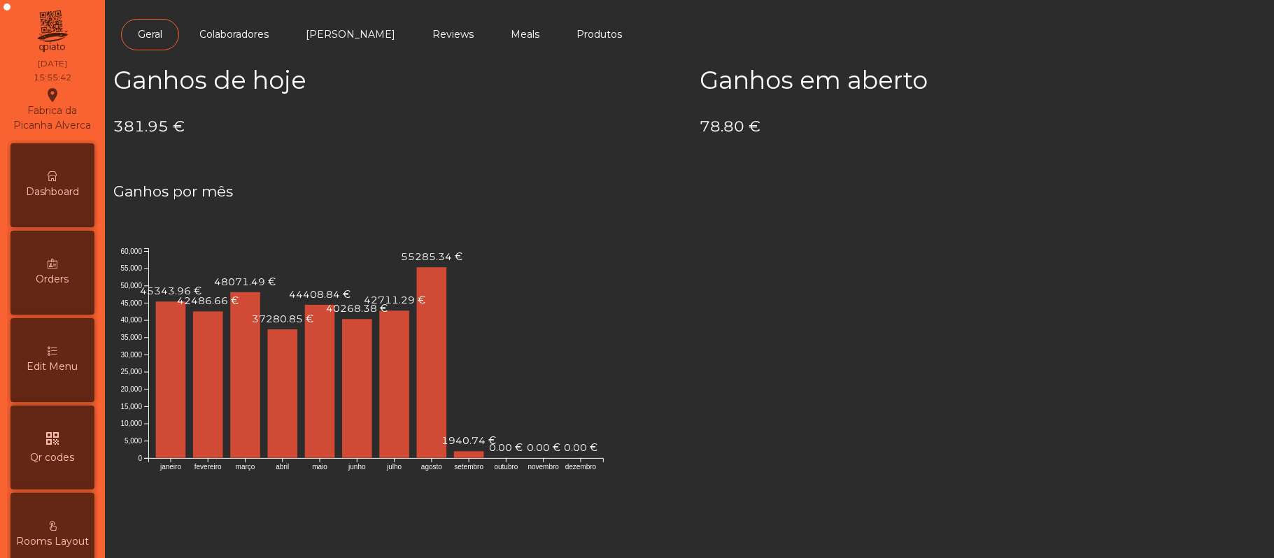
click at [56, 181] on icon at bounding box center [53, 176] width 10 height 10
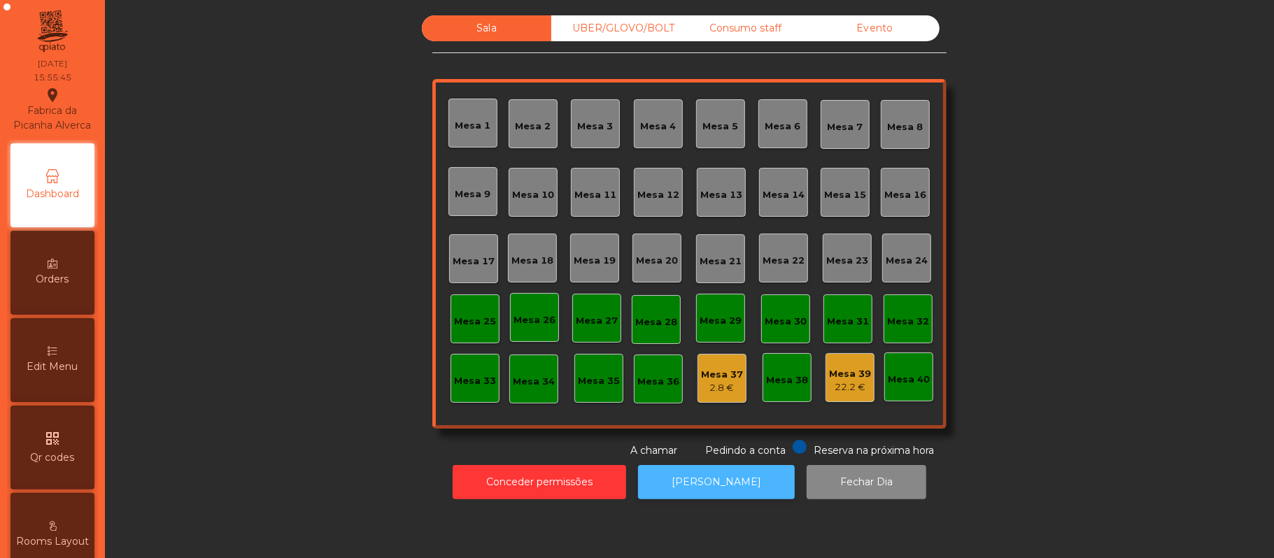
click at [701, 482] on button "[PERSON_NAME]" at bounding box center [716, 482] width 157 height 34
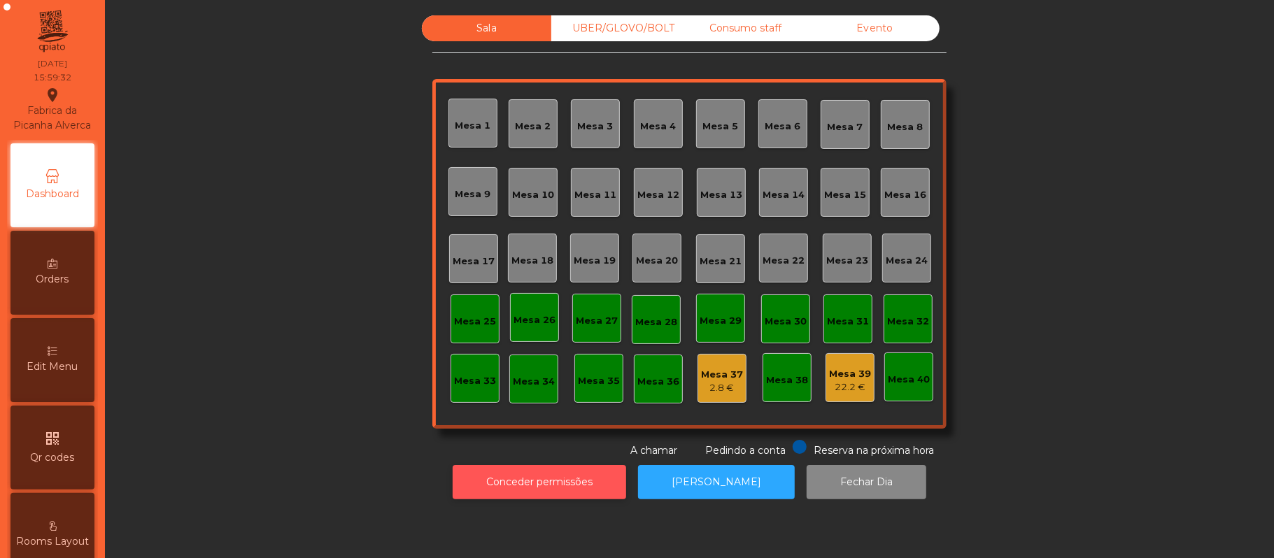
click at [537, 485] on button "Conceder permissões" at bounding box center [539, 482] width 173 height 34
